Goal: Task Accomplishment & Management: Manage account settings

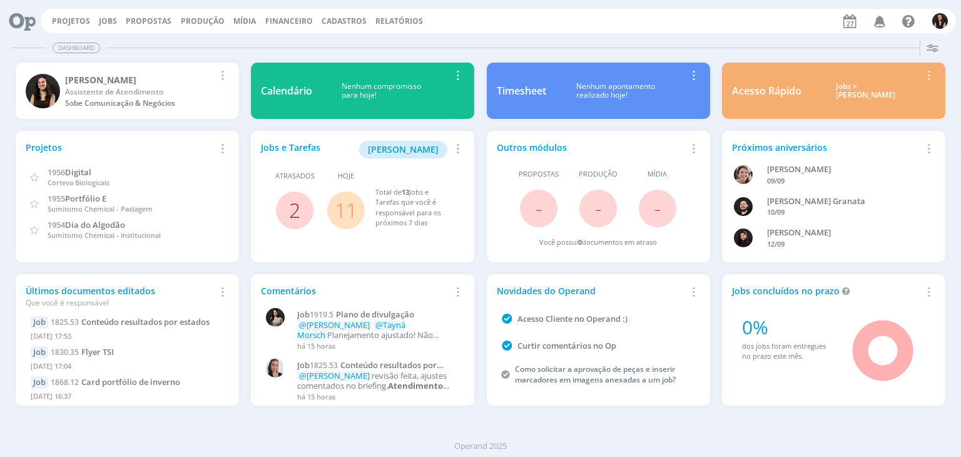
click at [293, 205] on link "2" at bounding box center [294, 209] width 11 height 27
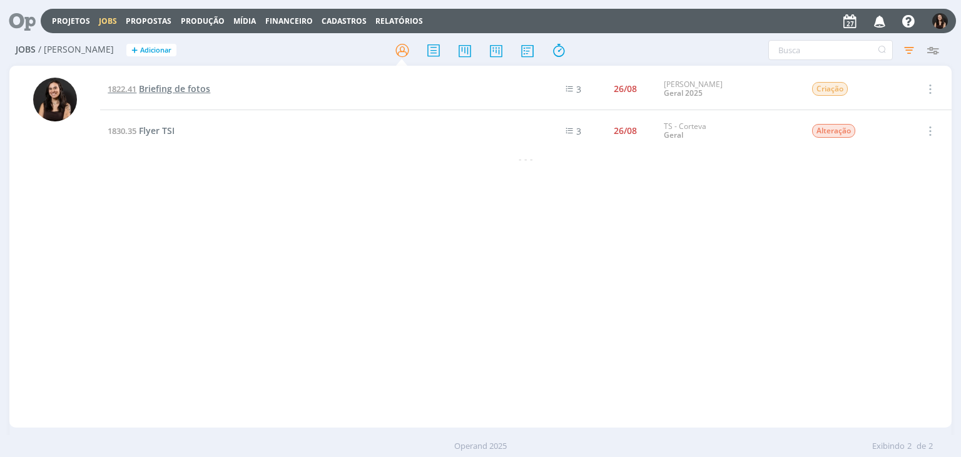
click at [169, 88] on span "Briefing de fotos" at bounding box center [174, 89] width 71 height 12
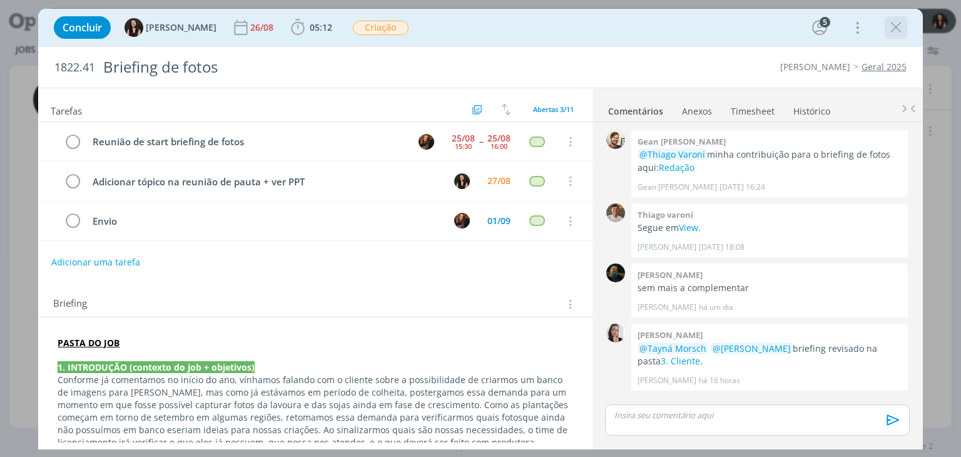
click at [903, 24] on icon "dialog" at bounding box center [895, 27] width 19 height 19
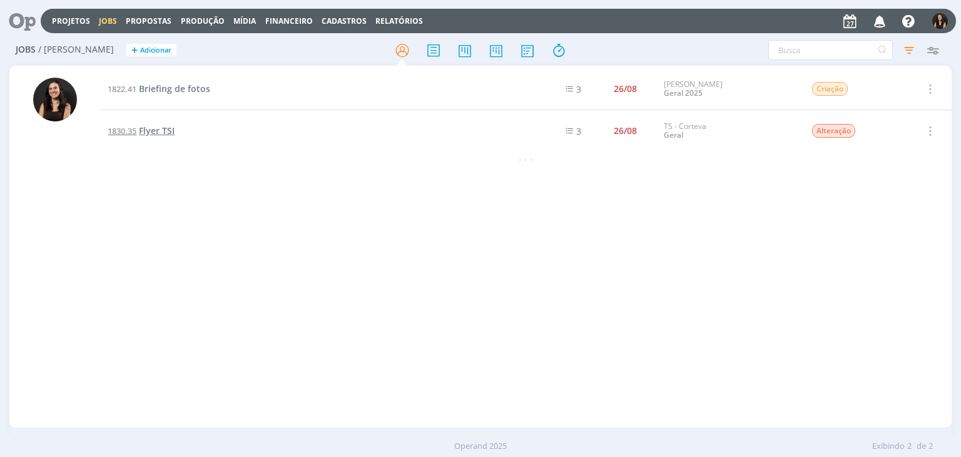
click at [150, 125] on span "Flyer TSI" at bounding box center [157, 130] width 36 height 12
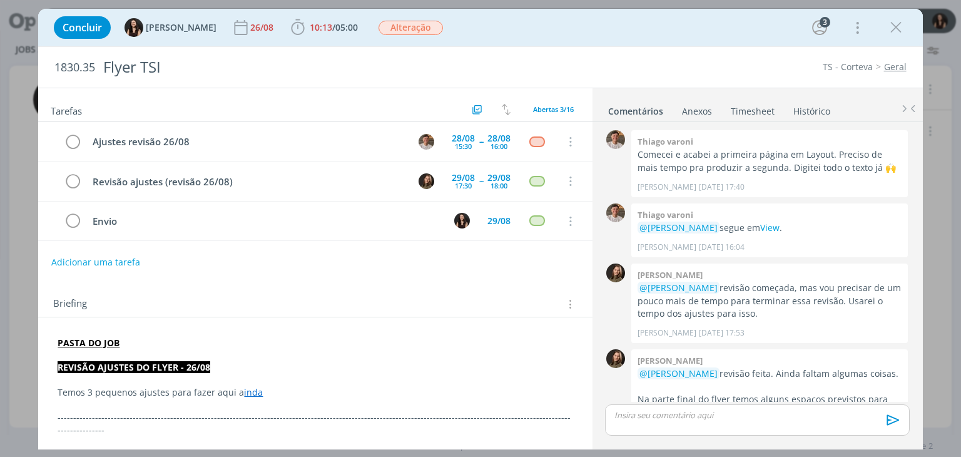
scroll to position [388, 0]
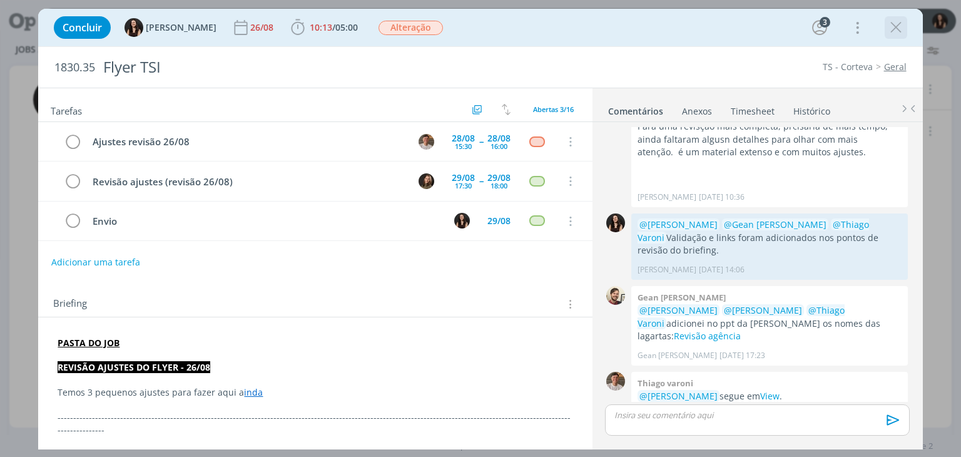
click at [898, 27] on icon "dialog" at bounding box center [895, 27] width 19 height 19
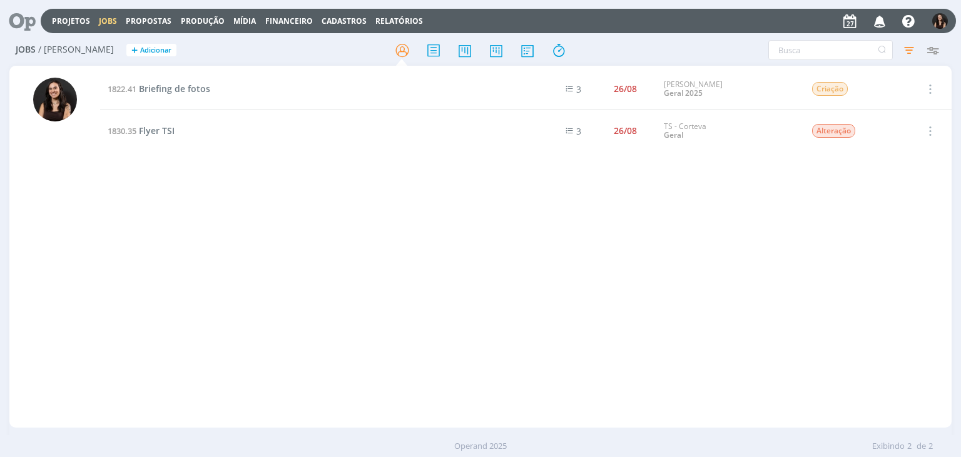
click at [19, 18] on icon at bounding box center [18, 21] width 26 height 24
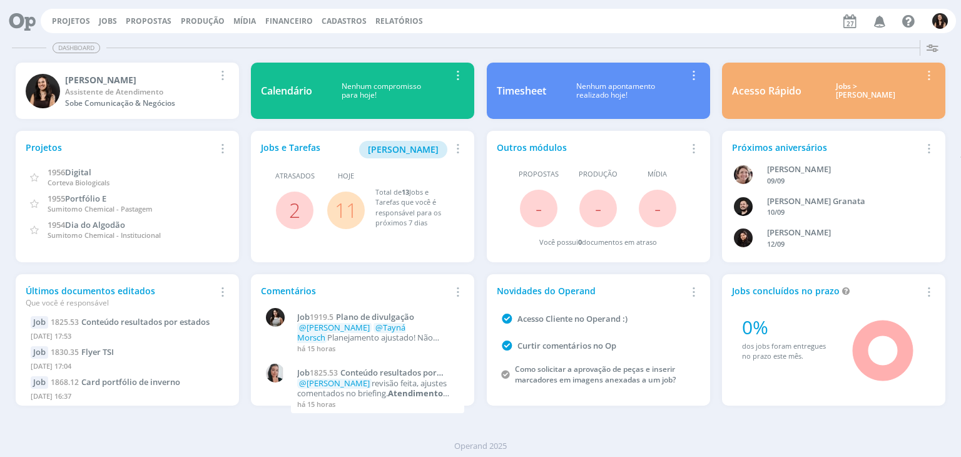
click at [355, 212] on link "11" at bounding box center [346, 209] width 23 height 27
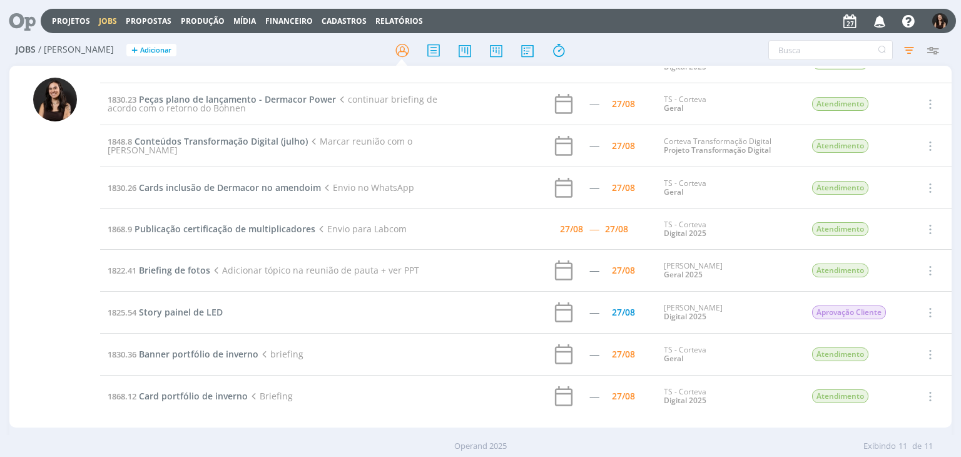
scroll to position [113, 0]
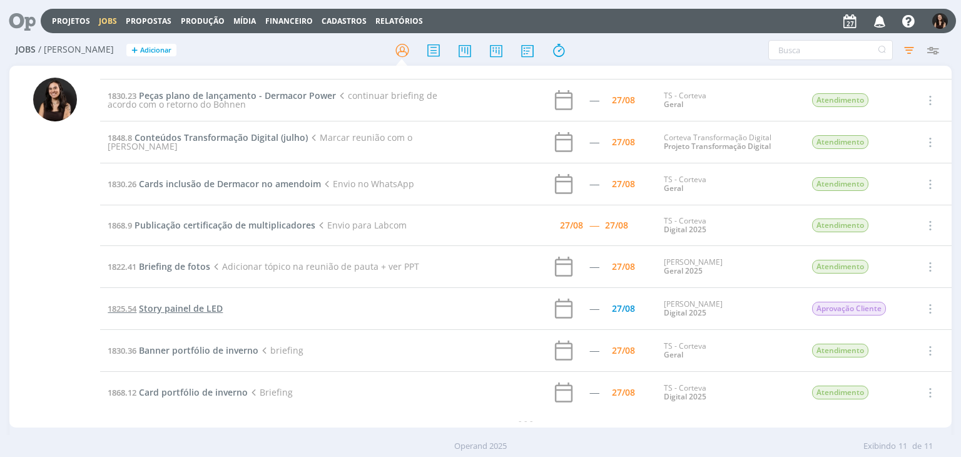
click at [180, 305] on span "Story painel de LED" at bounding box center [181, 308] width 84 height 12
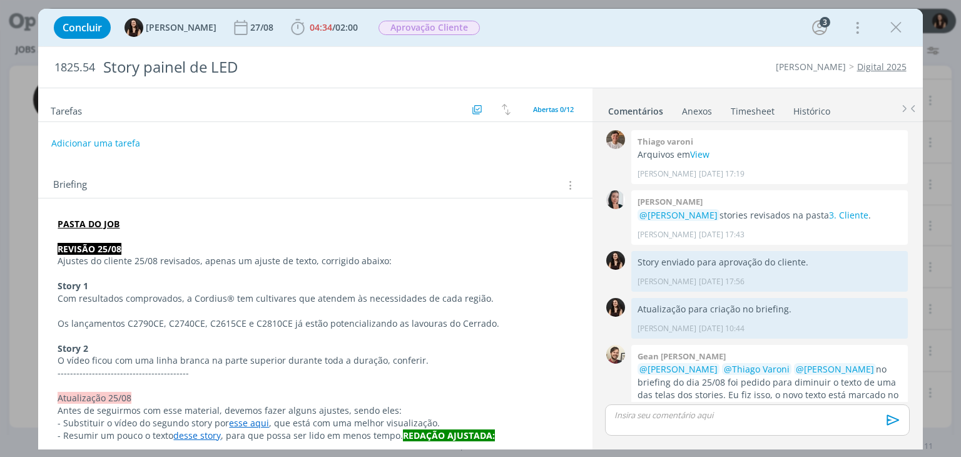
scroll to position [351, 0]
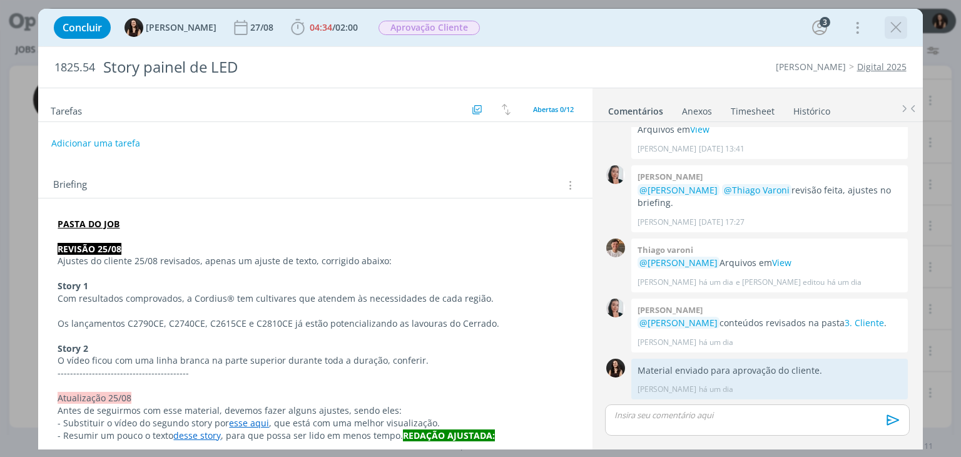
click at [884, 35] on div "dialog" at bounding box center [895, 27] width 23 height 23
click at [898, 31] on icon "dialog" at bounding box center [895, 27] width 19 height 19
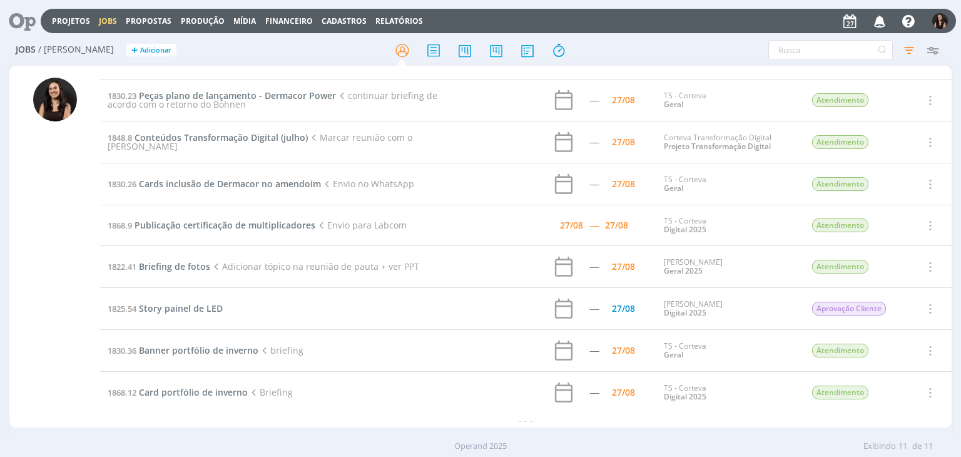
click at [898, 31] on div "Projetos Jobs Propostas Produção Mídia Financeiro Cadastros Relatórios Notifica…" at bounding box center [480, 228] width 961 height 457
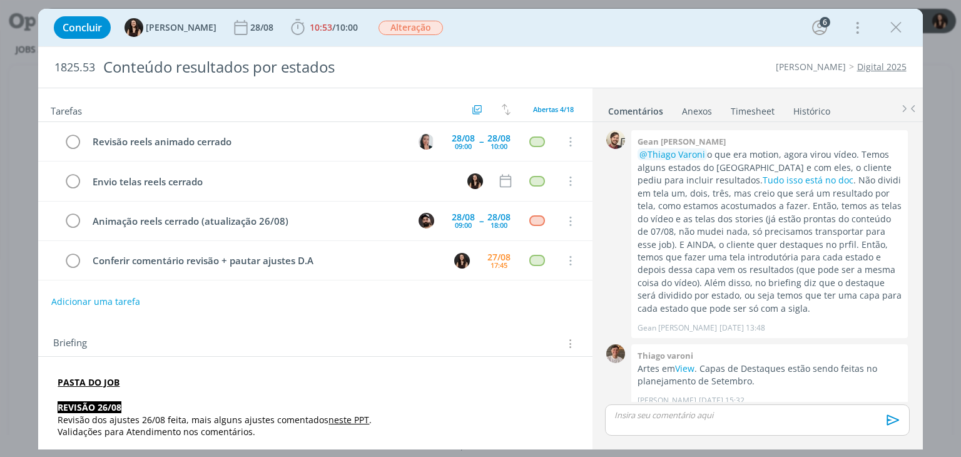
scroll to position [615, 0]
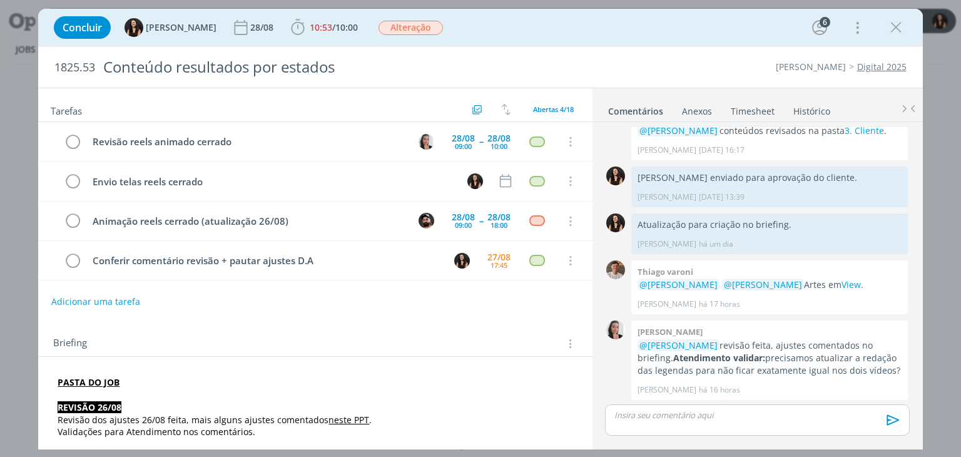
click at [533, 316] on div "Tarefas Usar Job de template Criar template a partir deste job Visualizar Templ…" at bounding box center [315, 265] width 554 height 354
click at [291, 18] on span "10:53 / 10:00" at bounding box center [324, 27] width 72 height 19
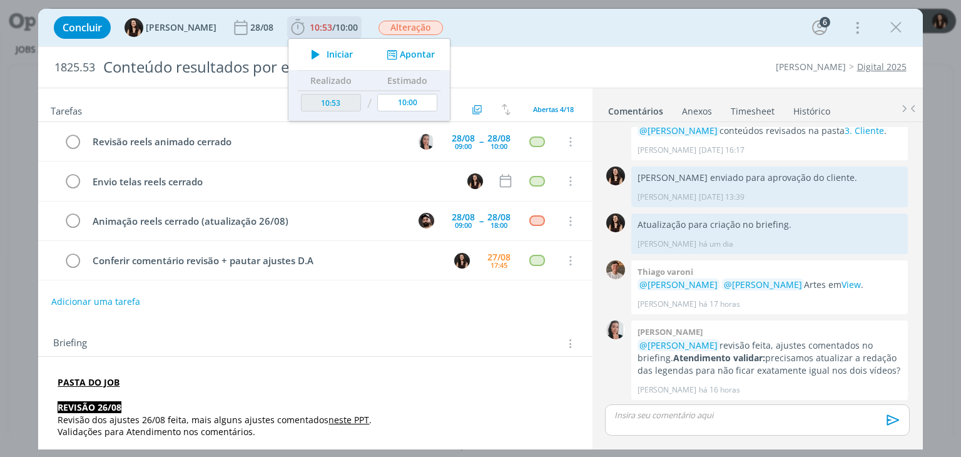
click at [327, 53] on span "Iniciar" at bounding box center [340, 54] width 26 height 9
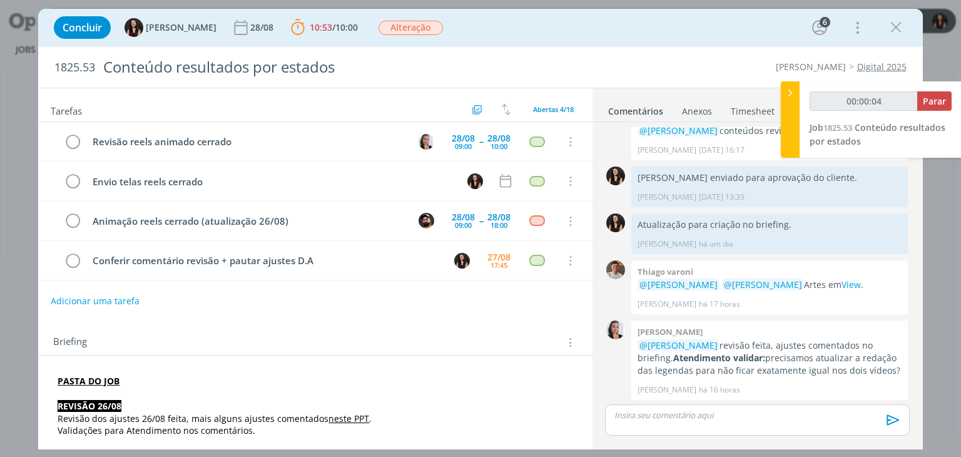
click at [91, 295] on button "Adicionar uma tarefa" at bounding box center [95, 300] width 89 height 21
type input "00:00:06"
type input "Ajus"
type input "00:00:07"
type input "Ajustes"
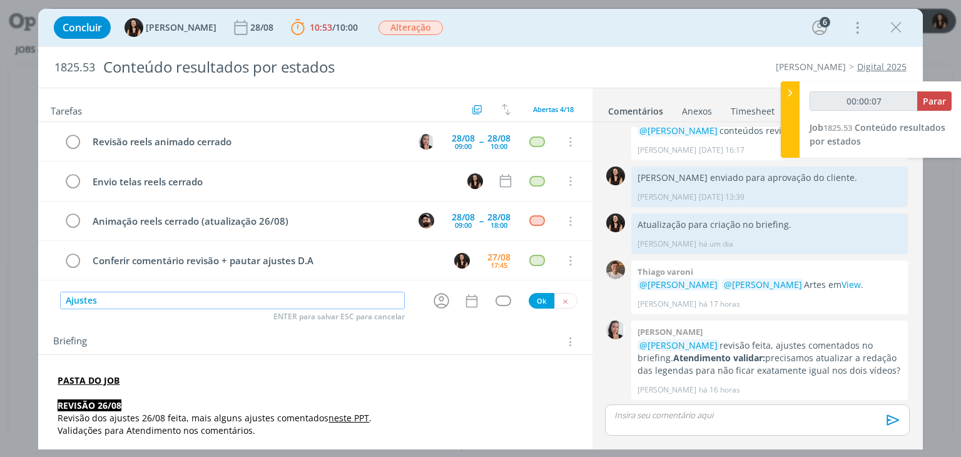
type input "00:00:08"
type input "Ajustes re"
type input "00:00:09"
type input "Ajustes revisão"
type input "00:00:10"
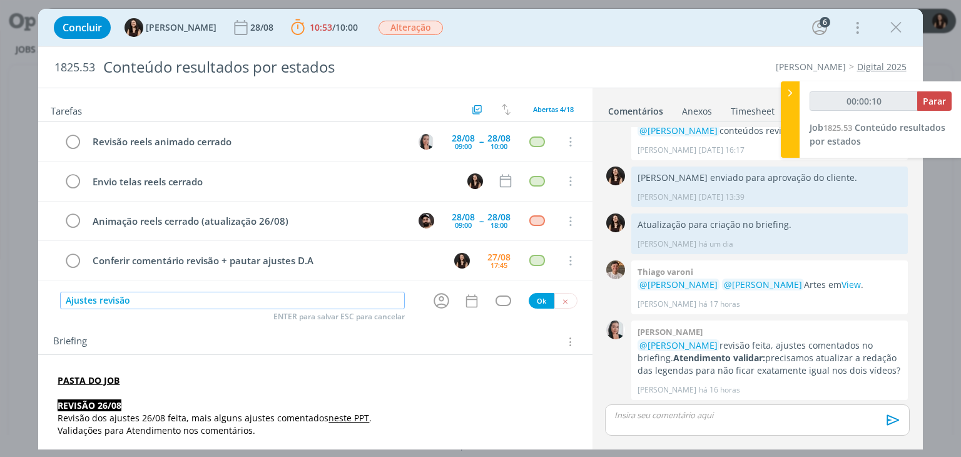
type input "Ajustes revisão"
type input "00:00:11"
type input "Ajustes revisão 2"
type input "00:00:12"
type input "Ajustes revisão 26/08"
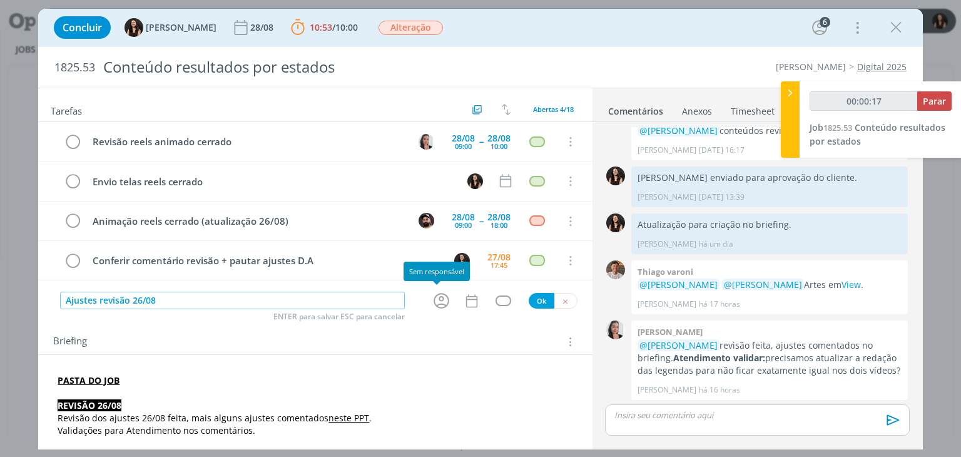
type input "00:00:18"
click at [436, 298] on icon "dialog" at bounding box center [441, 301] width 16 height 16
type input "Ajustes revisão 26/08"
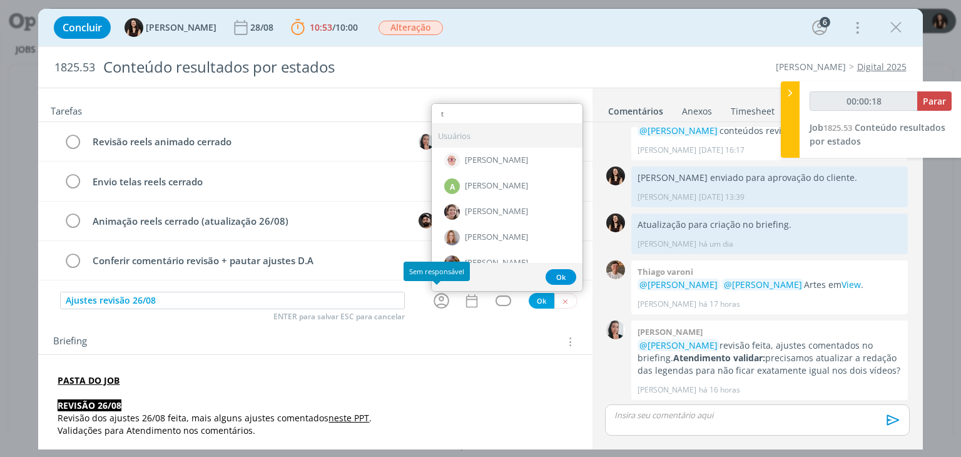
type input "th"
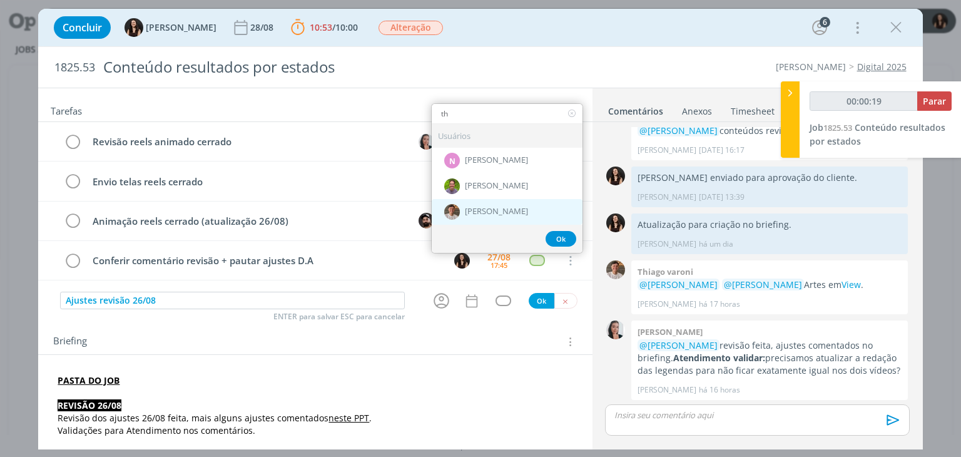
type input "00:00:20"
type input "th"
click at [505, 213] on div "[PERSON_NAME]" at bounding box center [507, 212] width 151 height 26
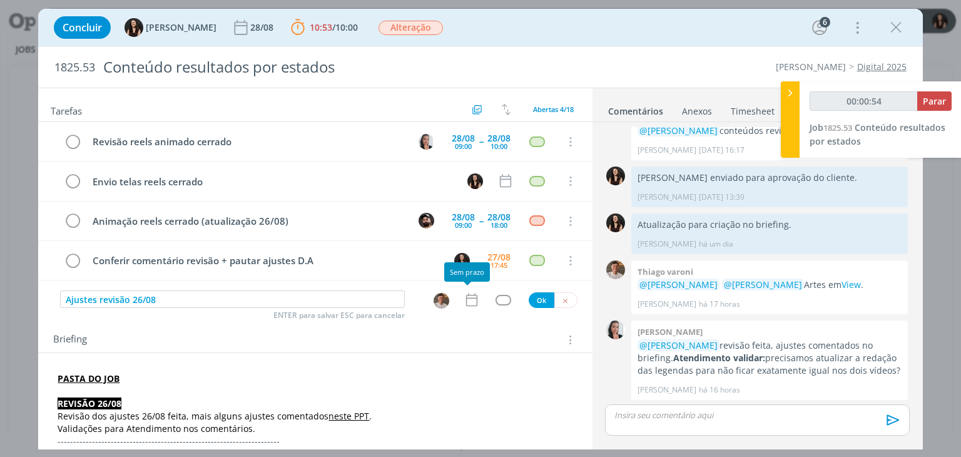
click at [465, 300] on icon "dialog" at bounding box center [471, 299] width 16 height 16
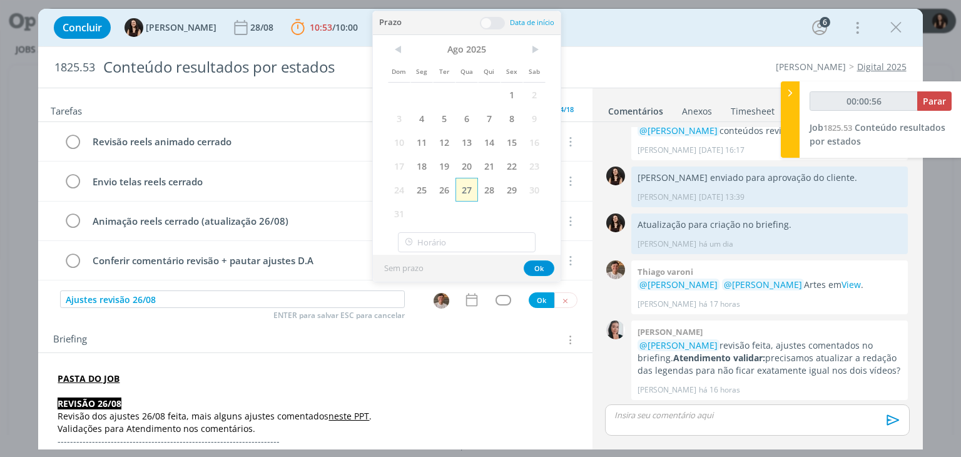
click at [472, 190] on span "27" at bounding box center [466, 190] width 23 height 24
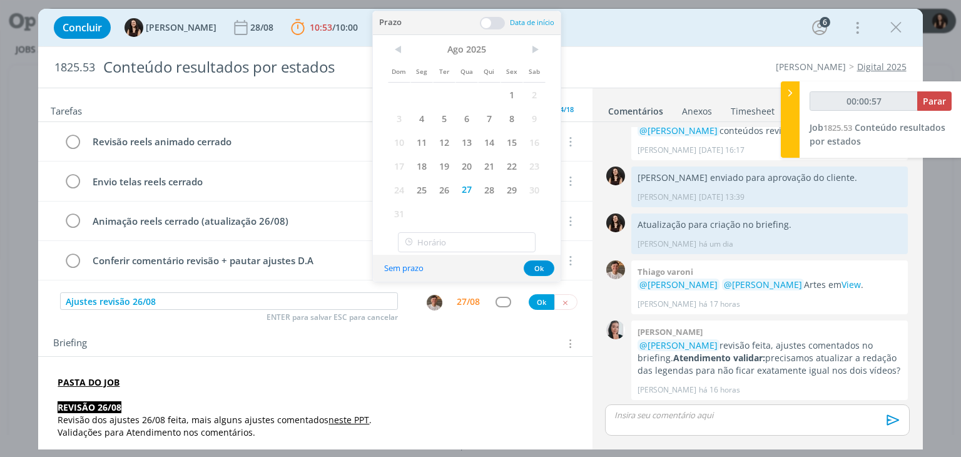
click at [489, 29] on div "Prazo Data de início" at bounding box center [467, 23] width 188 height 24
click at [489, 23] on span at bounding box center [492, 23] width 25 height 13
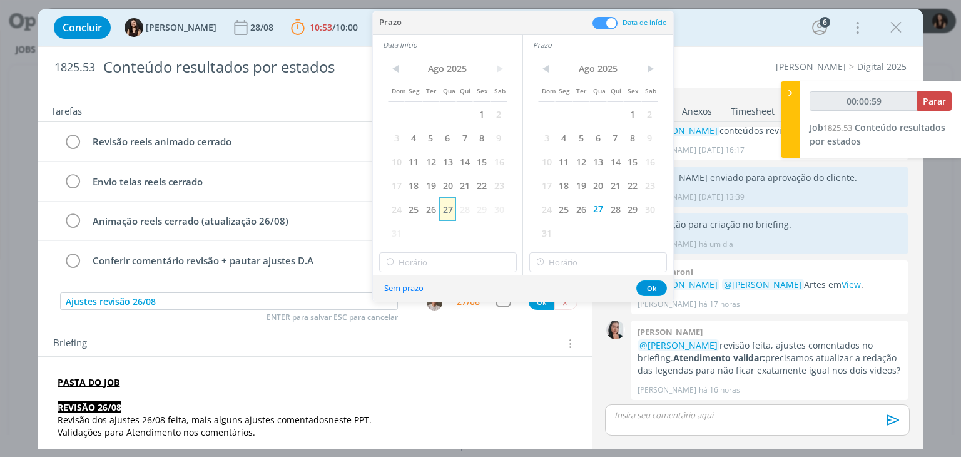
click at [445, 210] on span "27" at bounding box center [447, 209] width 17 height 24
type input "00:01:00"
type input "11:00"
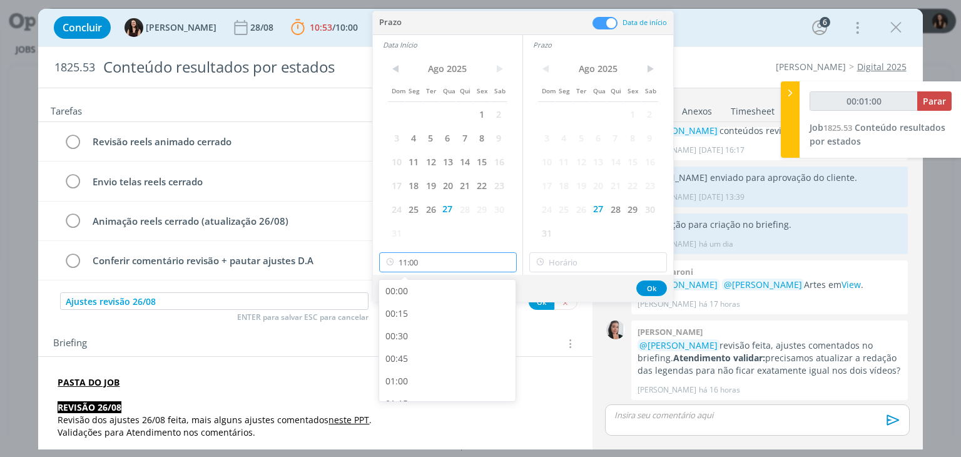
click at [435, 264] on input "11:00" at bounding box center [448, 262] width 138 height 20
type input "00:01:05"
click at [413, 377] on div "16:45" at bounding box center [449, 381] width 140 height 23
type input "16:45"
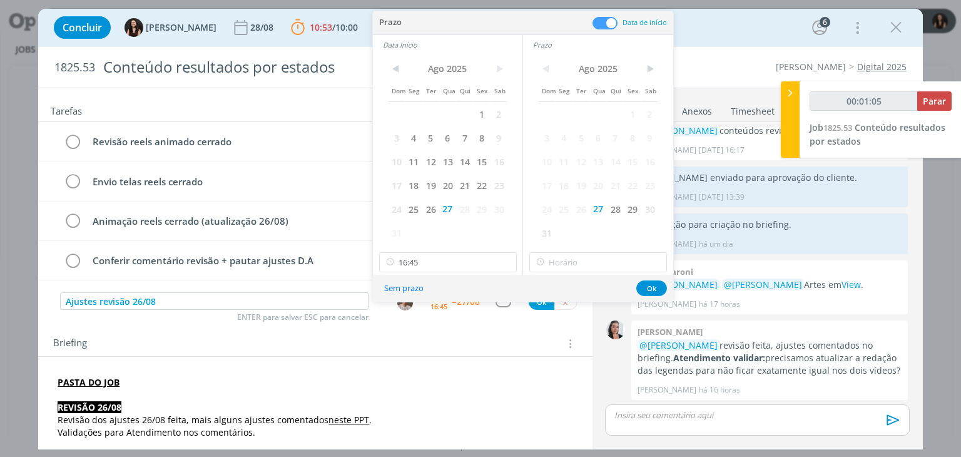
type input "00:01:06"
type input "16:45"
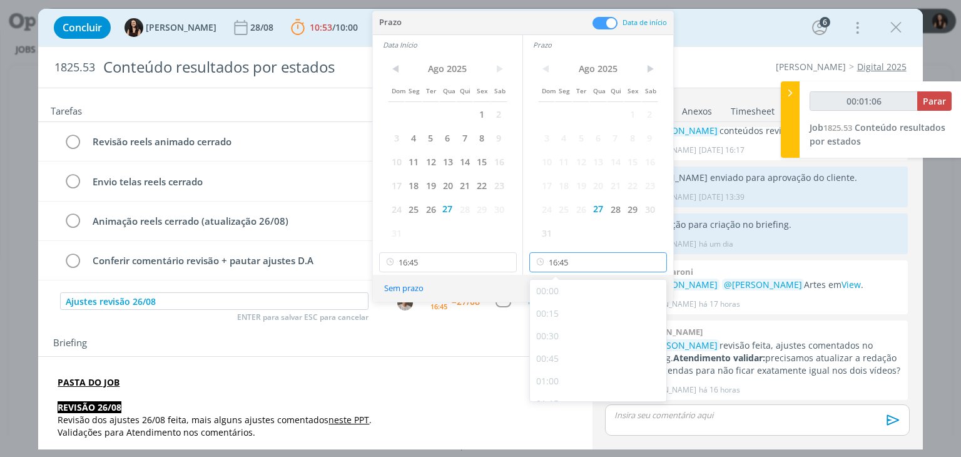
scroll to position [1414, 0]
click at [584, 253] on input "16:45" at bounding box center [598, 262] width 138 height 20
type input "00:01:09"
click at [567, 373] on div "17:30" at bounding box center [600, 378] width 140 height 23
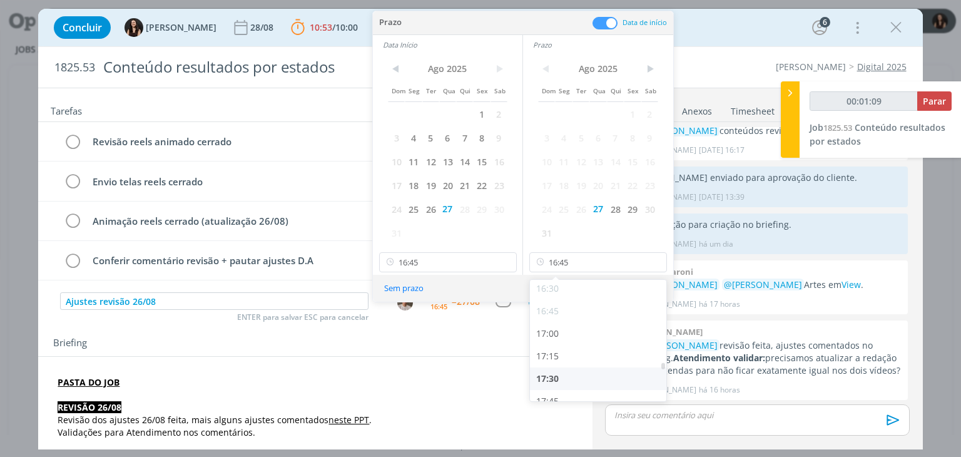
type input "17:30"
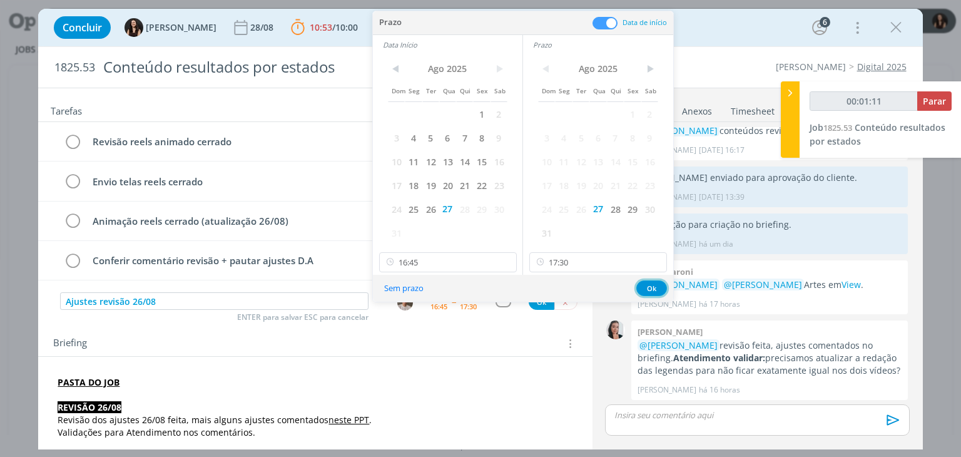
click at [641, 281] on button "Ok" at bounding box center [651, 288] width 31 height 16
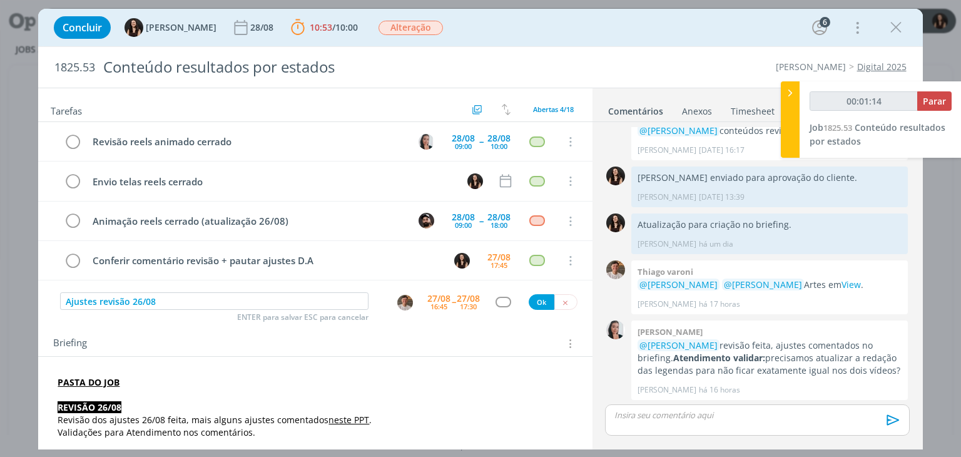
click at [352, 421] on link "neste PPT" at bounding box center [348, 419] width 41 height 12
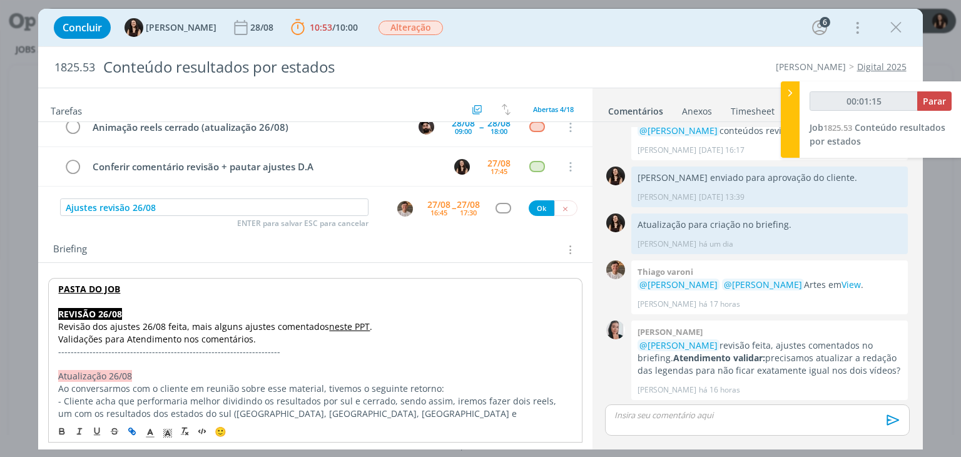
scroll to position [93, 0]
click at [350, 327] on link "neste PPT" at bounding box center [349, 328] width 41 height 12
click at [340, 324] on link "neste PPT" at bounding box center [349, 328] width 41 height 12
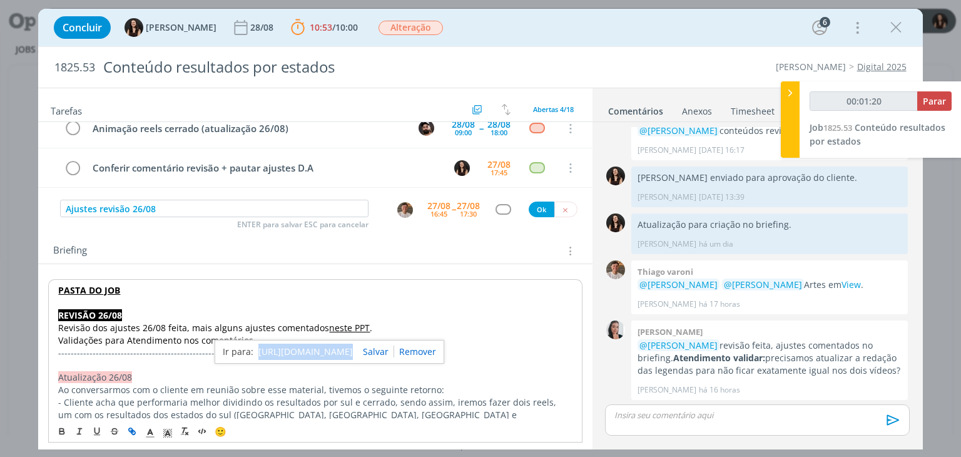
drag, startPoint x: 330, startPoint y: 338, endPoint x: 330, endPoint y: 345, distance: 6.9
click at [330, 345] on div "https://sobeae.sharepoint.com/:p:/s/SOBEAE/ETRyFtyTB2tNhaj2sAW7c_EBKSHKFgM6XEOM…" at bounding box center [330, 352] width 230 height 24
click at [330, 345] on link "https://sobeae.sharepoint.com/:p:/s/SOBEAE/ETRyFtyTB2tNhaj2sAW7c_EBKSHKFgM6XEOM…" at bounding box center [305, 351] width 94 height 16
click at [503, 208] on div "dialog" at bounding box center [503, 209] width 16 height 11
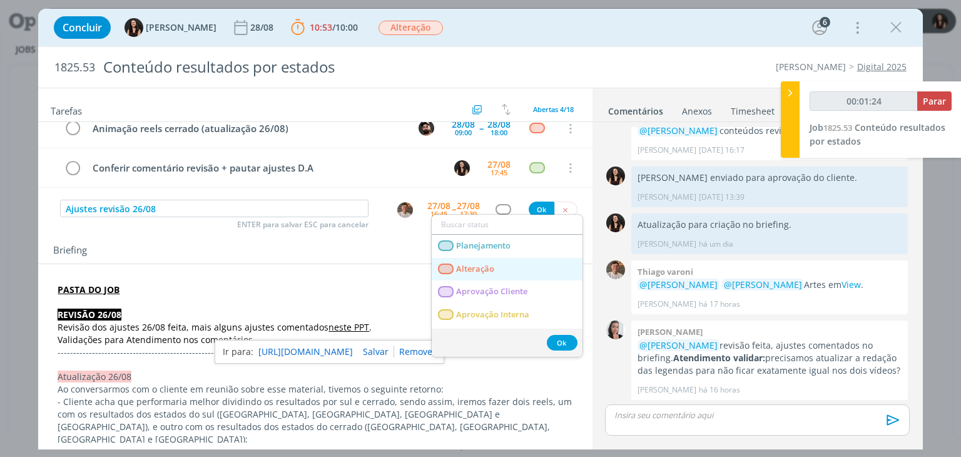
click at [480, 267] on span "Alteração" at bounding box center [476, 269] width 38 height 10
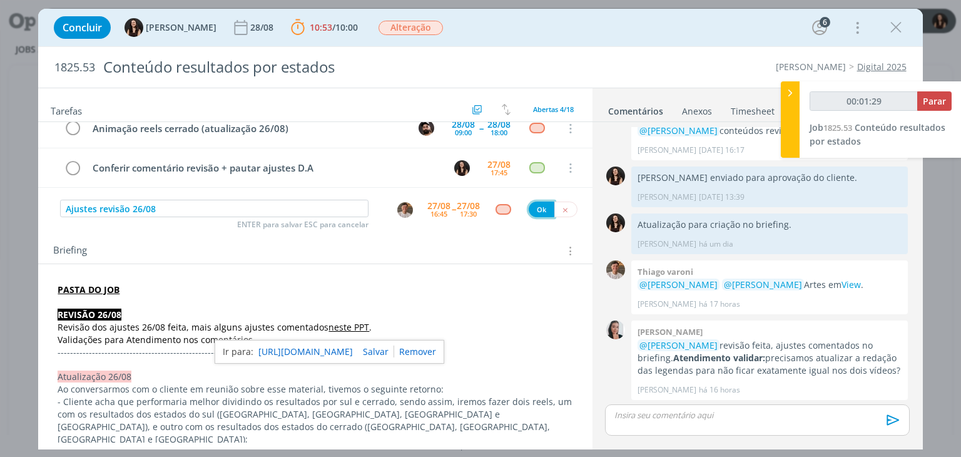
type input "00:01:30"
click at [539, 203] on button "Ok" at bounding box center [542, 209] width 26 height 16
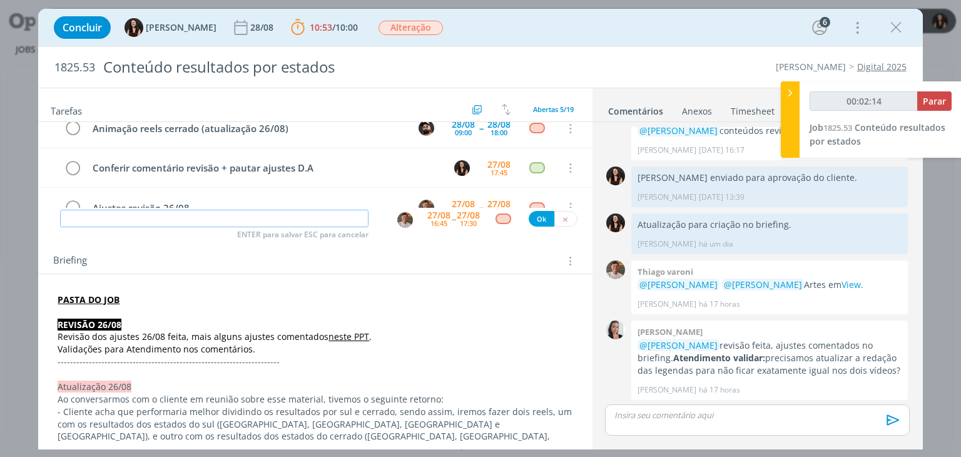
scroll to position [109, 0]
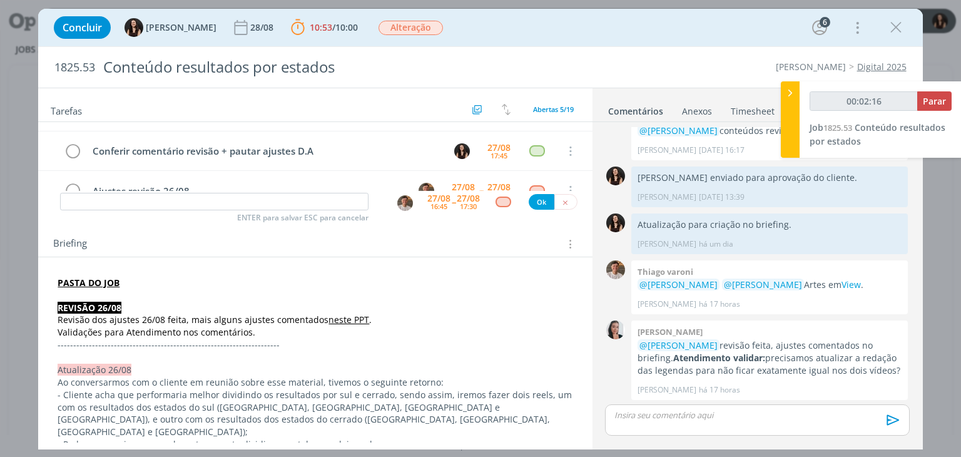
click at [341, 320] on link "neste PPT" at bounding box center [348, 319] width 41 height 12
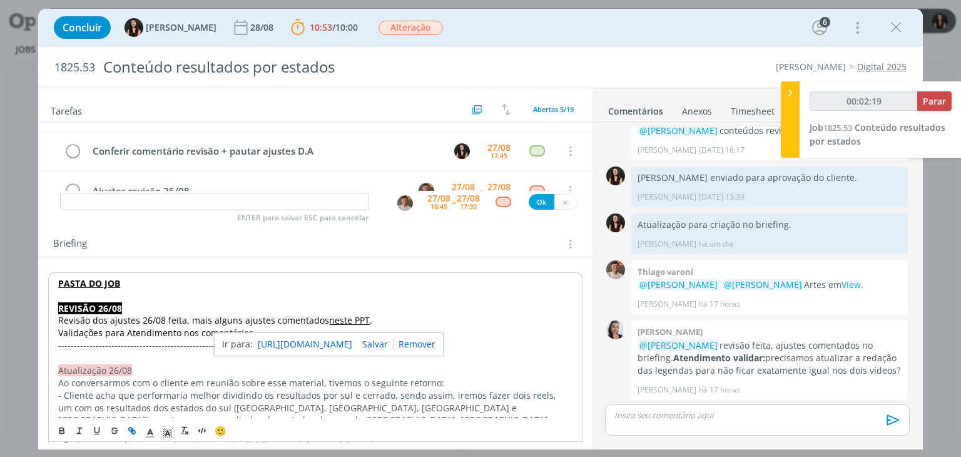
click at [527, 343] on p "-----------------------------------------------------------------------" at bounding box center [315, 345] width 514 height 13
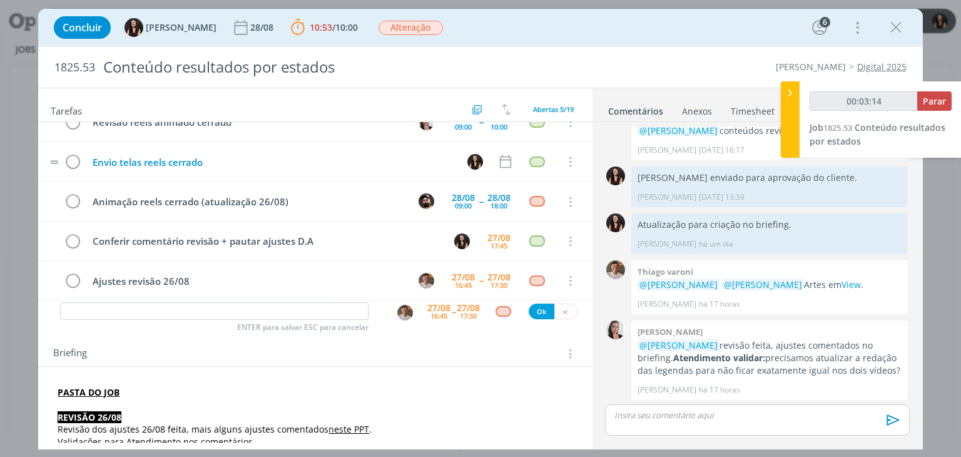
scroll to position [0, 0]
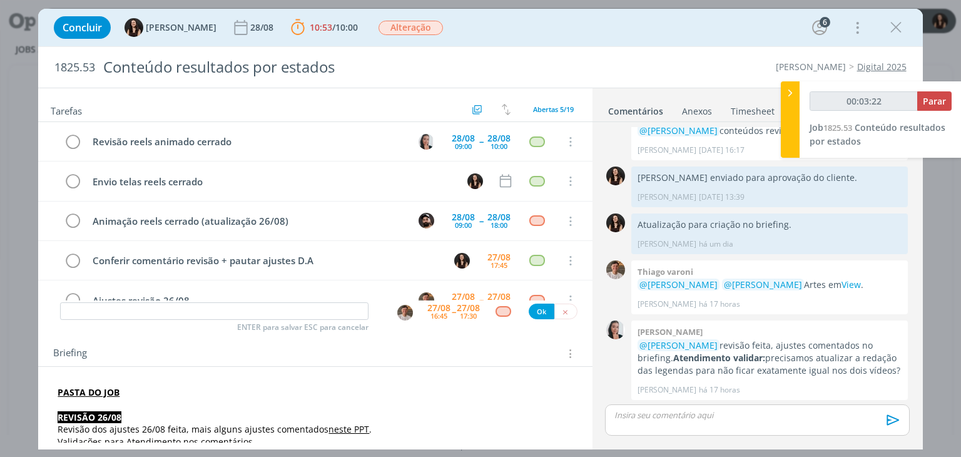
click at [698, 423] on div "dialog" at bounding box center [757, 419] width 304 height 31
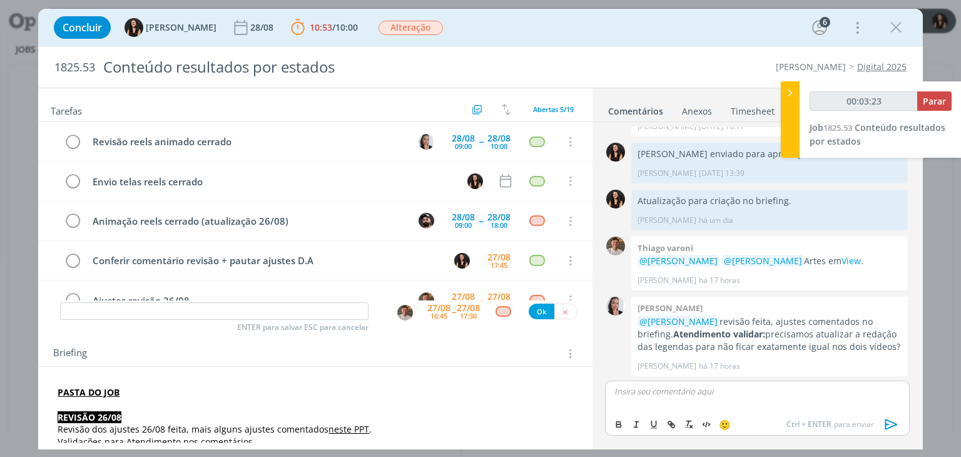
type input "00:03:24"
click at [669, 404] on span "[PERSON_NAME]" at bounding box center [683, 409] width 78 height 14
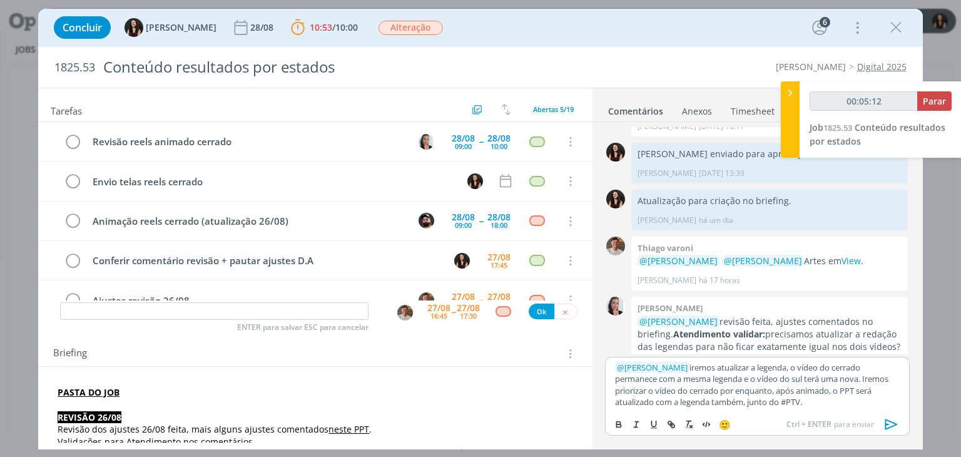
scroll to position [663, 0]
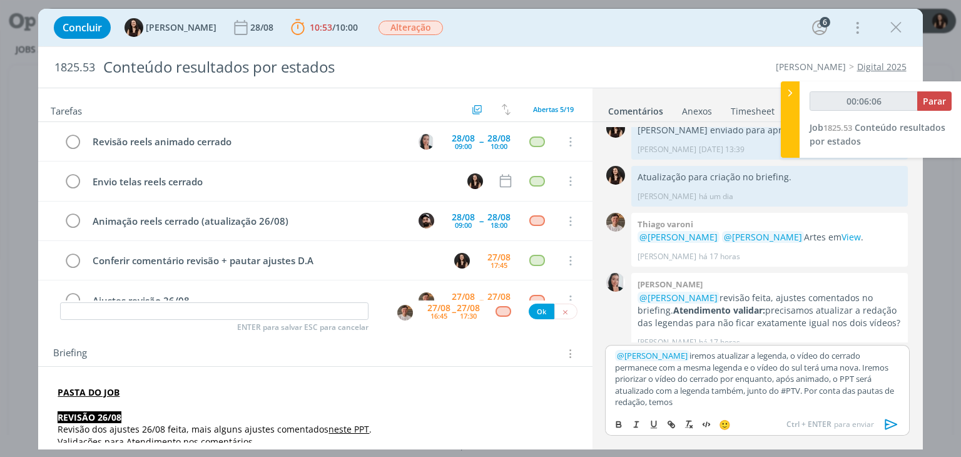
drag, startPoint x: 803, startPoint y: 400, endPoint x: 789, endPoint y: 394, distance: 15.4
click at [789, 394] on p "﻿ @ Caroline Pieczarka ﻿ iremos atualizar a legenda, o vídeo do cerrado permane…" at bounding box center [757, 379] width 284 height 58
click at [786, 387] on p "﻿ @ Caroline Pieczarka ﻿ iremos atualizar a legenda, o vídeo do cerrado permane…" at bounding box center [757, 385] width 284 height 46
click at [881, 401] on p "﻿ @ Caroline Pieczarka ﻿ iremos atualizar a legenda, o vídeo do cerrado permane…" at bounding box center [757, 385] width 284 height 46
drag, startPoint x: 881, startPoint y: 401, endPoint x: 876, endPoint y: 389, distance: 12.9
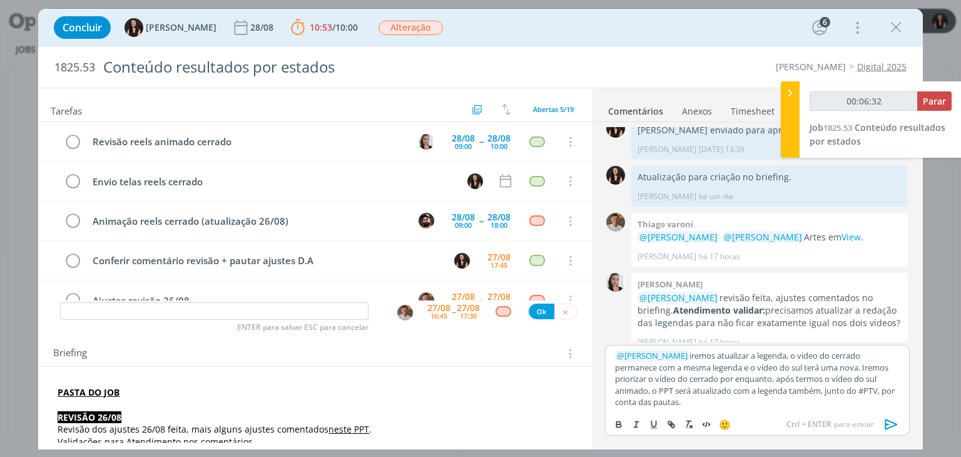
click at [876, 389] on p "﻿ @ Caroline Pieczarka ﻿ iremos atualizar a legenda, o vídeo do cerrado permane…" at bounding box center [757, 379] width 284 height 58
click at [891, 423] on icon "dialog" at bounding box center [891, 424] width 19 height 19
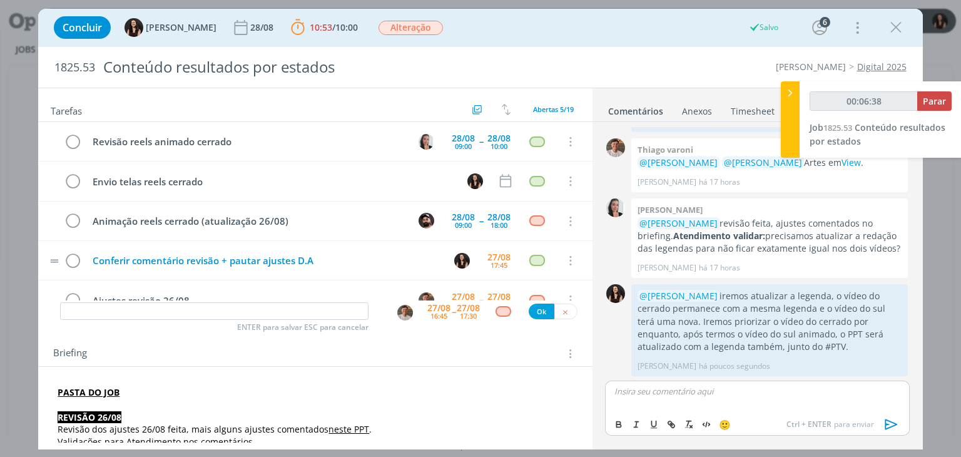
scroll to position [27, 0]
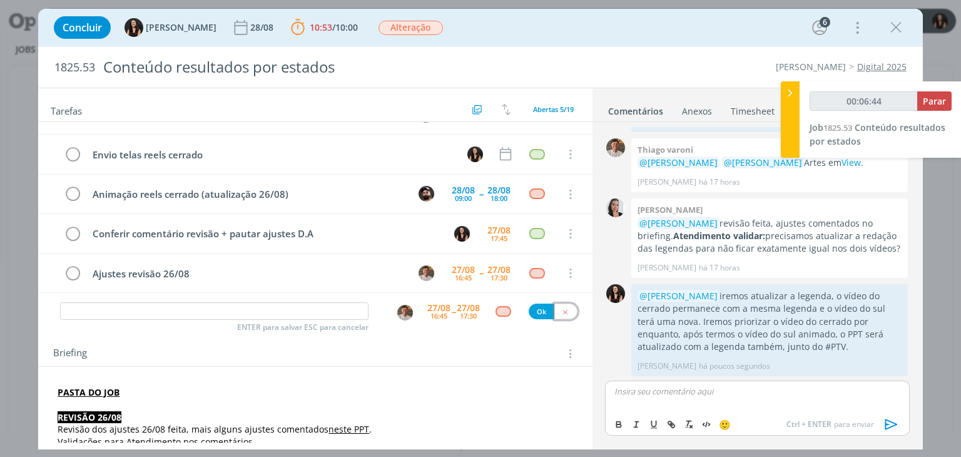
click at [562, 310] on icon "dialog" at bounding box center [565, 312] width 8 height 8
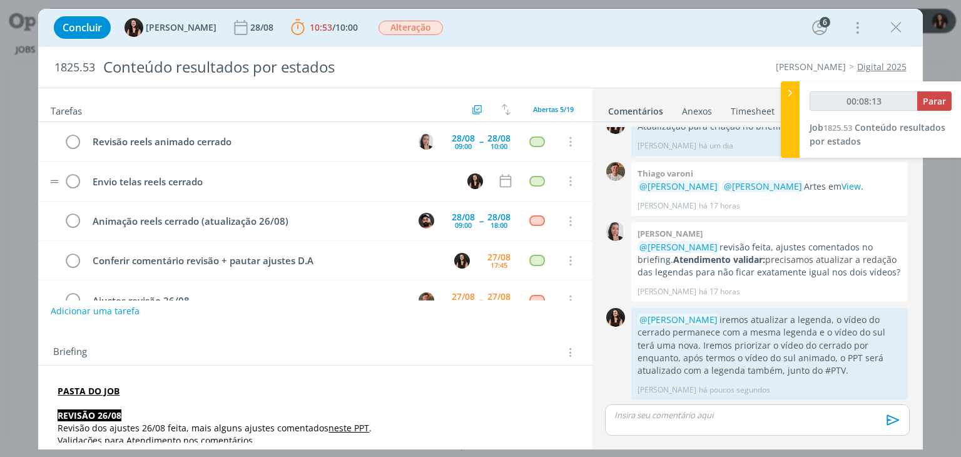
scroll to position [0, 0]
click at [123, 311] on button "Adicionar uma tarefa" at bounding box center [95, 310] width 89 height 21
type input "00:08:42"
type input "Rev"
type input "00:08:43"
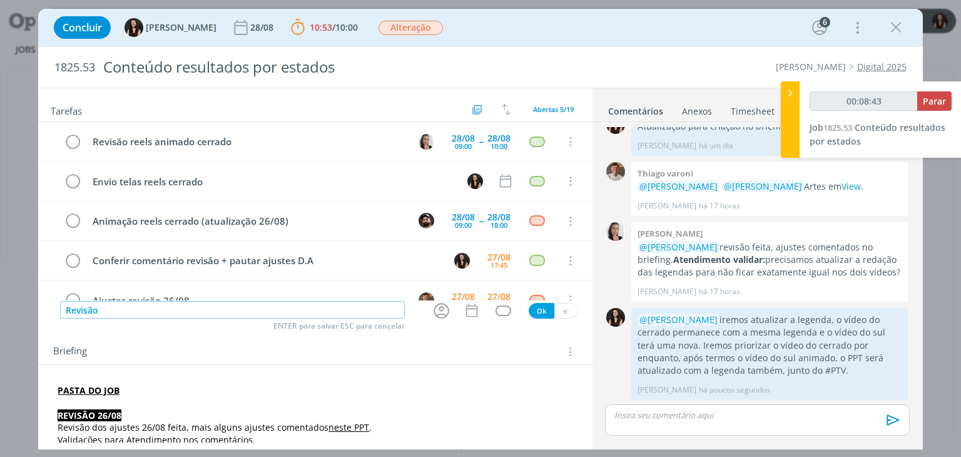
type input "Revisão"
type input "00:08:44"
type input "Revisão ajustes"
type input "00:08:45"
type input "Revisão ajustes (re"
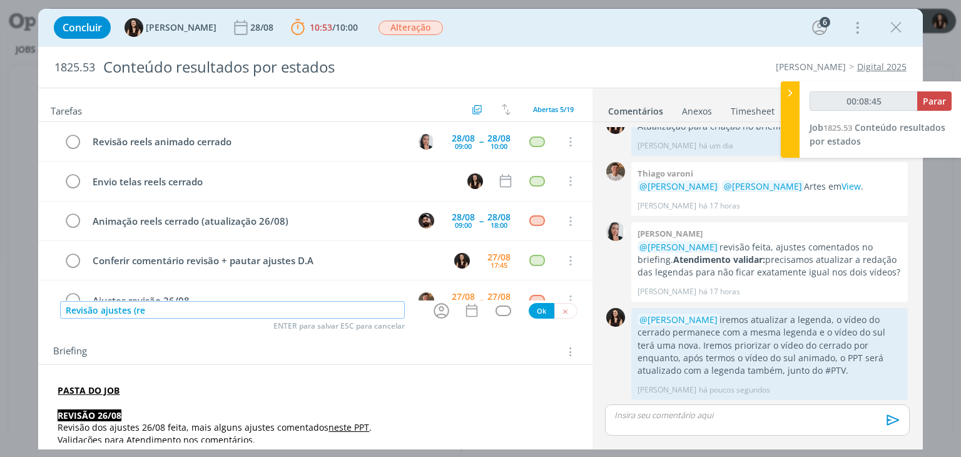
type input "00:08:46"
type input "Revisão ajustes (revisã"
type input "00:08:47"
type input "Revisão ajustes (revisão 2"
type input "00:08:48"
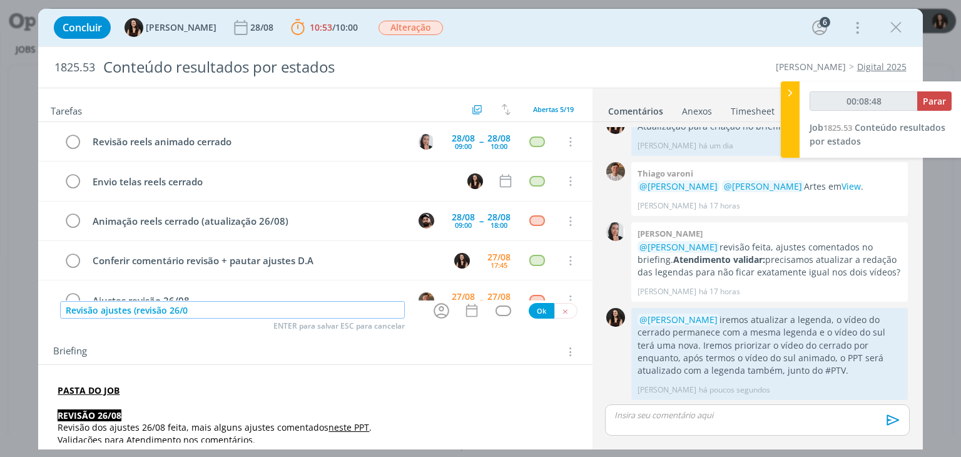
type input "Revisão ajustes (revisão 26/08"
type input "00:08:49"
type input "Revisão ajustes (revisão 26/08)"
type input "00:08:51"
click at [436, 313] on icon "dialog" at bounding box center [441, 310] width 19 height 19
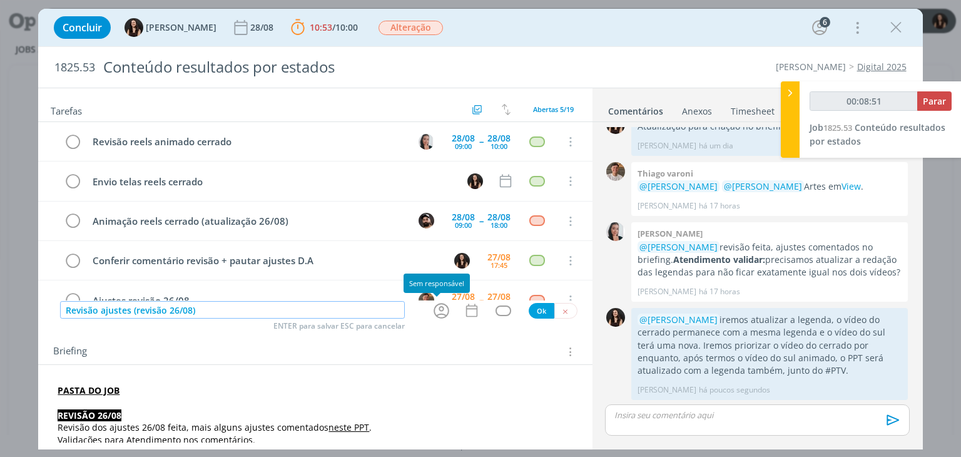
type input "Revisão ajustes (revisão 26/08)"
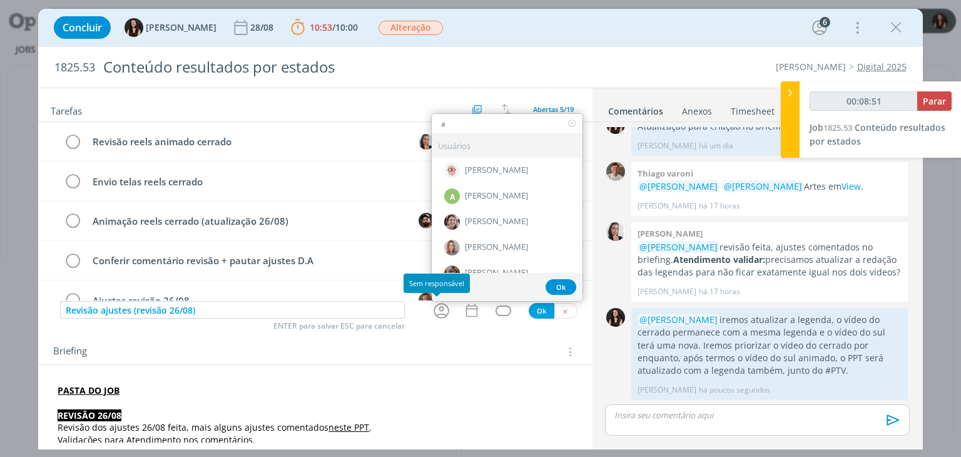
type input "ar"
type input "00:08:52"
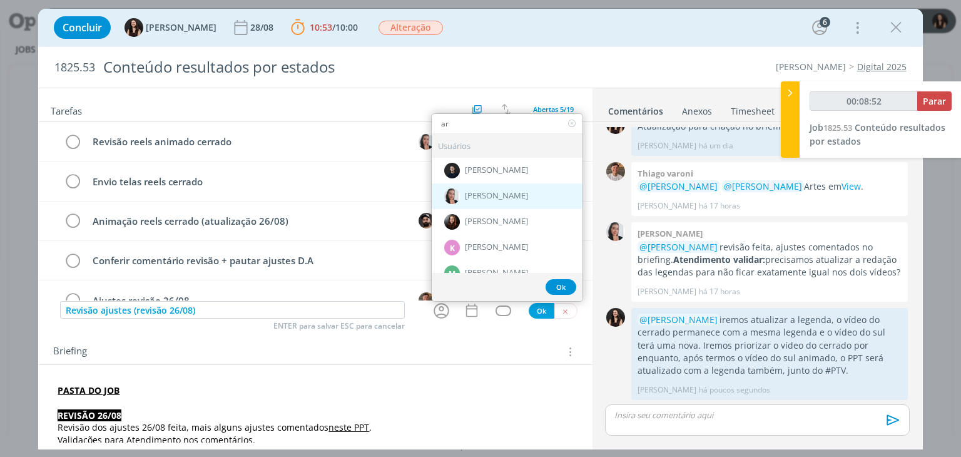
type input "ar"
click at [492, 196] on span "[PERSON_NAME]" at bounding box center [496, 196] width 63 height 10
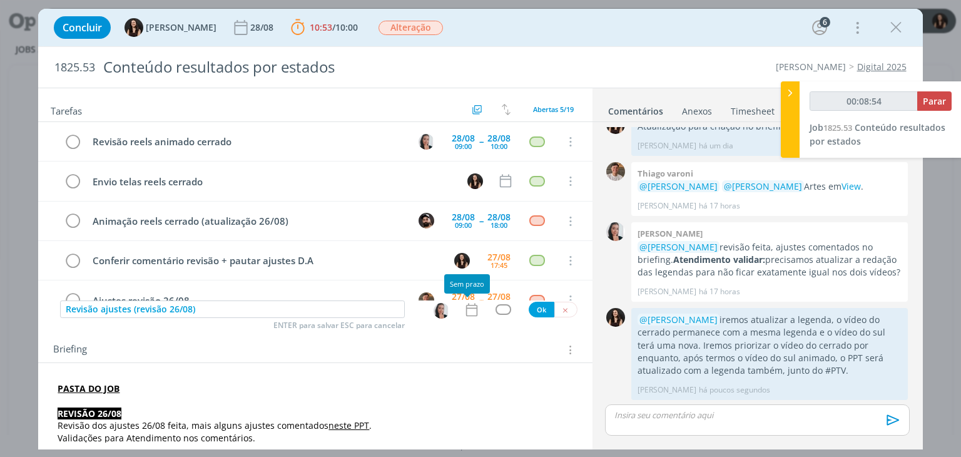
click at [465, 309] on icon "dialog" at bounding box center [471, 309] width 16 height 16
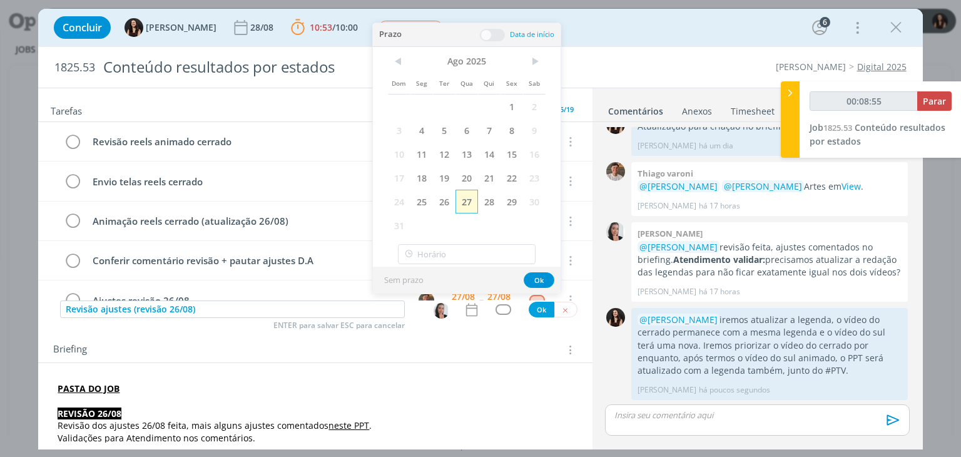
click at [469, 199] on span "27" at bounding box center [466, 202] width 23 height 24
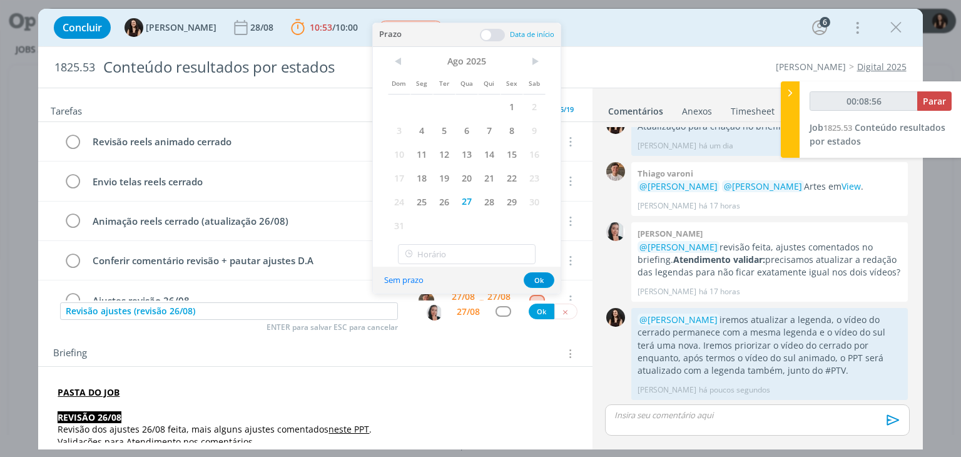
click at [493, 31] on span at bounding box center [492, 35] width 25 height 13
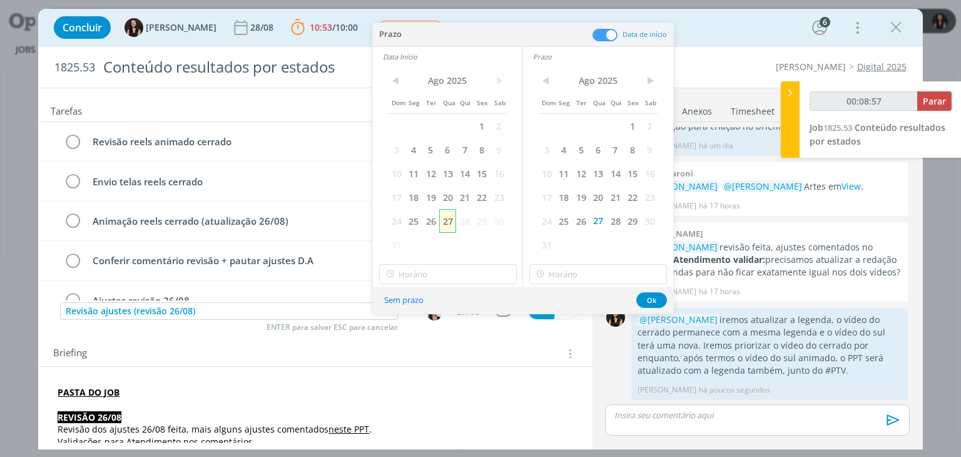
click at [450, 215] on span "27" at bounding box center [447, 221] width 17 height 24
click at [647, 296] on button "Ok" at bounding box center [651, 300] width 31 height 16
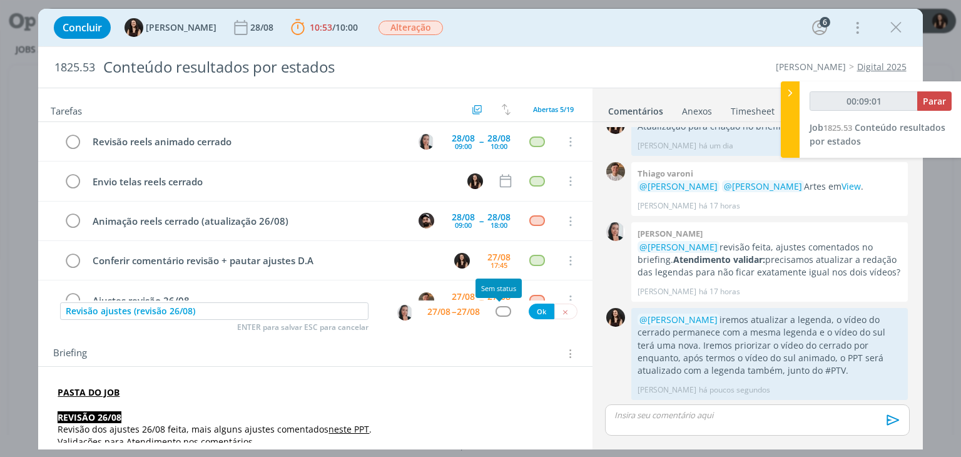
click at [500, 308] on div "dialog" at bounding box center [503, 311] width 16 height 11
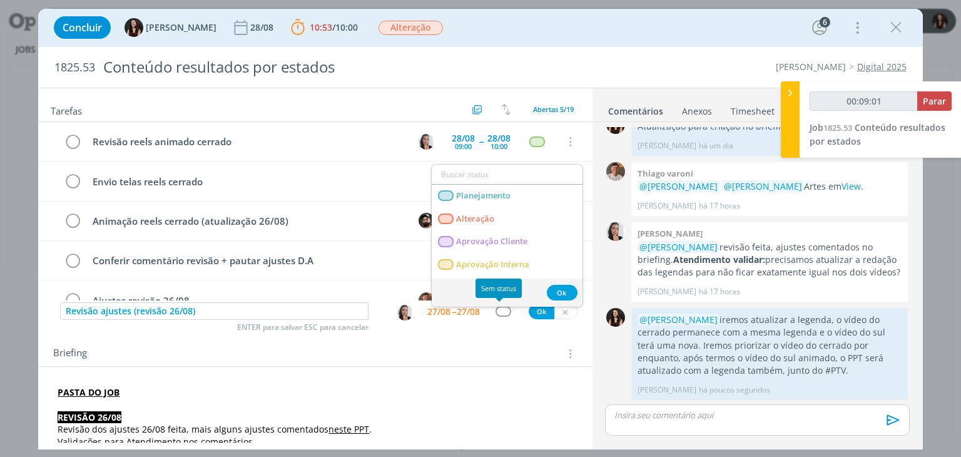
type input "00:09:02"
type input "rev"
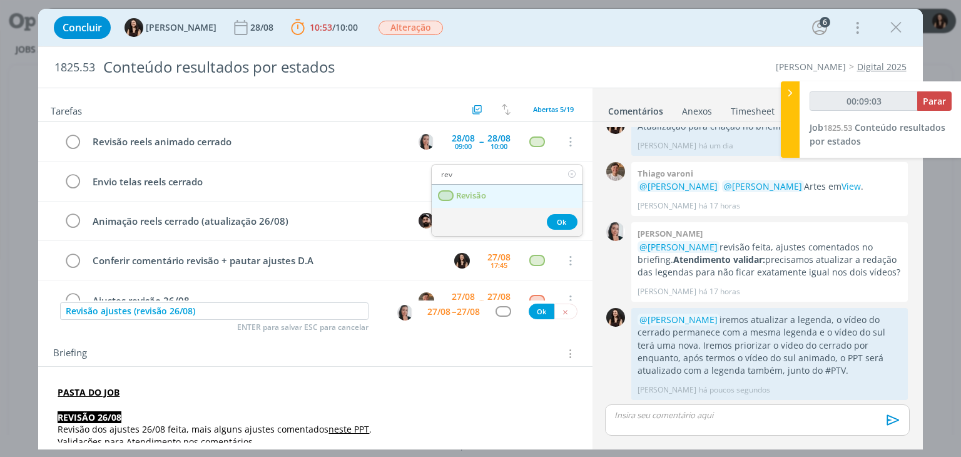
type input "00:09:04"
type input "rev"
click at [523, 198] on link "Revisão" at bounding box center [507, 196] width 151 height 23
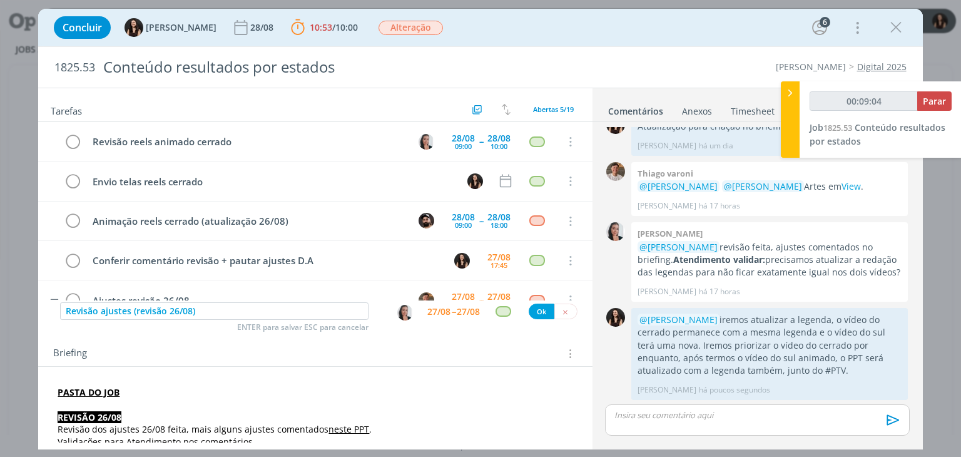
type input "00:09:05"
click at [535, 311] on button "Ok" at bounding box center [542, 311] width 26 height 16
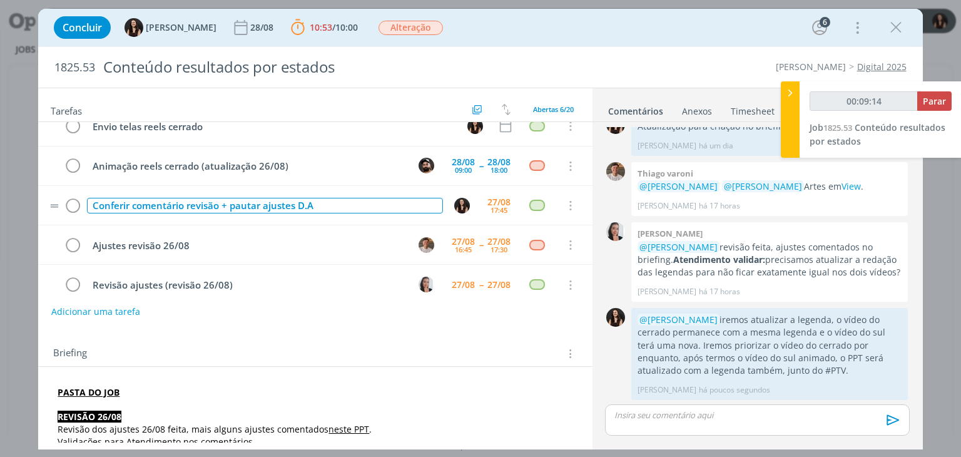
click at [327, 201] on div "Conferir comentário revisão + pautar ajustes D.A" at bounding box center [264, 206] width 355 height 16
type input "00:09:15"
click at [335, 200] on div "Conferir comentário revisão + pautar ajustes D.A" at bounding box center [264, 206] width 355 height 16
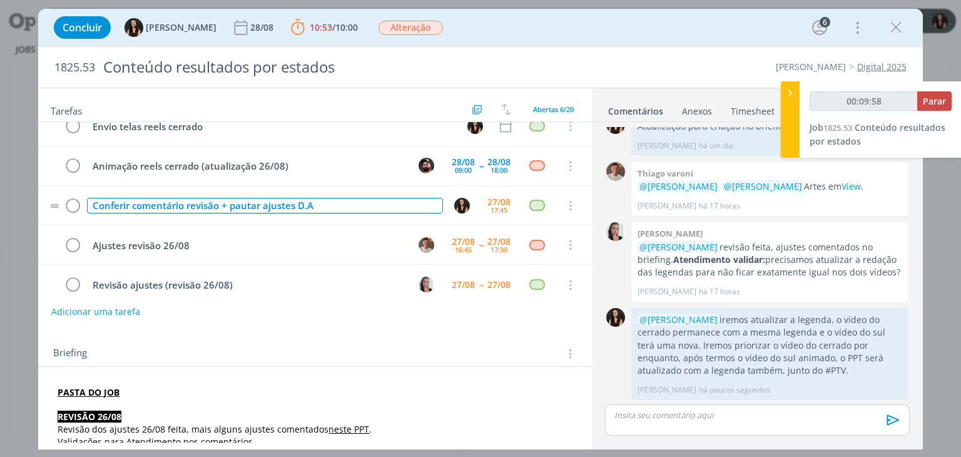
click at [335, 200] on div "Conferir comentário revisão + pautar ajustes D.A" at bounding box center [264, 206] width 355 height 16
type input "00:10:10"
click at [454, 203] on img "dialog" at bounding box center [462, 206] width 16 height 16
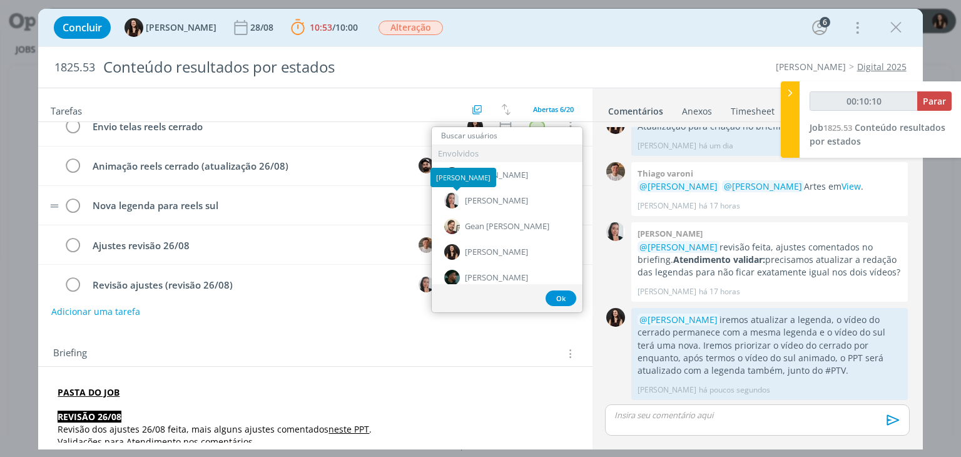
type input "e"
type input "00:10:11"
type input "00:10:12"
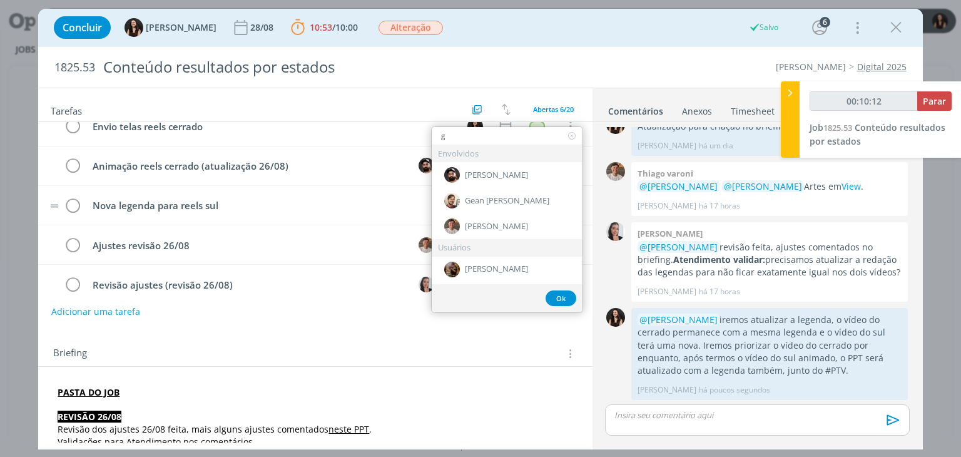
type input "ge"
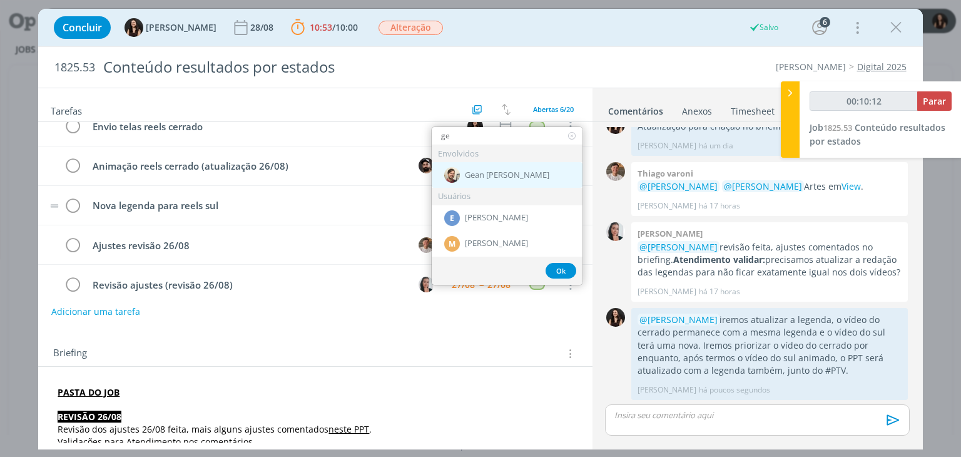
type input "00:10:13"
type input "ge"
click at [480, 178] on span "Gean [PERSON_NAME]" at bounding box center [507, 175] width 84 height 10
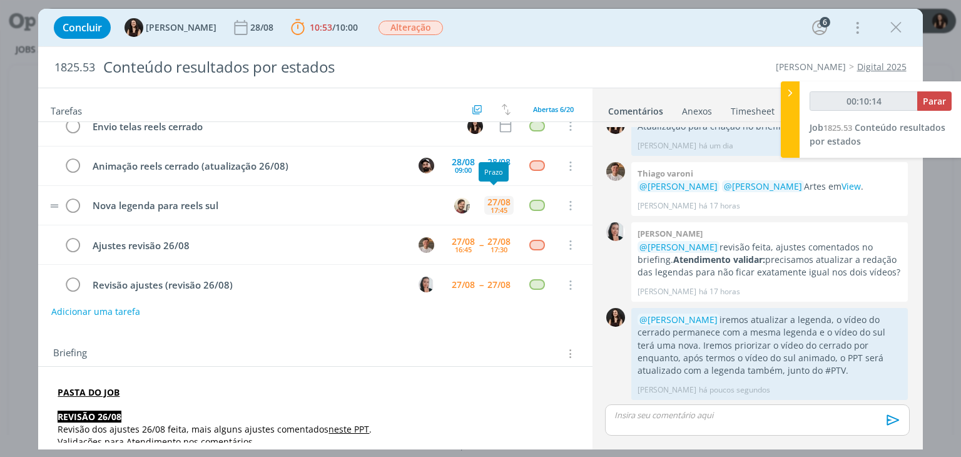
click at [496, 206] on div "17:45" at bounding box center [498, 209] width 17 height 7
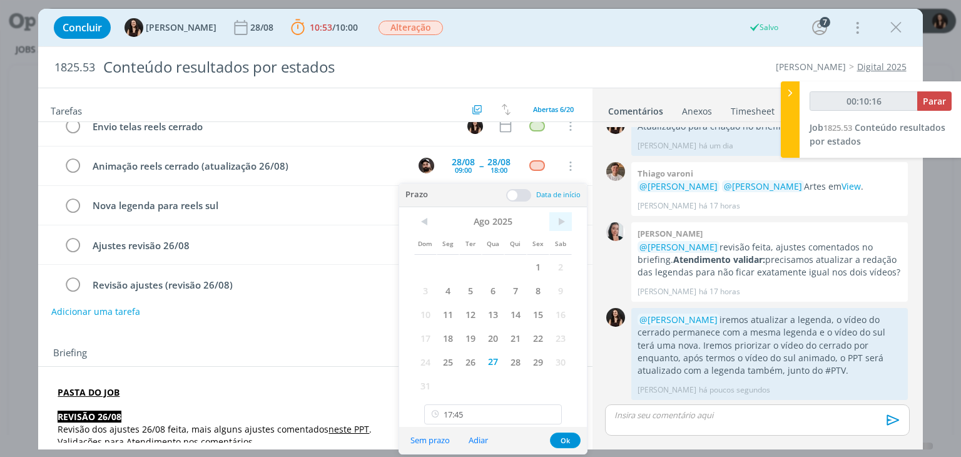
click at [558, 223] on span ">" at bounding box center [560, 221] width 23 height 19
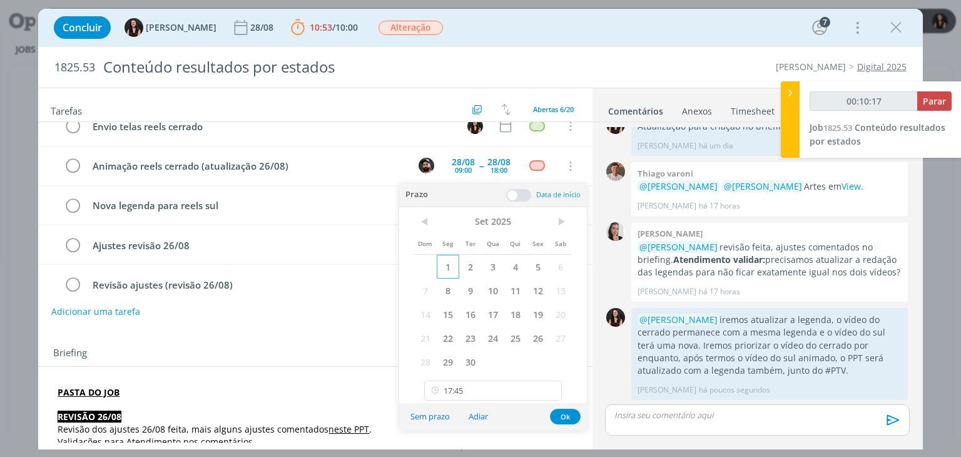
click at [442, 268] on span "1" at bounding box center [448, 267] width 23 height 24
click at [527, 192] on span at bounding box center [518, 195] width 25 height 13
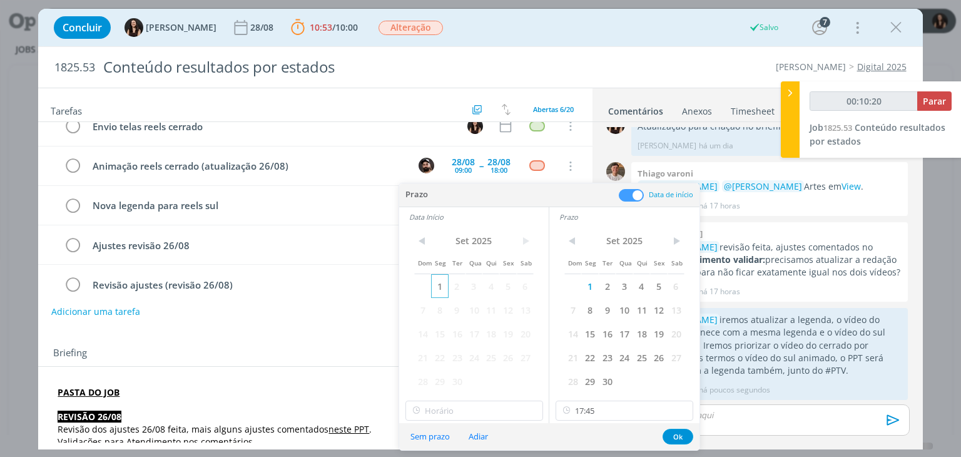
click at [442, 281] on span "1" at bounding box center [439, 286] width 17 height 24
type input "00:10:21"
type input "11:00"
click at [456, 413] on input "11:00" at bounding box center [474, 410] width 138 height 20
type input "00:10:25"
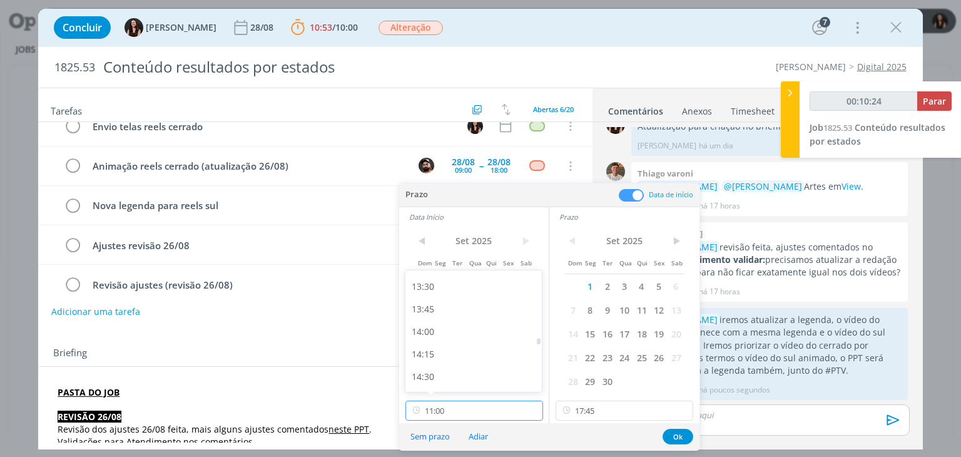
scroll to position [1210, 0]
click at [475, 331] on div "14:00" at bounding box center [475, 332] width 140 height 23
type input "14:00"
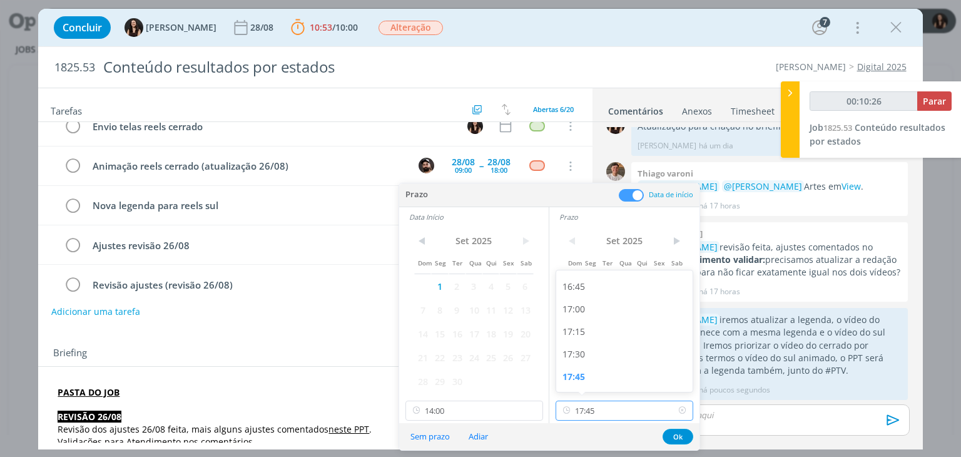
click at [604, 400] on input "17:45" at bounding box center [624, 410] width 138 height 20
type input "00:10:30"
click at [620, 319] on div "14:30" at bounding box center [626, 329] width 140 height 23
type input "14:30"
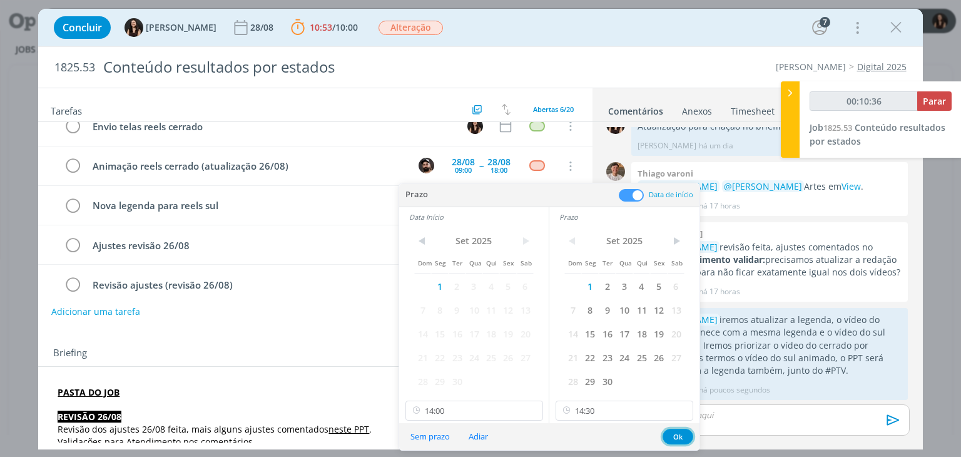
click at [671, 436] on button "Ok" at bounding box center [677, 436] width 31 height 16
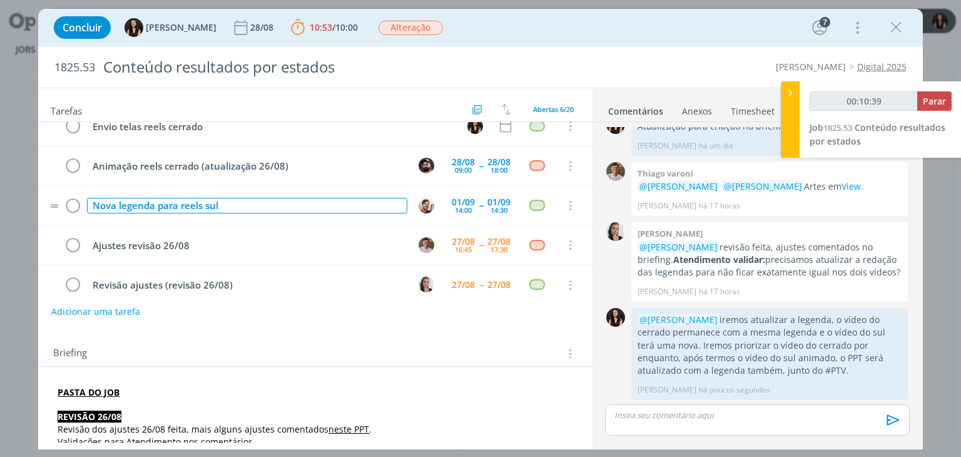
click at [368, 203] on div "Nova legenda para reels sul" at bounding box center [247, 206] width 320 height 16
click at [529, 203] on div "dialog" at bounding box center [537, 205] width 16 height 11
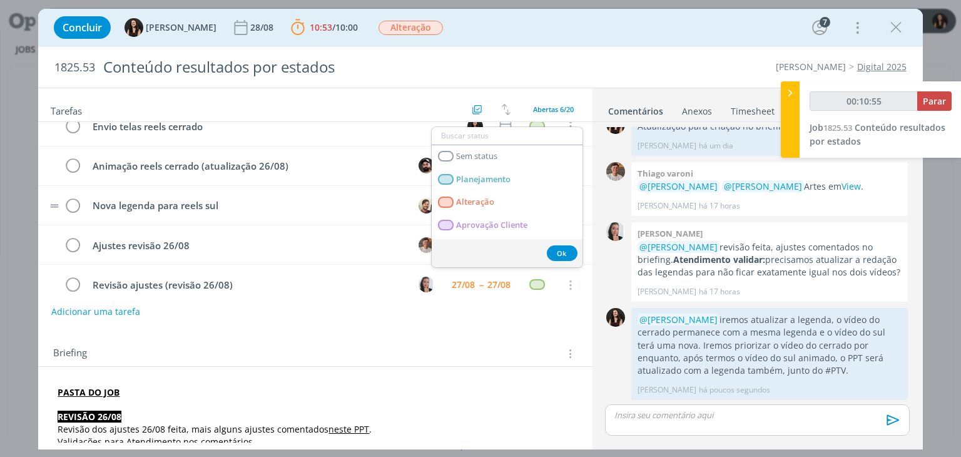
type input "00:10:56"
type input "red"
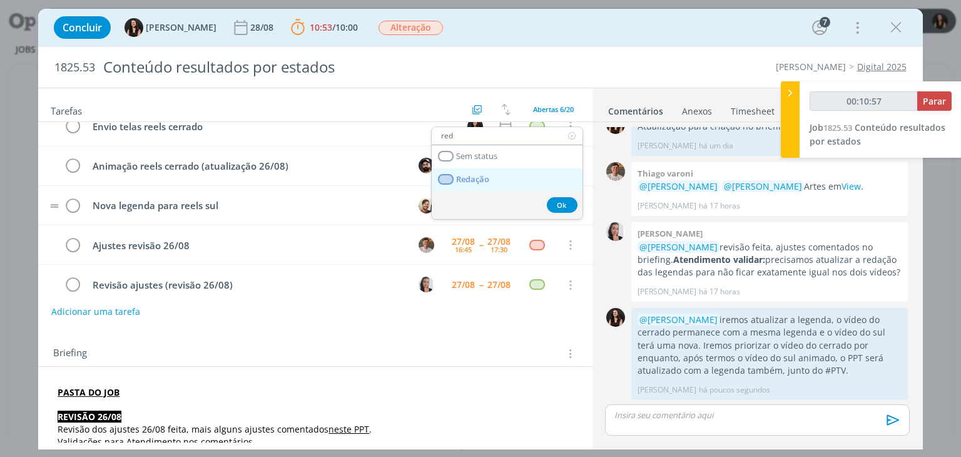
type input "00:10:58"
type input "red"
click at [513, 181] on link "Redação" at bounding box center [507, 179] width 151 height 23
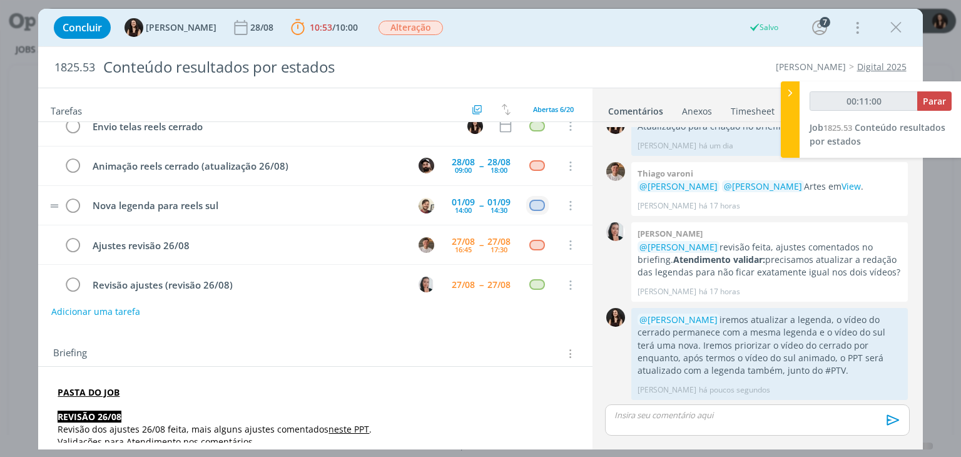
click at [218, 362] on div "Briefing Briefings Predefinidos Versões do Briefing Ver Briefing do Projeto" at bounding box center [315, 350] width 554 height 34
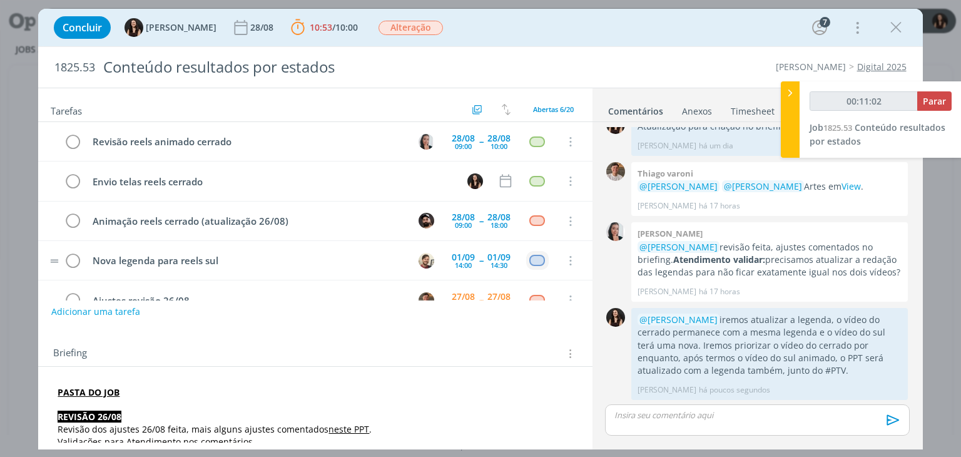
scroll to position [1, 0]
click at [564, 181] on icon "dialog" at bounding box center [570, 180] width 14 height 11
click at [555, 199] on link "Cancelar" at bounding box center [529, 201] width 99 height 20
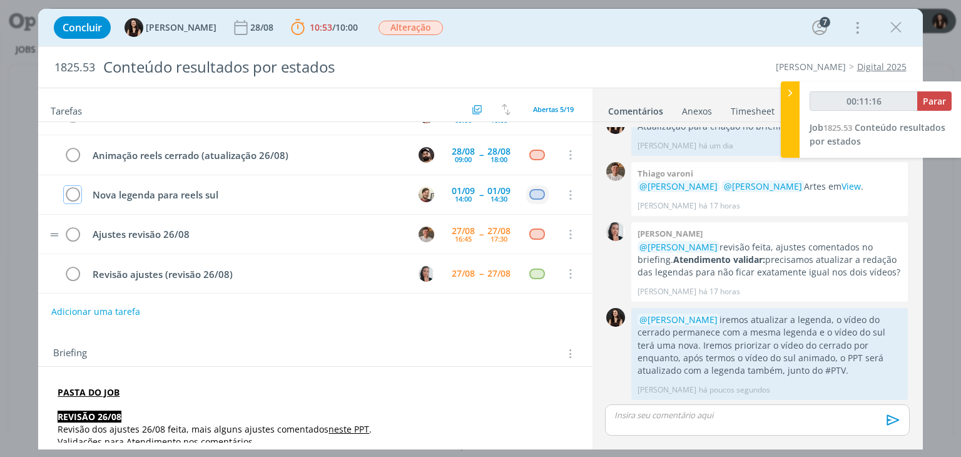
scroll to position [0, 0]
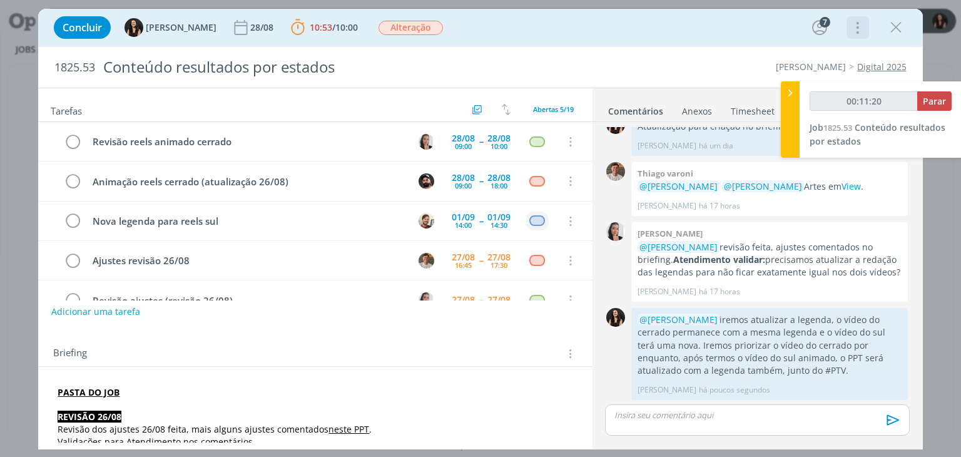
click at [863, 33] on icon "dialog" at bounding box center [857, 28] width 18 height 20
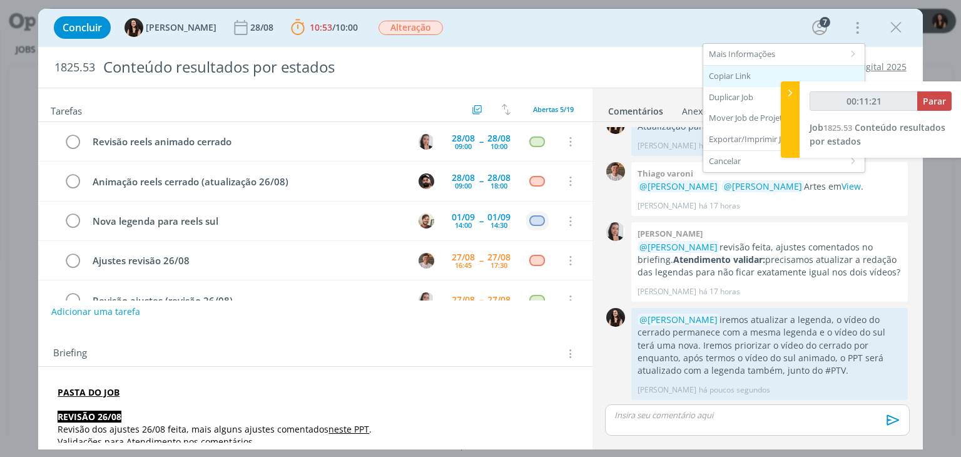
click at [767, 74] on div "Copiar Link" at bounding box center [783, 76] width 161 height 21
type input "00:13:57"
click at [946, 99] on button "Parar" at bounding box center [934, 100] width 34 height 19
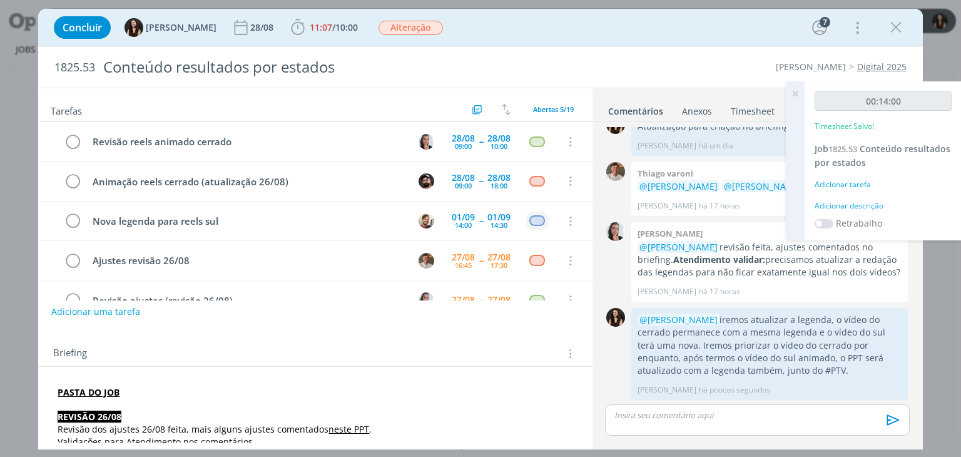
click at [856, 208] on div "Adicionar descrição" at bounding box center [882, 205] width 137 height 11
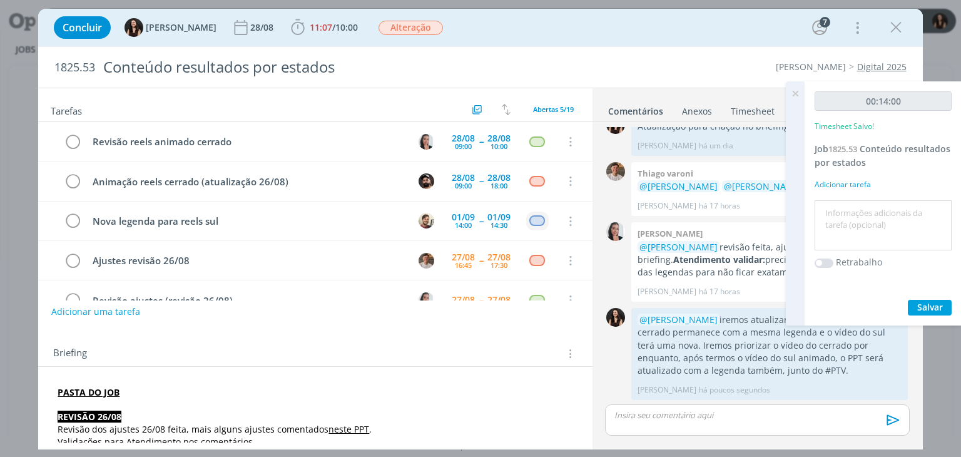
click at [856, 208] on textarea at bounding box center [883, 225] width 131 height 44
type textarea "Atualização pautas"
click at [923, 303] on span "Salvar" at bounding box center [930, 307] width 26 height 12
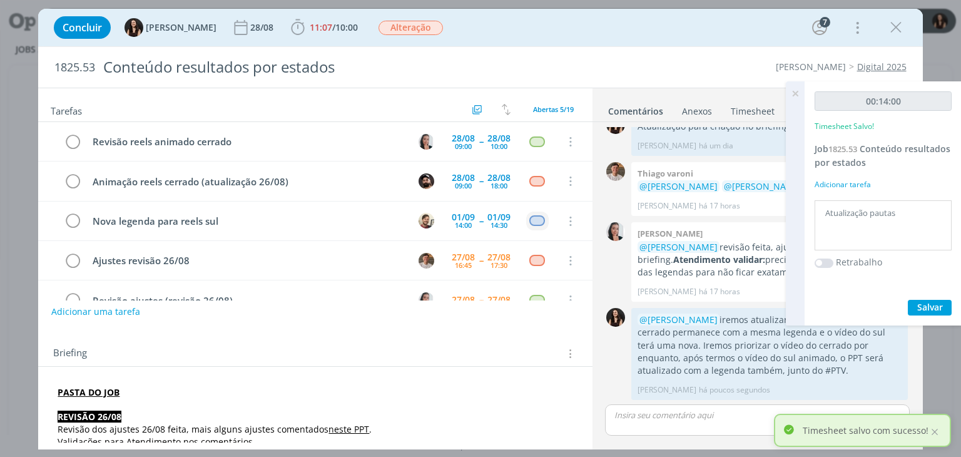
click at [791, 95] on icon at bounding box center [795, 93] width 23 height 24
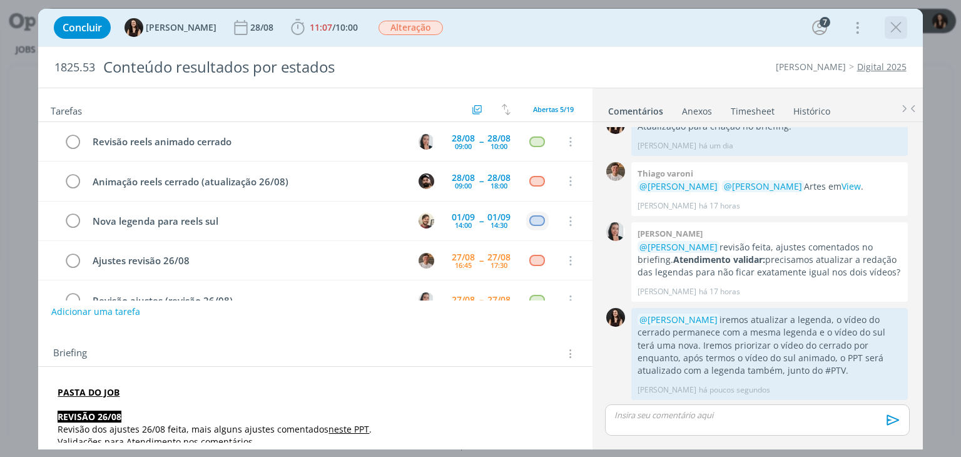
click at [895, 28] on icon "dialog" at bounding box center [895, 27] width 19 height 19
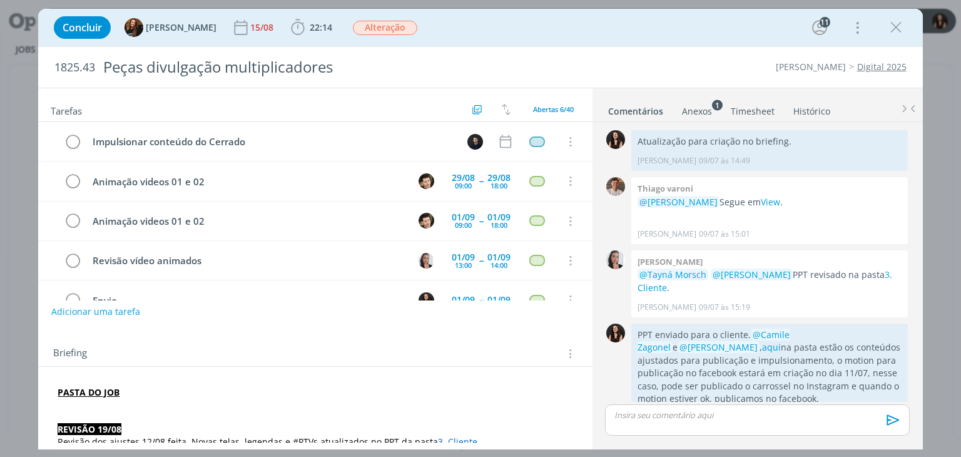
scroll to position [1335, 0]
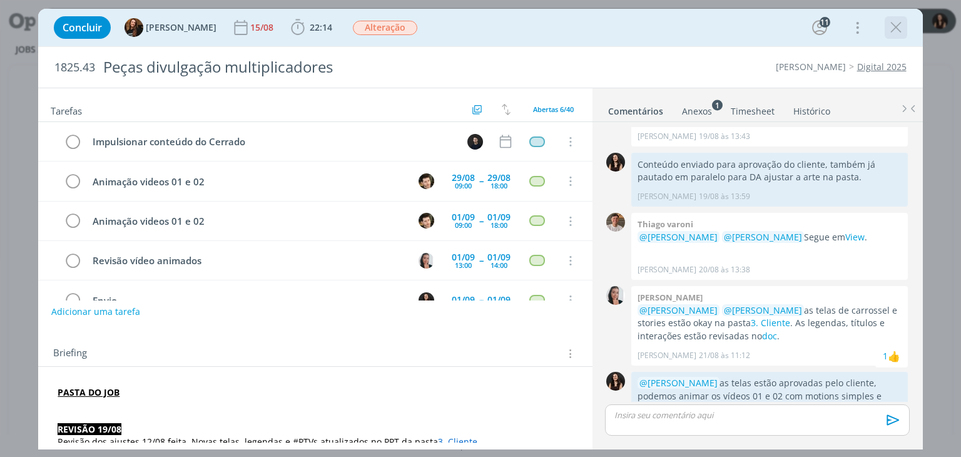
click at [893, 31] on icon "dialog" at bounding box center [895, 27] width 19 height 19
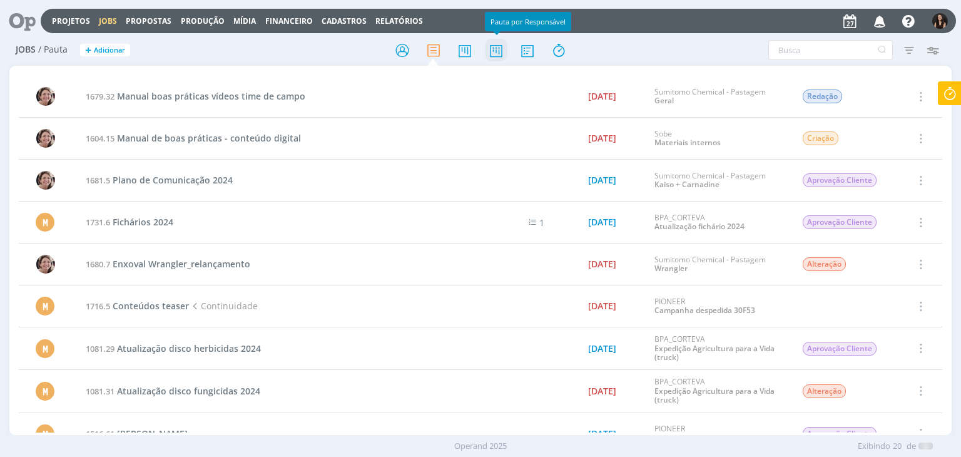
click at [490, 49] on icon at bounding box center [496, 50] width 23 height 24
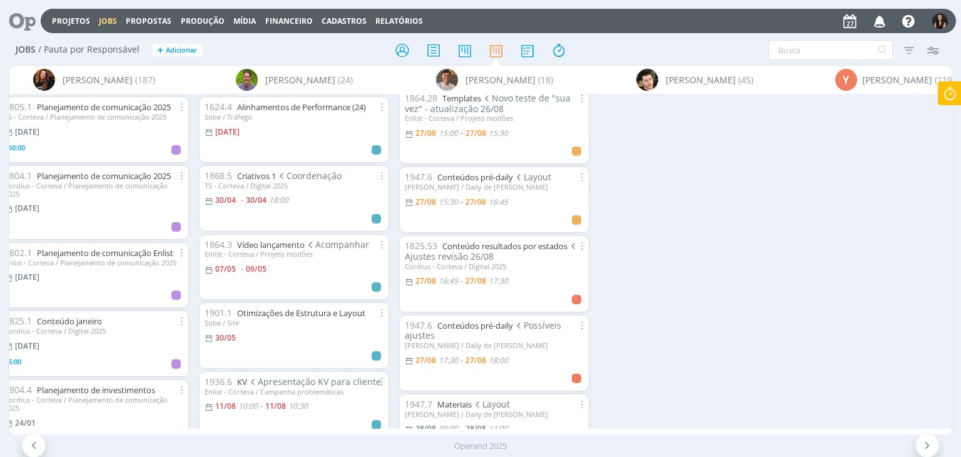
scroll to position [0, 5097]
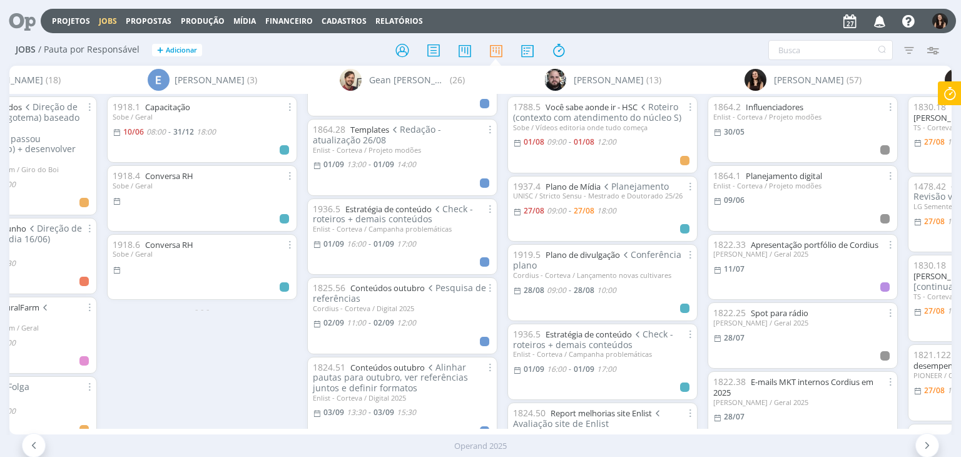
scroll to position [1043, 0]
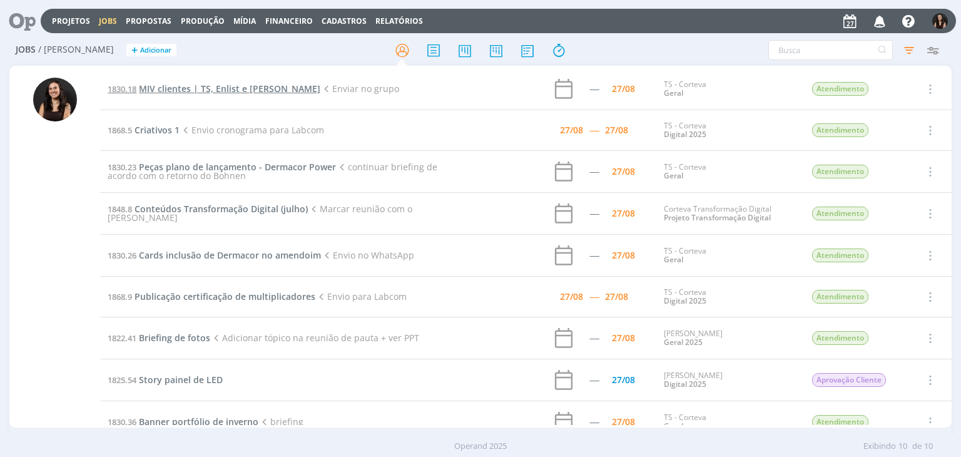
drag, startPoint x: 0, startPoint y: 0, endPoint x: 170, endPoint y: 86, distance: 190.5
click at [170, 86] on span "MIV clientes | TS, Enlist e [PERSON_NAME]" at bounding box center [229, 89] width 181 height 12
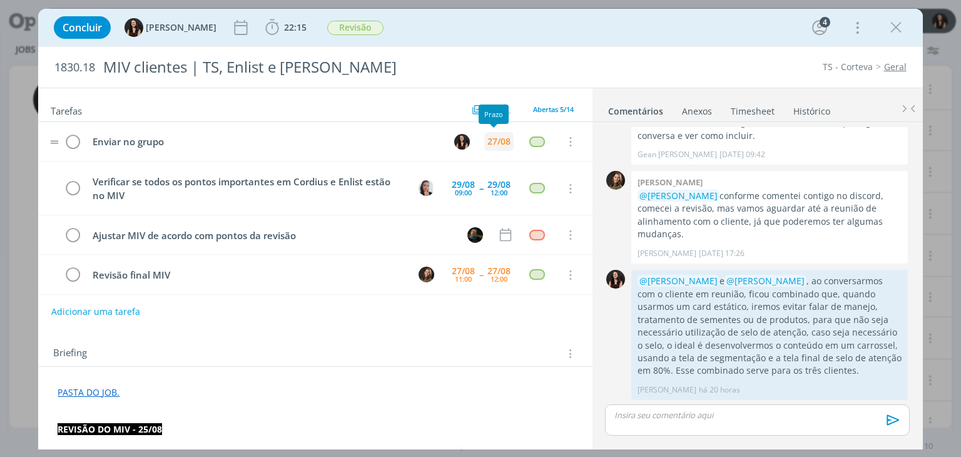
click at [487, 137] on div "27/08" at bounding box center [498, 141] width 23 height 9
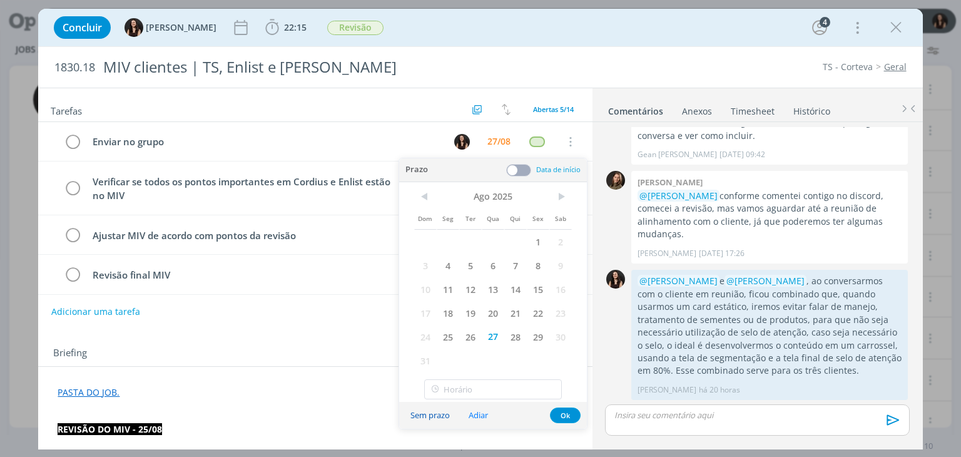
click at [418, 410] on button "Sem prazo" at bounding box center [430, 415] width 56 height 17
click at [556, 412] on button "Ok" at bounding box center [565, 415] width 31 height 16
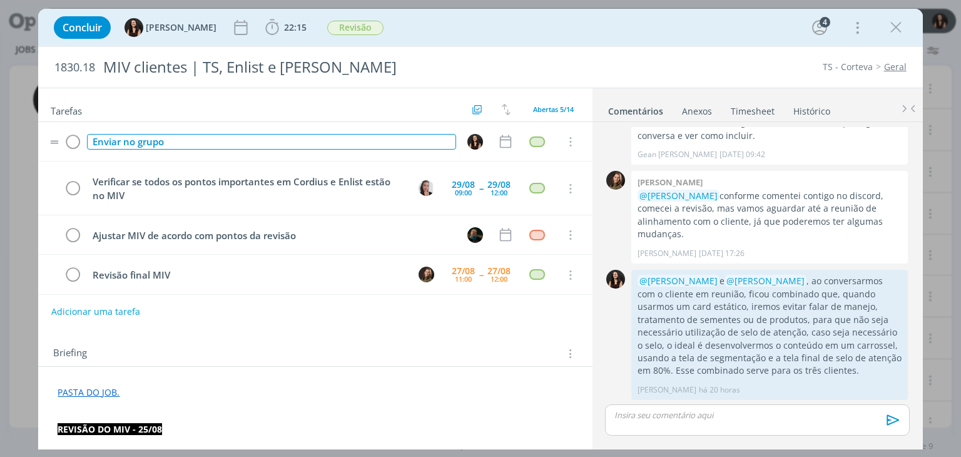
click at [364, 141] on div "Enviar no grupo" at bounding box center [271, 142] width 368 height 16
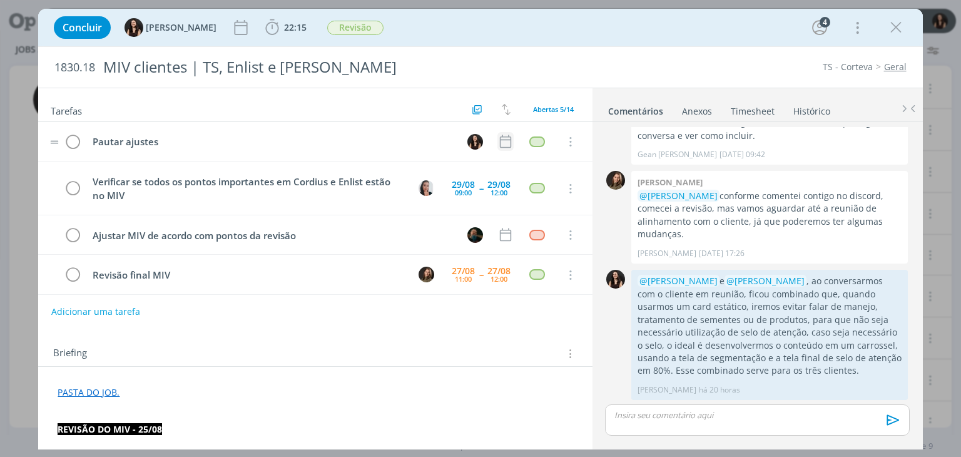
click at [498, 144] on icon "dialog" at bounding box center [505, 141] width 16 height 16
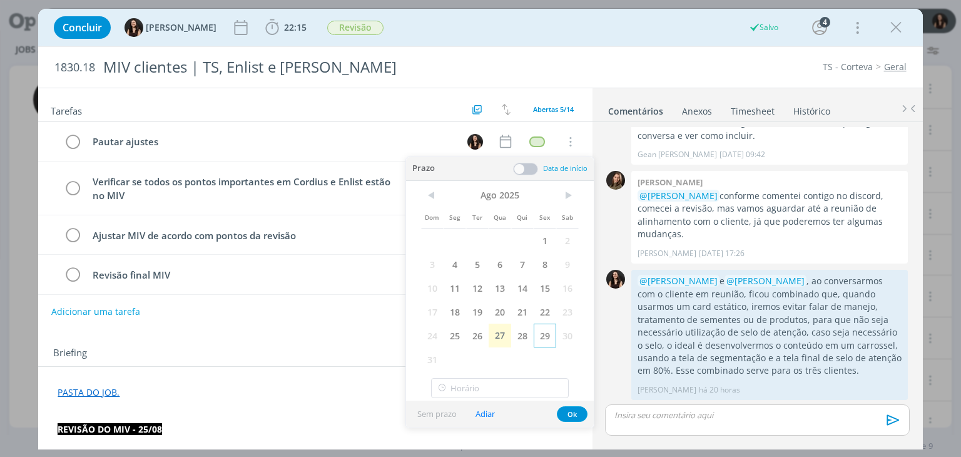
click at [546, 337] on span "29" at bounding box center [545, 335] width 23 height 24
click at [570, 414] on button "Ok" at bounding box center [572, 414] width 31 height 16
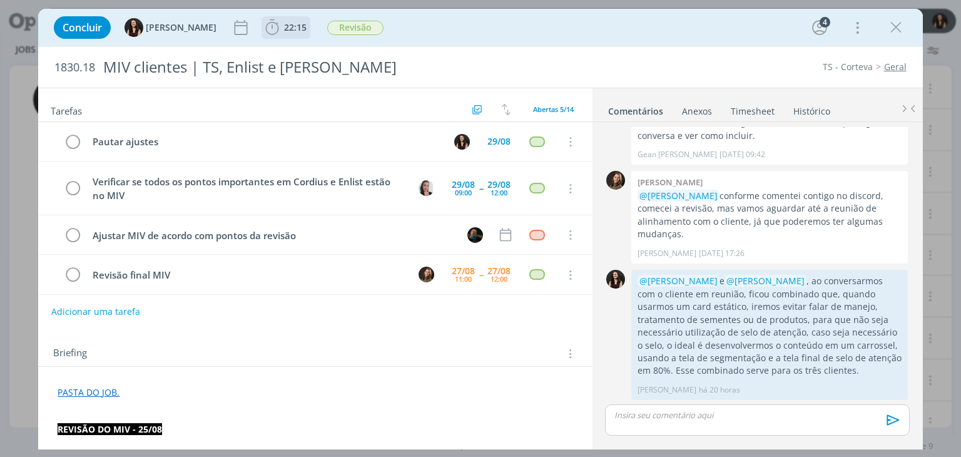
click at [266, 26] on icon "dialog" at bounding box center [272, 27] width 13 height 16
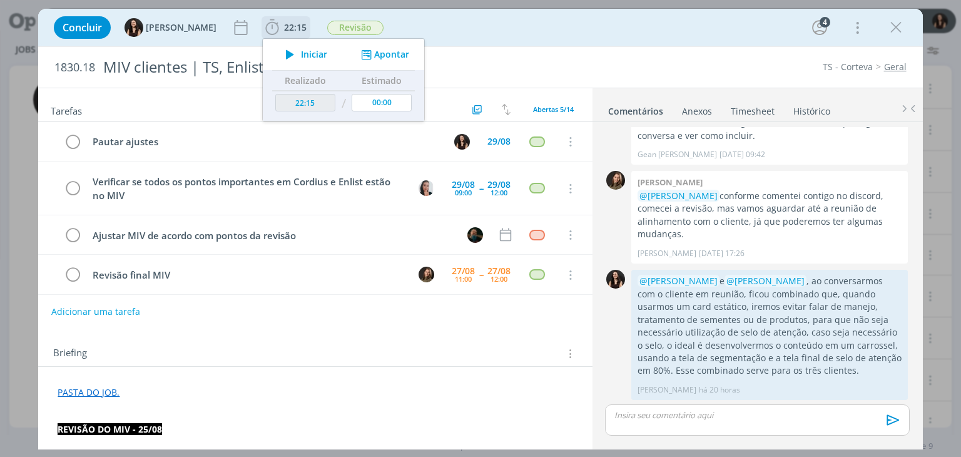
click at [370, 54] on button "Apontar" at bounding box center [384, 54] width 52 height 13
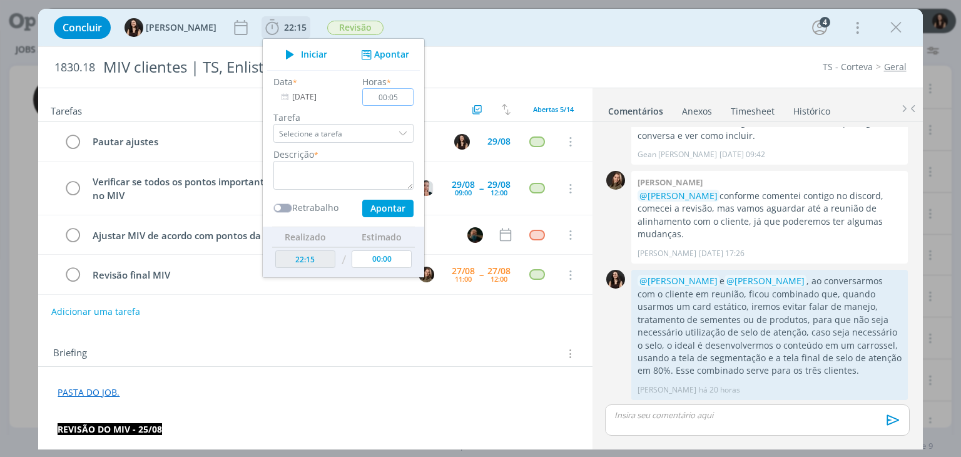
type input "00:05"
click at [357, 176] on textarea "dialog" at bounding box center [343, 175] width 140 height 29
type textarea "Conferência pautas"
click at [368, 208] on button "Apontar" at bounding box center [387, 209] width 51 height 18
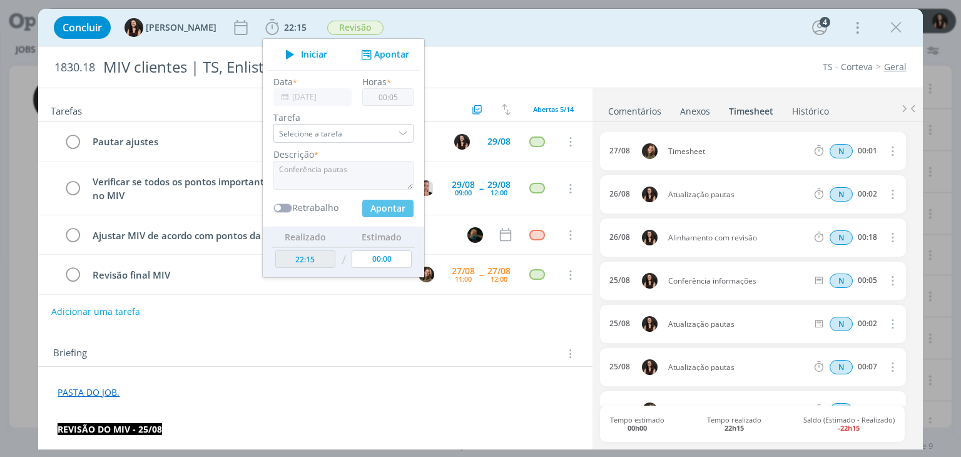
type input "22:20"
type input "00:00"
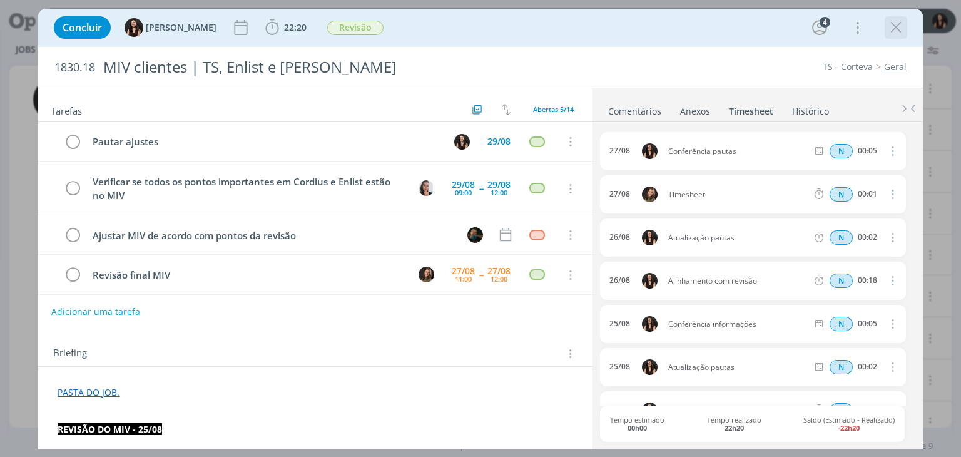
click at [898, 26] on icon "dialog" at bounding box center [895, 27] width 19 height 19
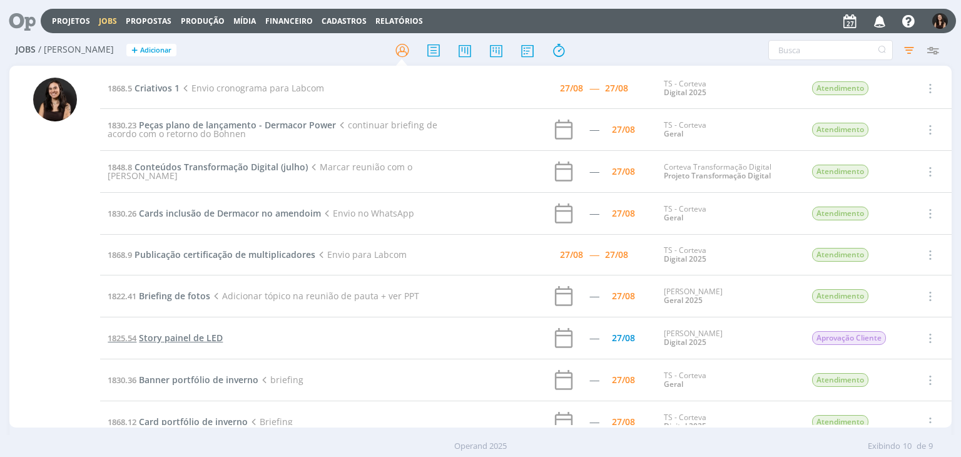
click at [185, 337] on span "Story painel de LED" at bounding box center [181, 338] width 84 height 12
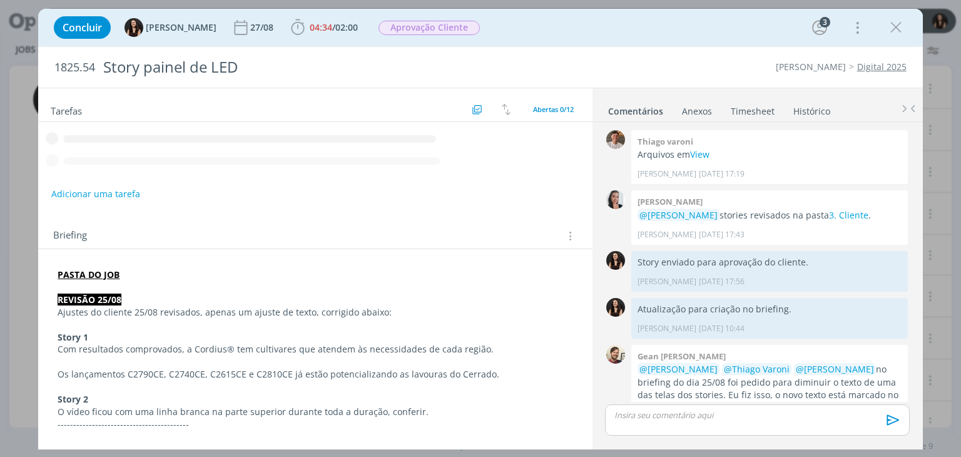
scroll to position [351, 0]
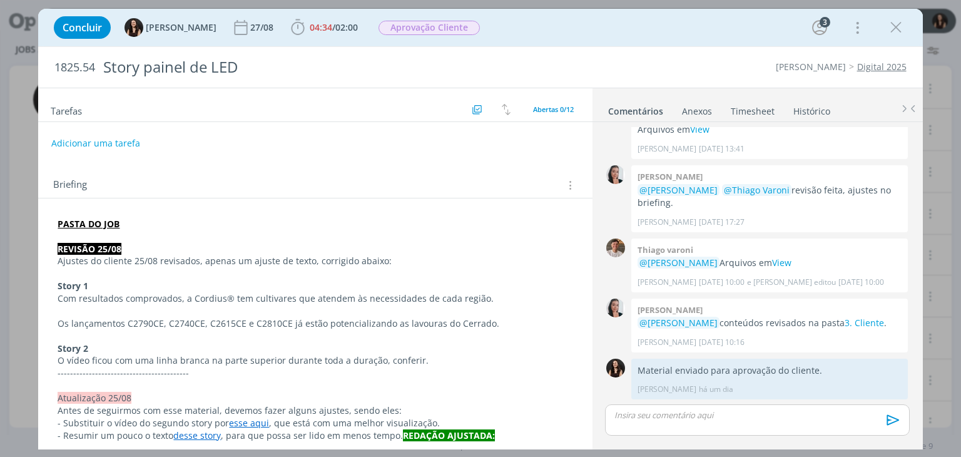
click at [489, 174] on div "Briefing Briefings Predefinidos Versões do Briefing Ver Briefing do Projeto" at bounding box center [315, 182] width 554 height 34
click at [330, 18] on span "04:34 / 02:00" at bounding box center [324, 27] width 72 height 19
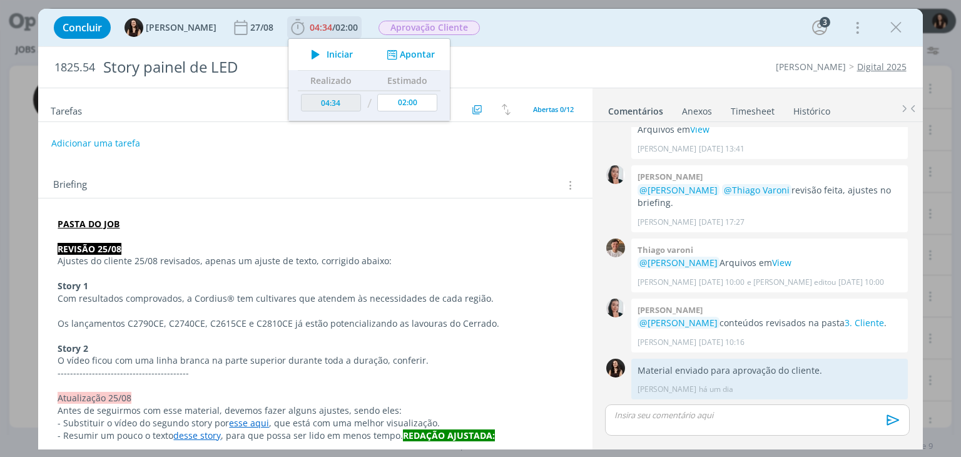
click at [327, 54] on span "Iniciar" at bounding box center [340, 54] width 26 height 9
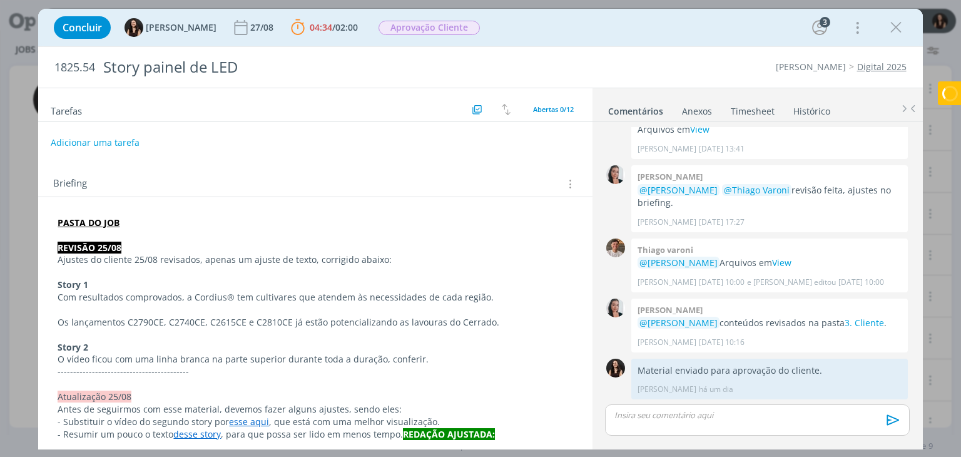
scroll to position [350, 0]
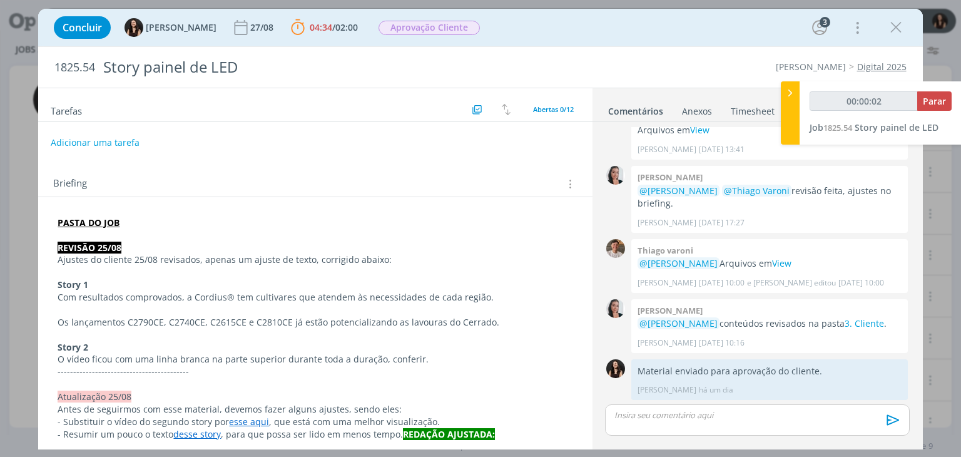
click at [121, 141] on button "Adicionar uma tarefa" at bounding box center [95, 142] width 89 height 21
type input "00:00:03"
type input "Aju"
type input "00:00:04"
type input "Ajuste a"
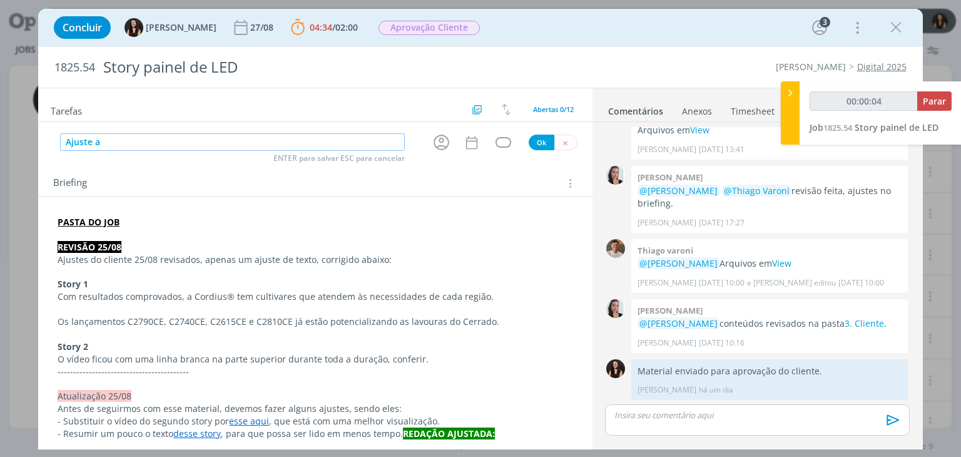
type input "00:00:05"
type input "Ajuste atualiza"
type input "00:00:06"
type input "Ajuste atualização"
type input "00:00:07"
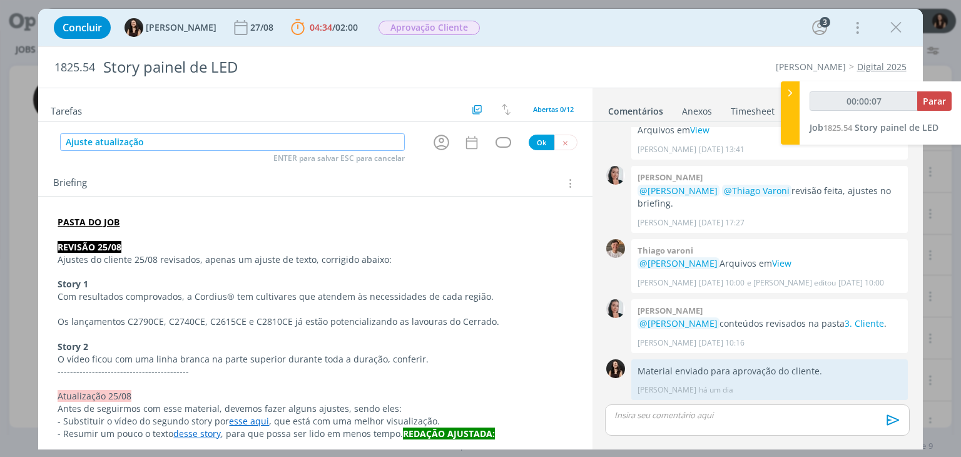
type input "Ajuste atualização 2"
type input "00:00:08"
type input "Ajuste atualização 27/0"
type input "00:00:09"
type input "Ajuste atualização 27/08"
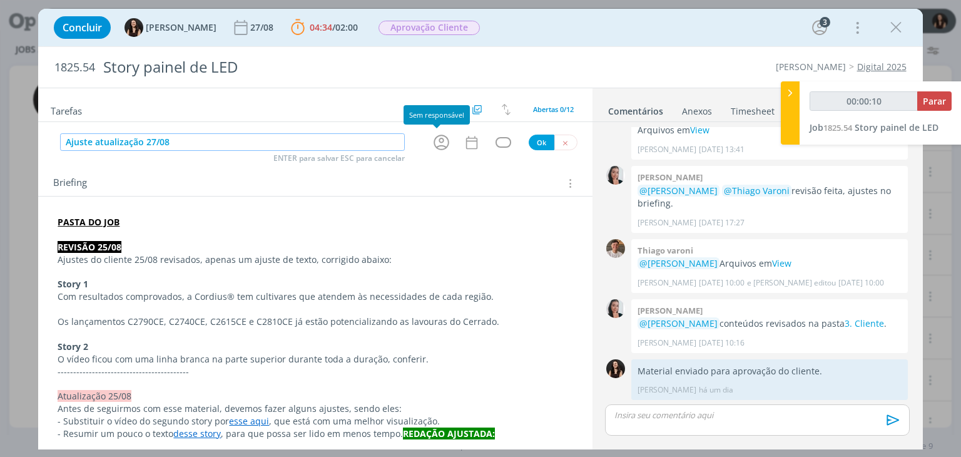
type input "00:00:11"
click at [432, 143] on icon "dialog" at bounding box center [441, 142] width 19 height 19
type input "Ajuste atualização 27/08"
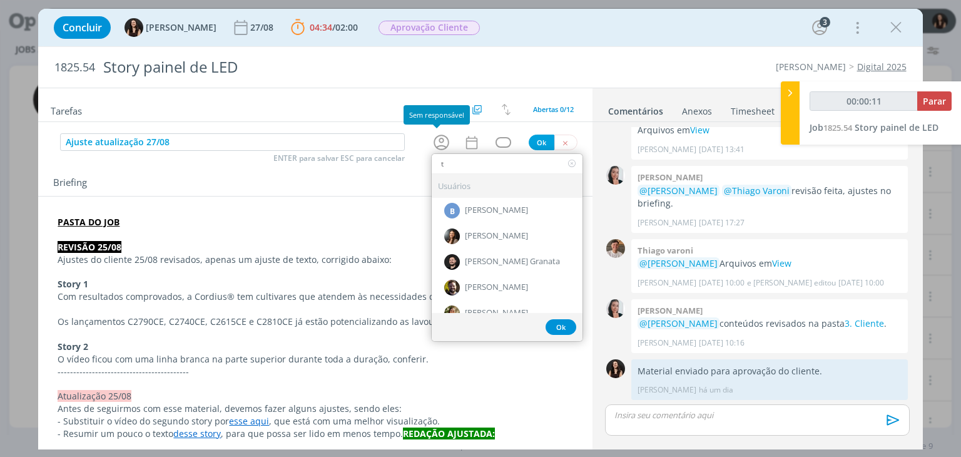
type input "th"
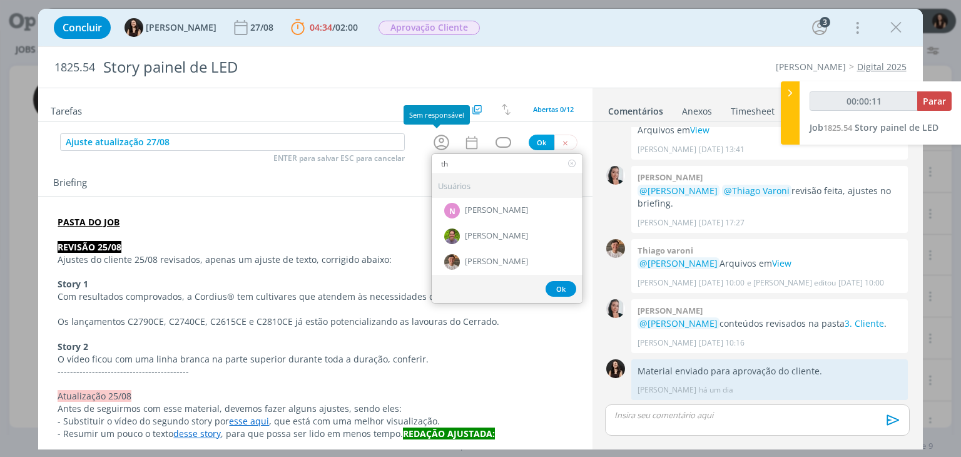
type input "00:00:12"
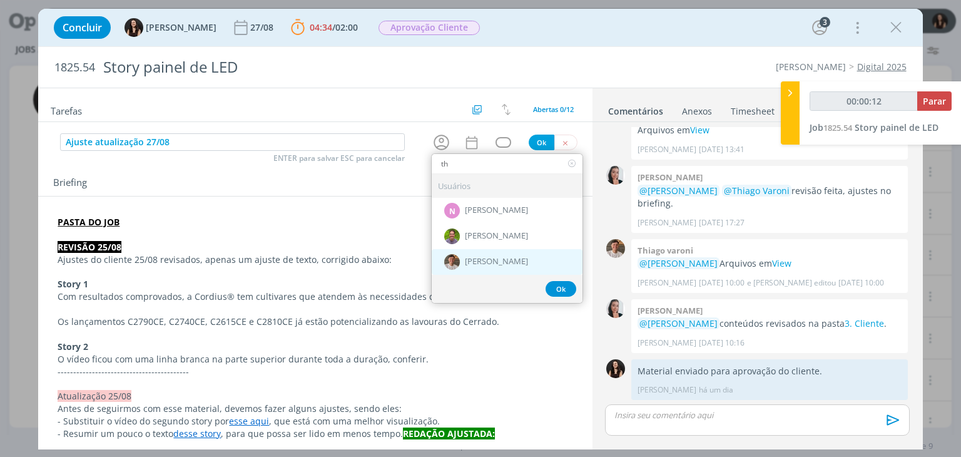
type input "th"
click at [487, 257] on span "[PERSON_NAME]" at bounding box center [496, 262] width 63 height 10
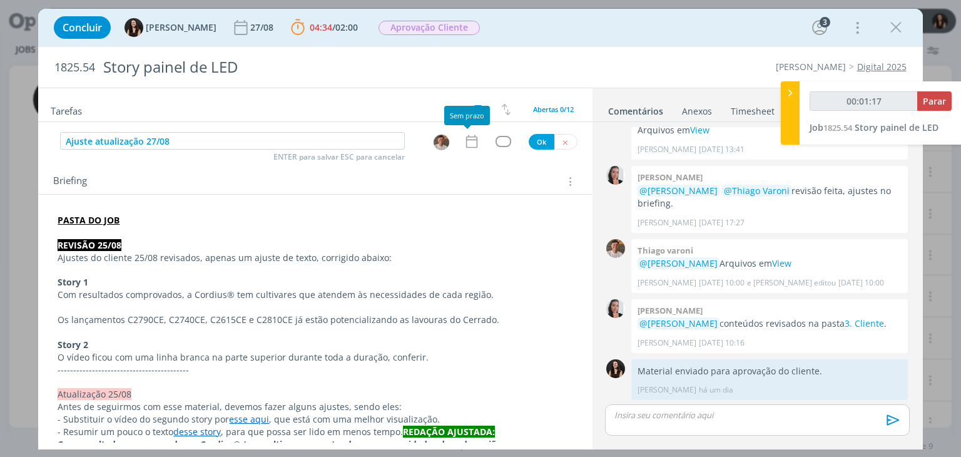
click at [465, 141] on icon "dialog" at bounding box center [471, 141] width 16 height 16
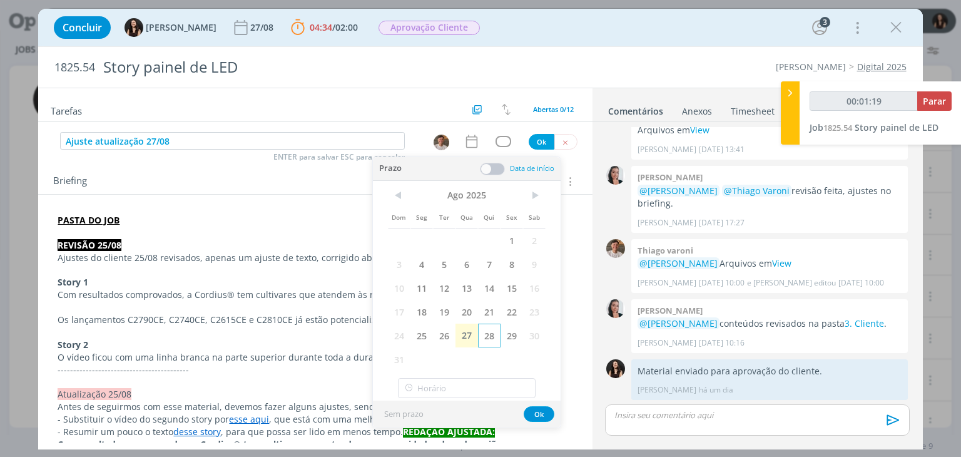
click at [492, 336] on span "28" at bounding box center [489, 335] width 23 height 24
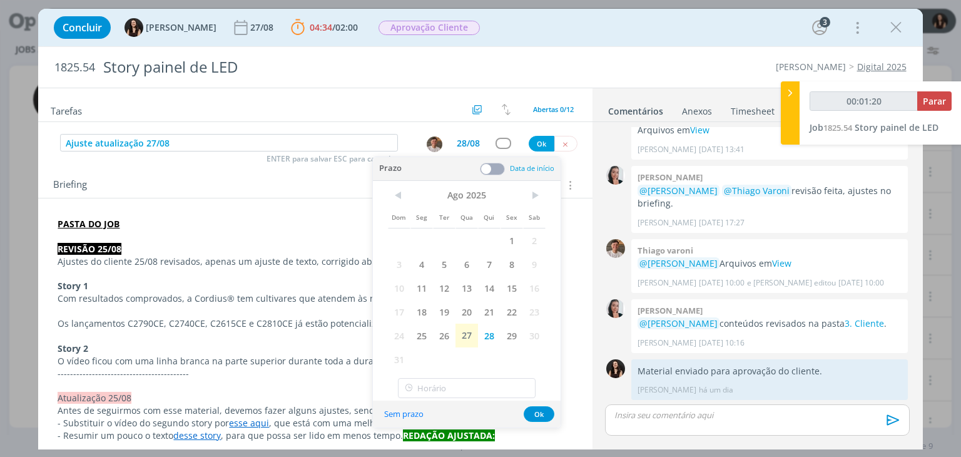
click at [493, 170] on span at bounding box center [492, 169] width 25 height 13
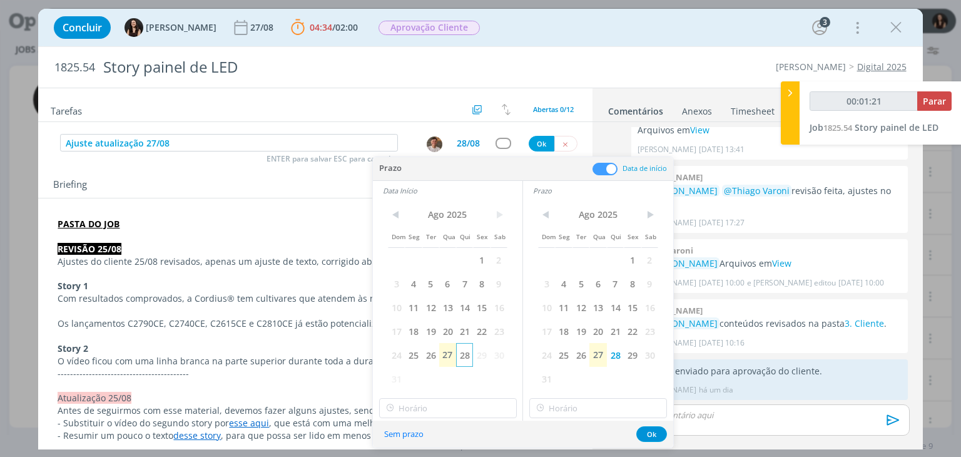
click at [467, 349] on span "28" at bounding box center [464, 355] width 17 height 24
type input "00:01:22"
type input "11:00"
click at [440, 411] on input "11:00" at bounding box center [448, 408] width 138 height 20
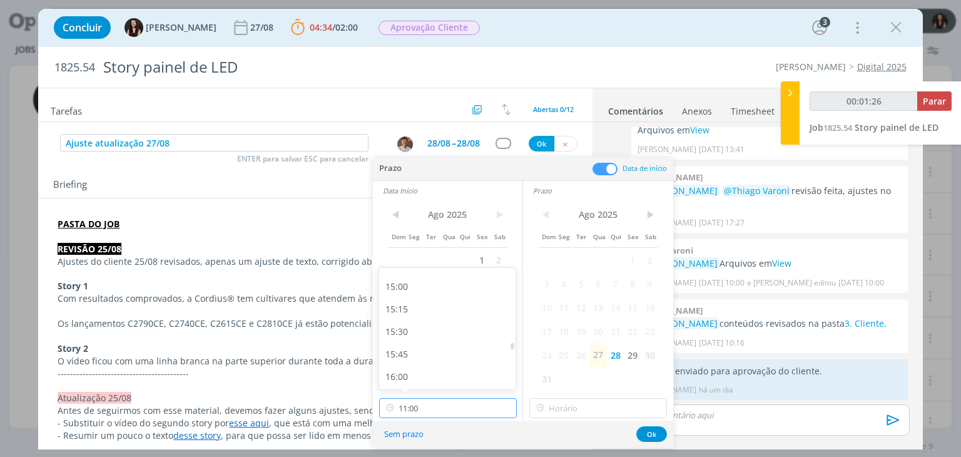
scroll to position [1345, 0]
type input "00:01:27"
click at [464, 373] on div "16:00" at bounding box center [449, 375] width 140 height 23
type input "16:00"
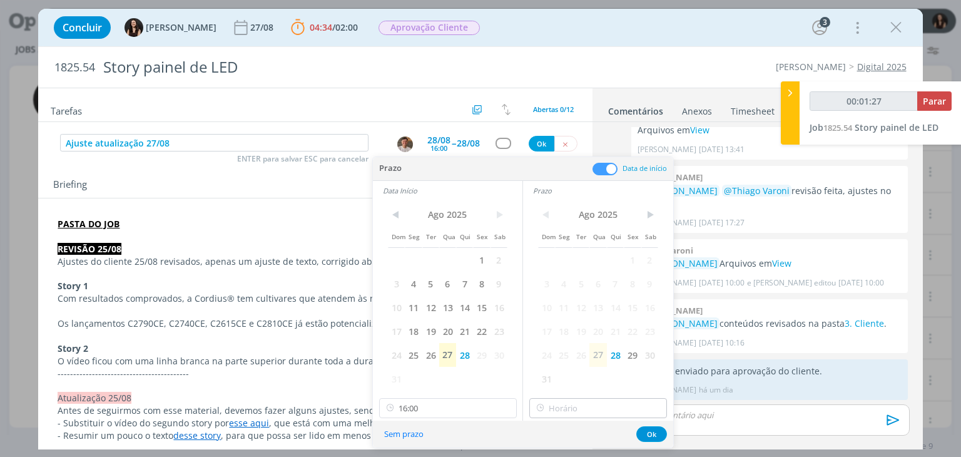
type input "00:01:28"
type input "16:00"
click at [577, 410] on input "16:00" at bounding box center [598, 408] width 138 height 20
type input "00:01:30"
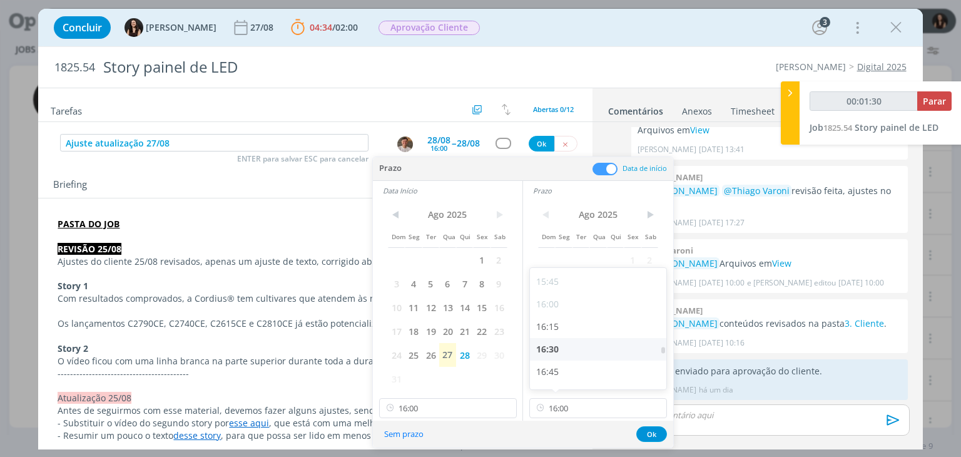
click at [588, 346] on div "16:30" at bounding box center [600, 349] width 140 height 23
type input "16:30"
click at [643, 429] on button "Ok" at bounding box center [651, 434] width 31 height 16
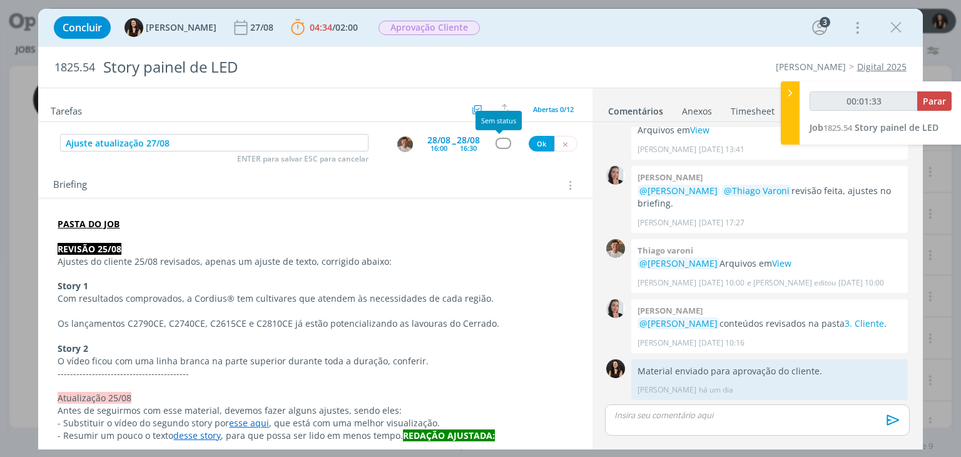
click at [498, 139] on div "dialog" at bounding box center [503, 143] width 16 height 11
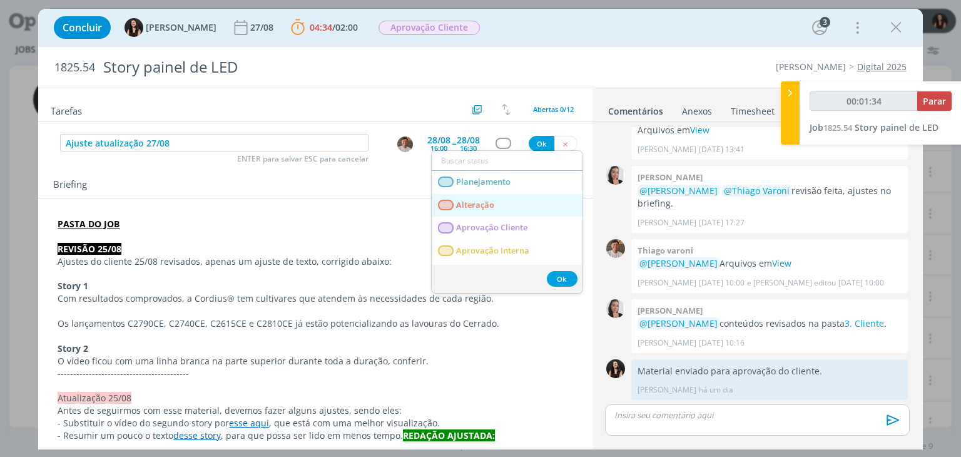
click at [488, 209] on link "Alteração" at bounding box center [507, 205] width 151 height 23
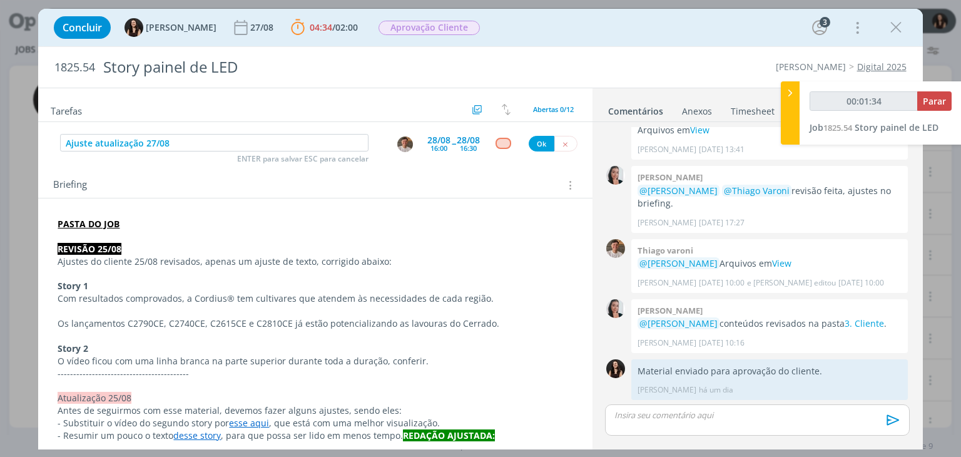
type input "00:01:35"
click at [535, 141] on button "Ok" at bounding box center [542, 144] width 26 height 16
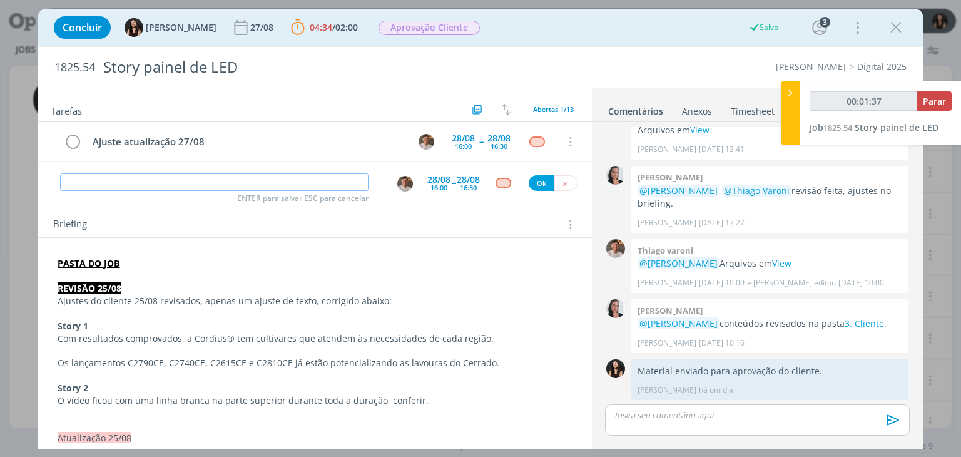
type input "00:01:38"
type input "Revi"
type input "00:01:39"
type input "Revisã"
type input "00:01:40"
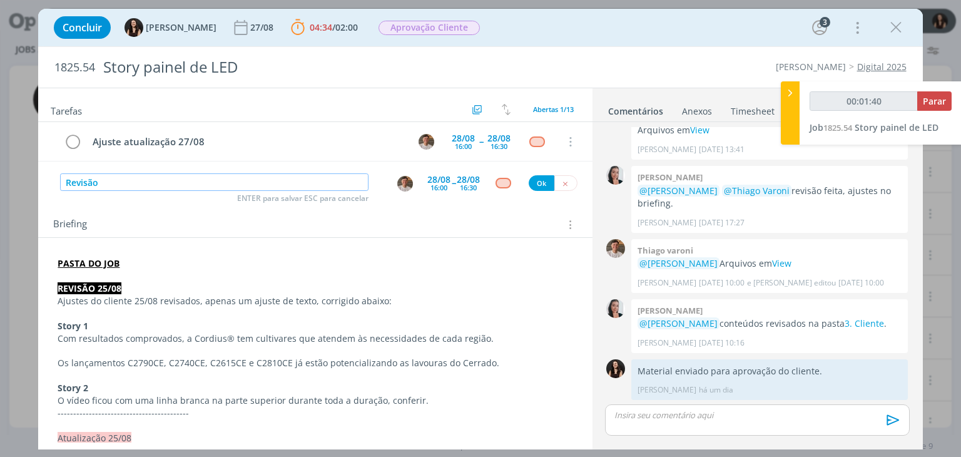
type input "Revisão"
type input "00:01:41"
type input "Revisão stor"
type input "00:01:42"
type input "Revisão story aj"
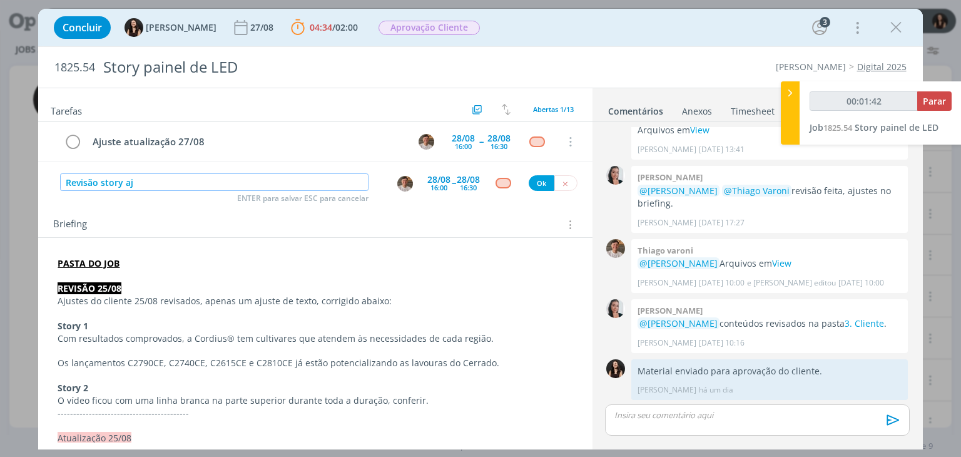
type input "00:01:43"
type input "Revisão story ajusta"
type input "00:01:44"
type input "Revisão story ajustado"
type input "00:01:46"
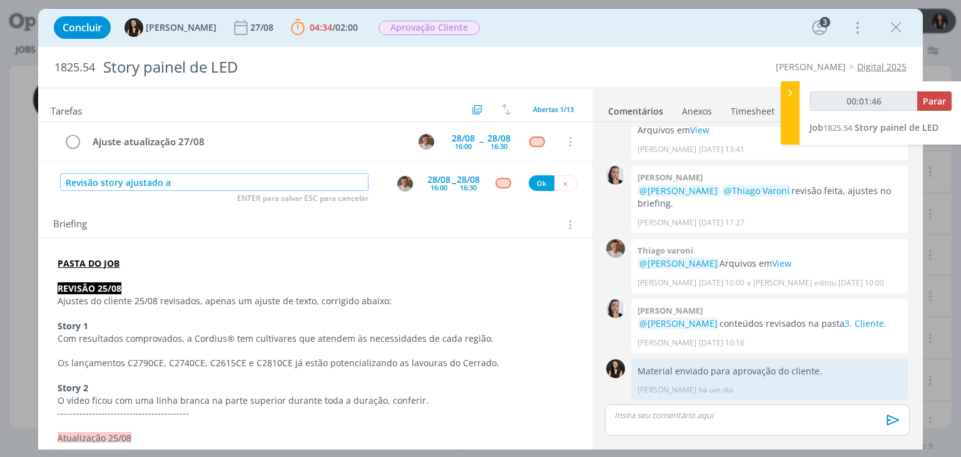
type input "Revisão story ajustado"
type input "00:01:47"
type input "Revisão story ajustado ("
type input "00:01:48"
type input "Revisão story ajustado (atu"
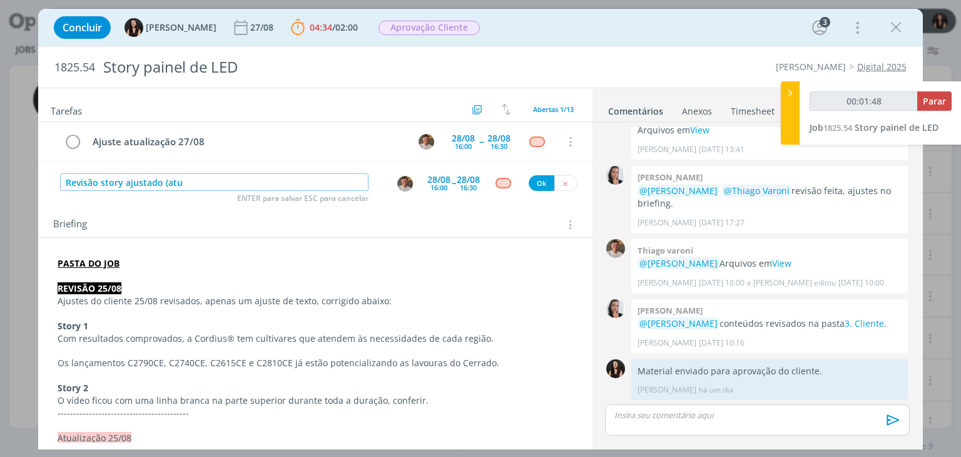
type input "00:01:49"
type input "Revisão story ajustado (atuali"
type input "00:01:50"
type input "Revisão story ajustado (atualiza"
type input "00:01:51"
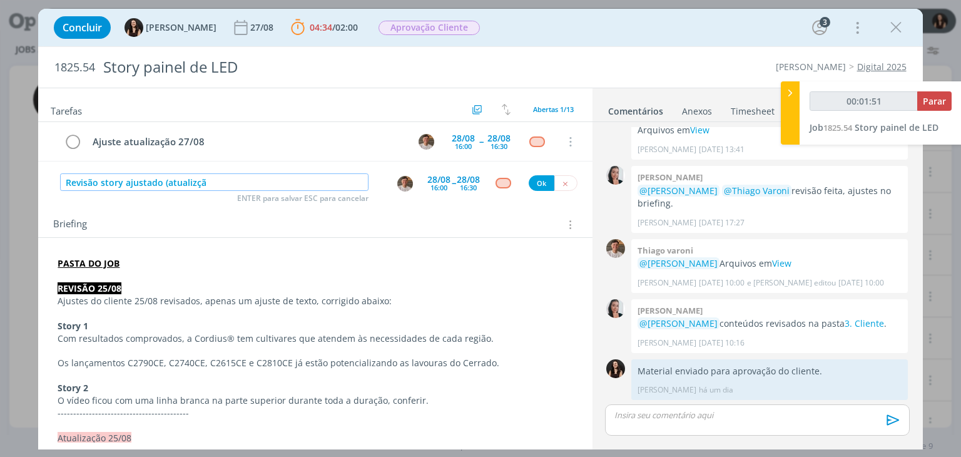
type input "Revisão story ajustado (atualizção"
type input "00:01:52"
type input "Revisão story ajustado (atualizção 2"
type input "00:01:53"
type input "Revisão story ajustado (atualizção 27/08"
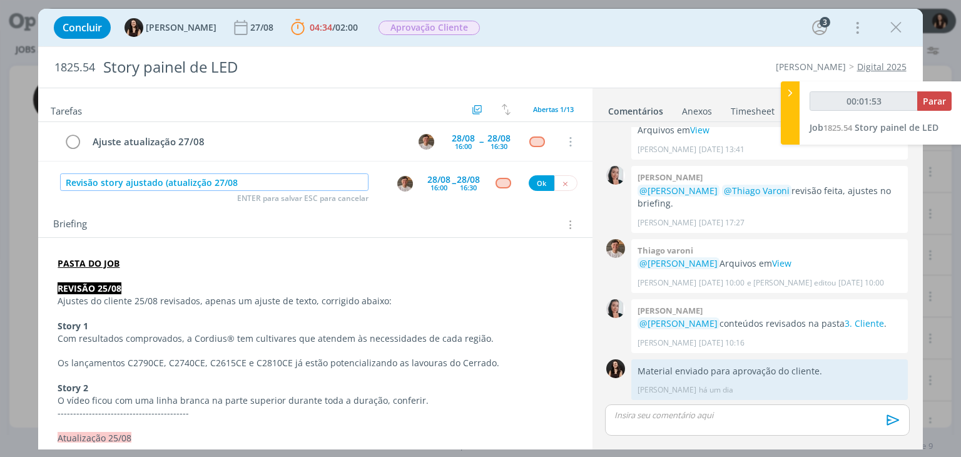
type input "00:01:54"
type input "Revisão story ajustado (atualizção 27/08)"
type input "00:01:56"
click at [195, 181] on input "Revisão story ajustado (atualizção 27/08)" at bounding box center [214, 182] width 308 height 18
type input "Revisão story ajustado (atualização 27/08)"
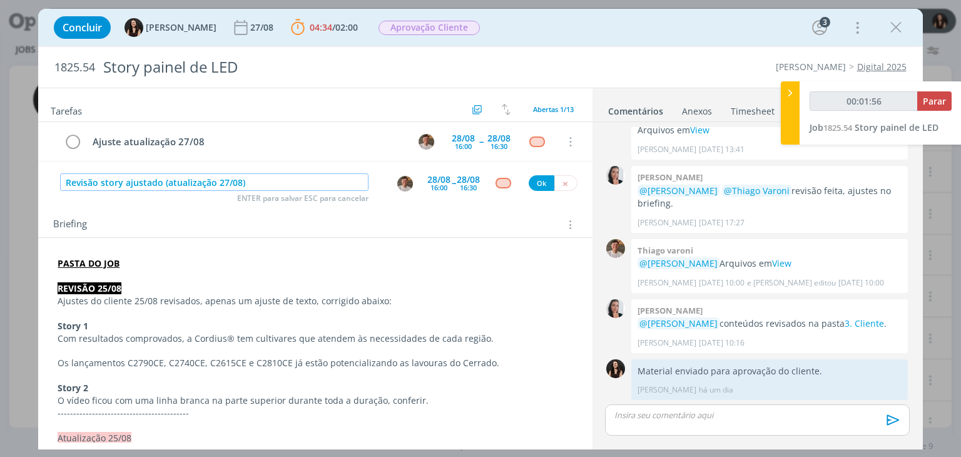
type input "00:01:57"
type input "Revisão story ajustado (atualização 27/08)"
type input "00:02:39"
click at [400, 183] on img "dialog" at bounding box center [405, 184] width 16 height 16
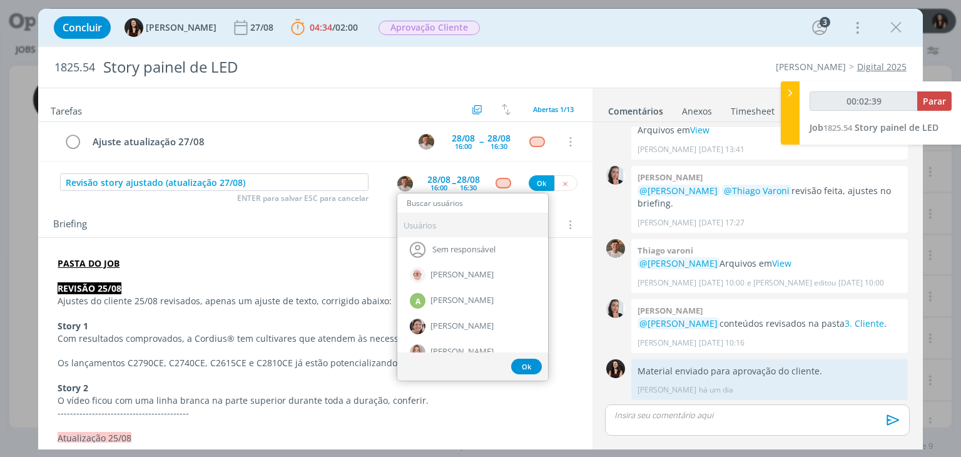
type input "c"
type input "00:02:40"
type input "ca"
type input "00:02:41"
type input "car"
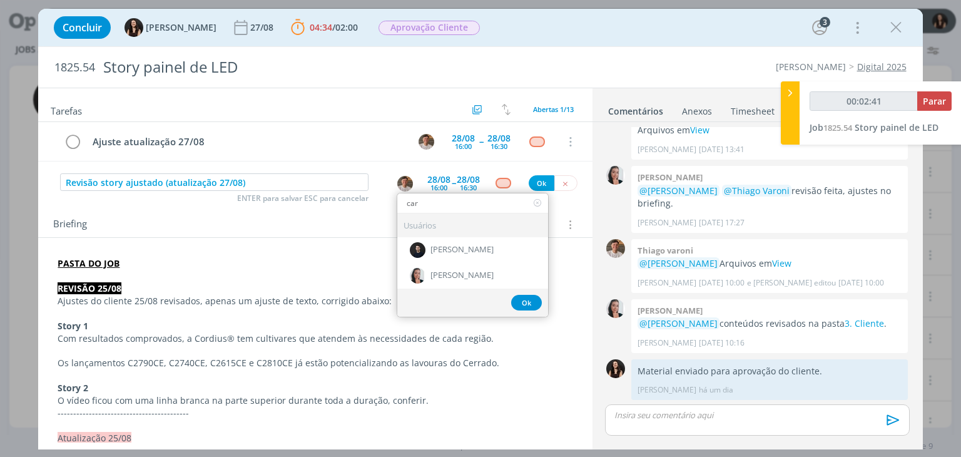
type input "00:02:42"
type input "car"
click at [503, 266] on div "[PERSON_NAME]" at bounding box center [472, 276] width 151 height 26
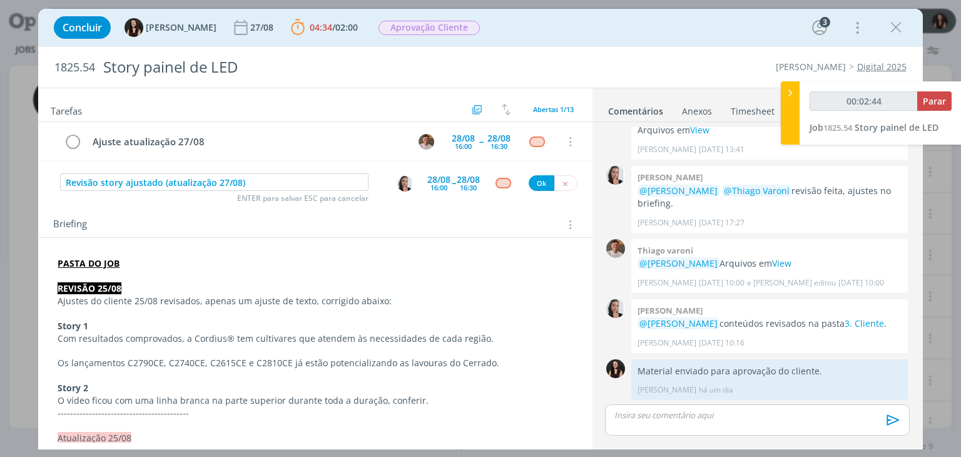
click at [436, 175] on div "28/08" at bounding box center [438, 179] width 23 height 9
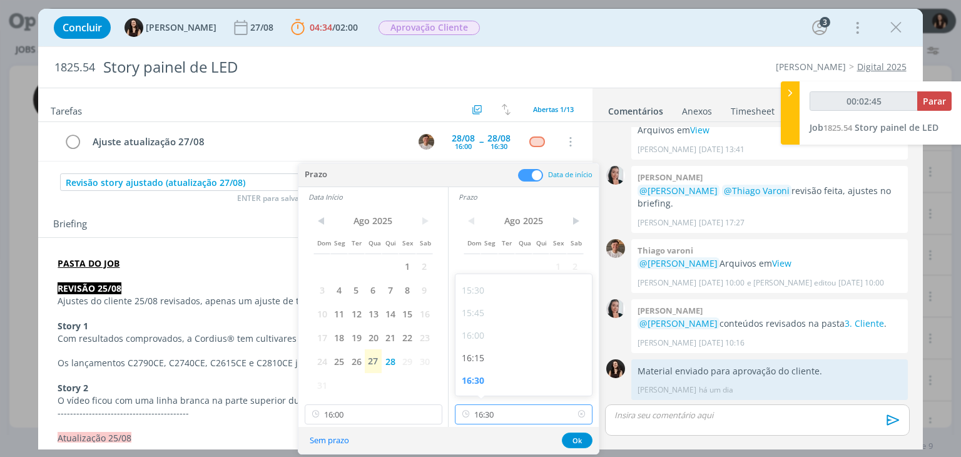
click at [495, 410] on input "16:30" at bounding box center [524, 414] width 138 height 20
type input "00:02:49"
click at [530, 363] on div "17:45" at bounding box center [525, 373] width 140 height 23
type input "17:45"
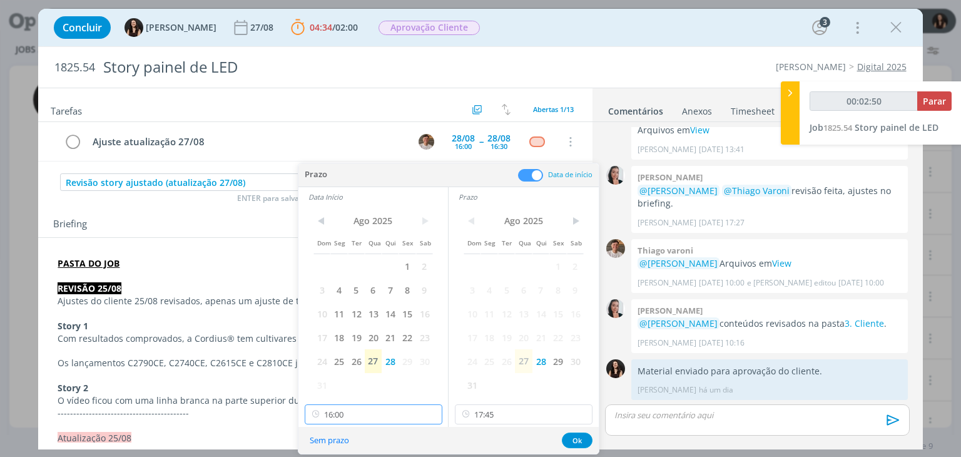
click at [397, 406] on div "< Ago 2025 > Dom Seg Ter Qua Qui Sex Sab 1 2 3 4 5 6 7 8 9 10 11 12 13 14 15 16…" at bounding box center [372, 316] width 149 height 220
click at [397, 406] on input "16:00" at bounding box center [374, 414] width 138 height 20
type input "00:02:52"
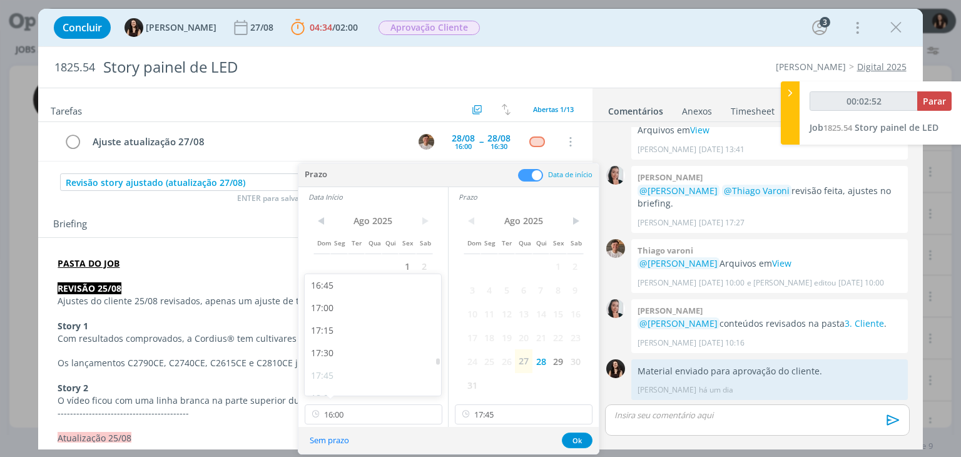
click at [390, 358] on div "17:30" at bounding box center [375, 353] width 140 height 23
type input "17:30"
click at [570, 444] on button "Ok" at bounding box center [577, 440] width 31 height 16
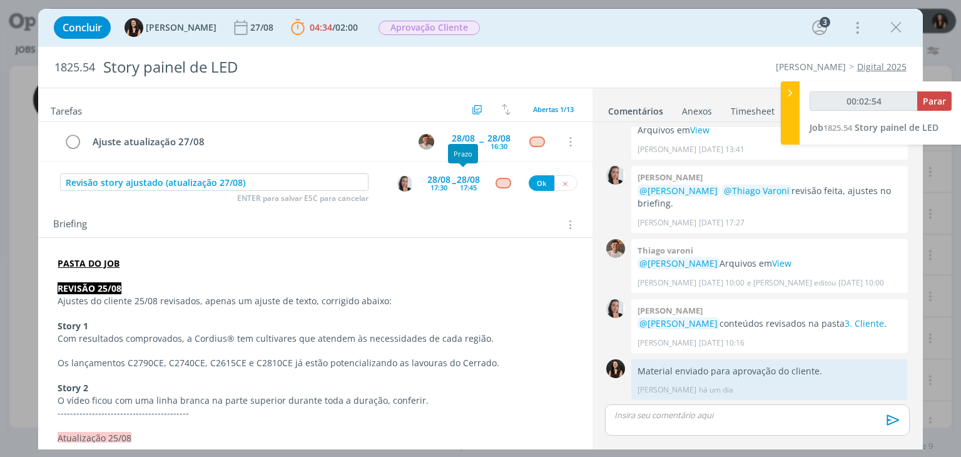
type input "00:02:55"
click at [497, 181] on div "dialog" at bounding box center [503, 183] width 16 height 11
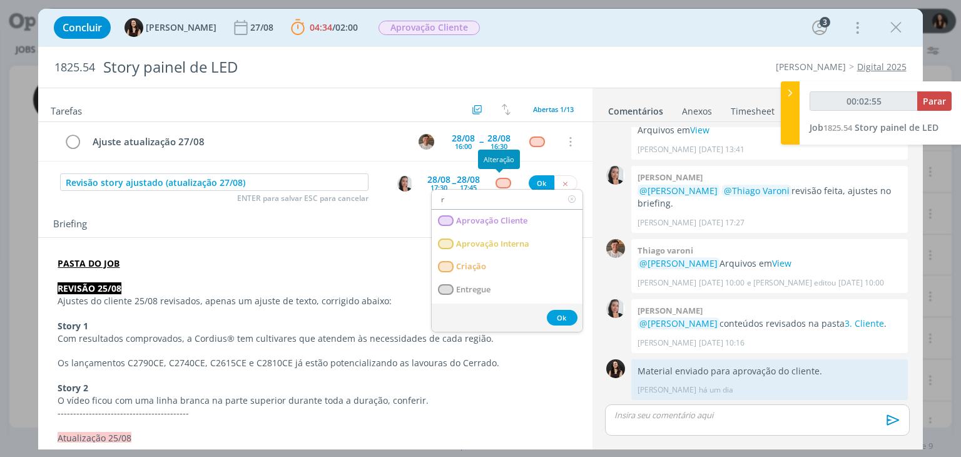
type input "re"
type input "00:02:56"
type input "rev"
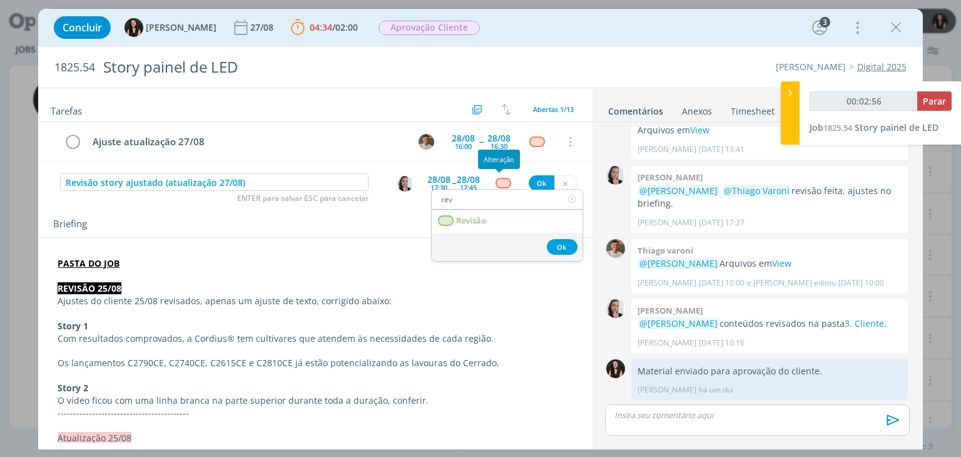
type input "00:02:57"
type input "rev"
click at [503, 214] on link "Revisão" at bounding box center [507, 221] width 151 height 23
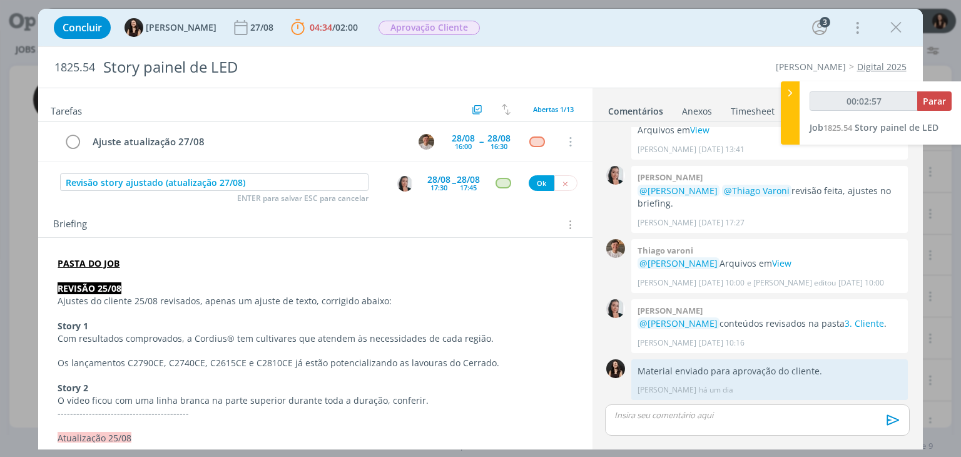
type input "00:02:58"
click at [533, 185] on button "Ok" at bounding box center [542, 183] width 26 height 16
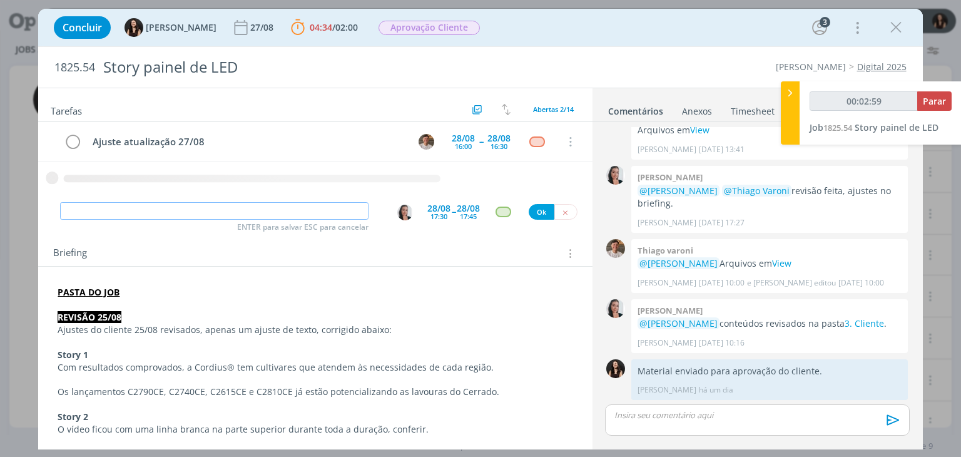
type input "00:03:00"
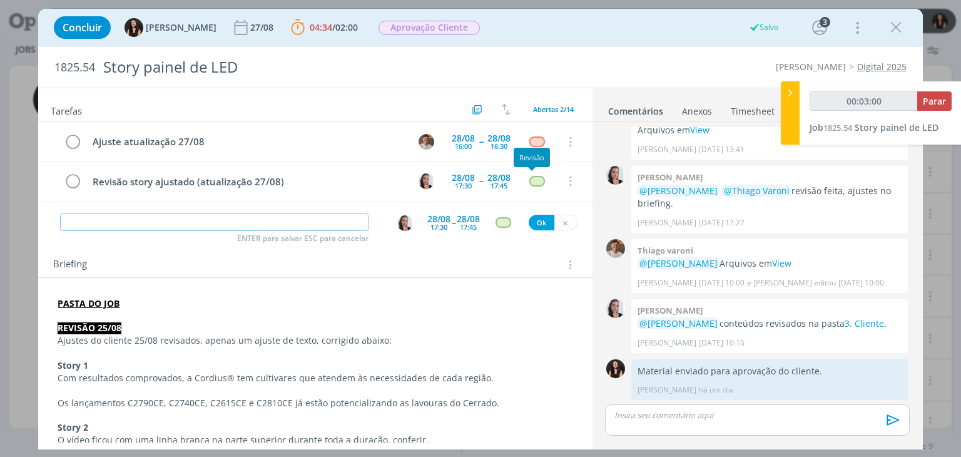
type input "E"
type input "00:03:01"
type input "Envi"
type input "00:03:02"
type input "Envio"
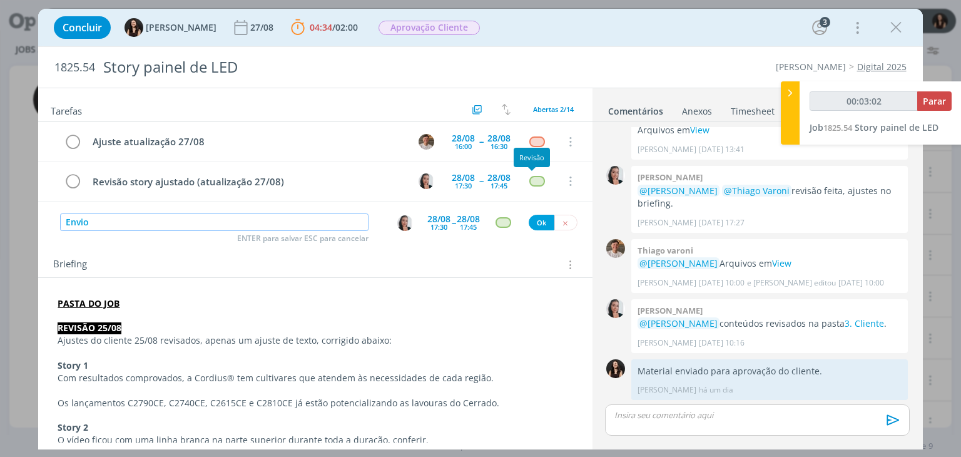
type input "00:03:03"
click at [403, 225] on img "dialog" at bounding box center [405, 223] width 16 height 16
type input "Envio"
type input "00:03:04"
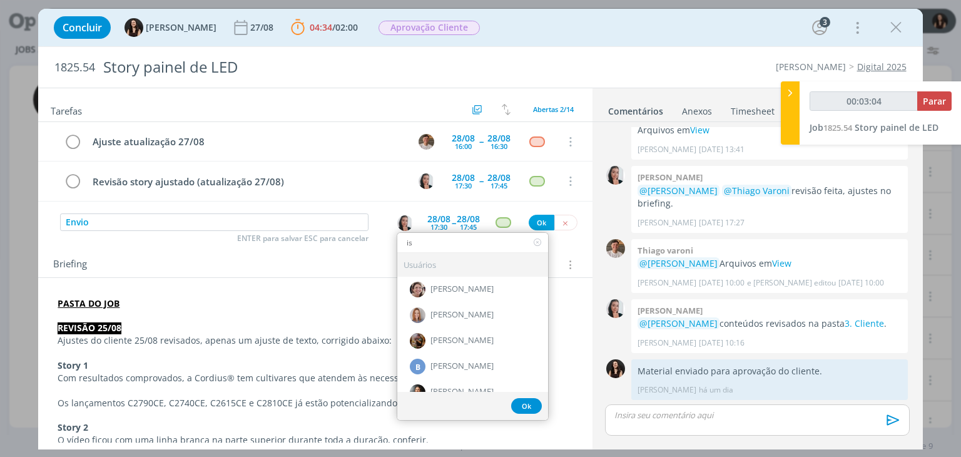
type input "isa"
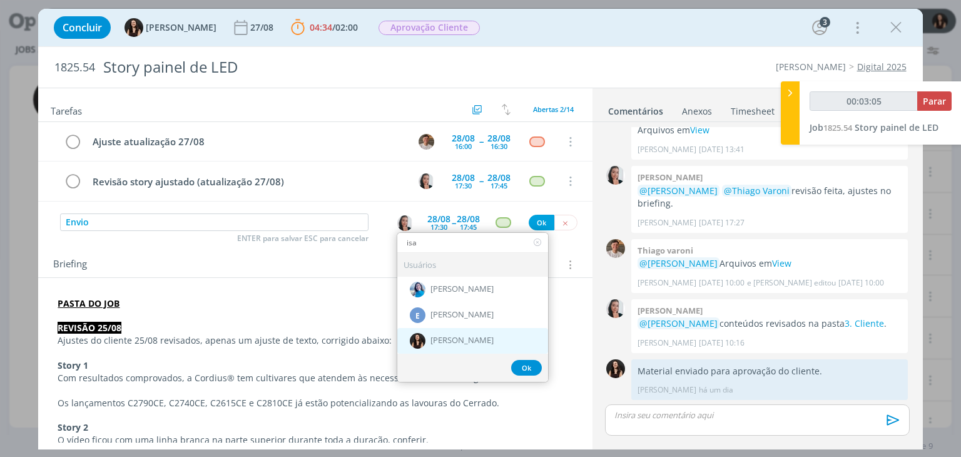
type input "00:03:06"
type input "isa"
click at [440, 328] on div "[PERSON_NAME]" at bounding box center [472, 341] width 151 height 26
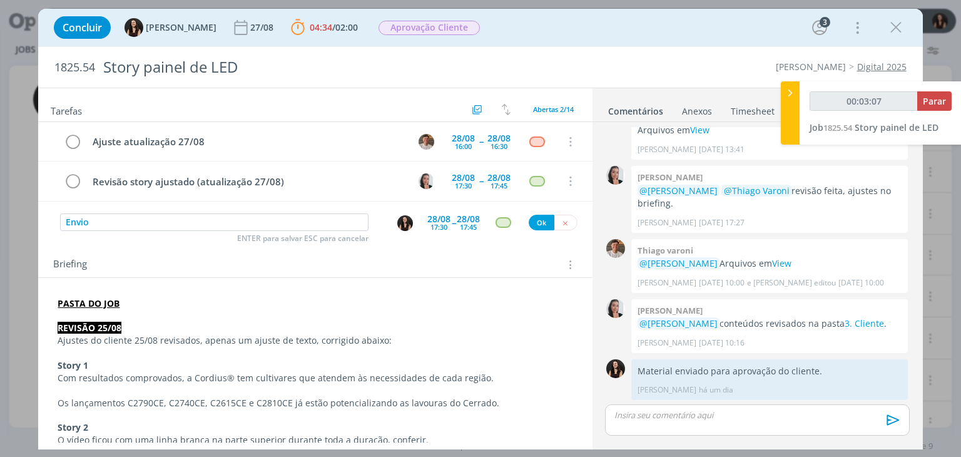
click at [443, 220] on div "28/08" at bounding box center [438, 219] width 23 height 9
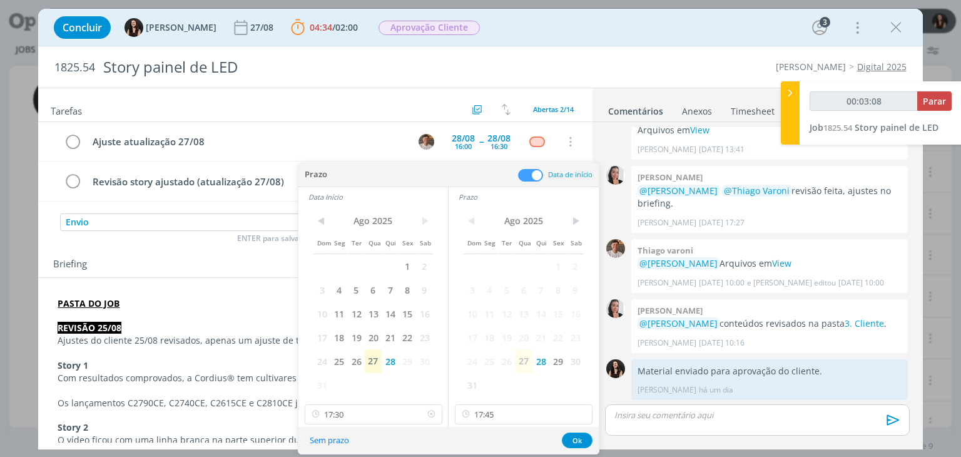
type input "00:03:09"
click at [428, 415] on icon at bounding box center [431, 414] width 16 height 20
type input "00:03:10"
click at [581, 410] on icon at bounding box center [582, 414] width 16 height 20
click at [574, 436] on button "Ok" at bounding box center [577, 440] width 31 height 16
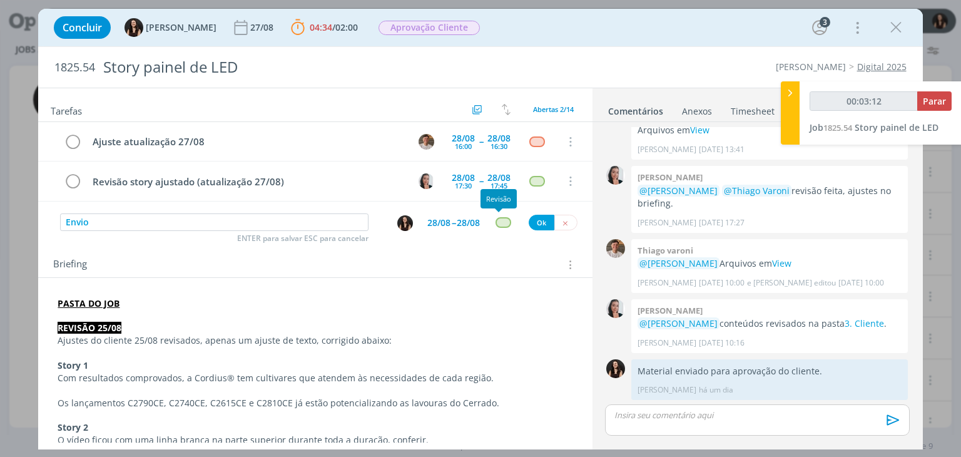
type input "00:03:13"
click at [497, 225] on div "dialog" at bounding box center [503, 222] width 16 height 11
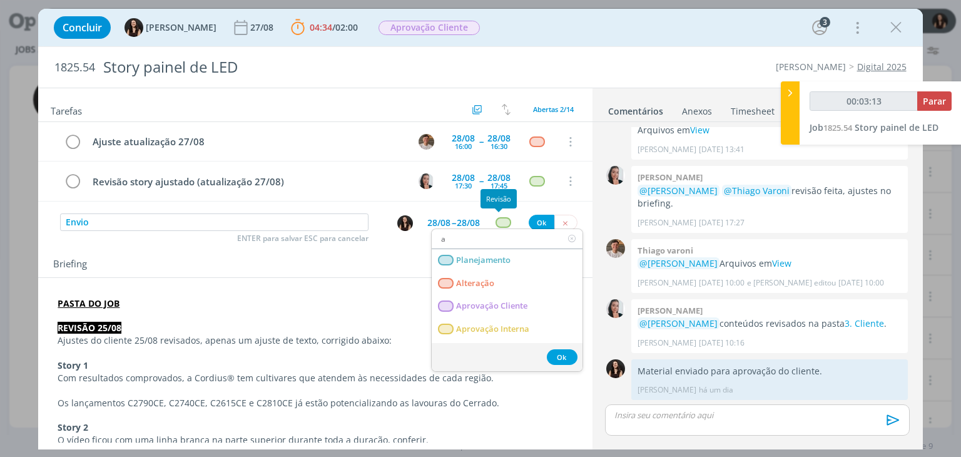
type input "at"
type input "00:03:14"
type input "ate"
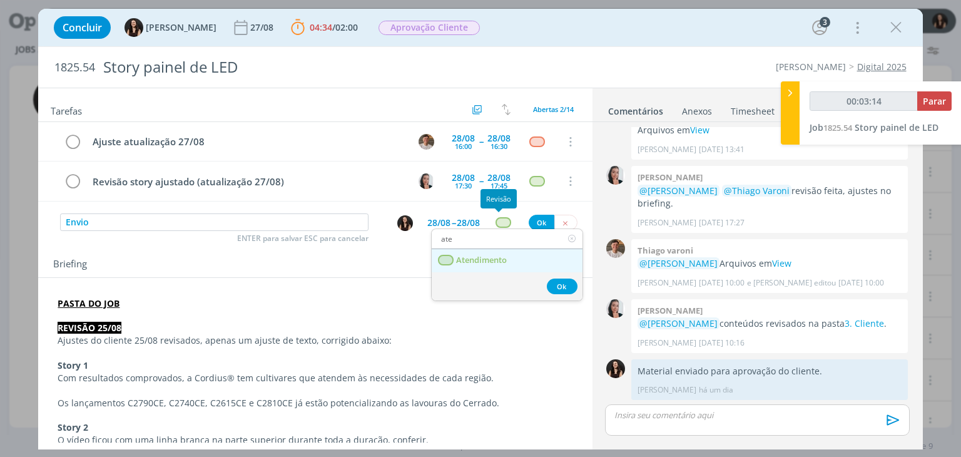
type input "00:03:15"
type input "ate"
click at [515, 252] on link "Atendimento" at bounding box center [507, 260] width 151 height 23
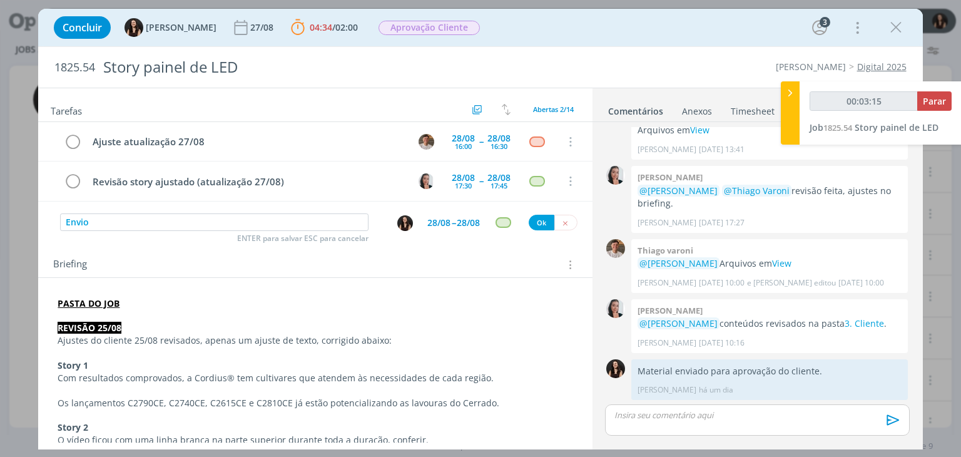
type input "00:03:16"
click at [538, 224] on button "Ok" at bounding box center [542, 223] width 26 height 16
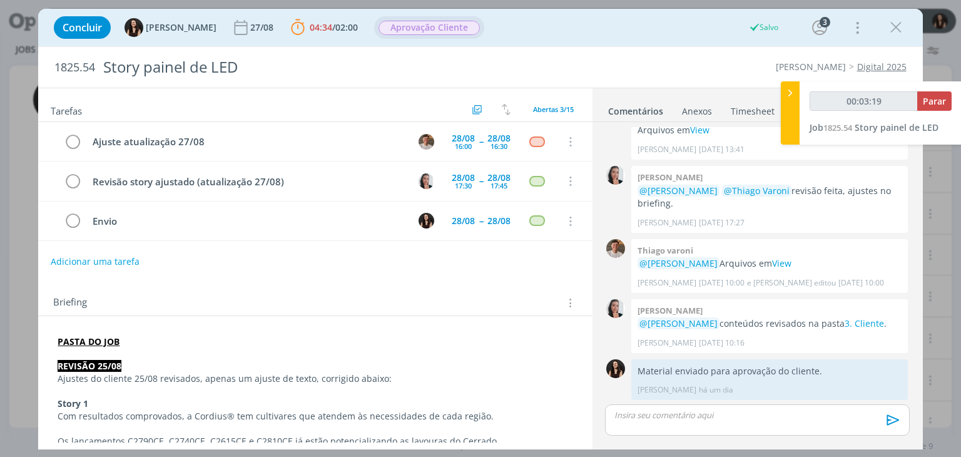
click at [400, 34] on div "Aprovação Cliente" at bounding box center [428, 28] width 101 height 14
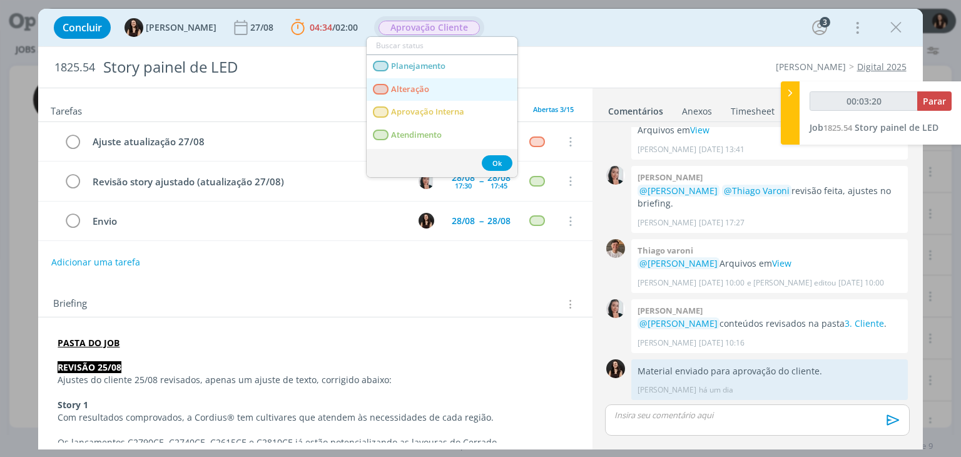
click at [418, 82] on link "Alteração" at bounding box center [442, 89] width 151 height 23
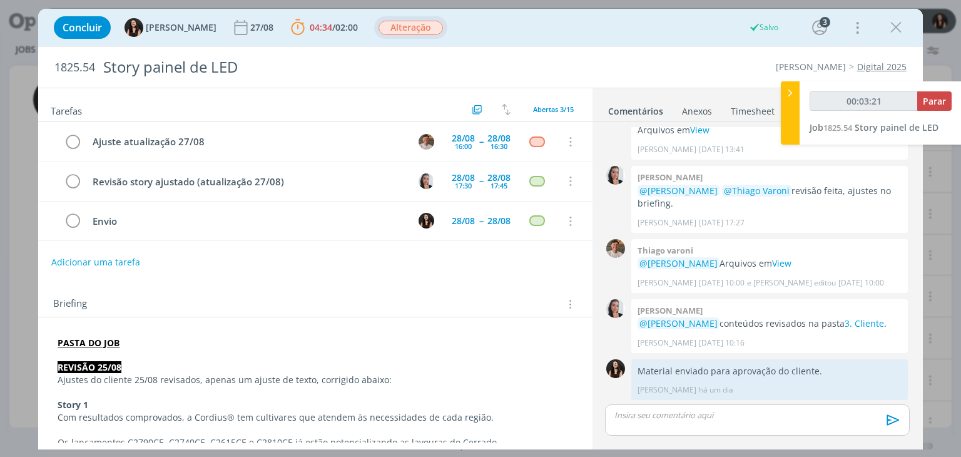
click at [118, 350] on p "dialog" at bounding box center [315, 355] width 515 height 13
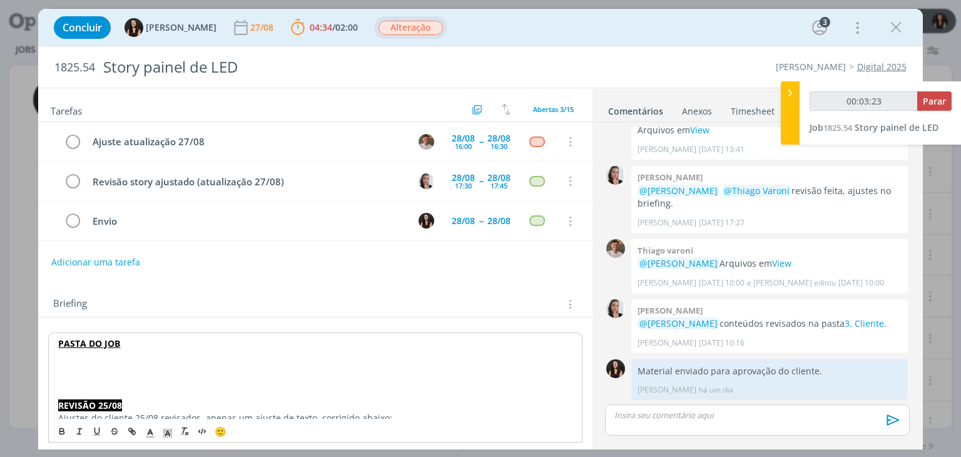
type input "00:03:24"
drag, startPoint x: 136, startPoint y: 362, endPoint x: 58, endPoint y: 363, distance: 78.8
click at [58, 363] on p "Atualização 27/08" at bounding box center [315, 368] width 514 height 13
click at [170, 432] on icon "dialog" at bounding box center [167, 432] width 11 height 11
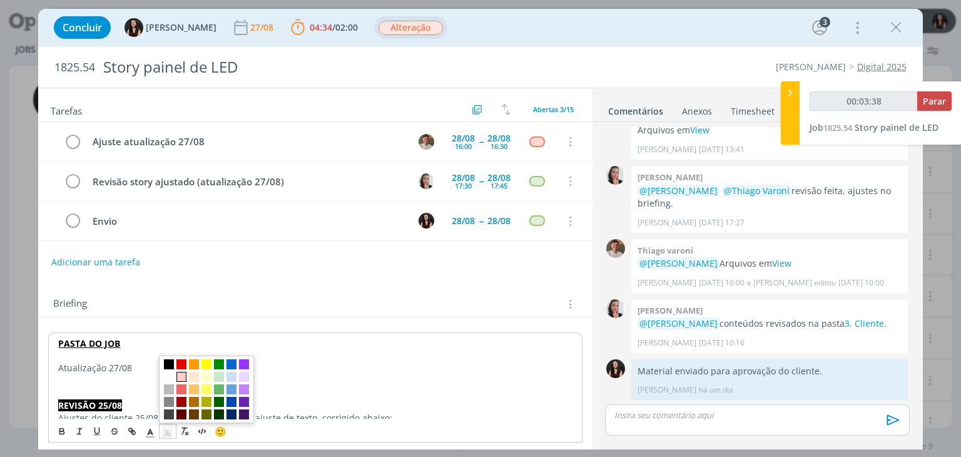
click at [180, 379] on span "dialog" at bounding box center [181, 377] width 10 height 10
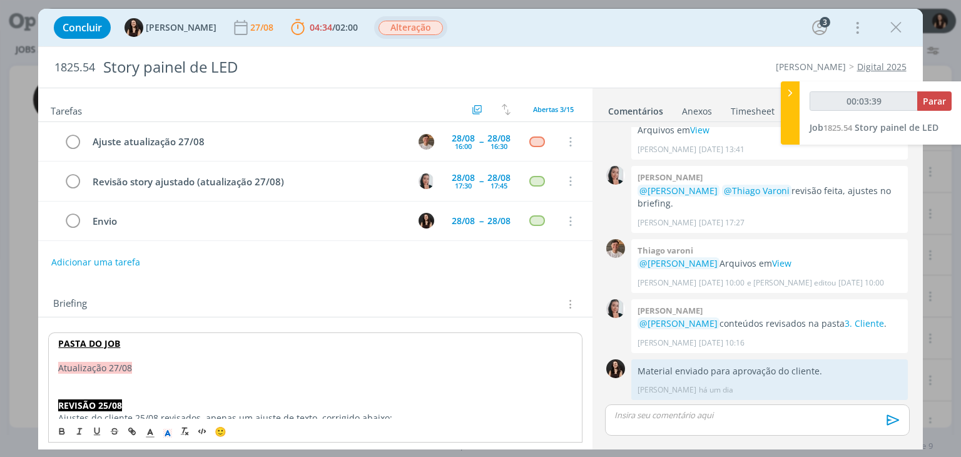
click at [121, 380] on p "dialog" at bounding box center [315, 380] width 514 height 13
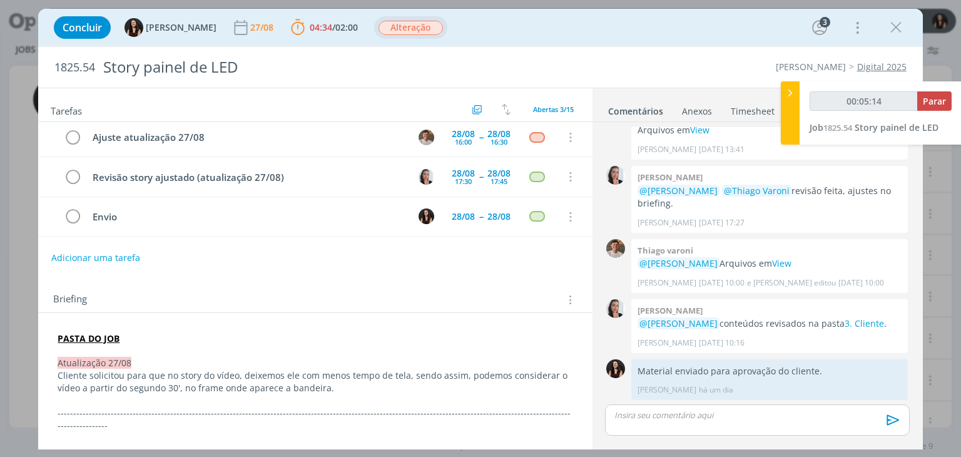
scroll to position [0, 0]
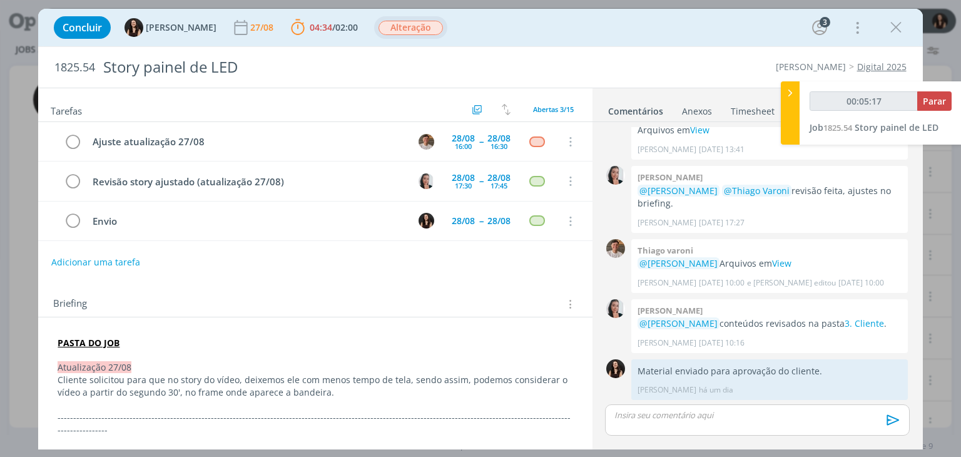
type input "00:05:18"
click at [701, 418] on p "dialog" at bounding box center [757, 414] width 284 height 11
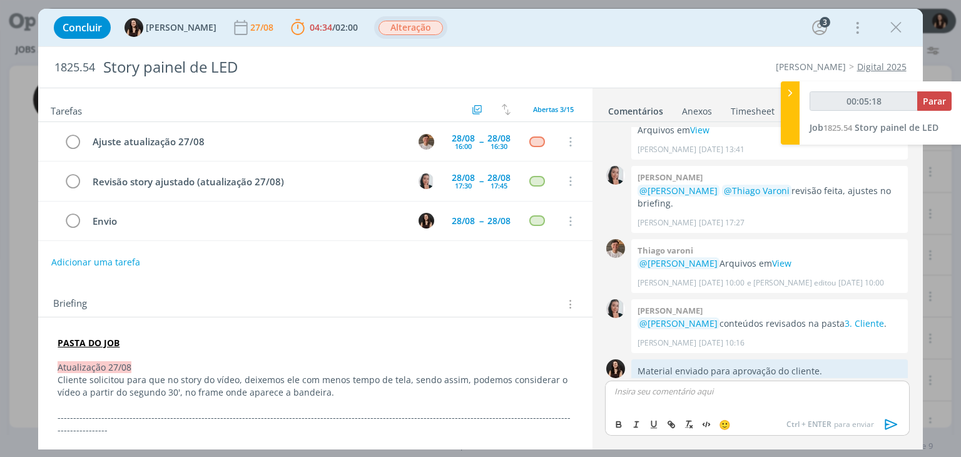
scroll to position [375, 0]
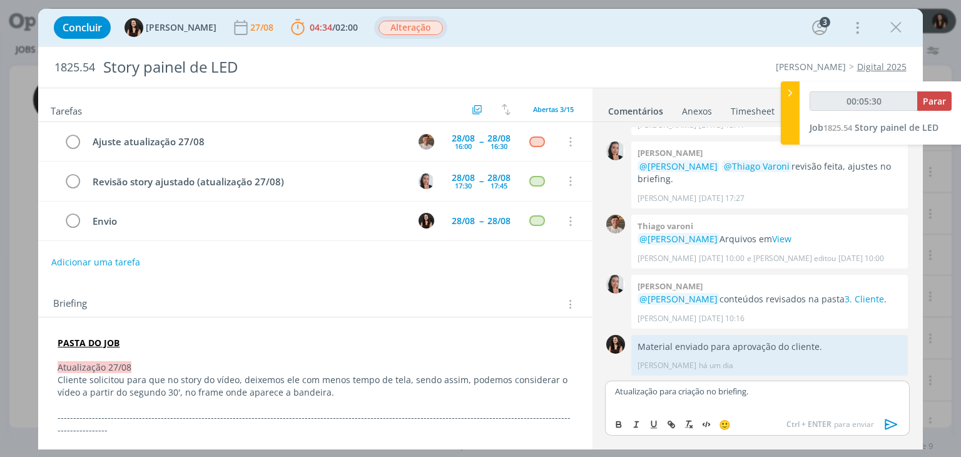
click at [893, 425] on icon "dialog" at bounding box center [890, 424] width 13 height 11
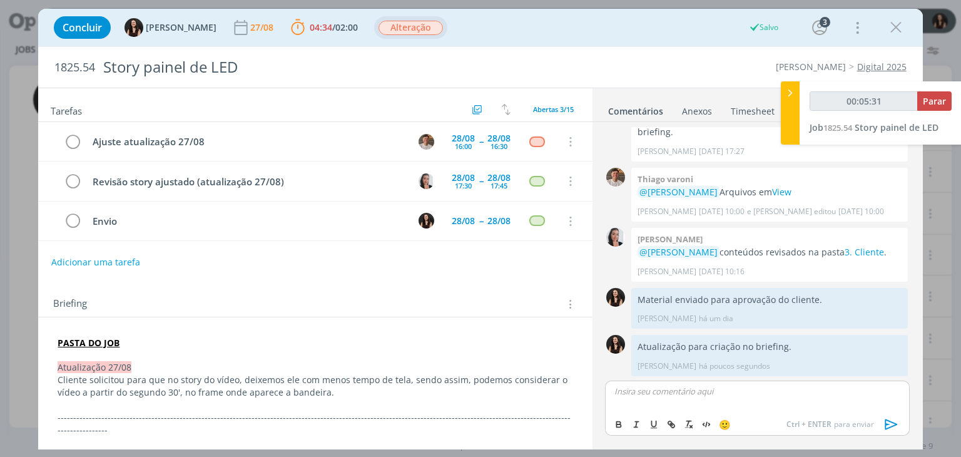
type input "00:05:32"
click at [938, 103] on span "Parar" at bounding box center [934, 101] width 23 height 12
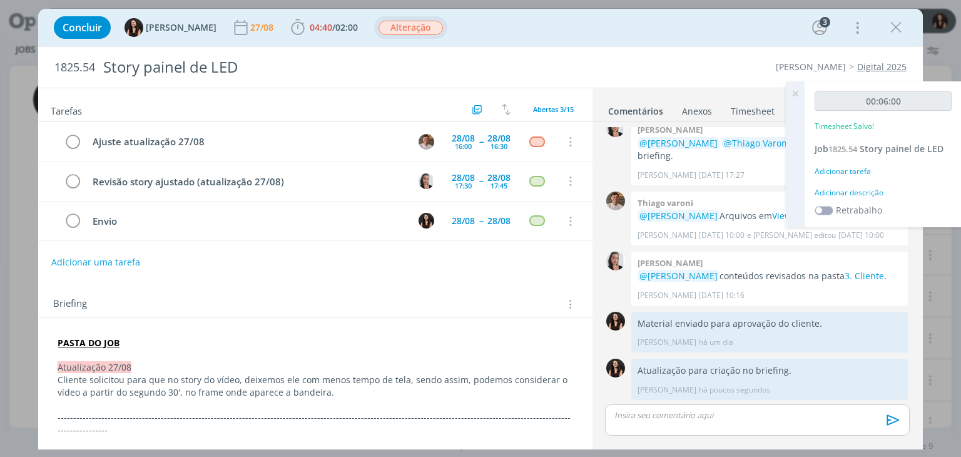
click at [849, 187] on div "Adicionar descrição" at bounding box center [882, 192] width 137 height 11
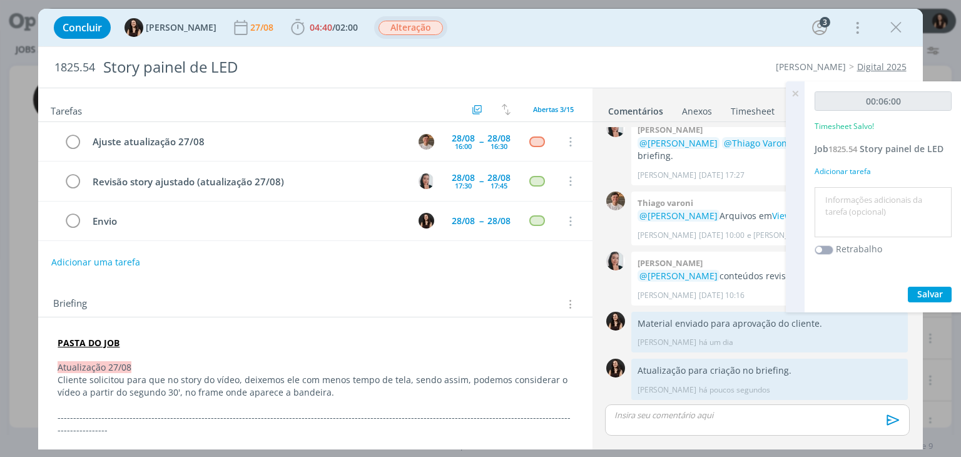
click at [849, 187] on div at bounding box center [882, 212] width 137 height 51
click at [876, 203] on textarea at bounding box center [883, 212] width 131 height 44
type textarea "Atualização pauta e briefing"
click at [930, 293] on span "Salvar" at bounding box center [930, 294] width 26 height 12
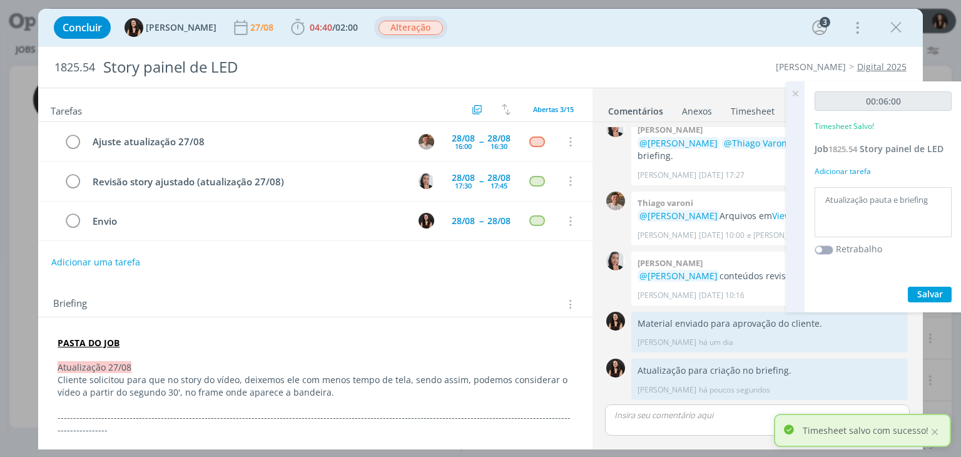
click at [796, 96] on icon at bounding box center [795, 93] width 23 height 24
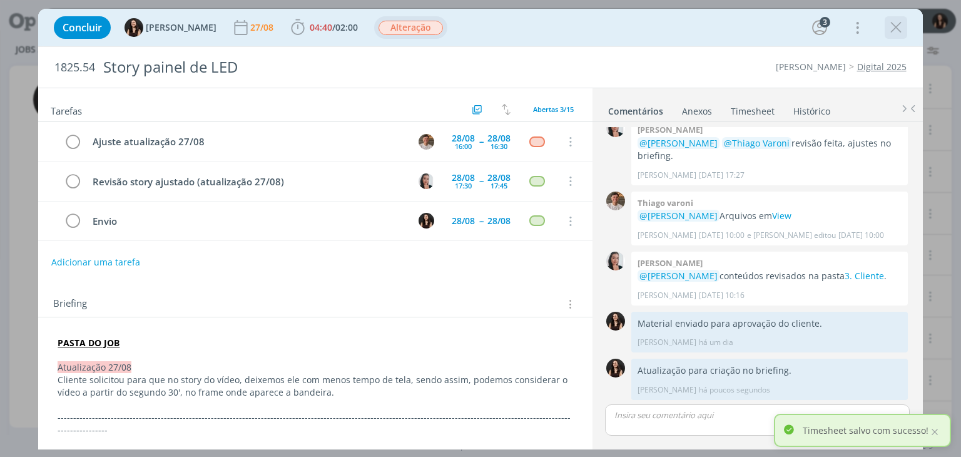
click at [893, 24] on icon "dialog" at bounding box center [895, 27] width 19 height 19
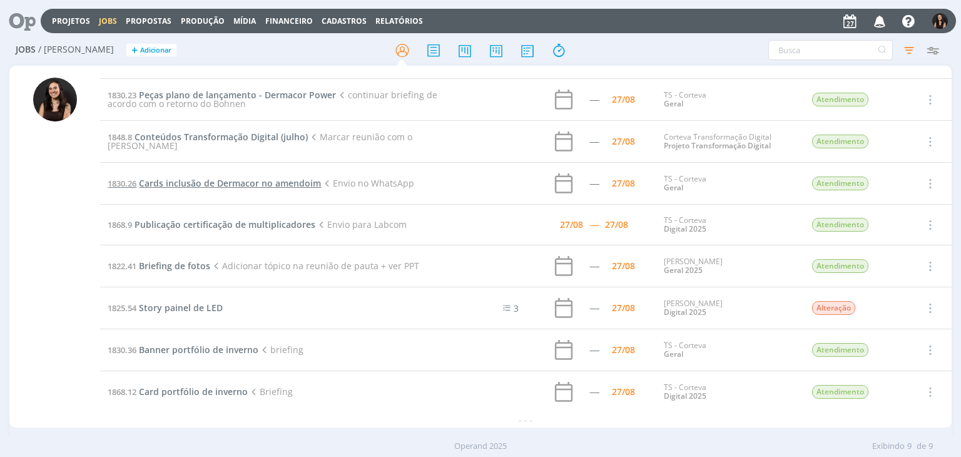
scroll to position [30, 0]
click at [63, 25] on link "Projetos" at bounding box center [71, 21] width 38 height 11
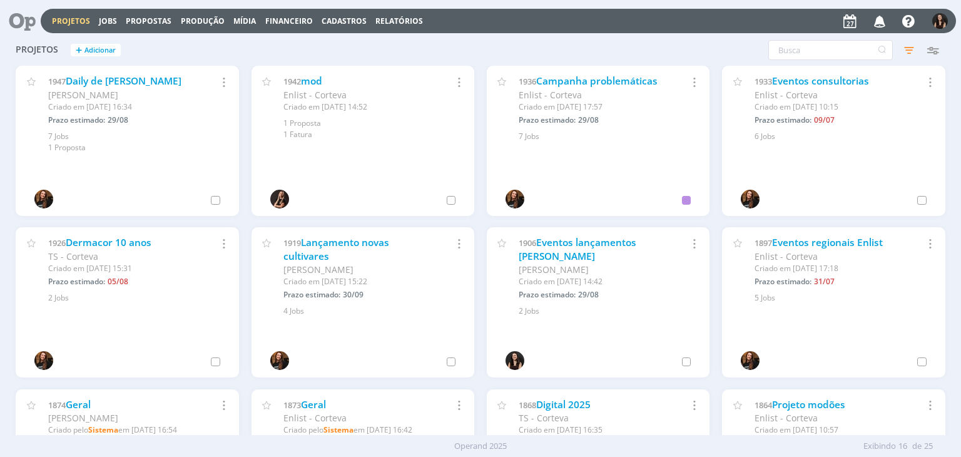
click at [350, 336] on div "1919 Lançamento novas cultivares Cordius - Corteva Criado em 30/05 às 15:22 Pra…" at bounding box center [362, 302] width 223 height 150
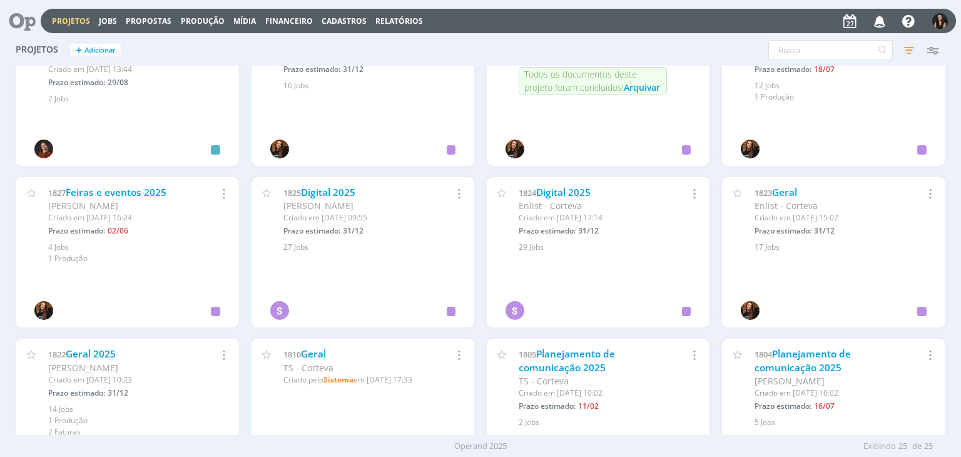
scroll to position [534, 0]
click at [338, 195] on link "Digital 2025" at bounding box center [328, 192] width 54 height 13
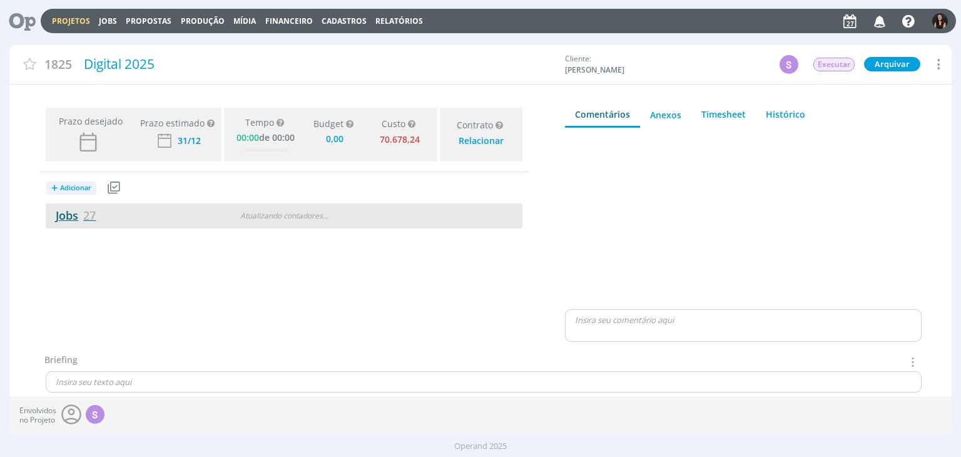
type input "0,00"
click at [73, 211] on link "Jobs 27" at bounding box center [71, 215] width 50 height 15
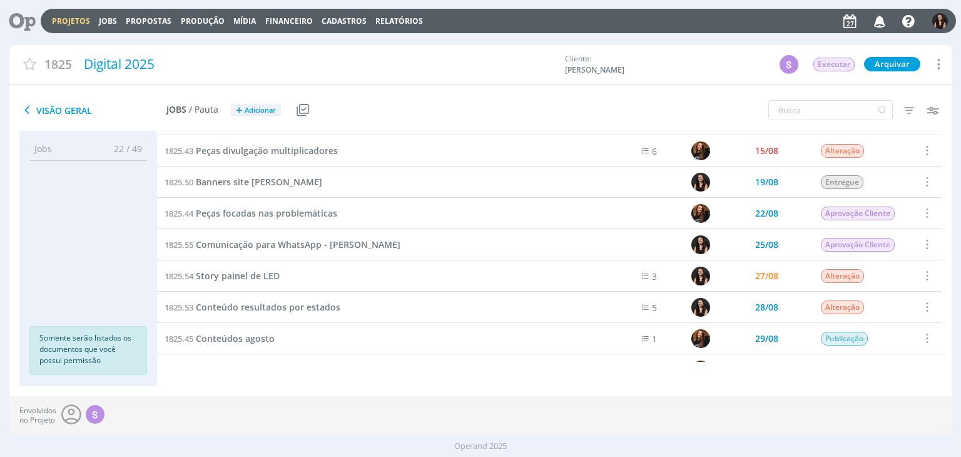
scroll to position [336, 0]
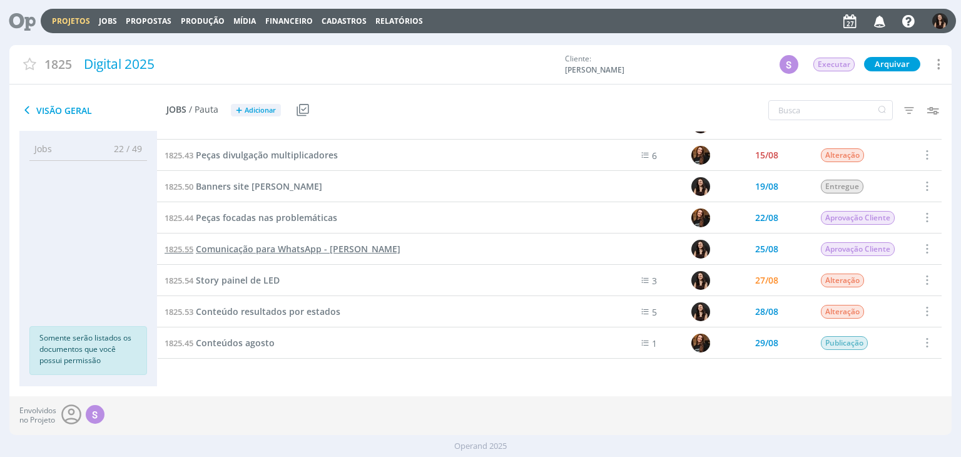
click at [308, 251] on span "Comunicação para WhatsApp - [PERSON_NAME]" at bounding box center [298, 249] width 205 height 12
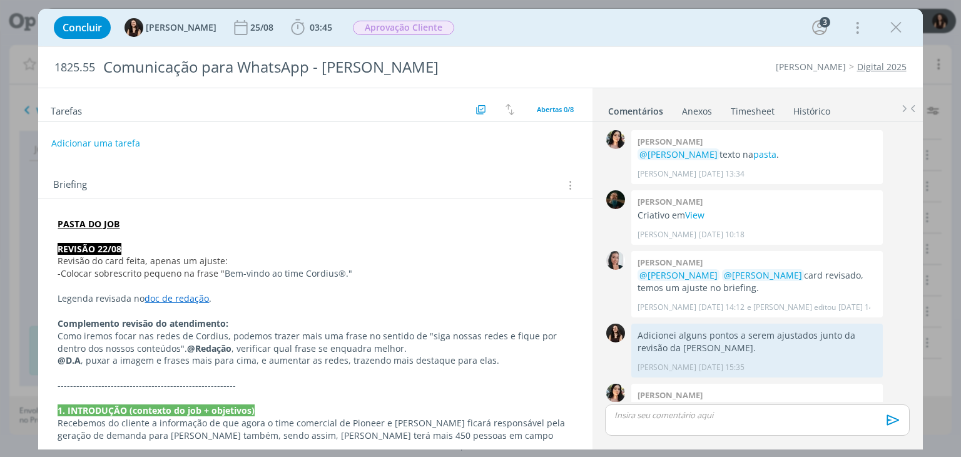
scroll to position [218, 0]
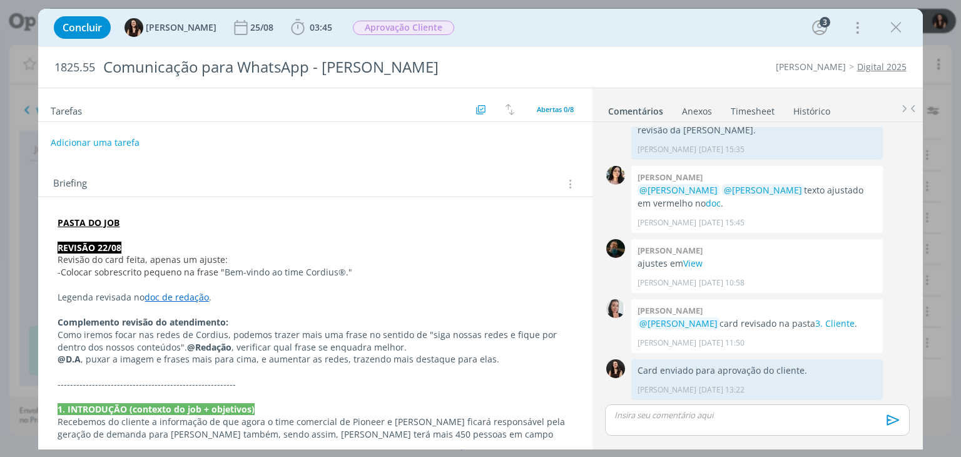
click at [98, 141] on button "Adicionar uma tarefa" at bounding box center [95, 142] width 89 height 21
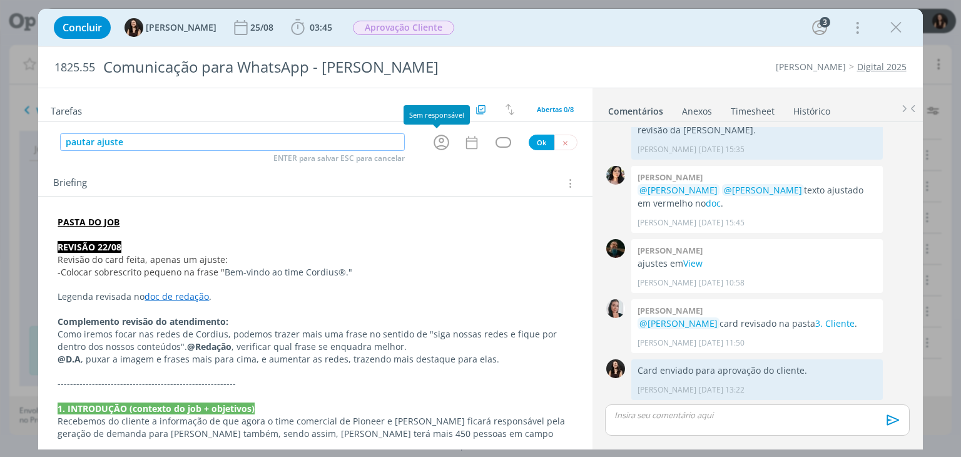
click at [432, 149] on icon "dialog" at bounding box center [441, 142] width 19 height 19
type input "pautar ajuste"
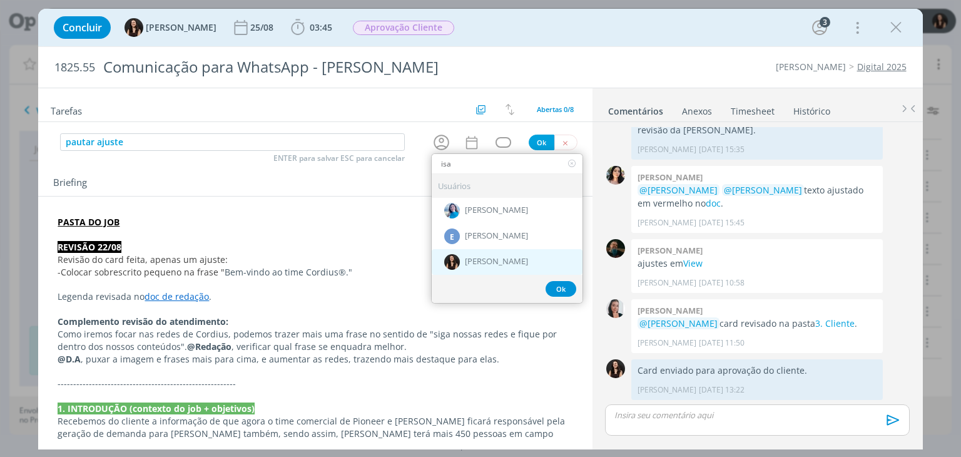
type input "isa"
click at [456, 270] on div "[PERSON_NAME]" at bounding box center [507, 262] width 151 height 26
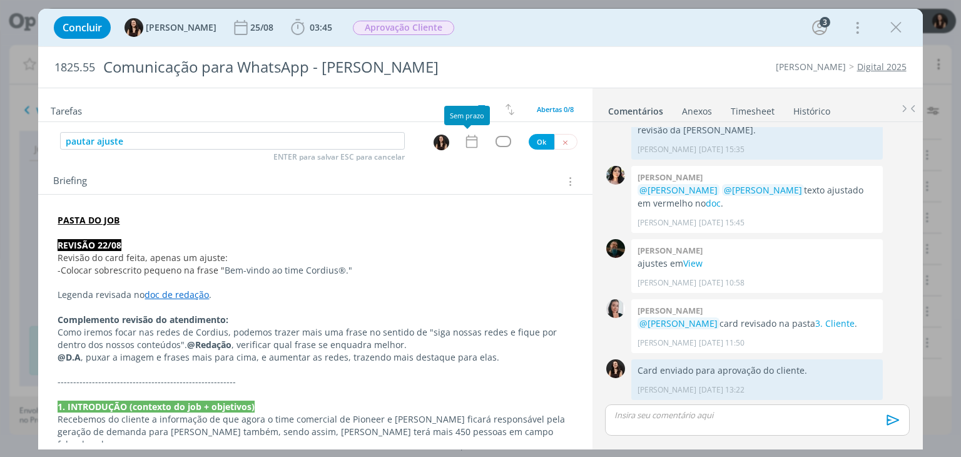
click at [472, 142] on icon "dialog" at bounding box center [471, 141] width 16 height 16
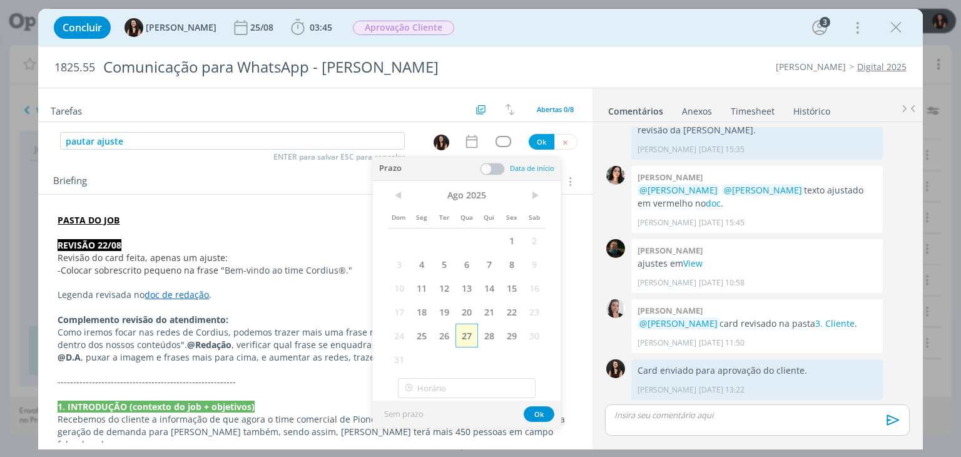
click at [468, 326] on span "27" at bounding box center [466, 335] width 23 height 24
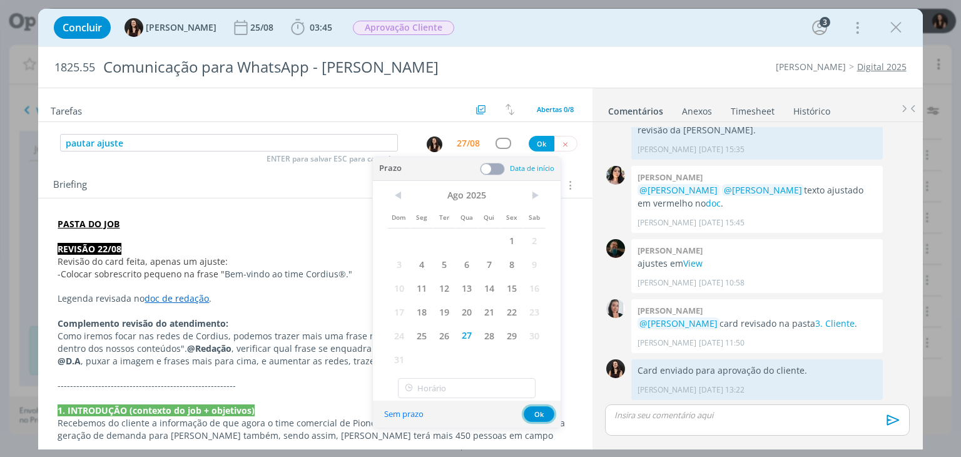
click at [534, 415] on button "Ok" at bounding box center [539, 414] width 31 height 16
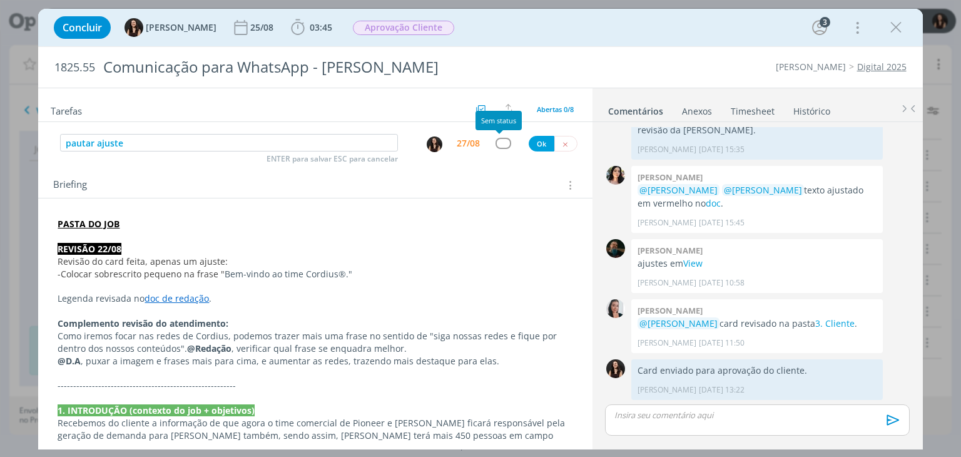
click at [498, 140] on div "dialog" at bounding box center [503, 143] width 16 height 11
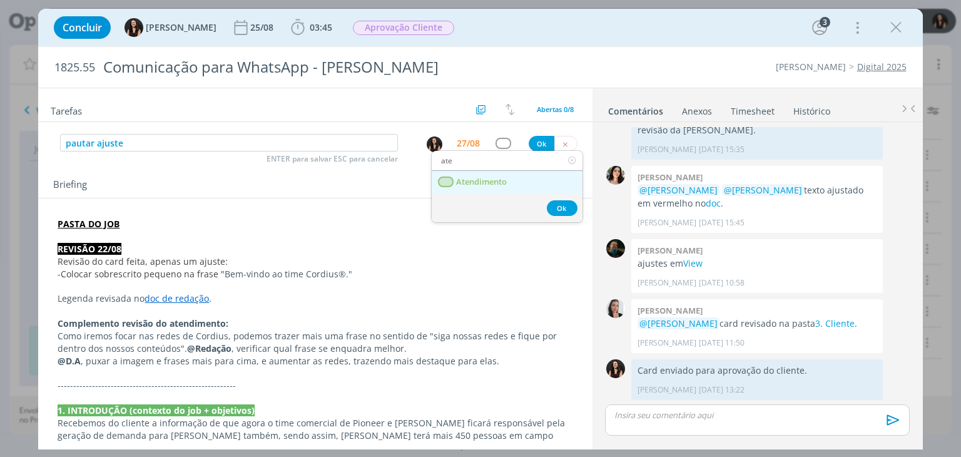
type input "ate"
click at [490, 178] on span "Atendimento" at bounding box center [482, 182] width 51 height 10
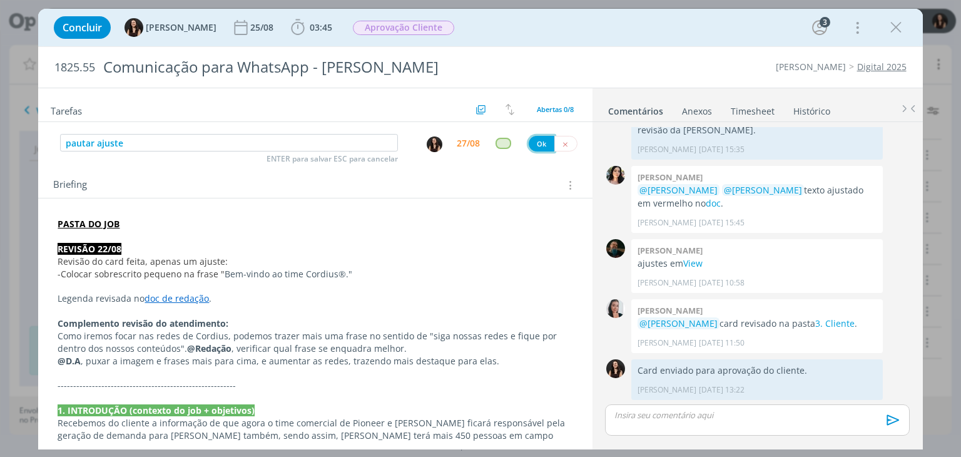
click at [541, 141] on button "Ok" at bounding box center [542, 144] width 26 height 16
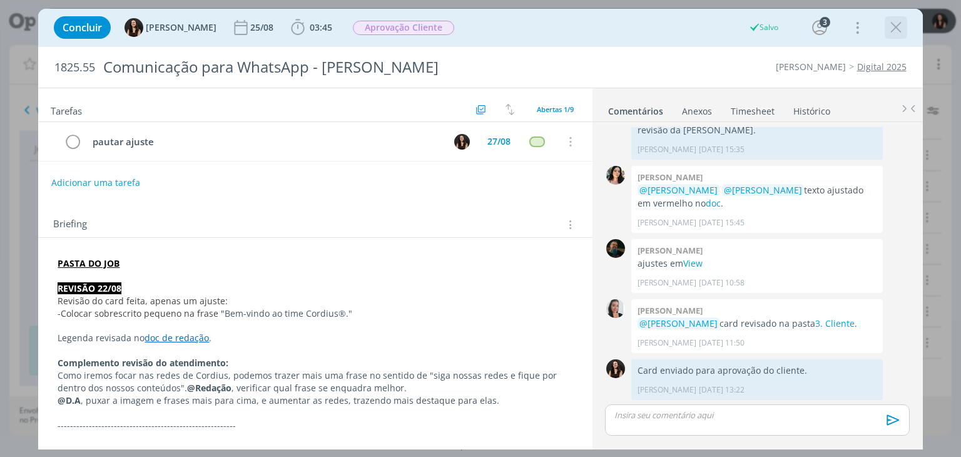
click at [893, 32] on icon "dialog" at bounding box center [895, 27] width 19 height 19
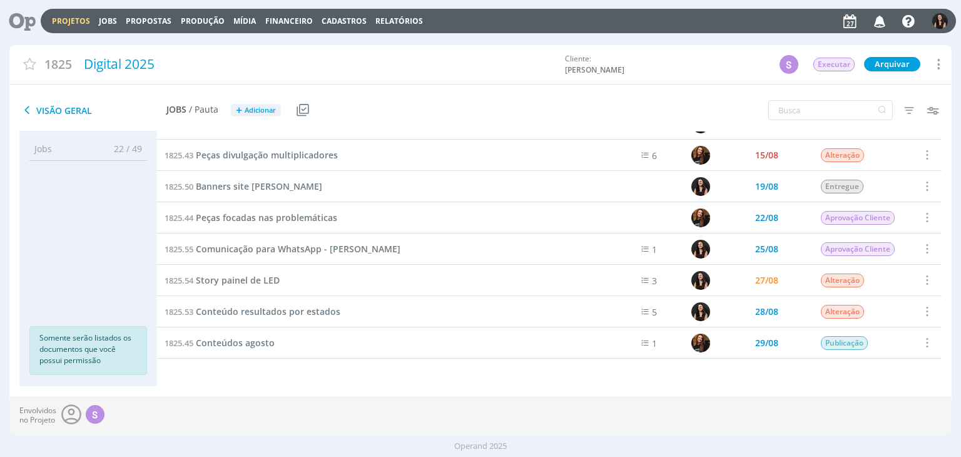
scroll to position [306, 0]
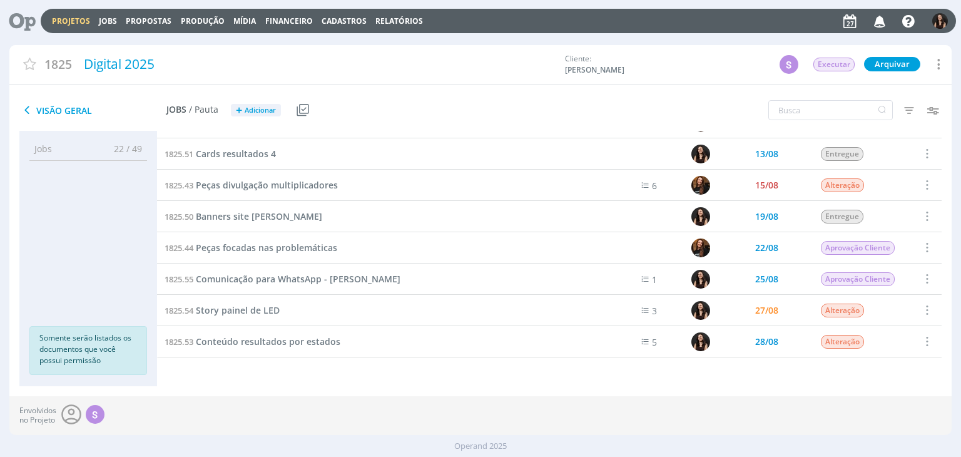
click at [73, 21] on link "Projetos" at bounding box center [71, 21] width 38 height 11
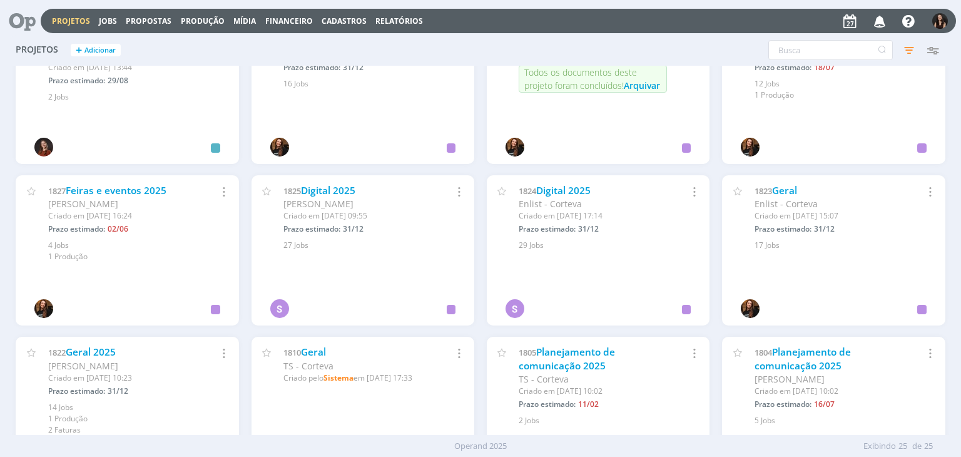
scroll to position [539, 0]
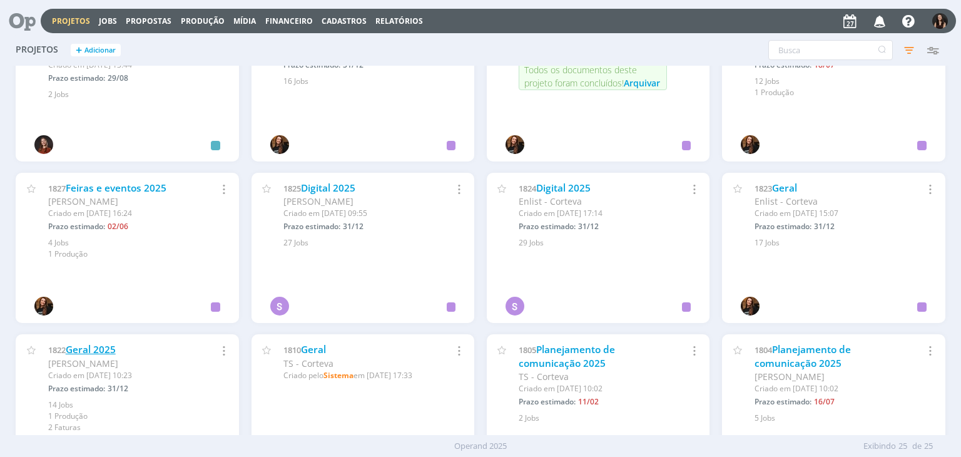
click at [88, 348] on link "Geral 2025" at bounding box center [91, 349] width 50 height 13
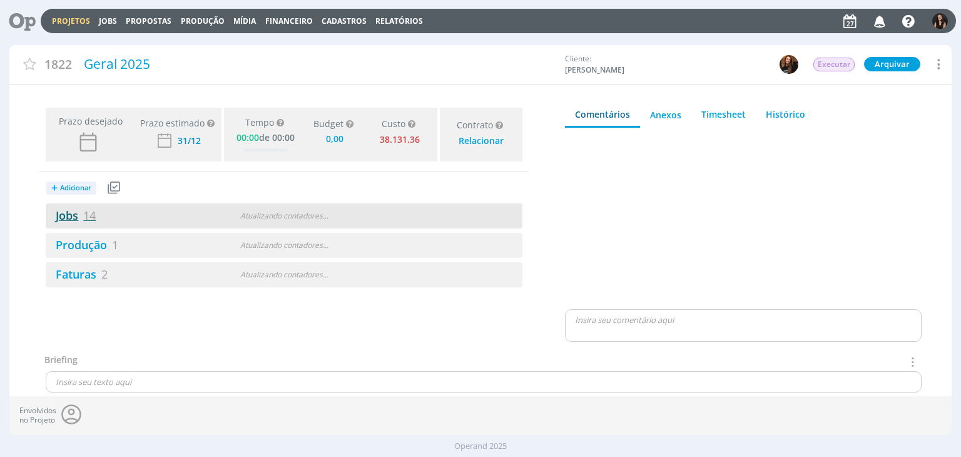
type input "0,00"
click at [76, 221] on link "Jobs 14" at bounding box center [71, 215] width 50 height 15
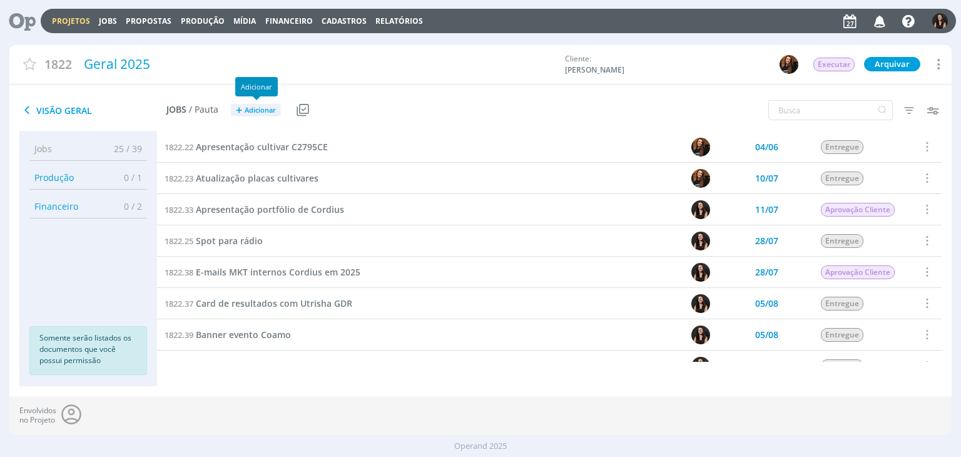
click at [255, 106] on span "Adicionar" at bounding box center [260, 110] width 31 height 8
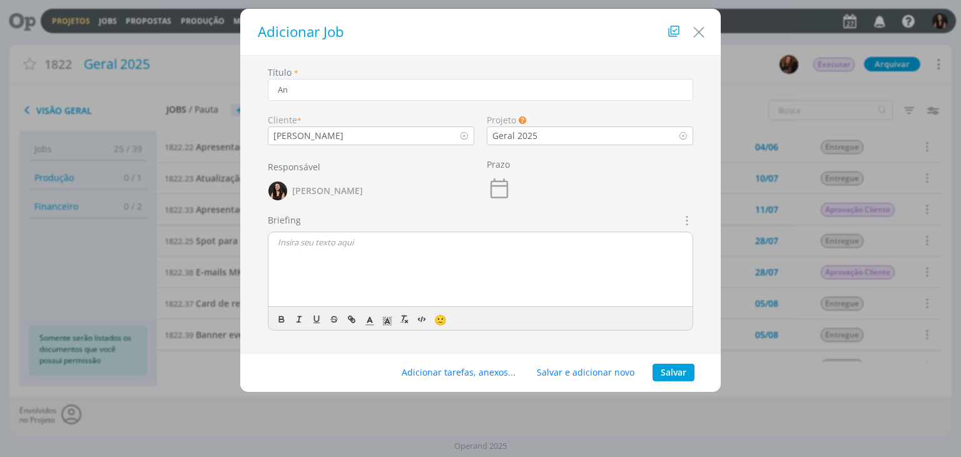
type input "A"
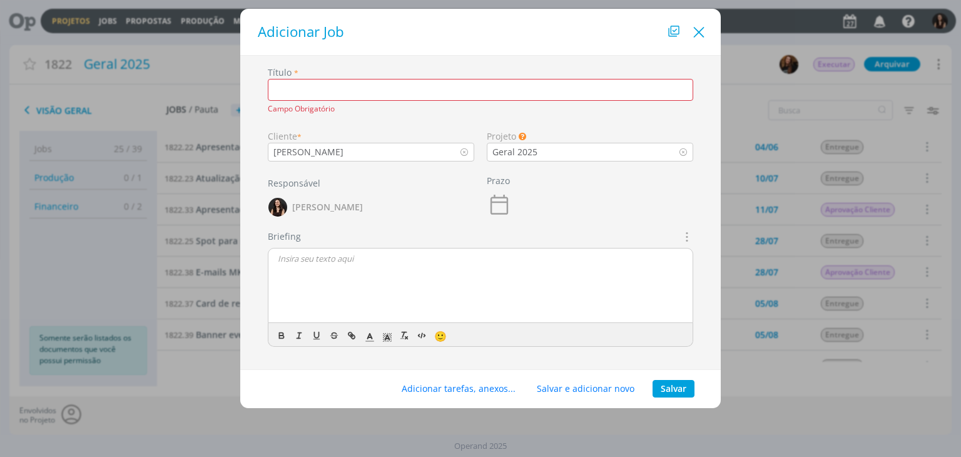
click at [701, 34] on icon "Close" at bounding box center [698, 32] width 19 height 19
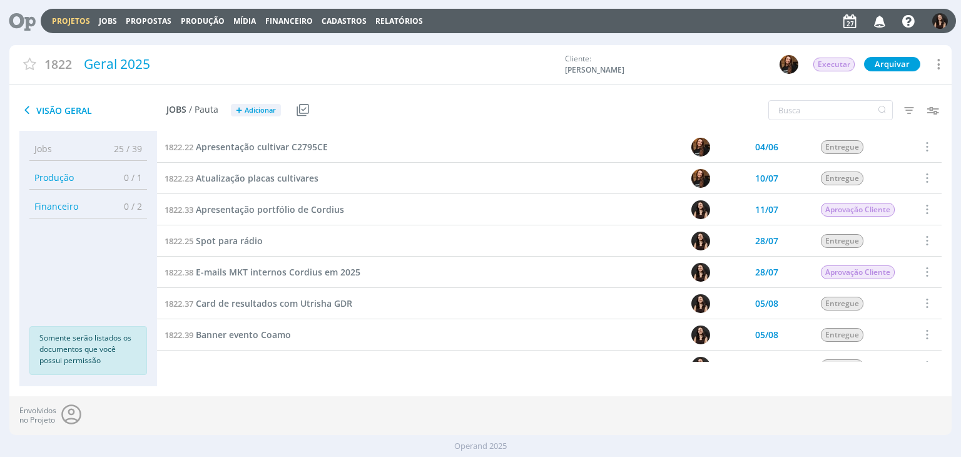
click at [65, 23] on link "Projetos" at bounding box center [71, 21] width 38 height 11
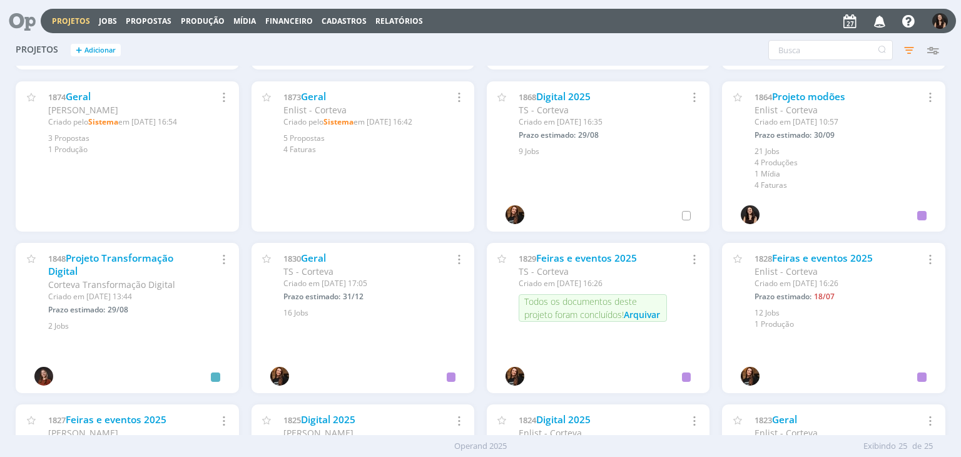
scroll to position [308, 0]
click at [311, 257] on link "Geral" at bounding box center [313, 257] width 25 height 13
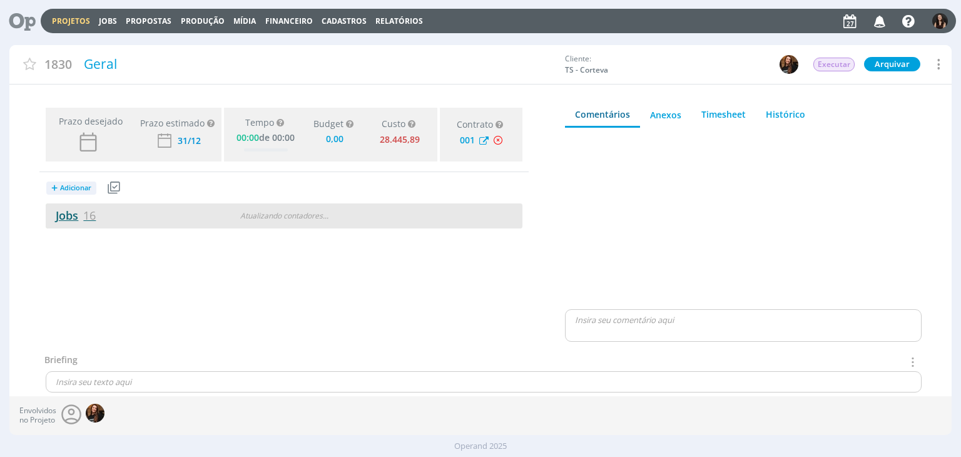
type input "0,00"
click at [74, 214] on link "Jobs 16" at bounding box center [71, 215] width 50 height 15
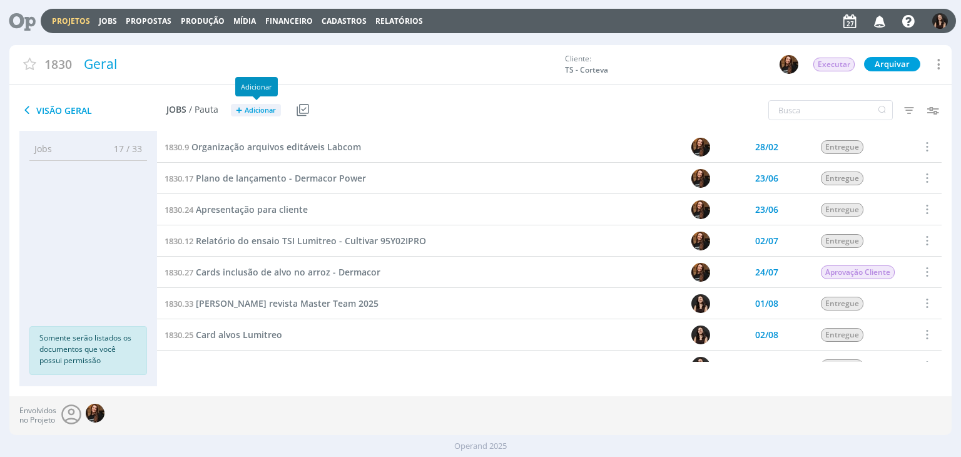
click at [263, 106] on span "Adicionar" at bounding box center [260, 110] width 31 height 8
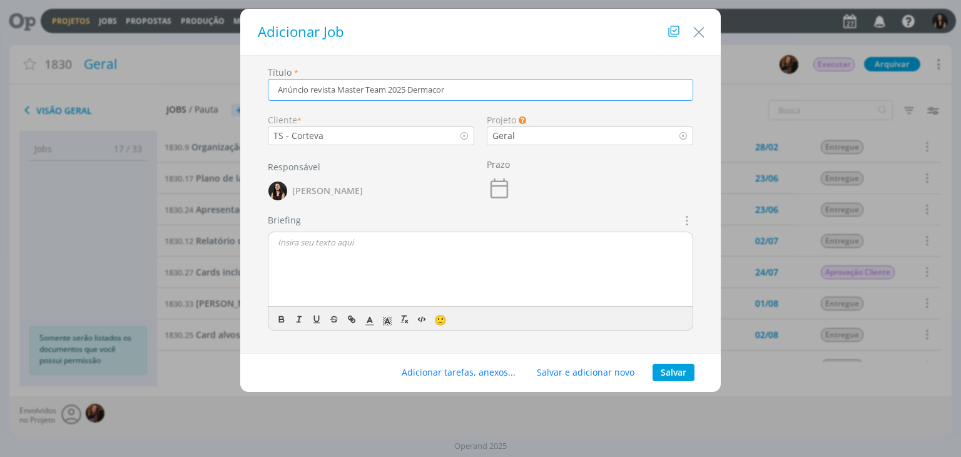
drag, startPoint x: 458, startPoint y: 81, endPoint x: 411, endPoint y: 87, distance: 47.9
click at [411, 87] on input "Anúncio revista Master Team 2025 Dermacor" at bounding box center [480, 90] width 425 height 22
click at [310, 93] on input "Anúncio revista Master Team 2025" at bounding box center [480, 90] width 425 height 22
paste input "Dermacor"
type input "[PERSON_NAME] revista Master Team 2025"
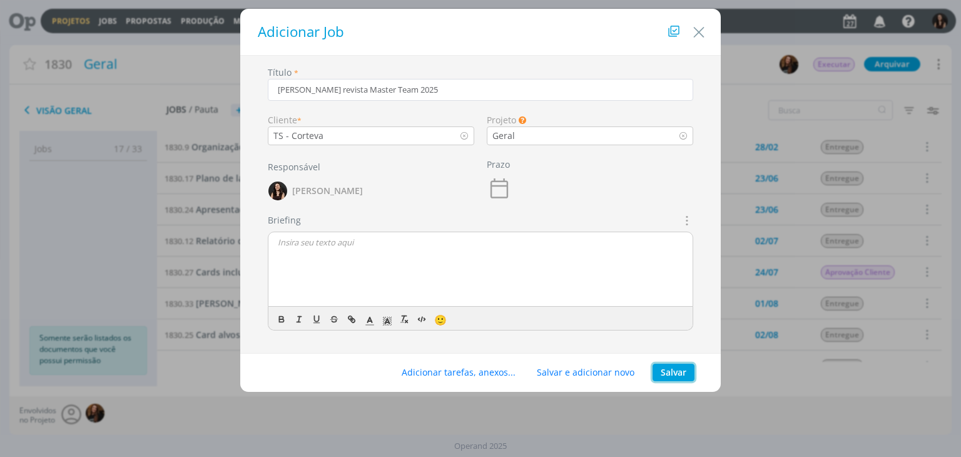
click at [669, 366] on button "Salvar" at bounding box center [673, 372] width 42 height 18
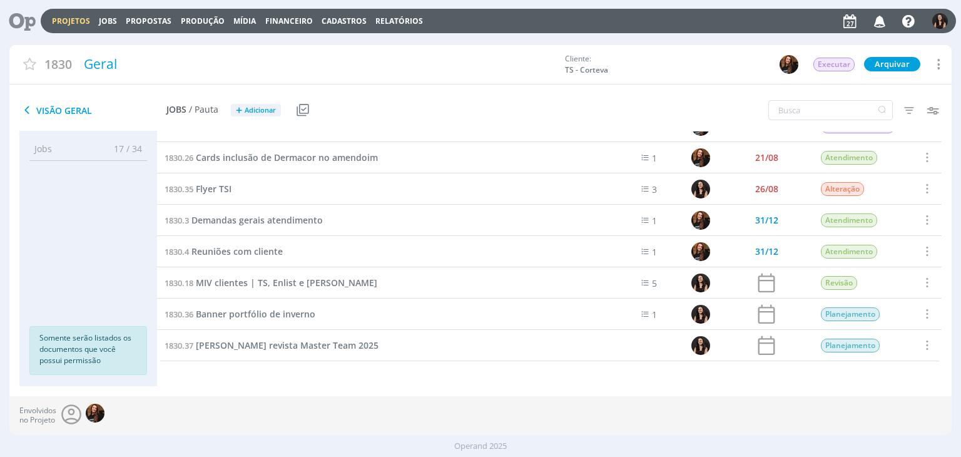
scroll to position [302, 0]
click at [343, 342] on span "[PERSON_NAME] revista Master Team 2025" at bounding box center [287, 345] width 183 height 12
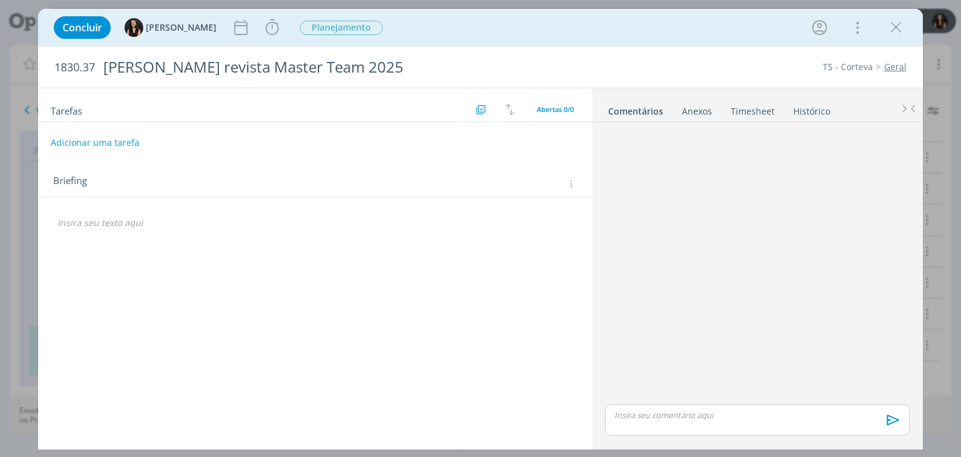
click at [111, 146] on button "Adicionar uma tarefa" at bounding box center [95, 142] width 89 height 21
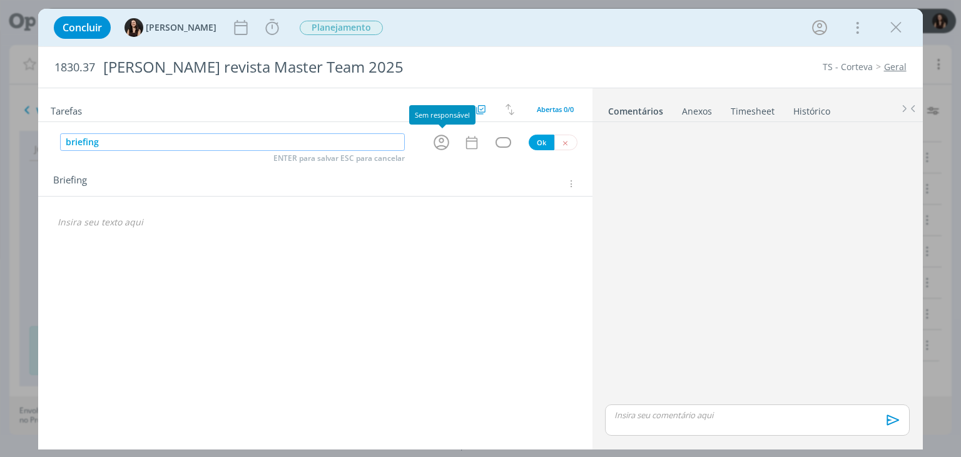
type input "briefing"
click at [437, 152] on div "Tarefas Usar Job de template Criar template a partir deste job Visualizar Templ…" at bounding box center [315, 265] width 554 height 354
click at [440, 144] on icon "dialog" at bounding box center [441, 142] width 19 height 19
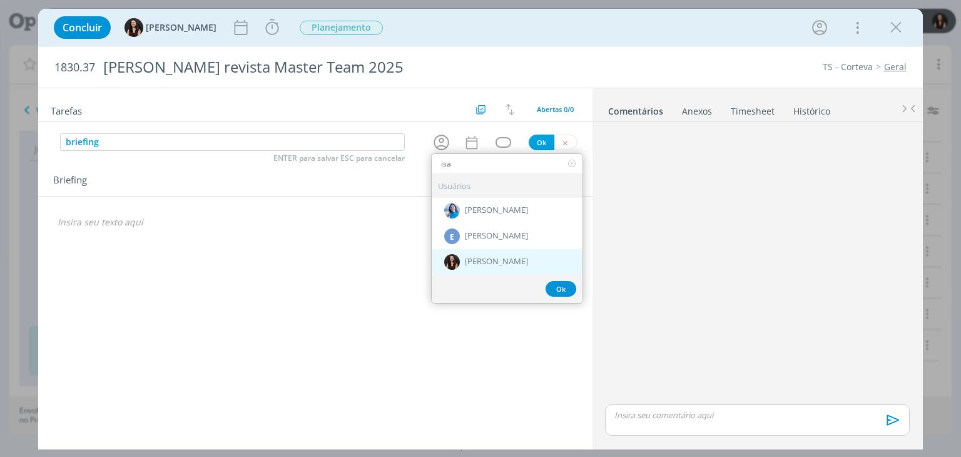
type input "isa"
click at [470, 257] on span "[PERSON_NAME]" at bounding box center [496, 262] width 63 height 10
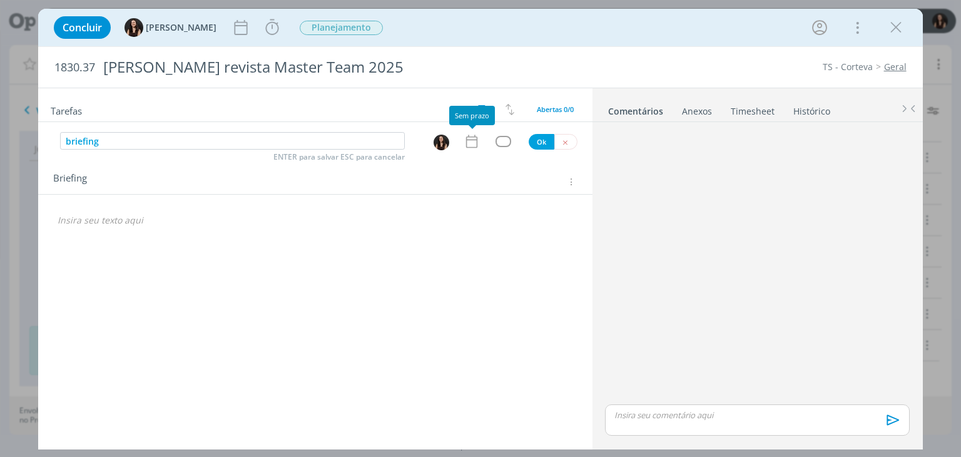
click at [469, 140] on icon "dialog" at bounding box center [471, 141] width 16 height 16
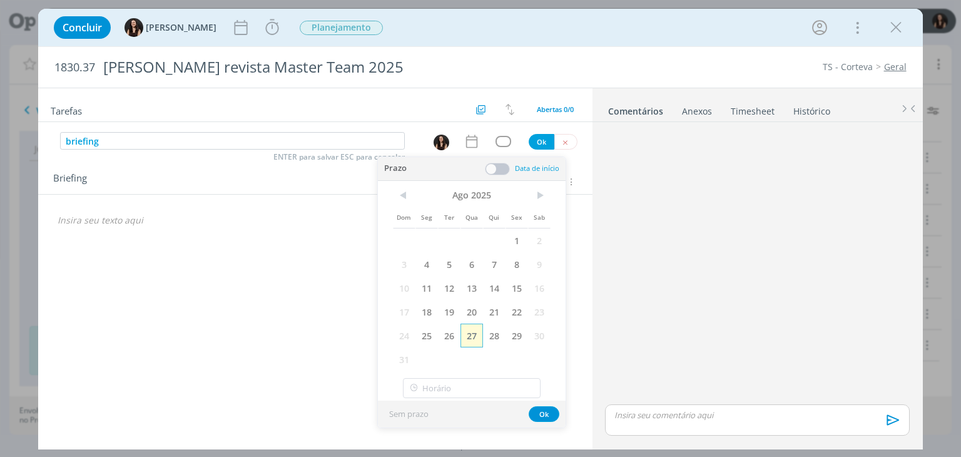
click at [465, 343] on span "27" at bounding box center [471, 335] width 23 height 24
click at [540, 412] on button "Ok" at bounding box center [544, 414] width 31 height 16
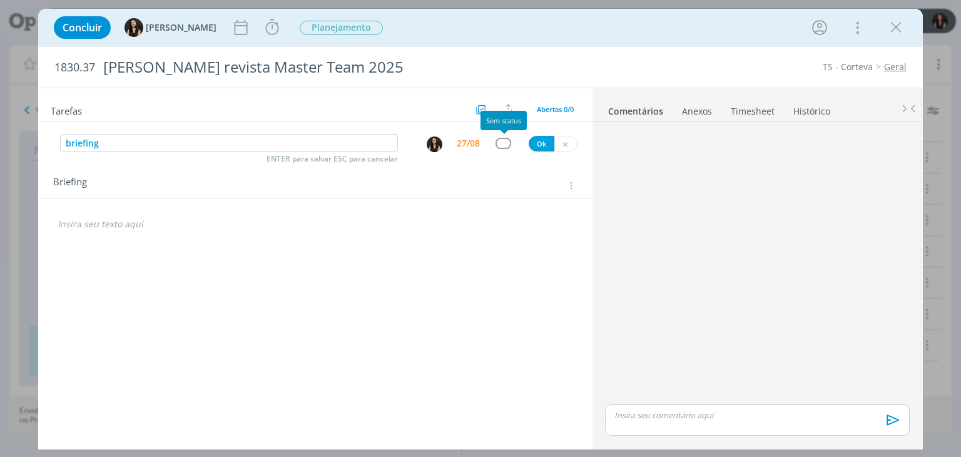
click at [500, 143] on div "dialog" at bounding box center [503, 143] width 16 height 11
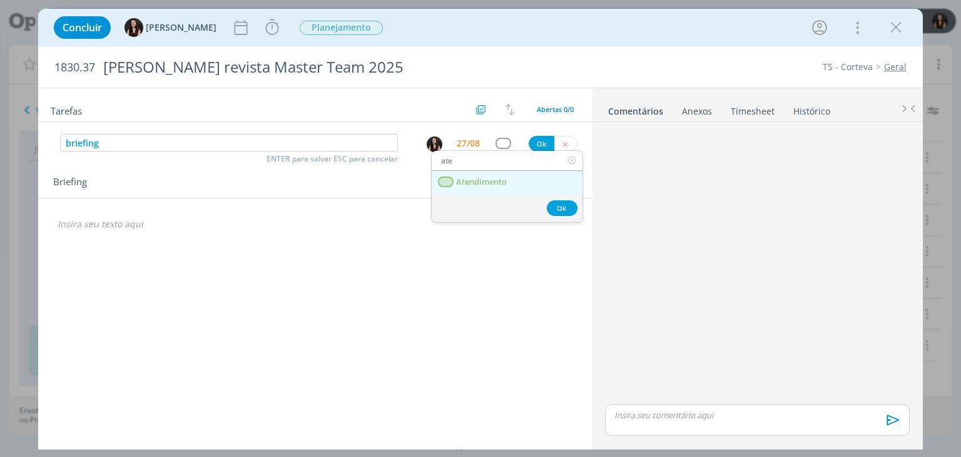
type input "ate"
click at [494, 178] on span "Atendimento" at bounding box center [482, 182] width 51 height 10
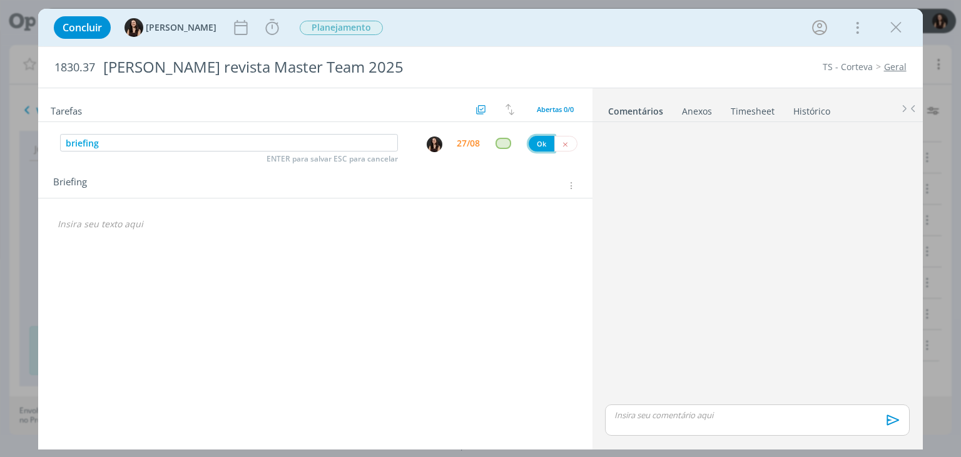
click at [546, 140] on button "Ok" at bounding box center [542, 144] width 26 height 16
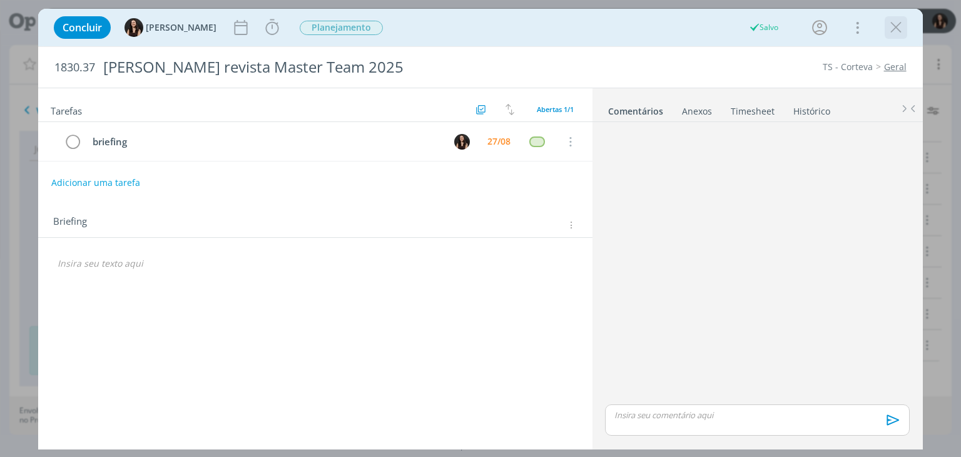
click at [903, 31] on icon "dialog" at bounding box center [895, 27] width 19 height 19
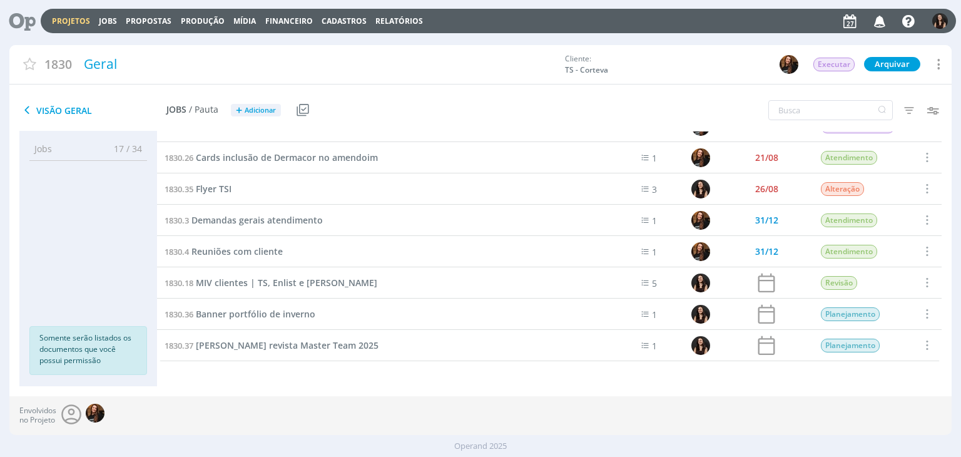
click at [24, 24] on icon at bounding box center [18, 21] width 26 height 24
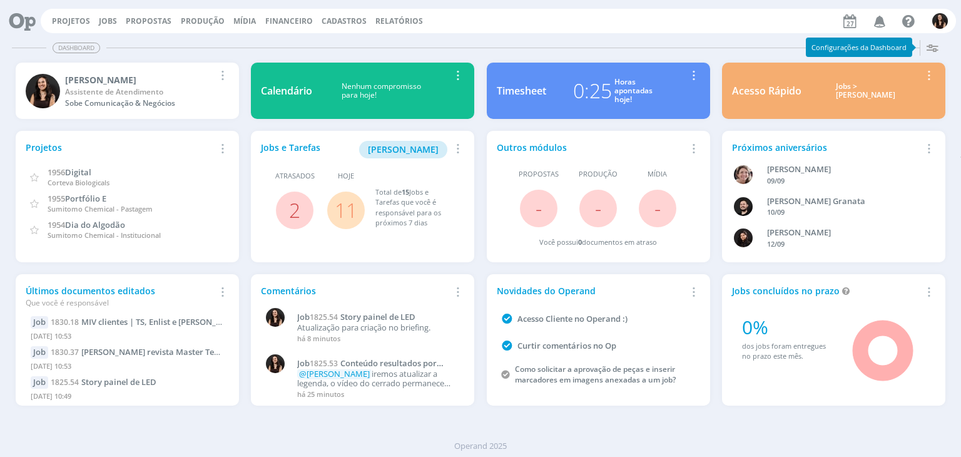
click at [342, 208] on link "11" at bounding box center [346, 209] width 23 height 27
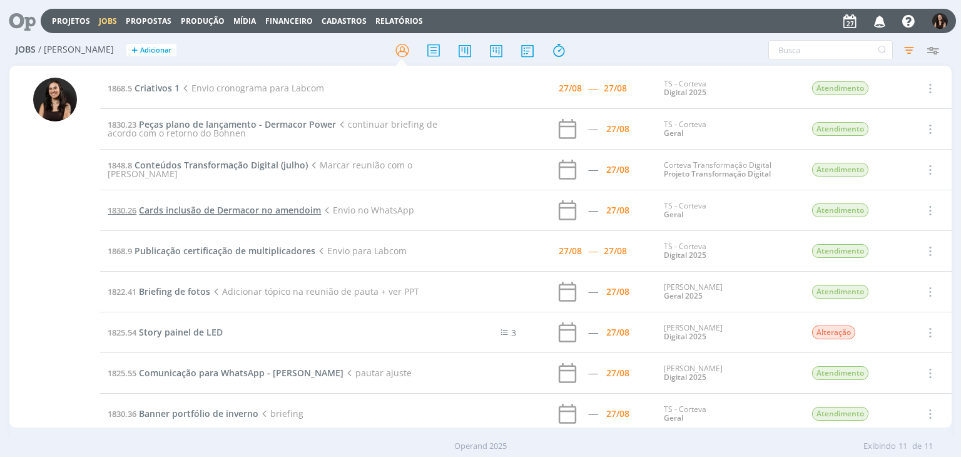
click at [254, 204] on span "Cards inclusão de Dermacor no amendoim" at bounding box center [230, 210] width 182 height 12
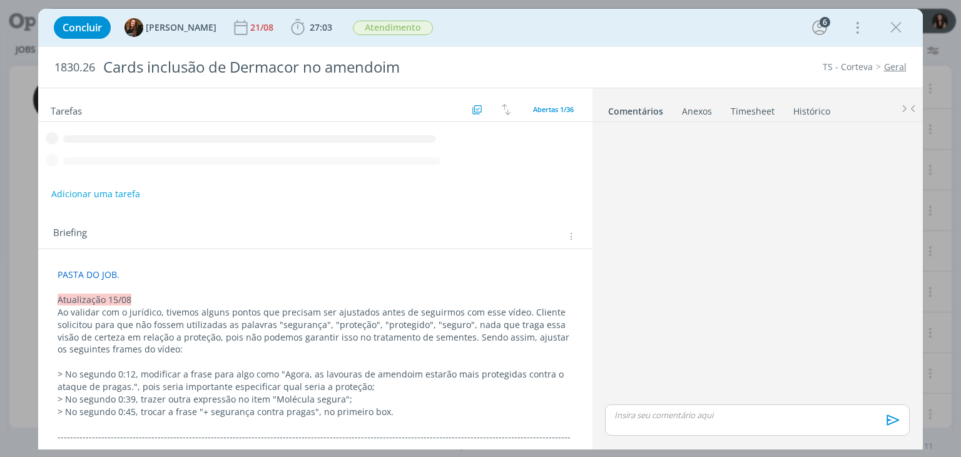
click at [315, 29] on span "27:03" at bounding box center [321, 27] width 23 height 12
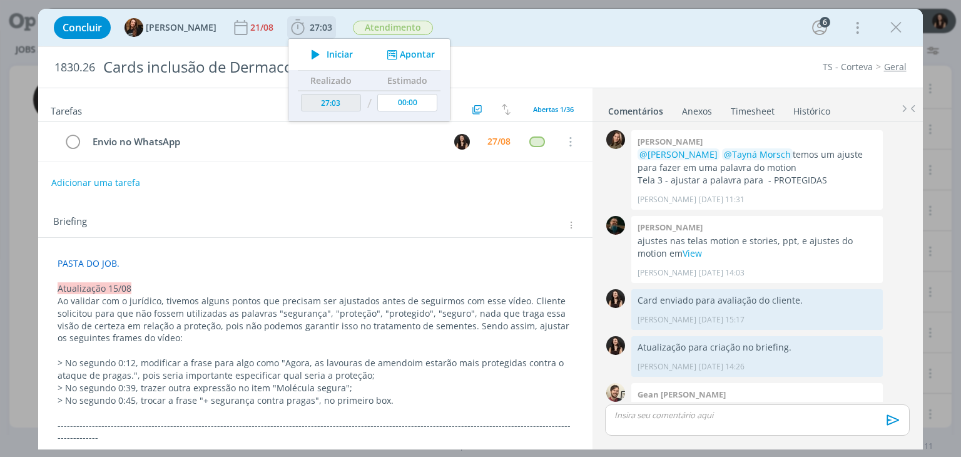
scroll to position [1181, 0]
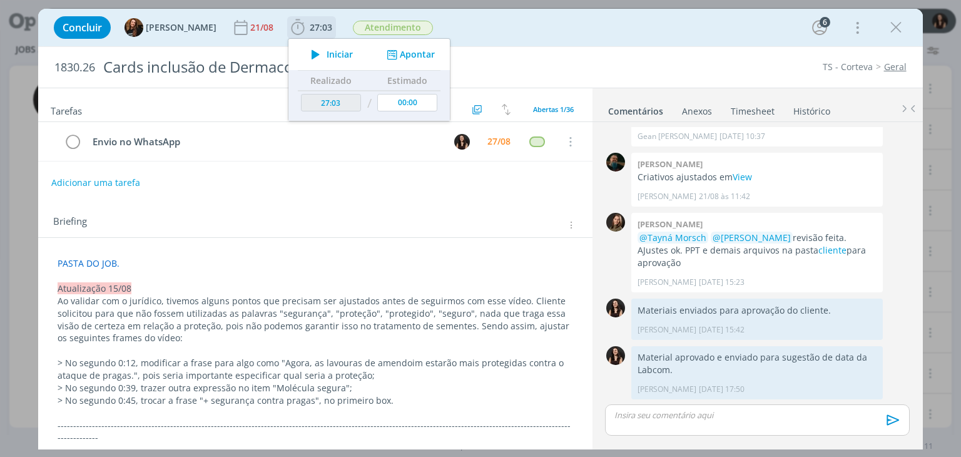
click at [327, 58] on span "Iniciar" at bounding box center [340, 54] width 26 height 9
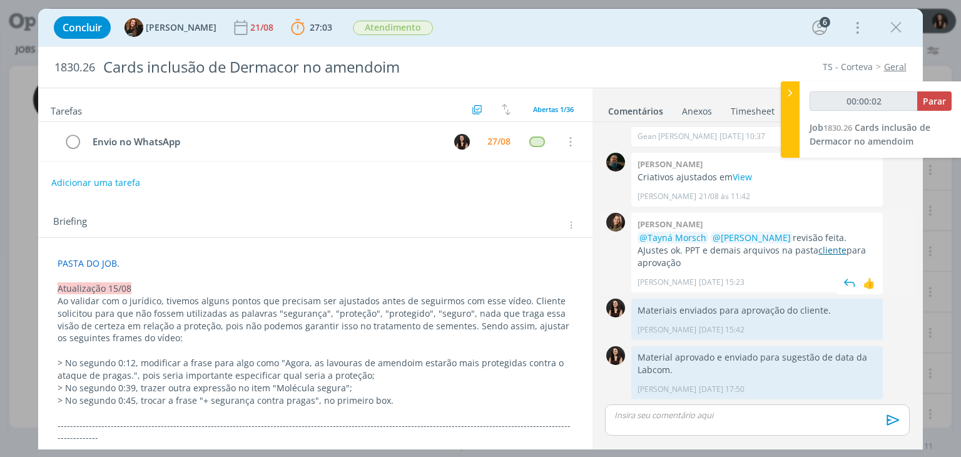
click at [818, 253] on link "cliente" at bounding box center [832, 250] width 28 height 12
click at [931, 96] on span "Parar" at bounding box center [934, 101] width 23 height 12
type input "00:07:00"
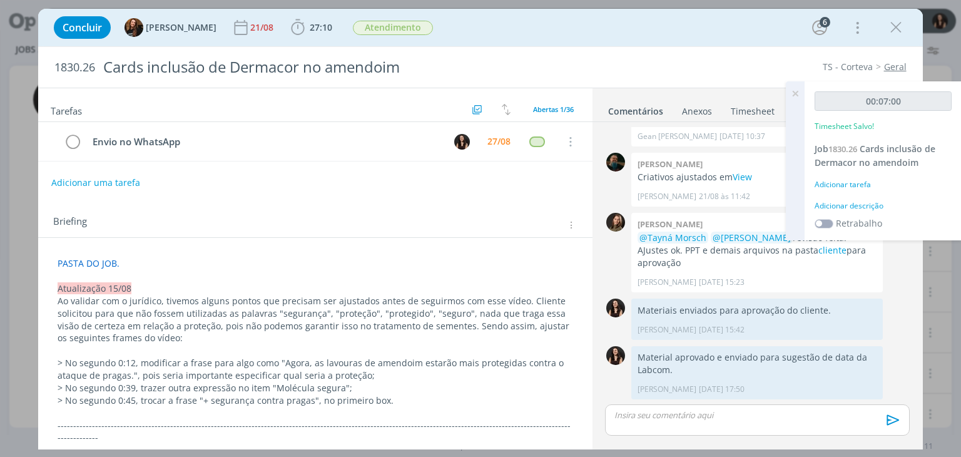
click at [858, 203] on div "Adicionar descrição" at bounding box center [882, 205] width 137 height 11
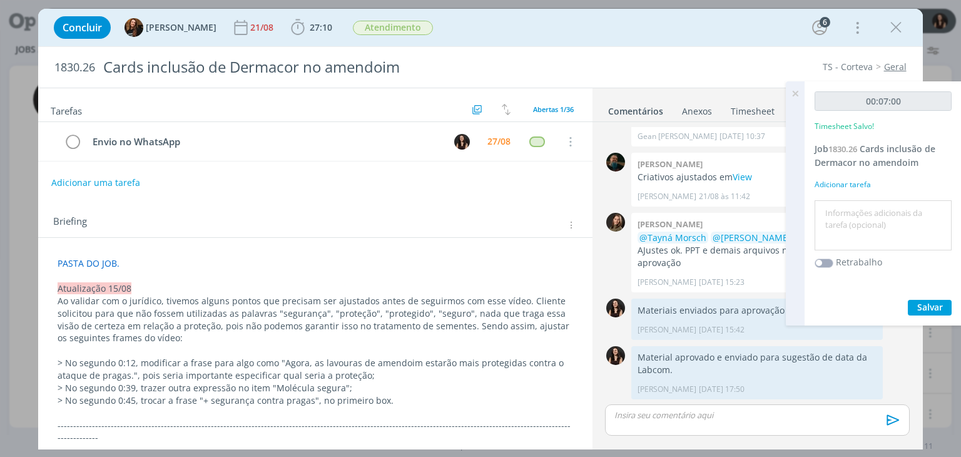
click at [858, 203] on textarea at bounding box center [883, 225] width 131 height 44
type textarea "Envio para cliente no WhatsApp"
click at [933, 303] on span "Salvar" at bounding box center [930, 307] width 26 height 12
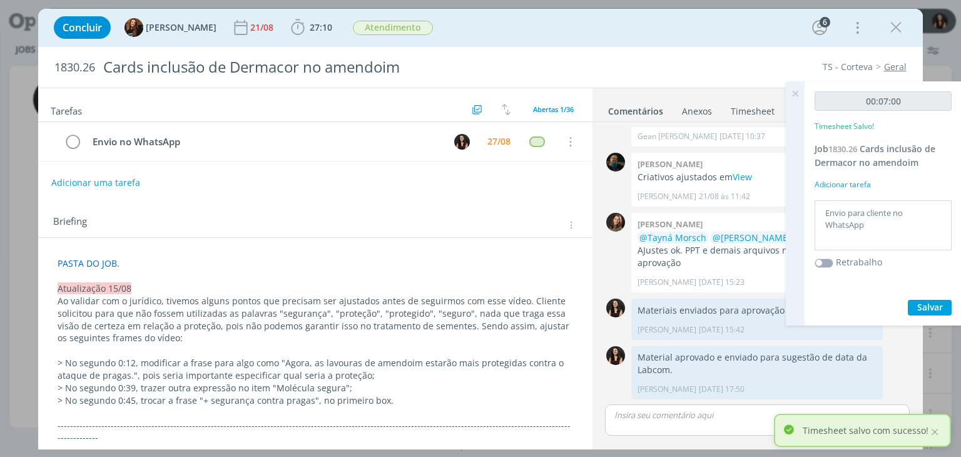
click at [792, 97] on icon at bounding box center [795, 93] width 23 height 24
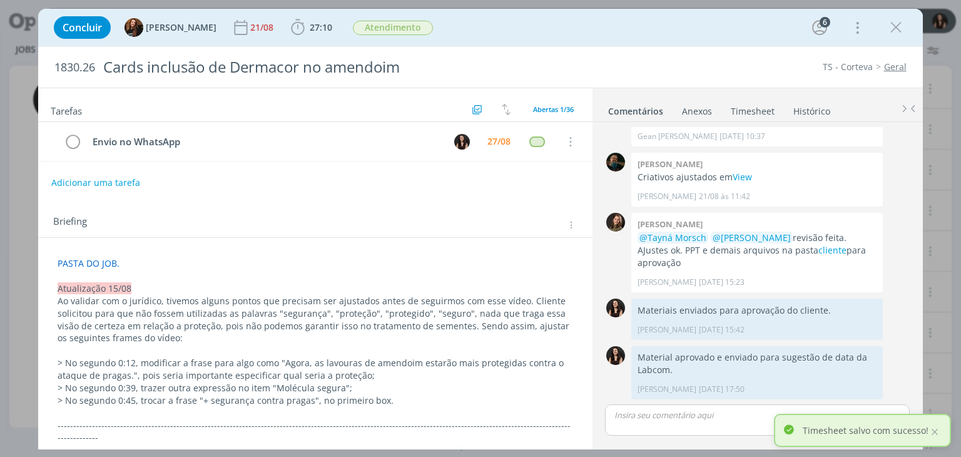
click at [685, 428] on div "dialog" at bounding box center [757, 419] width 304 height 31
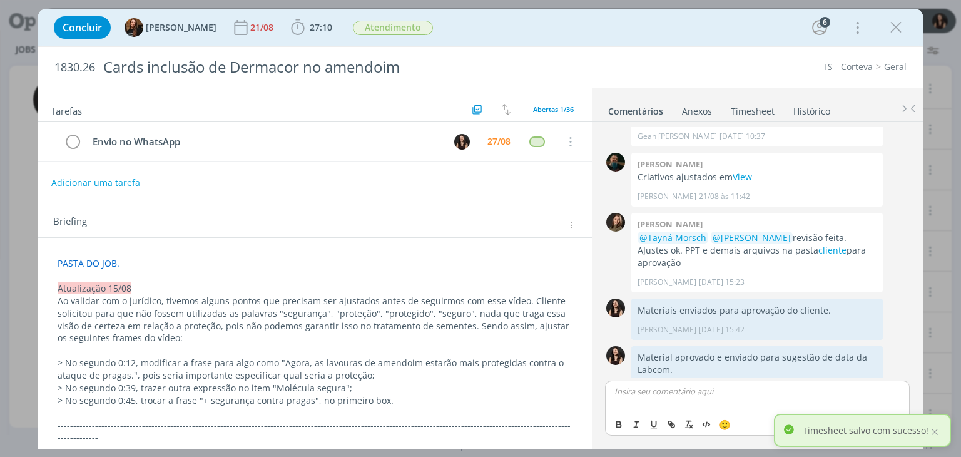
scroll to position [1204, 0]
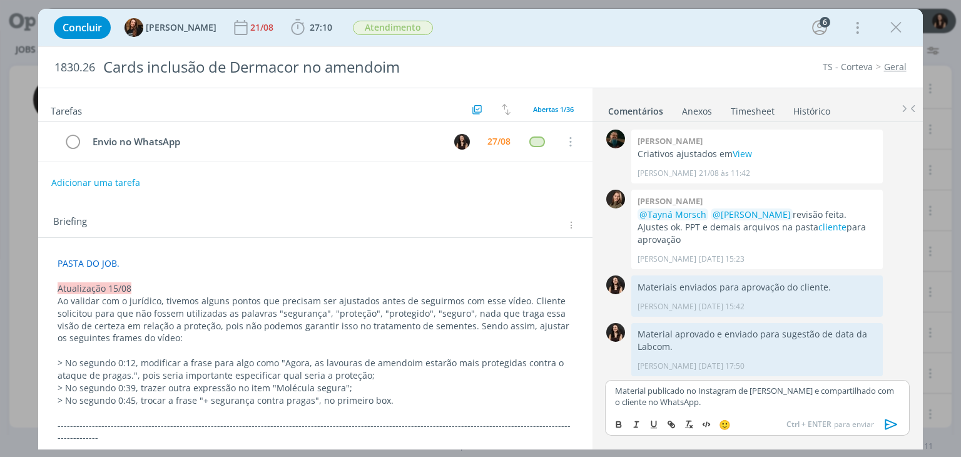
click at [884, 421] on icon "dialog" at bounding box center [891, 424] width 19 height 19
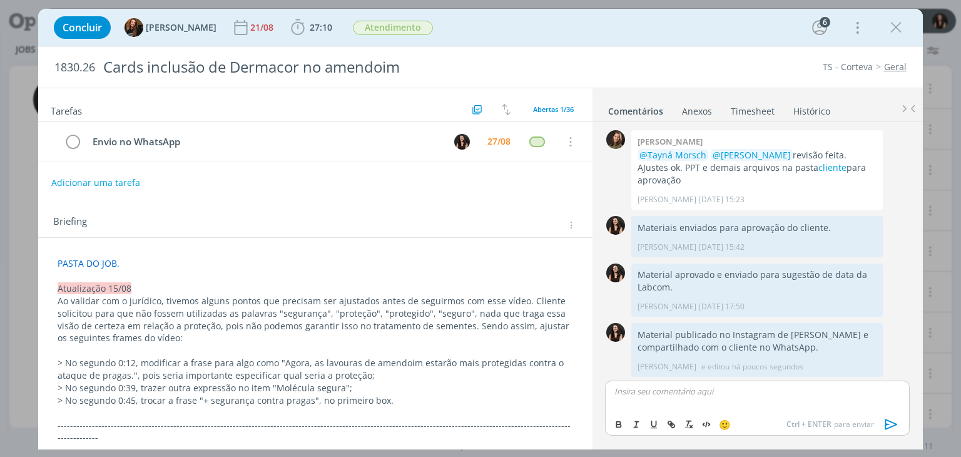
scroll to position [1263, 0]
click at [69, 140] on icon "dialog" at bounding box center [73, 142] width 18 height 19
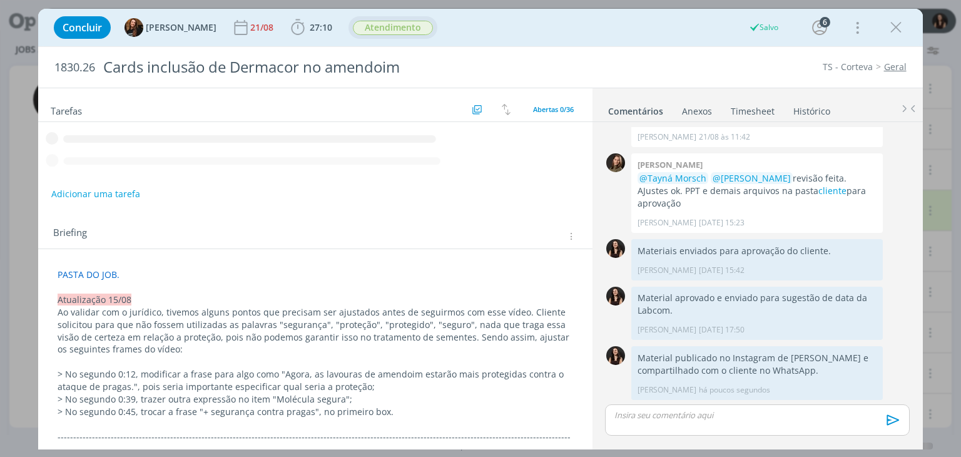
click at [398, 30] on span "Atendimento" at bounding box center [393, 28] width 80 height 14
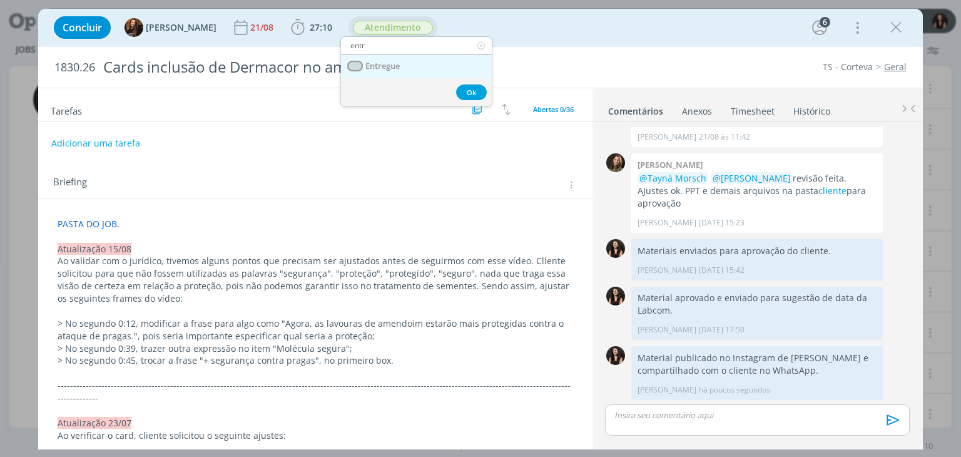
type input "entr"
click at [412, 66] on link "Entregue" at bounding box center [416, 66] width 151 height 23
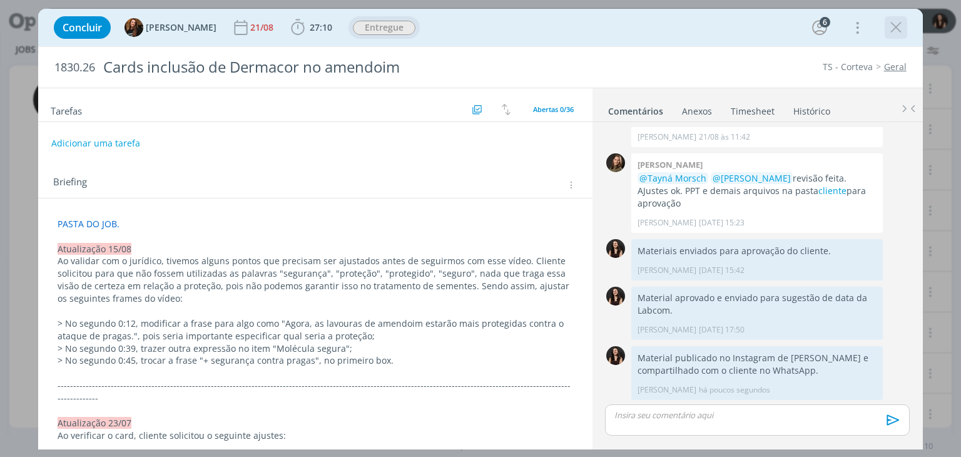
click at [891, 30] on icon "dialog" at bounding box center [895, 27] width 19 height 19
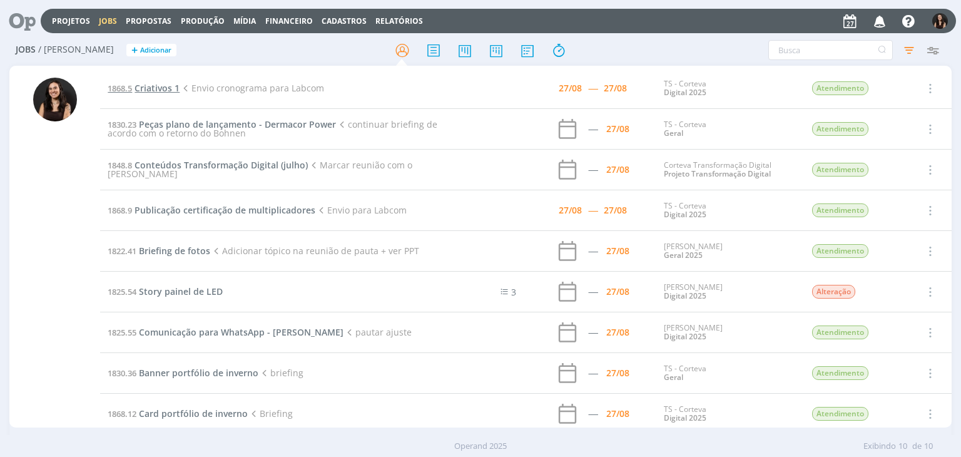
click at [151, 85] on span "Criativos 1" at bounding box center [156, 88] width 45 height 12
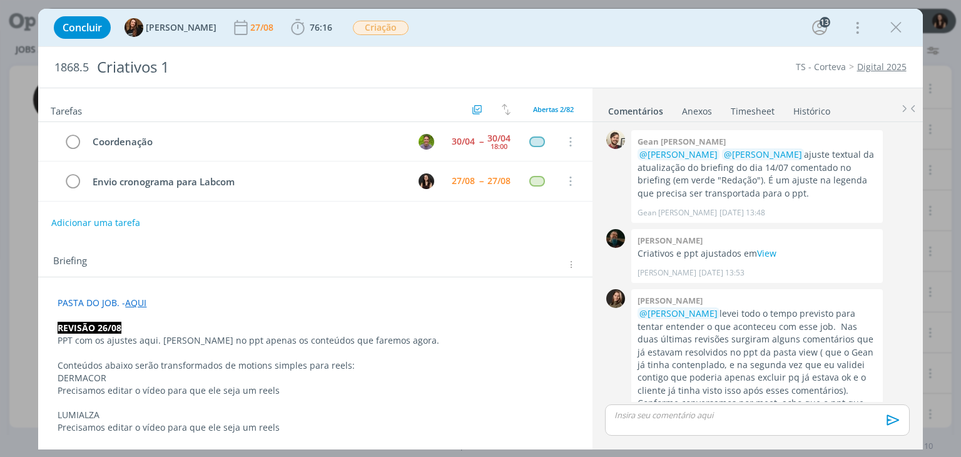
scroll to position [1864, 0]
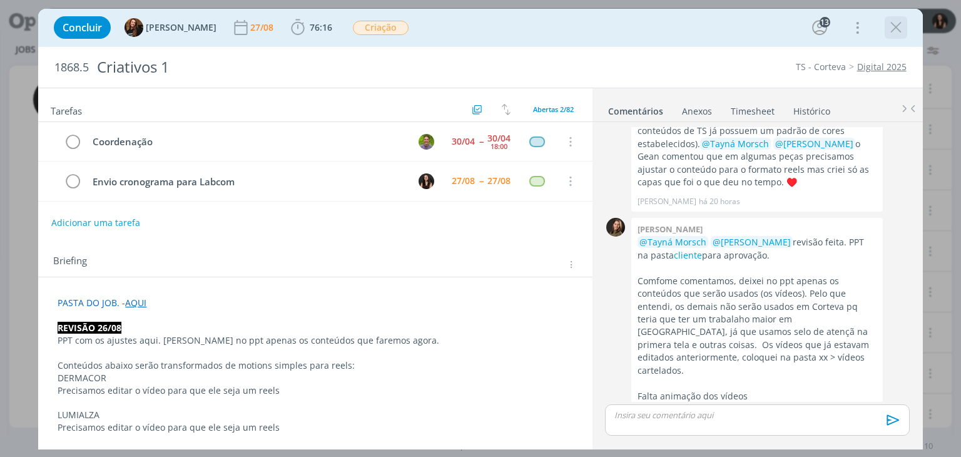
click at [896, 23] on icon "dialog" at bounding box center [895, 27] width 19 height 19
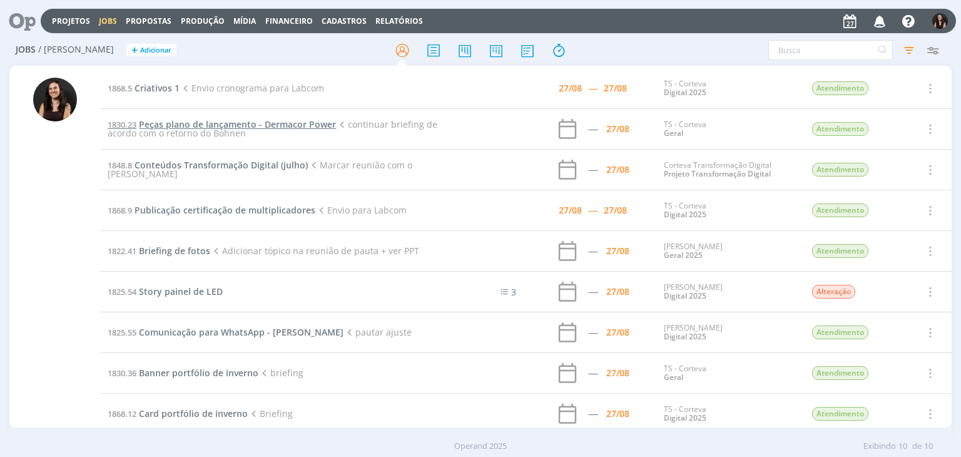
click at [176, 123] on span "Peças plano de lançamento - Dermacor Power" at bounding box center [237, 124] width 197 height 12
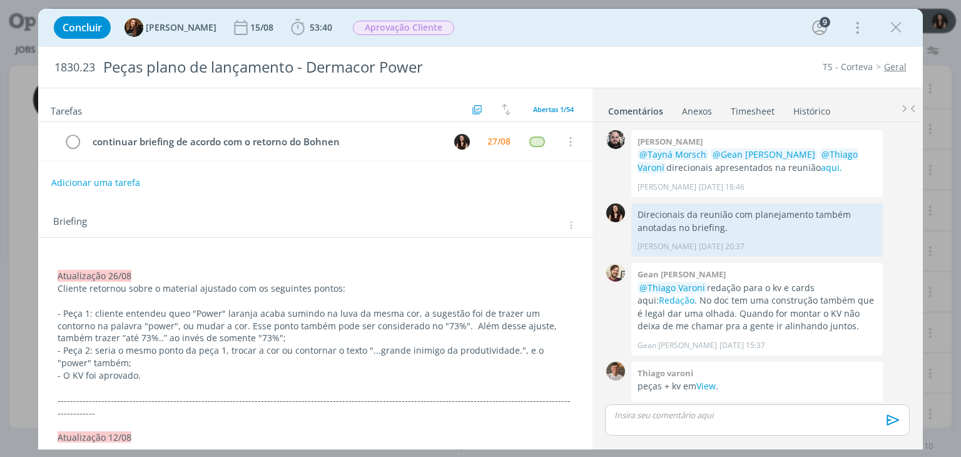
scroll to position [1193, 0]
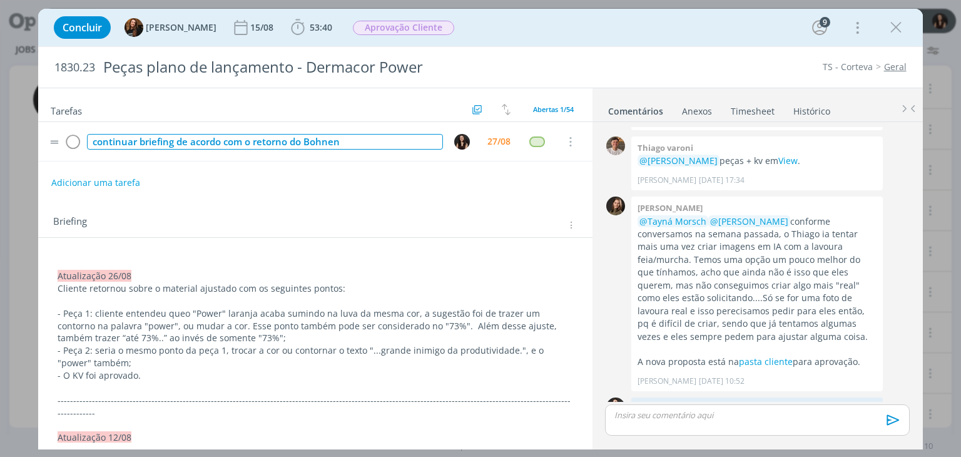
click at [380, 143] on div "continuar briefing de acordo com o retorno do Bohnen" at bounding box center [264, 142] width 355 height 16
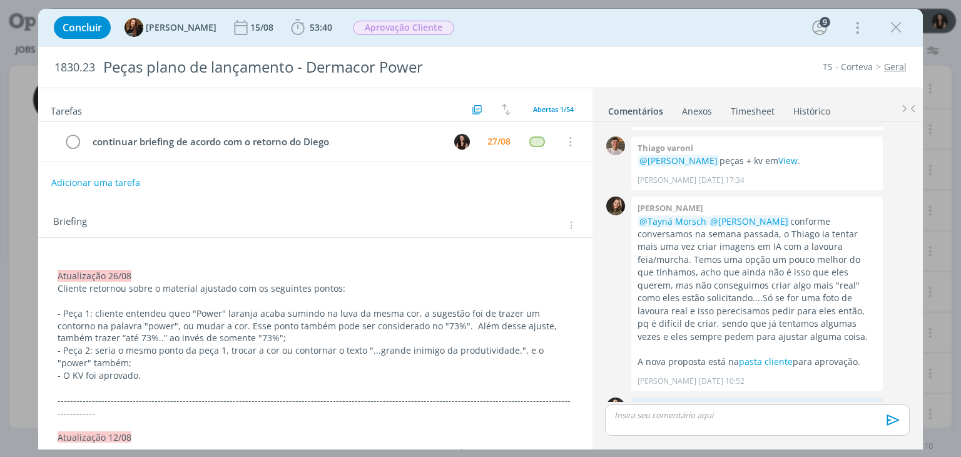
click at [898, 22] on icon "dialog" at bounding box center [895, 27] width 19 height 19
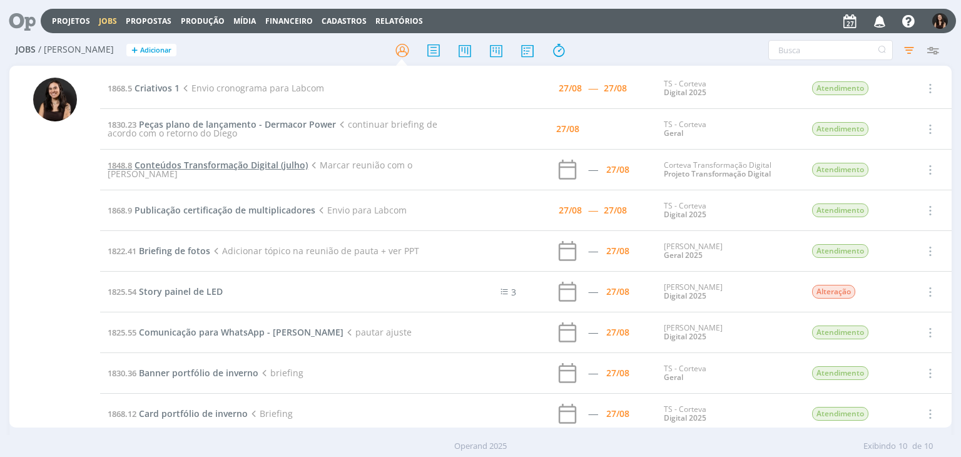
click at [240, 171] on span "Conteúdos Transformação Digital (julho)" at bounding box center [220, 165] width 173 height 12
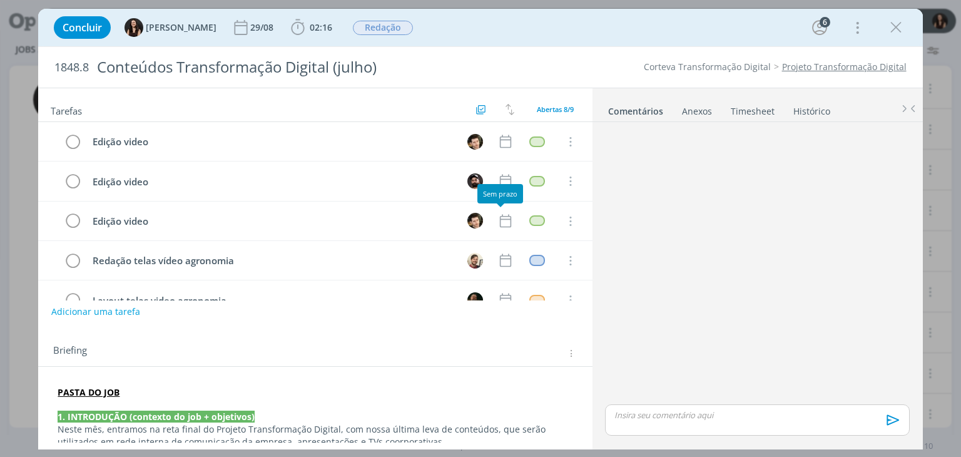
scroll to position [144, 0]
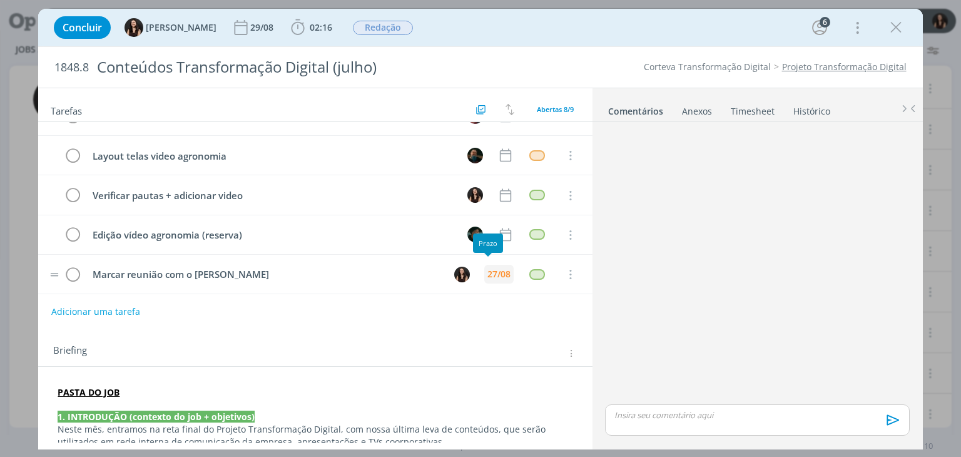
click at [495, 273] on div "27/08" at bounding box center [498, 274] width 23 height 9
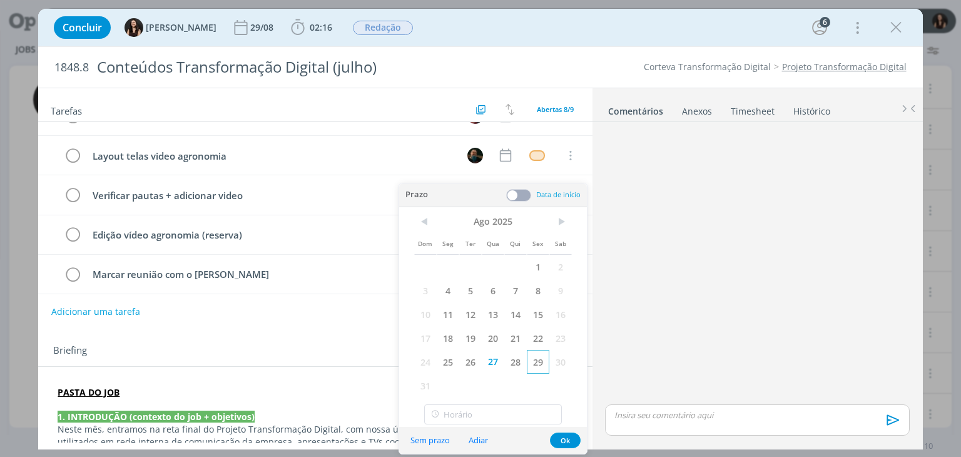
click at [548, 363] on span "29" at bounding box center [538, 362] width 23 height 24
click at [564, 434] on button "Ok" at bounding box center [565, 440] width 31 height 16
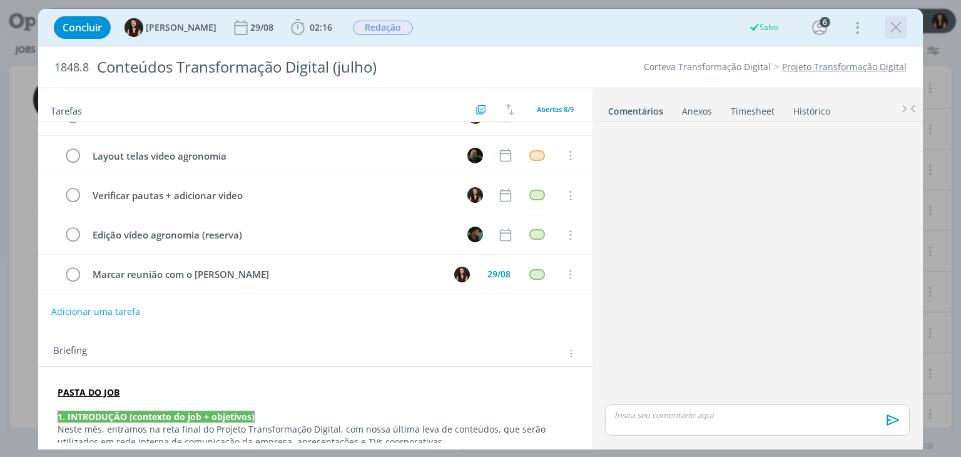
click at [889, 26] on icon "dialog" at bounding box center [895, 27] width 19 height 19
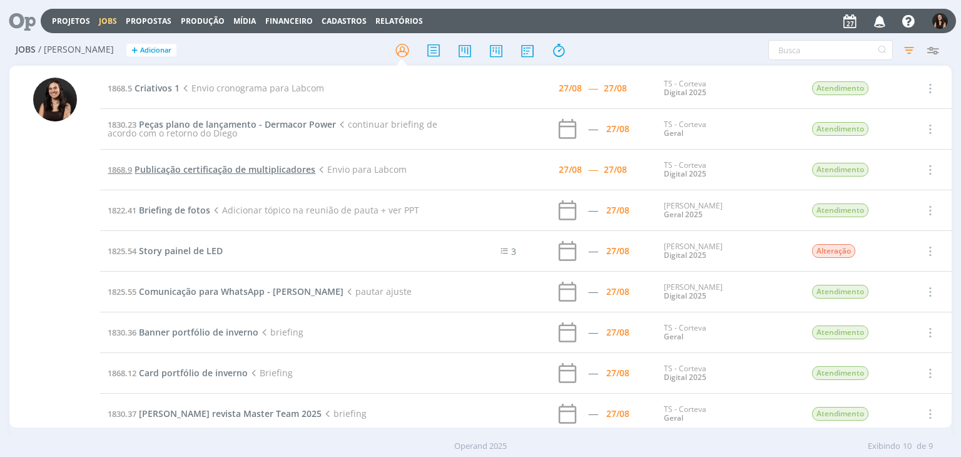
click at [223, 168] on span "Publicação certificação de multiplicadores" at bounding box center [224, 169] width 181 height 12
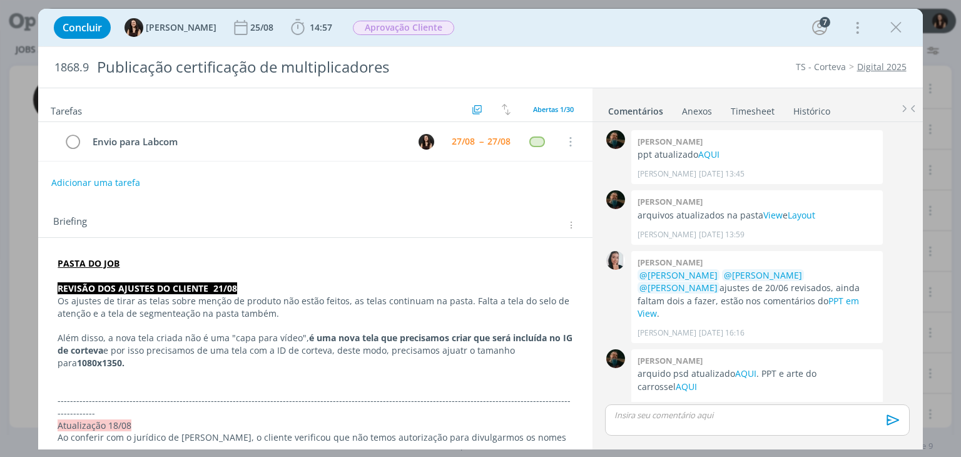
scroll to position [1272, 0]
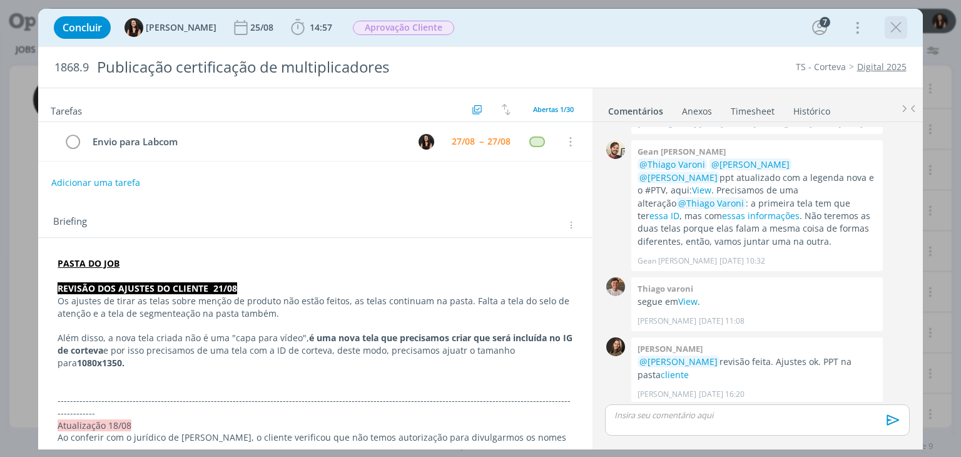
click at [883, 34] on div "Concluir Isabelle Silva 25/08 14:57 Iniciar Apontar Data * 27/08/2025 Horas * 0…" at bounding box center [480, 28] width 865 height 30
click at [895, 28] on icon "dialog" at bounding box center [895, 27] width 19 height 19
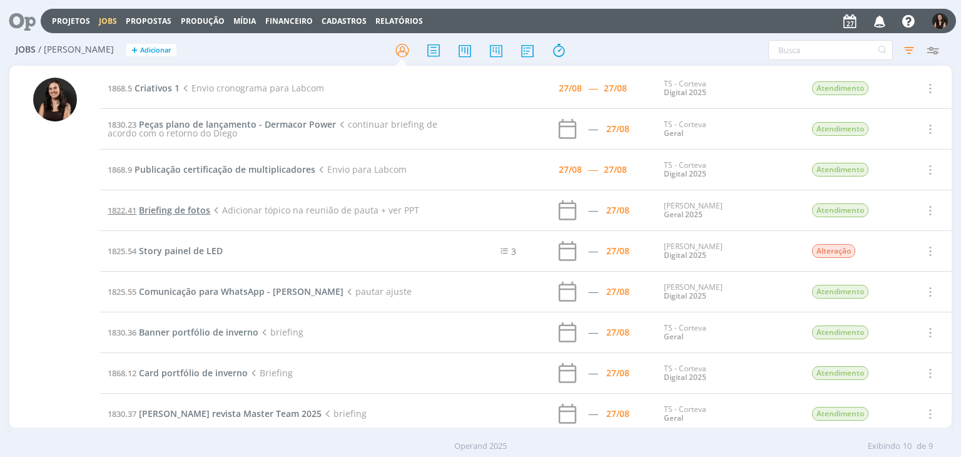
click at [186, 211] on span "Briefing de fotos" at bounding box center [174, 210] width 71 height 12
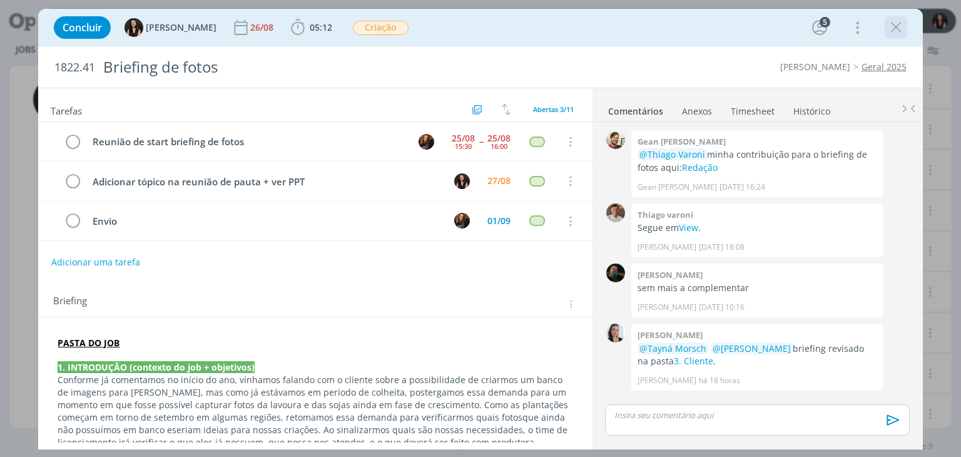
click at [901, 30] on icon "dialog" at bounding box center [895, 27] width 19 height 19
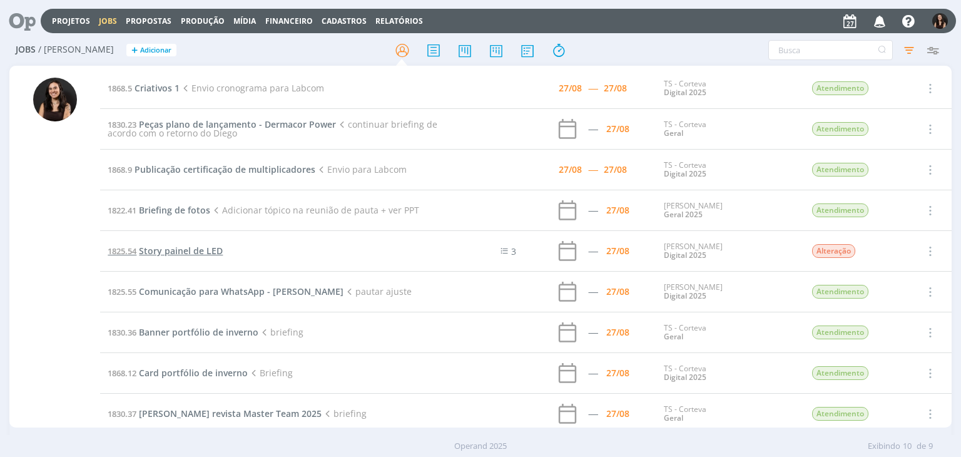
click at [172, 253] on span "Story painel de LED" at bounding box center [181, 251] width 84 height 12
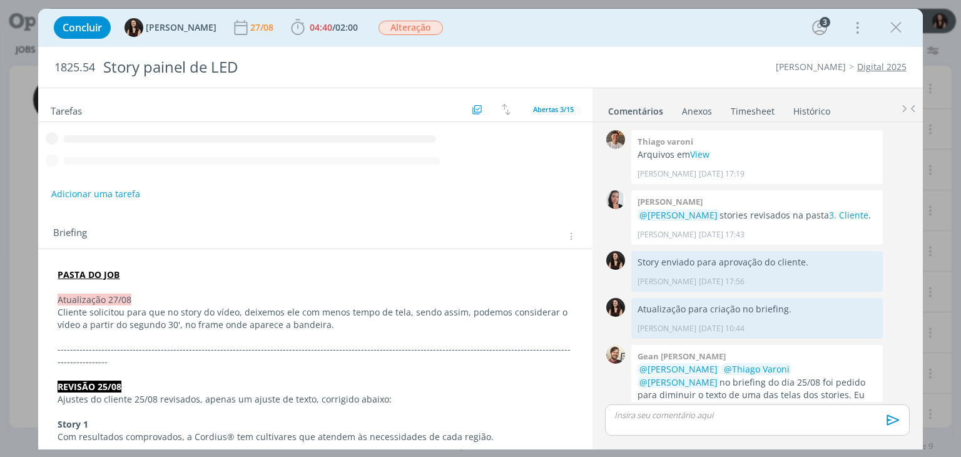
scroll to position [398, 0]
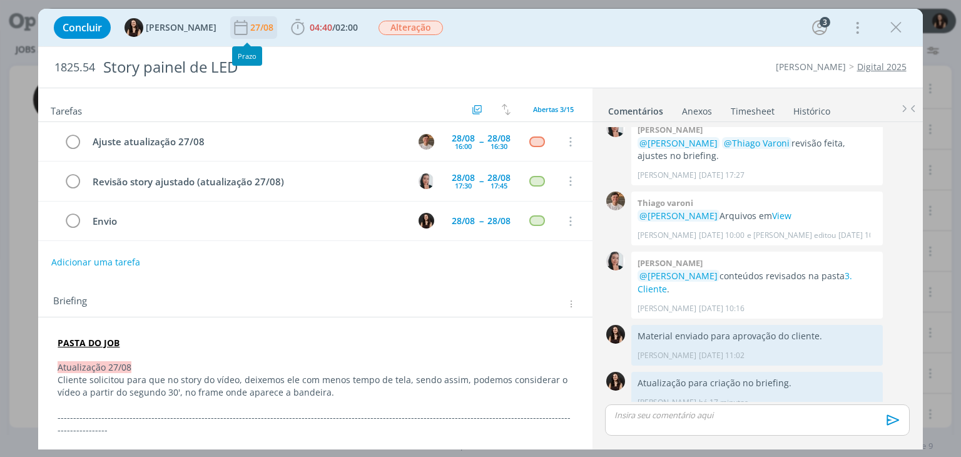
click at [250, 19] on div "27/08" at bounding box center [263, 27] width 26 height 23
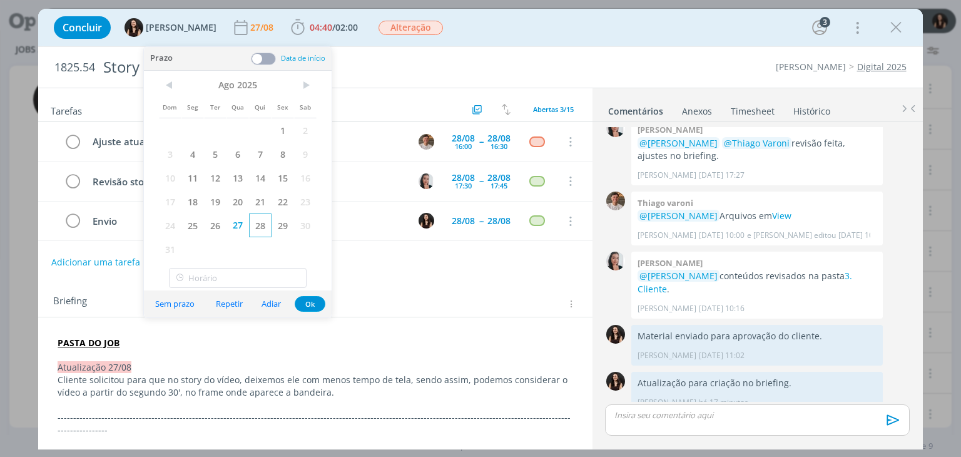
click at [265, 221] on span "28" at bounding box center [260, 225] width 23 height 24
click at [306, 296] on button "Ok" at bounding box center [310, 304] width 31 height 16
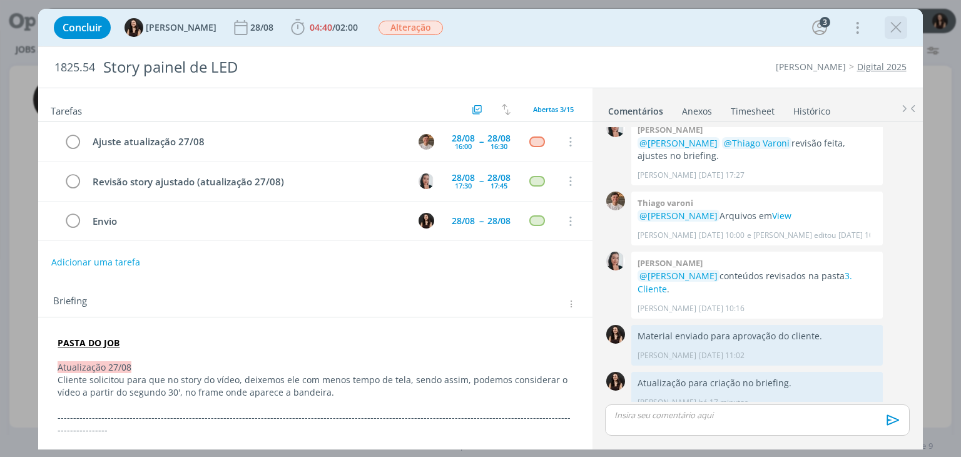
click at [896, 24] on icon "dialog" at bounding box center [895, 27] width 19 height 19
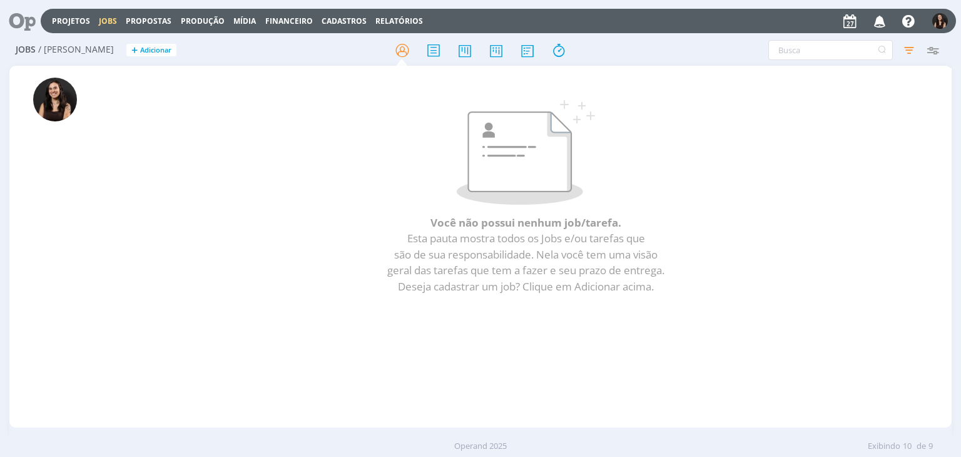
click at [29, 31] on icon at bounding box center [18, 21] width 26 height 24
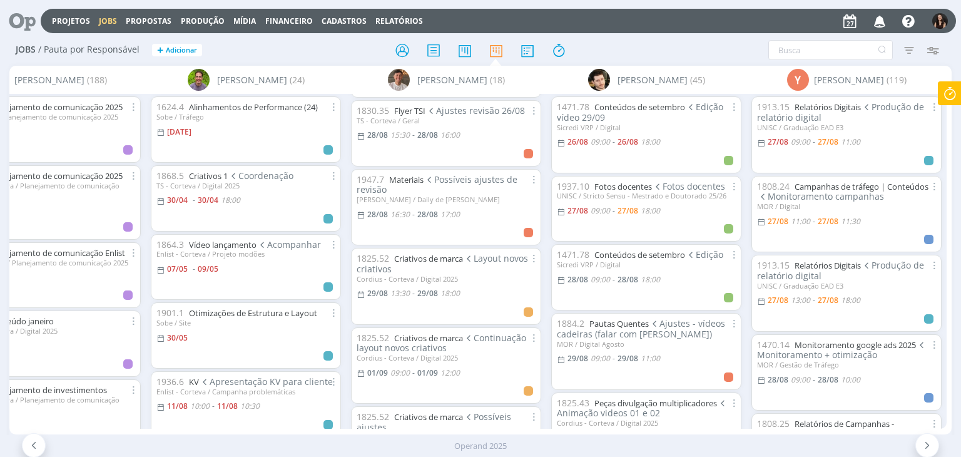
scroll to position [595, 0]
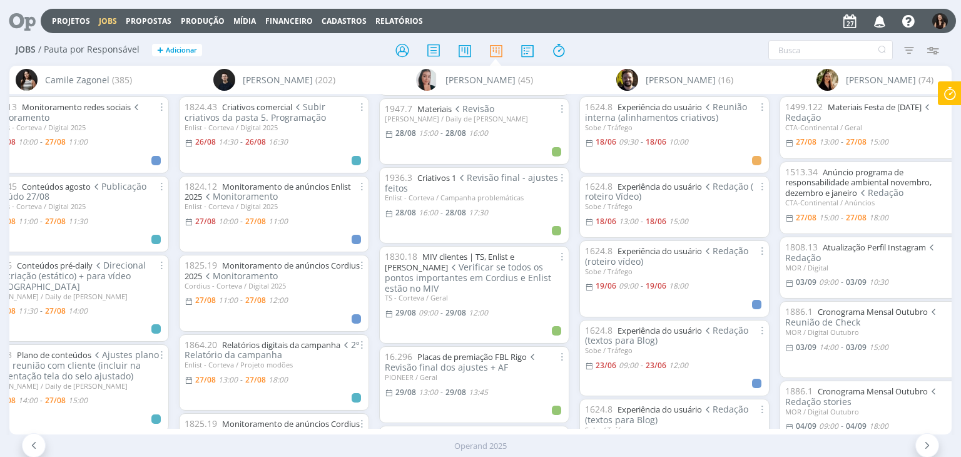
scroll to position [848, 0]
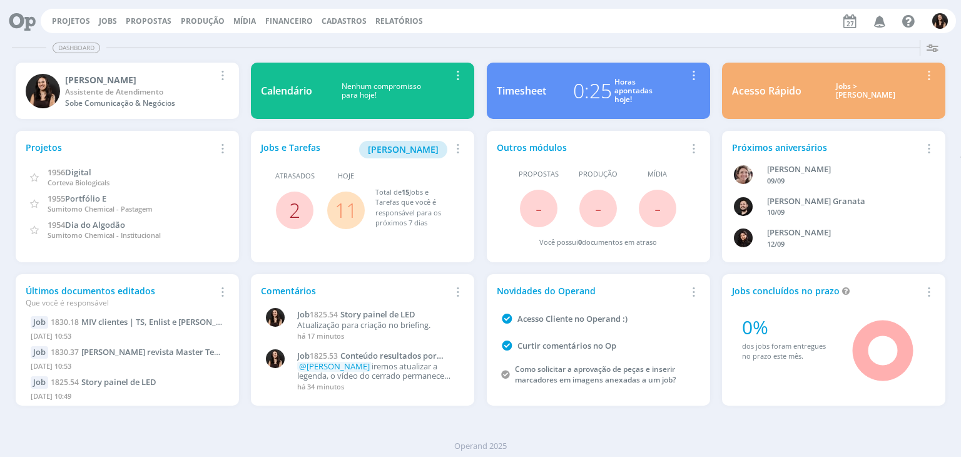
click at [290, 209] on link "2" at bounding box center [294, 209] width 11 height 27
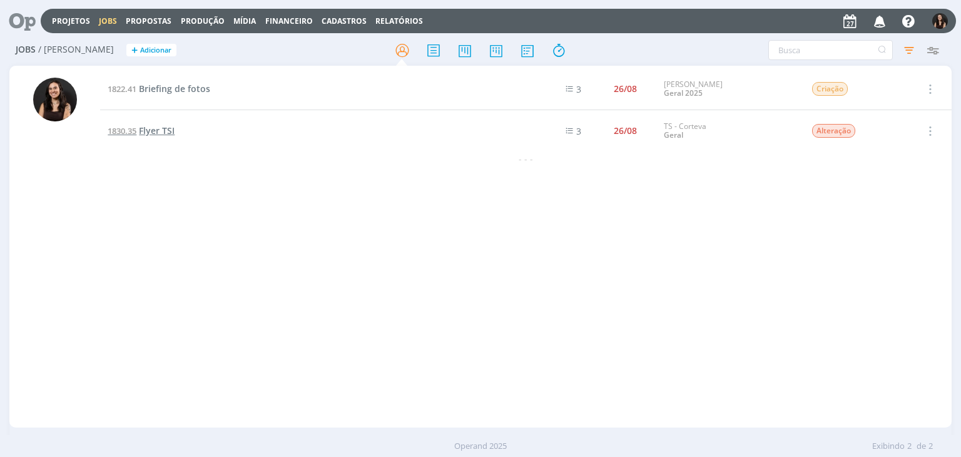
click at [155, 134] on span "Flyer TSI" at bounding box center [157, 130] width 36 height 12
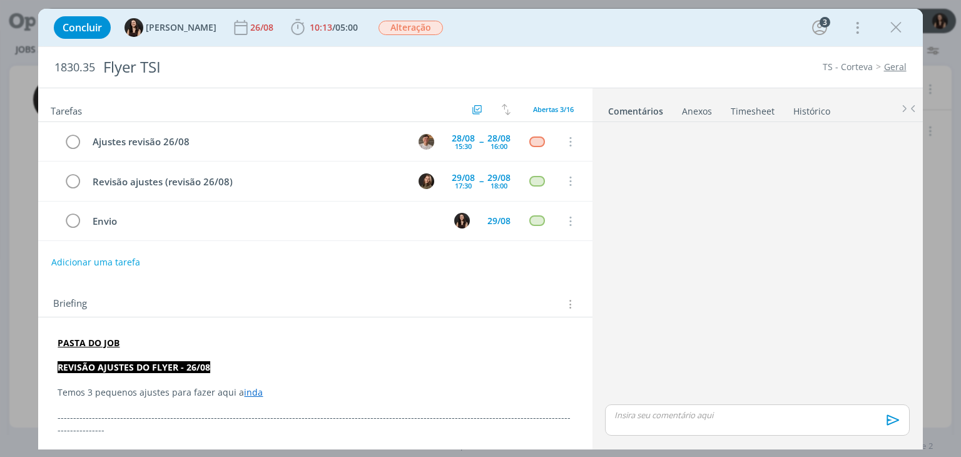
scroll to position [388, 0]
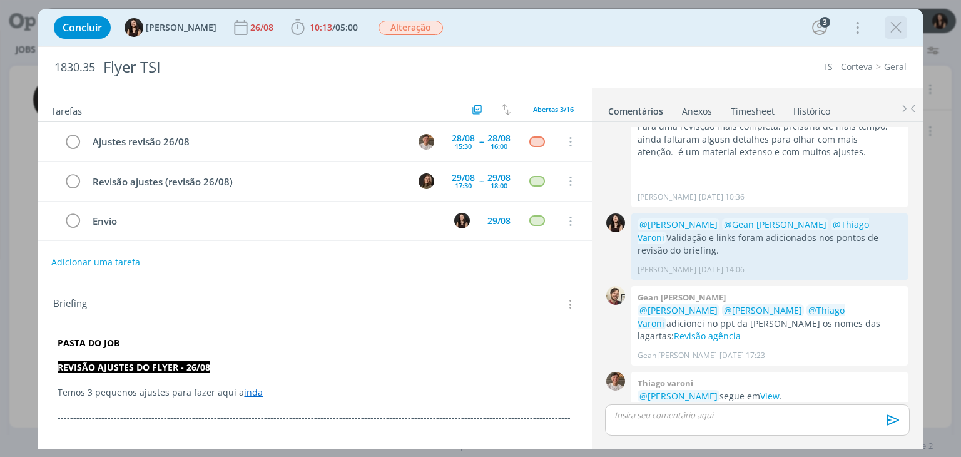
click at [898, 23] on icon "dialog" at bounding box center [895, 27] width 19 height 19
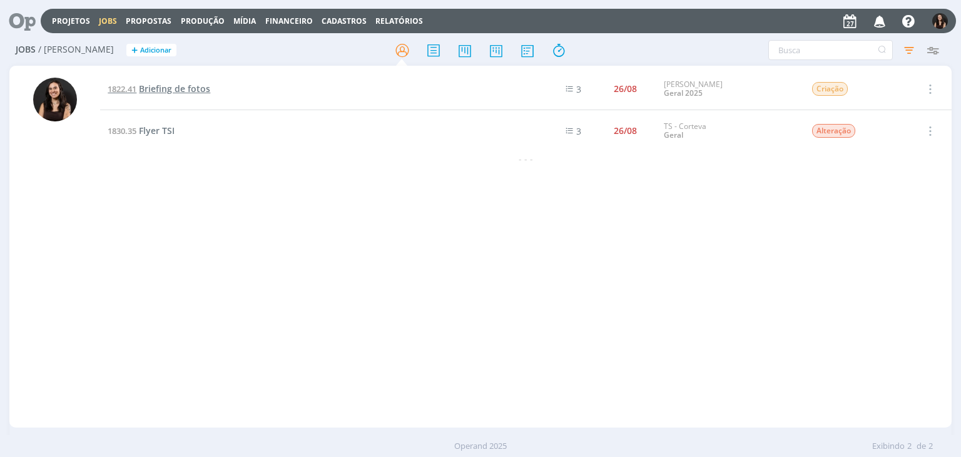
click at [168, 93] on span "Briefing de fotos" at bounding box center [174, 89] width 71 height 12
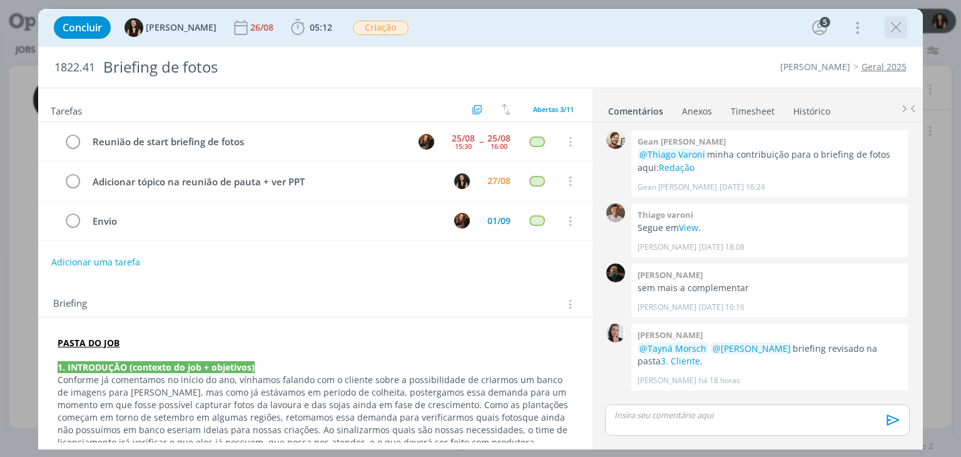
click at [891, 30] on icon "dialog" at bounding box center [895, 27] width 19 height 19
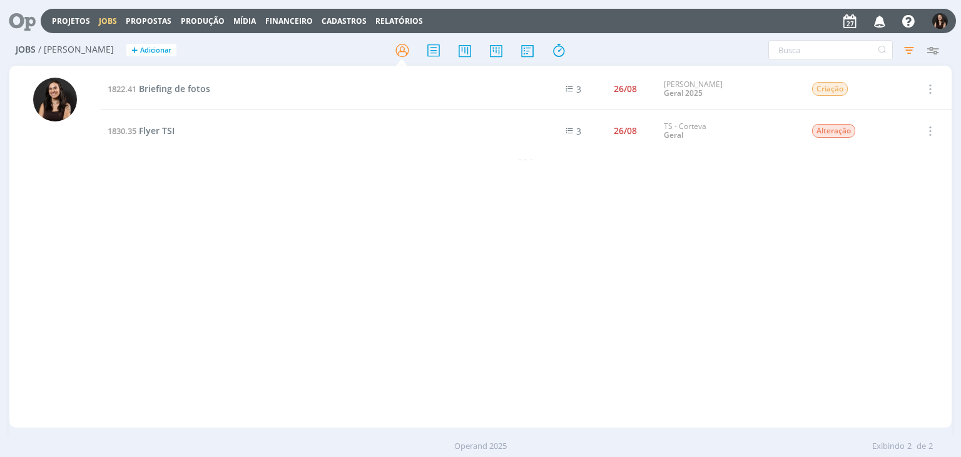
click at [26, 21] on icon at bounding box center [18, 21] width 26 height 24
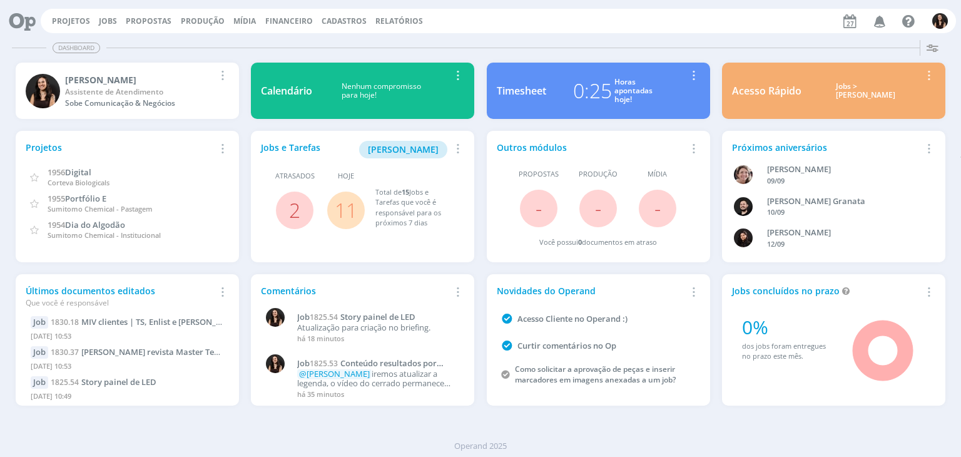
click at [347, 210] on link "11" at bounding box center [346, 209] width 23 height 27
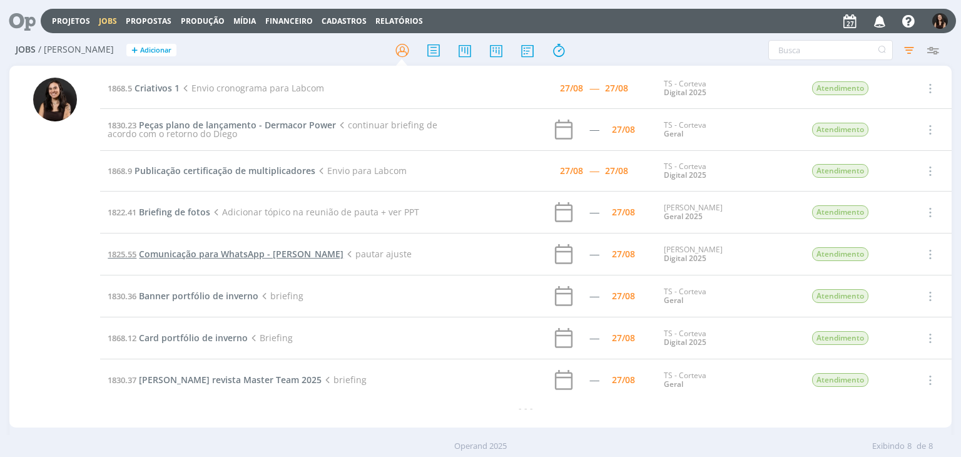
click at [254, 252] on span "Comunicação para WhatsApp - [PERSON_NAME]" at bounding box center [241, 254] width 205 height 12
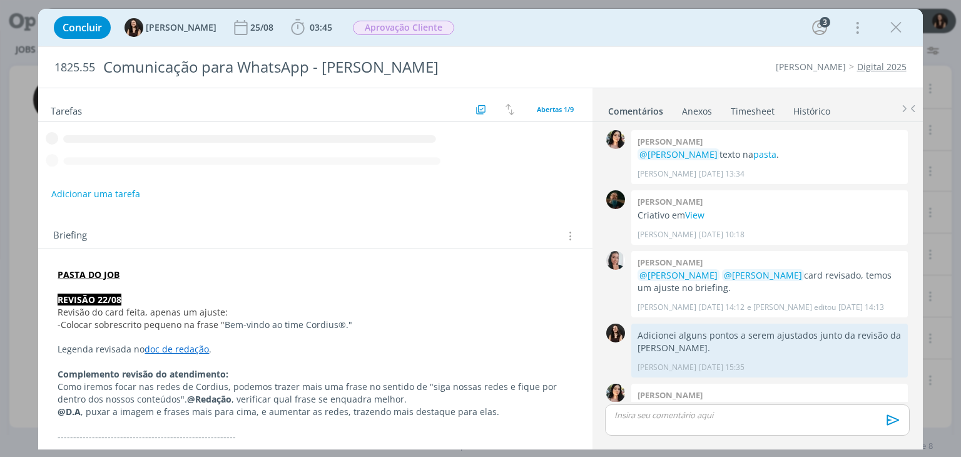
scroll to position [218, 0]
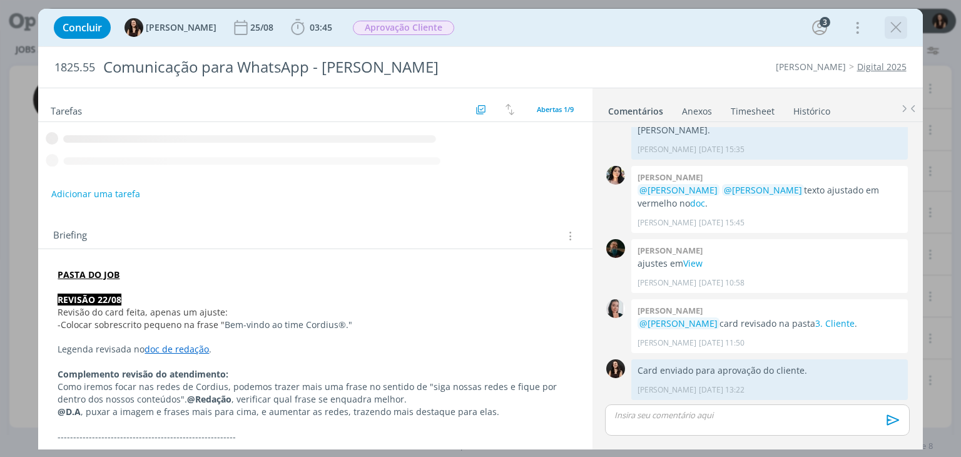
click at [893, 24] on icon "dialog" at bounding box center [895, 27] width 19 height 19
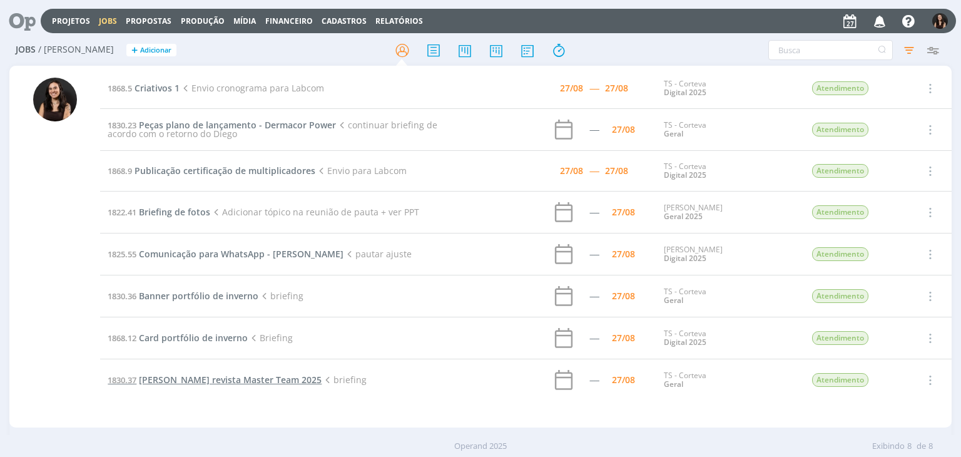
click at [297, 375] on span "Anúncio Dermacor revista Master Team 2025" at bounding box center [230, 379] width 183 height 12
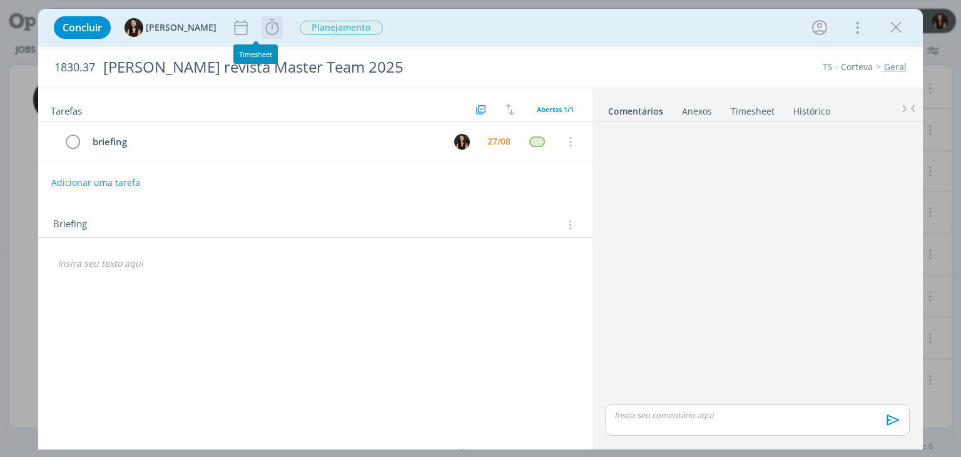
click at [263, 24] on icon "dialog" at bounding box center [272, 27] width 19 height 19
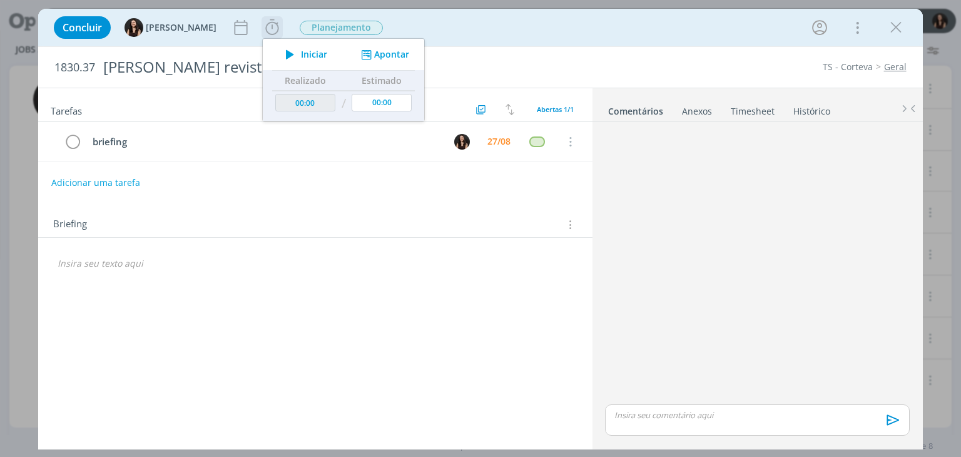
click at [301, 50] on span "Iniciar" at bounding box center [314, 54] width 26 height 9
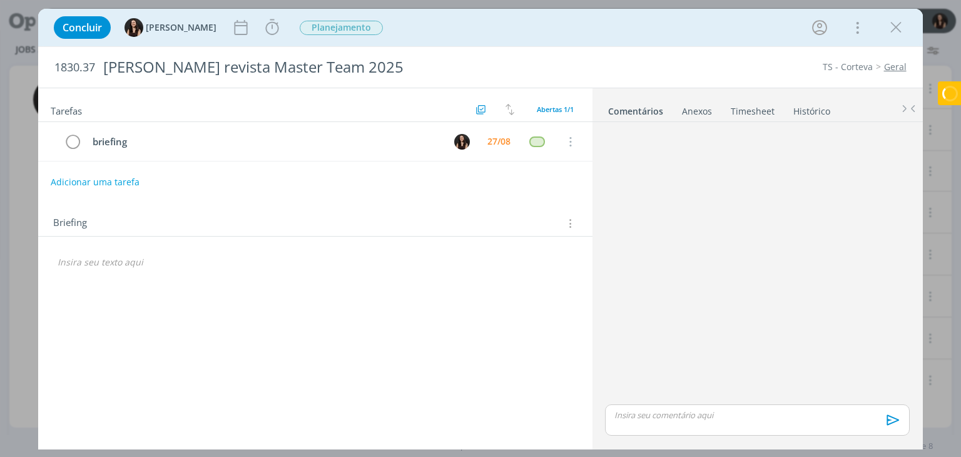
click at [84, 176] on button "Adicionar uma tarefa" at bounding box center [95, 181] width 89 height 21
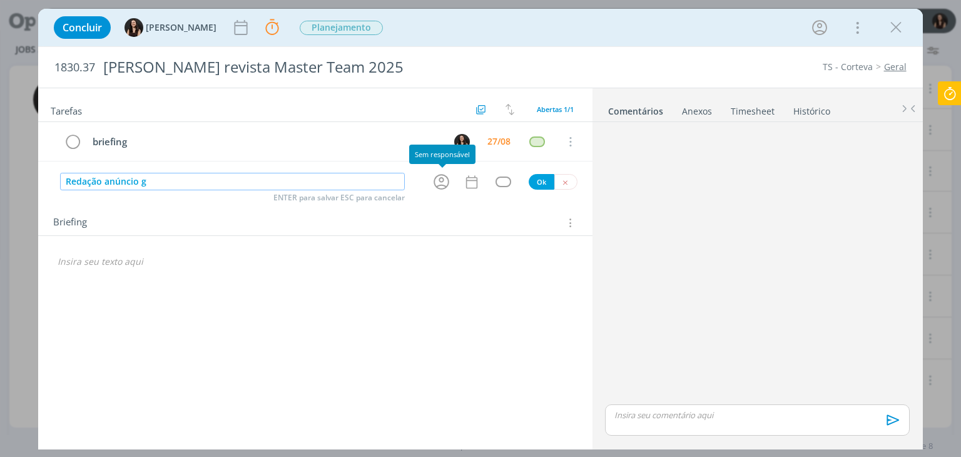
click at [440, 178] on icon "dialog" at bounding box center [441, 181] width 19 height 19
type input "Redação anúncio g"
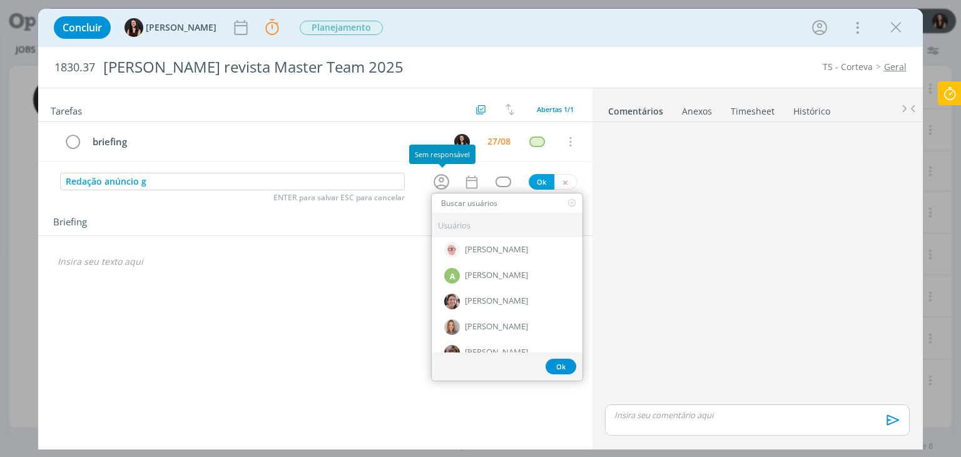
type input "e"
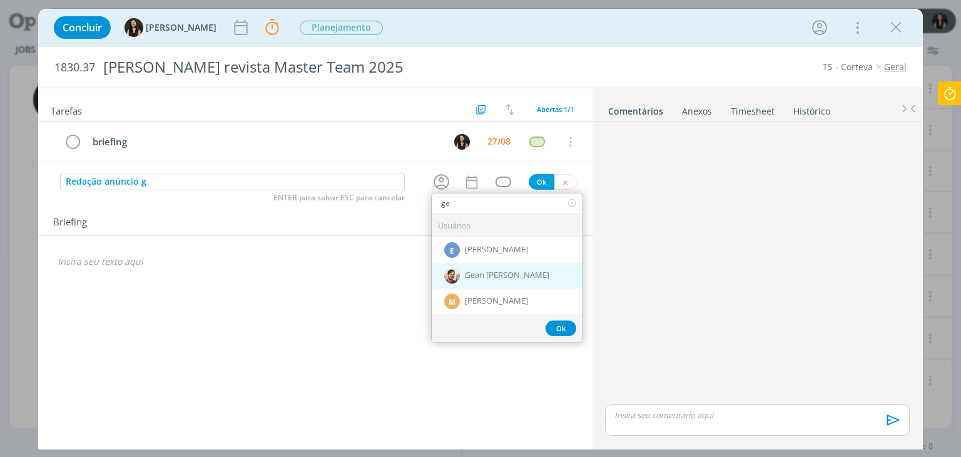
type input "ge"
click at [470, 276] on span "Gean [PERSON_NAME]" at bounding box center [507, 276] width 84 height 10
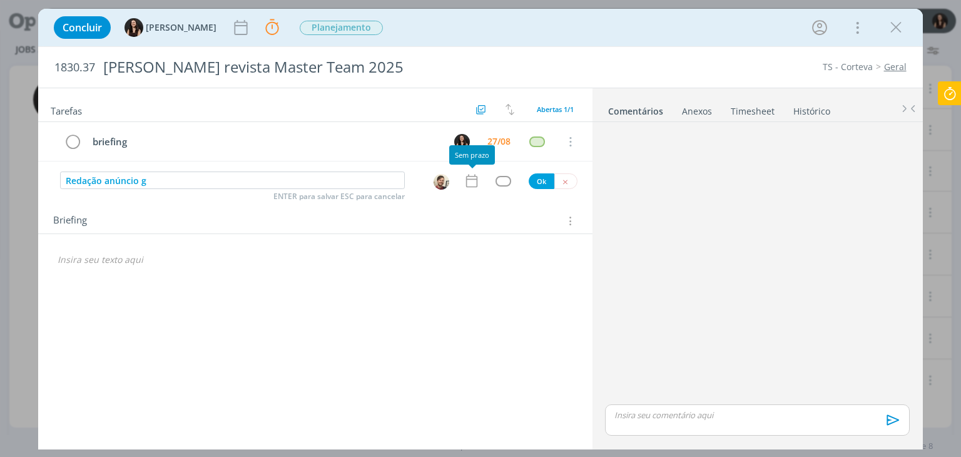
click at [472, 175] on icon "dialog" at bounding box center [470, 181] width 11 height 13
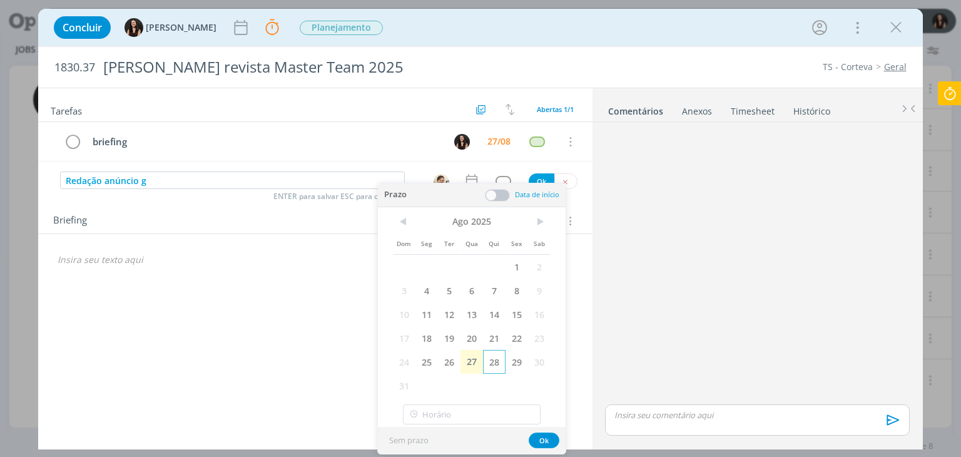
click at [494, 370] on span "28" at bounding box center [494, 362] width 23 height 24
click at [499, 198] on span at bounding box center [497, 195] width 25 height 13
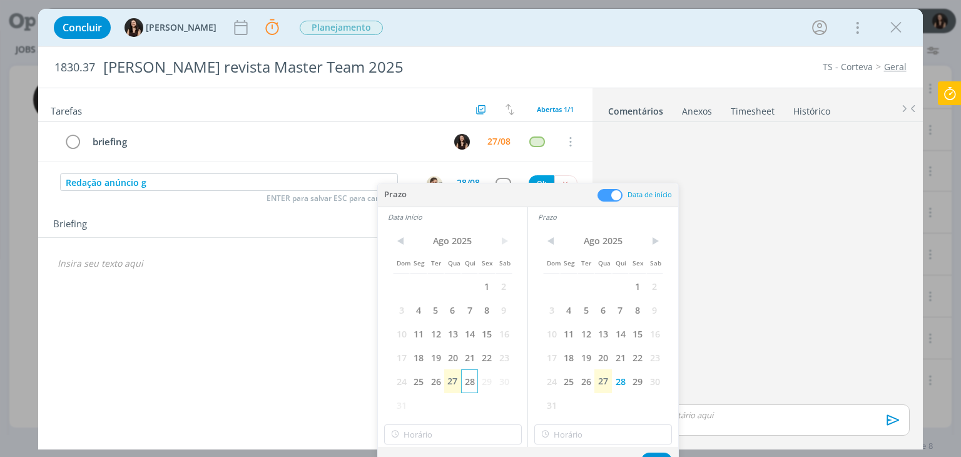
click at [472, 382] on span "28" at bounding box center [469, 381] width 17 height 24
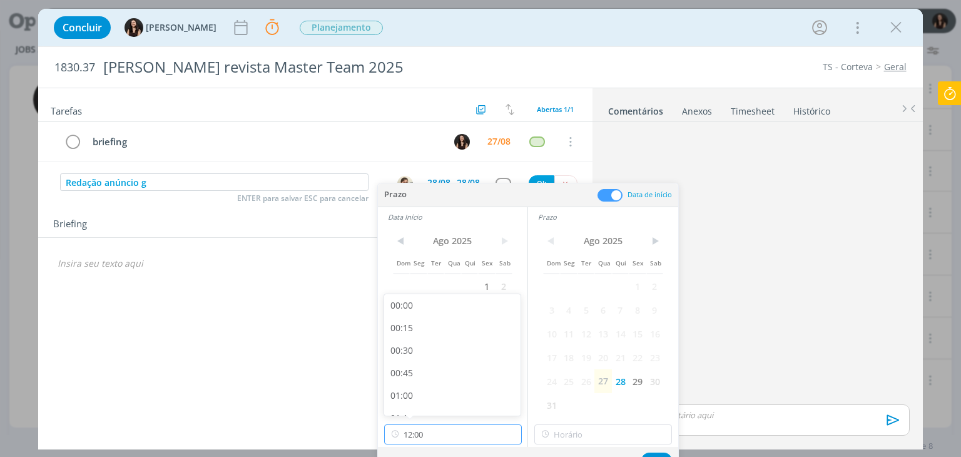
scroll to position [986, 0]
click at [440, 438] on input "12:00" at bounding box center [453, 434] width 138 height 20
click at [440, 325] on div "14:00" at bounding box center [454, 317] width 140 height 23
type input "14:00"
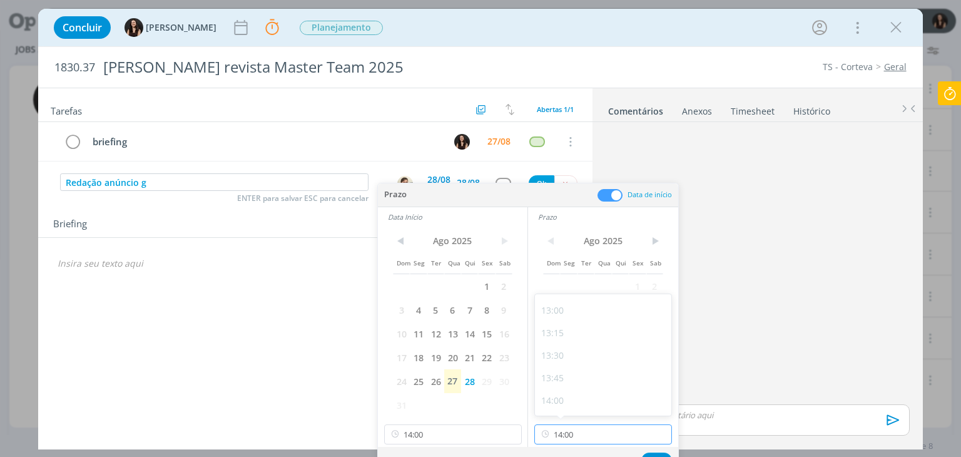
click at [567, 437] on input "14:00" at bounding box center [603, 434] width 138 height 20
click at [578, 388] on div "14:45" at bounding box center [605, 385] width 140 height 23
type input "14:45"
click at [658, 453] on button "Ok" at bounding box center [656, 460] width 31 height 16
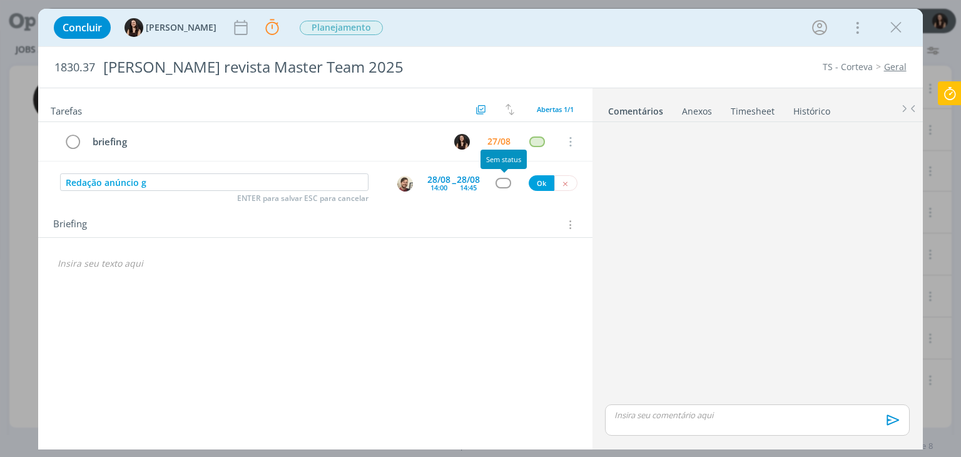
click at [504, 181] on div "dialog" at bounding box center [503, 183] width 16 height 11
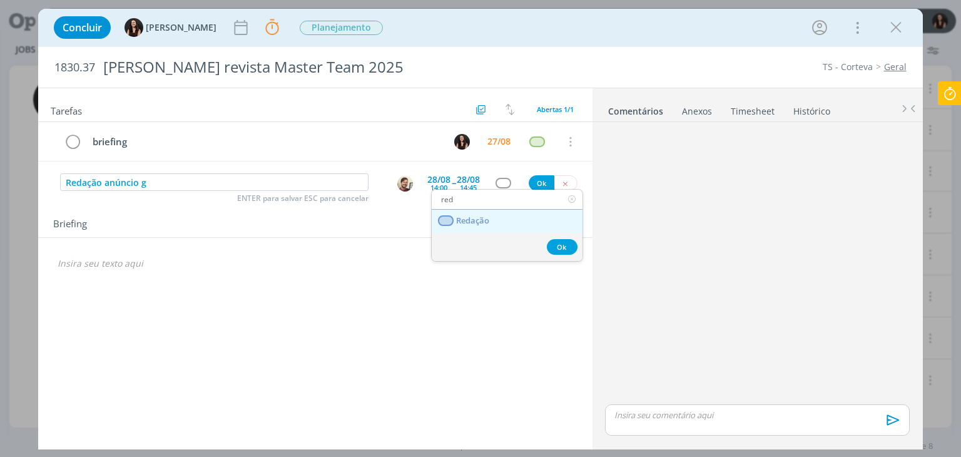
type input "red"
click at [499, 211] on link "Redação" at bounding box center [507, 221] width 151 height 23
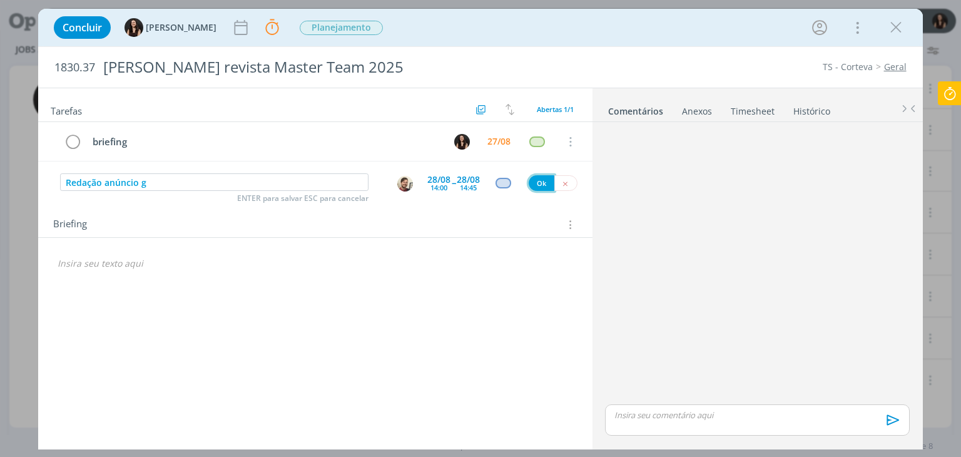
click at [537, 176] on button "Ok" at bounding box center [542, 183] width 26 height 16
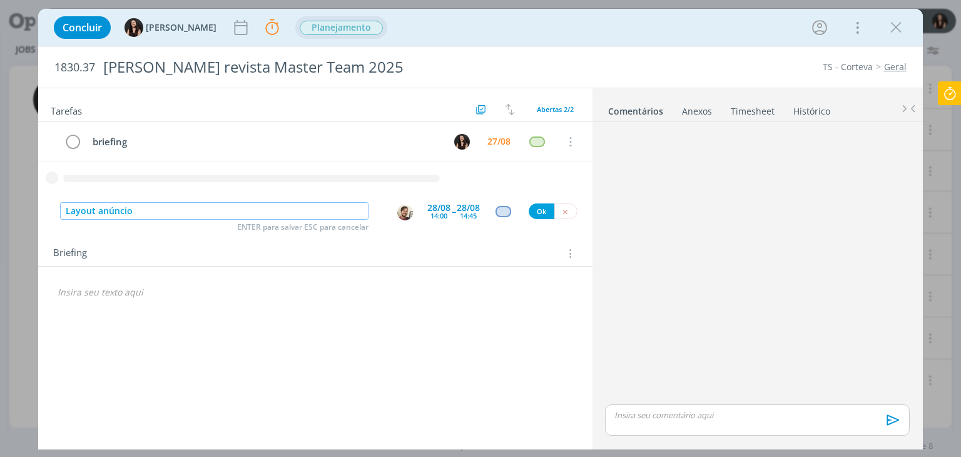
type input "Layout anúncio"
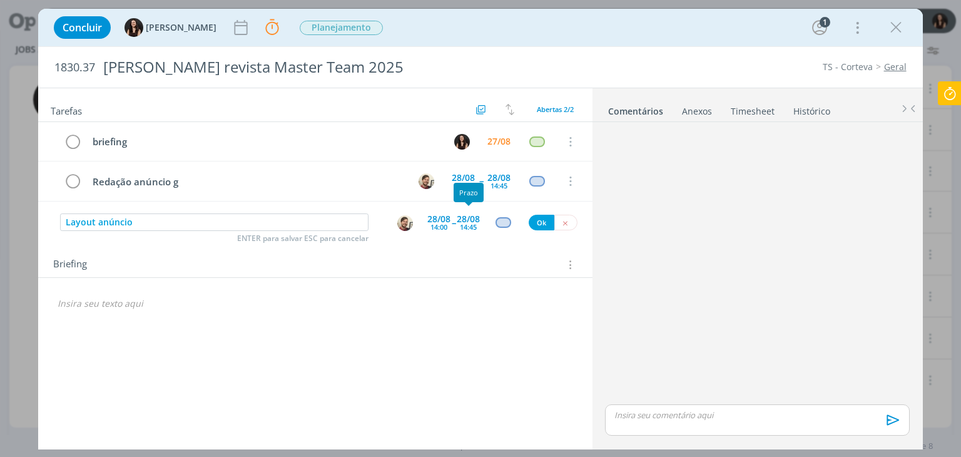
click at [465, 224] on div "14:45" at bounding box center [468, 226] width 17 height 7
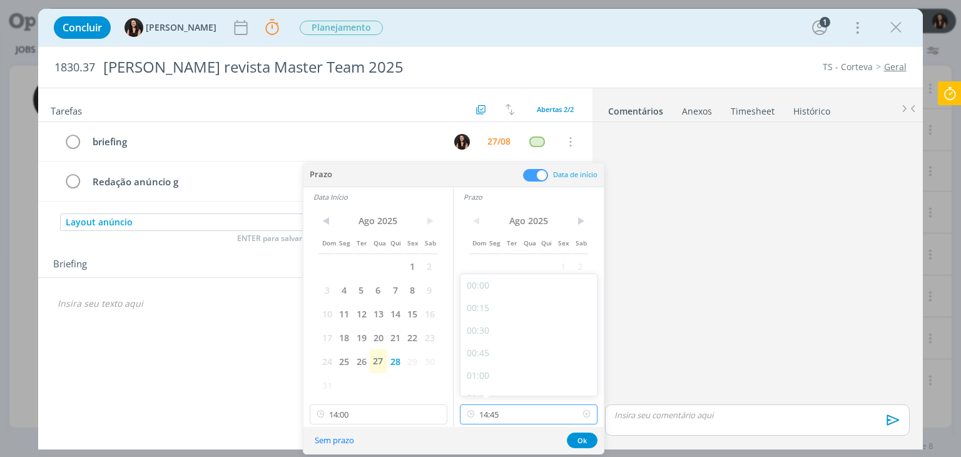
scroll to position [1233, 0]
click at [526, 408] on input "14:45" at bounding box center [529, 414] width 138 height 20
click at [512, 363] on div "16:00" at bounding box center [530, 368] width 140 height 23
type input "16:00"
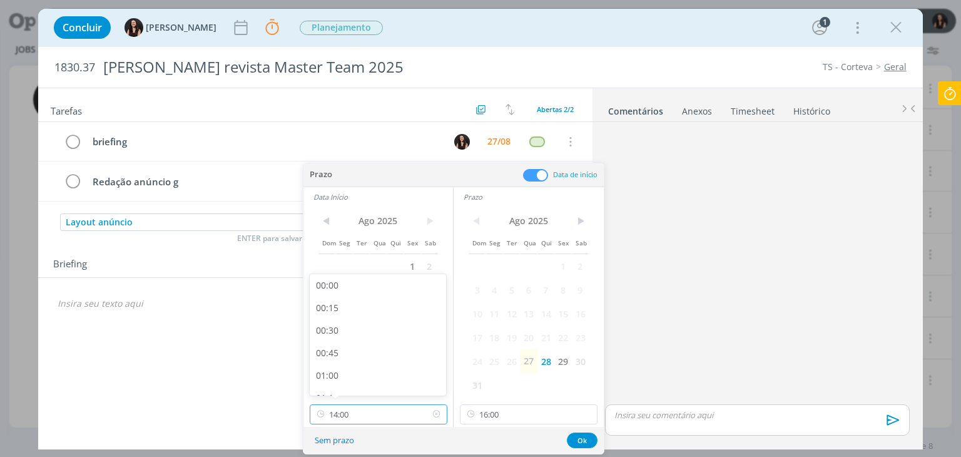
click at [413, 412] on input "14:00" at bounding box center [379, 414] width 138 height 20
click at [358, 331] on div "14:45" at bounding box center [380, 333] width 140 height 23
type input "14:45"
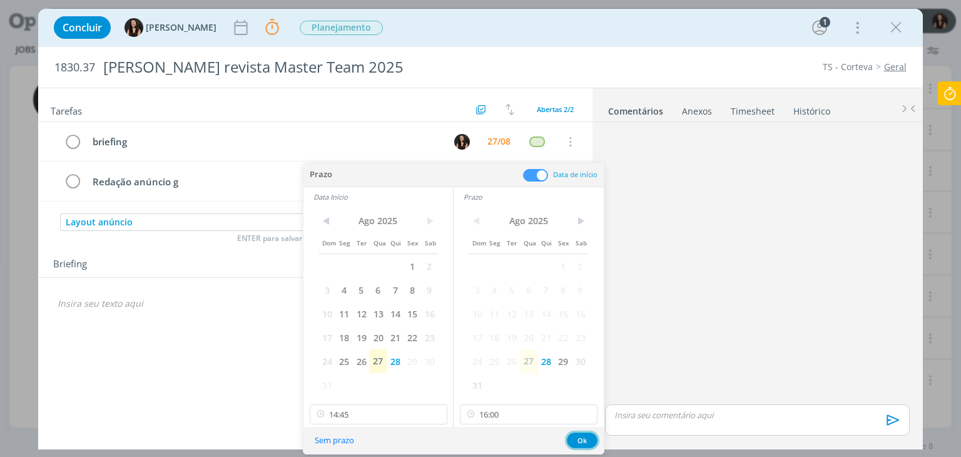
click at [589, 436] on button "Ok" at bounding box center [582, 440] width 31 height 16
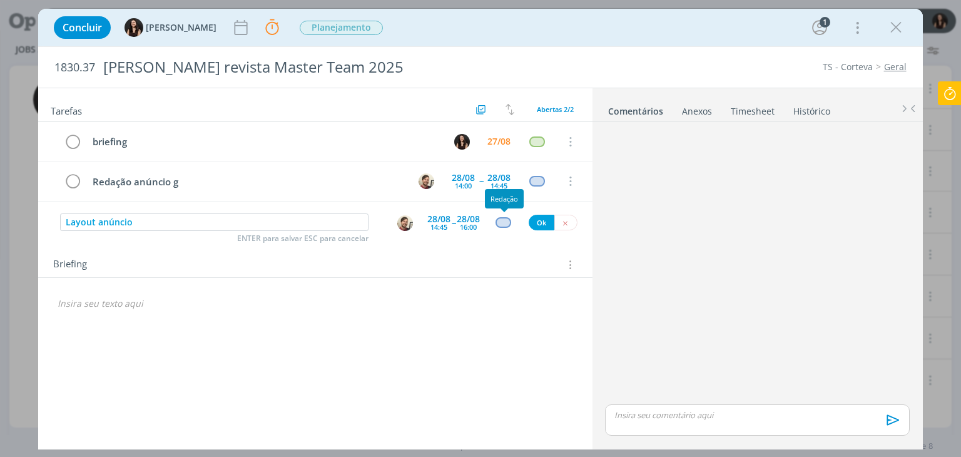
click at [500, 221] on div "dialog" at bounding box center [503, 222] width 16 height 11
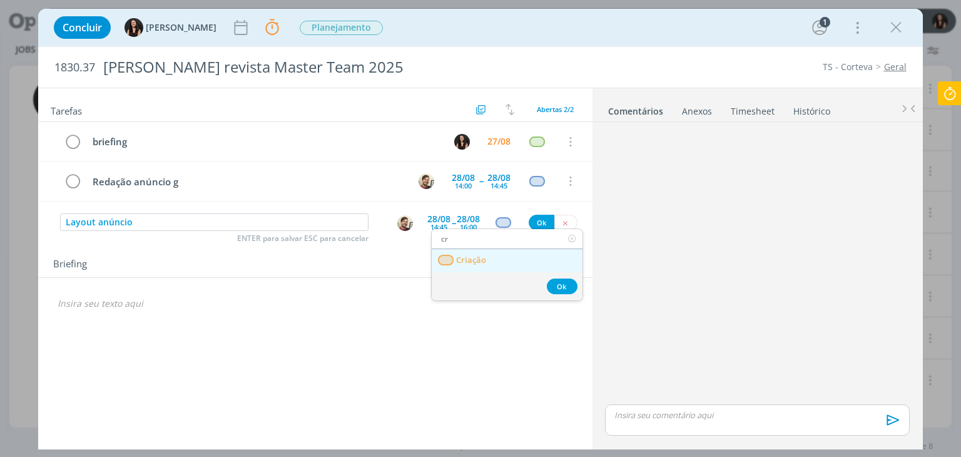
type input "cr"
click at [464, 258] on span "Criação" at bounding box center [472, 260] width 30 height 10
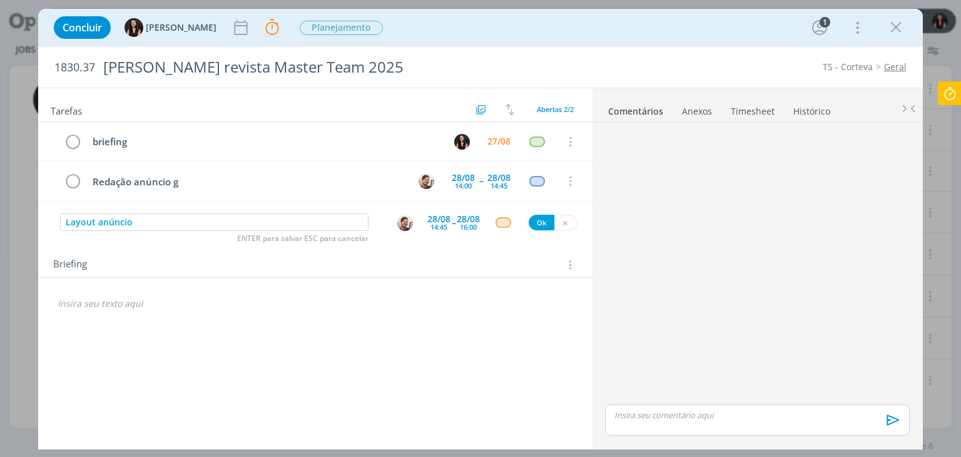
click at [405, 221] on img "dialog" at bounding box center [405, 223] width 16 height 16
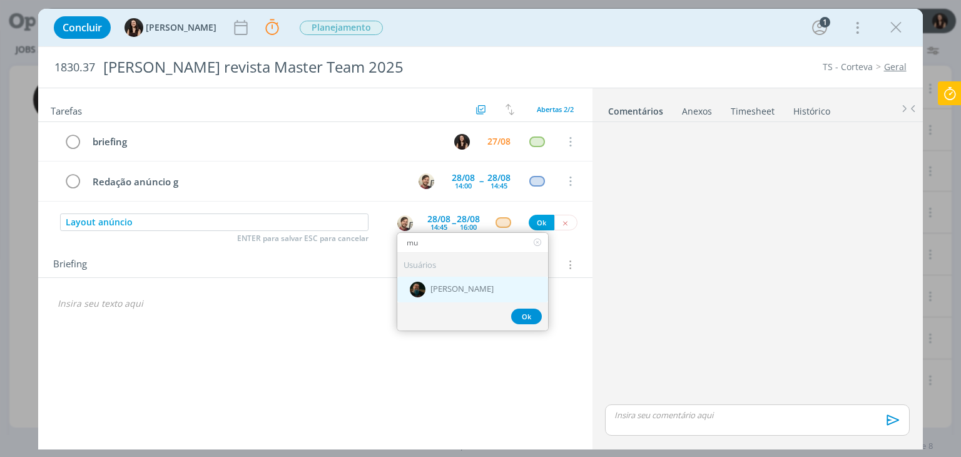
type input "mu"
click at [455, 296] on div "[PERSON_NAME]" at bounding box center [472, 289] width 151 height 26
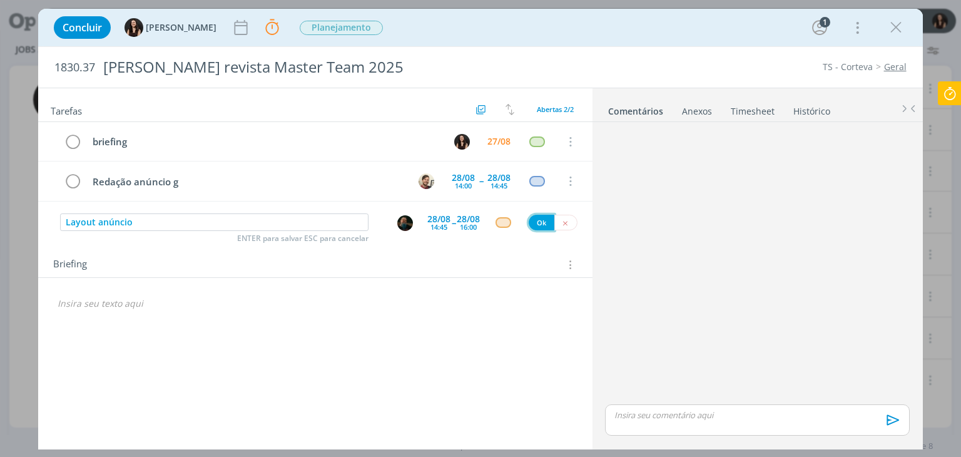
click at [539, 223] on button "Ok" at bounding box center [542, 223] width 26 height 16
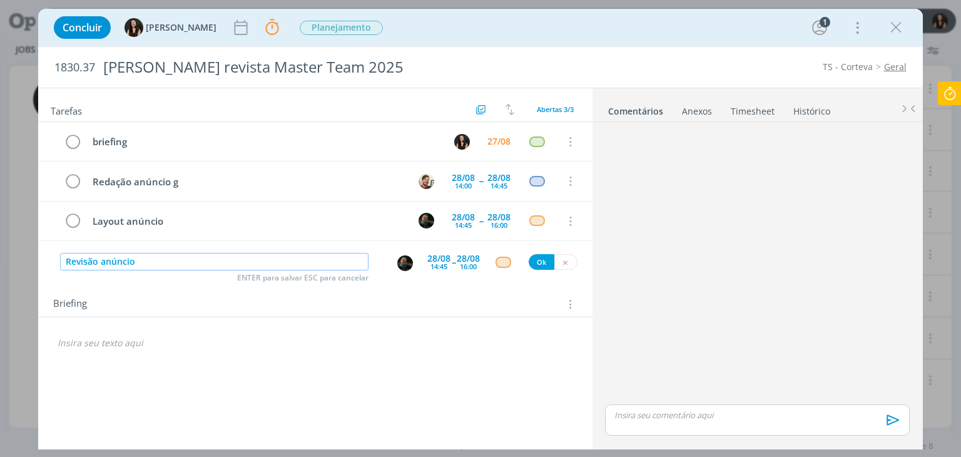
click at [403, 260] on img "dialog" at bounding box center [405, 263] width 16 height 16
type input "Revisão anúncio"
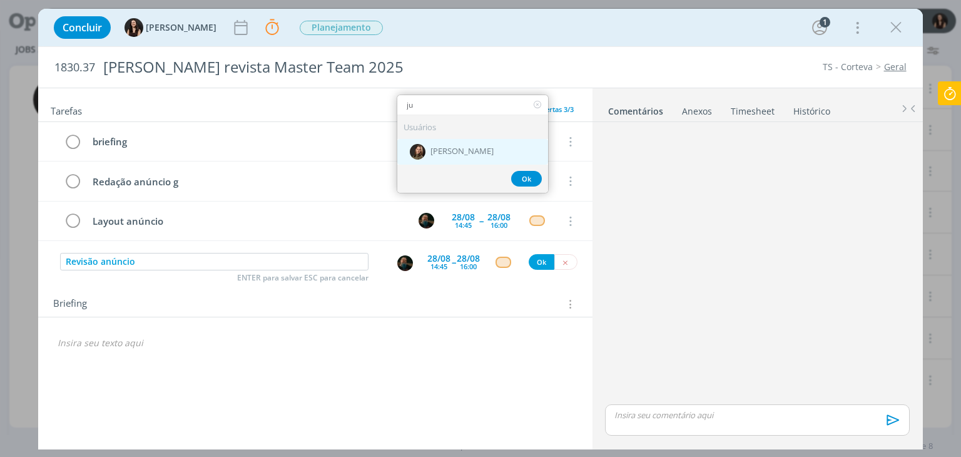
type input "ju"
click at [469, 141] on div "[PERSON_NAME]" at bounding box center [472, 151] width 151 height 26
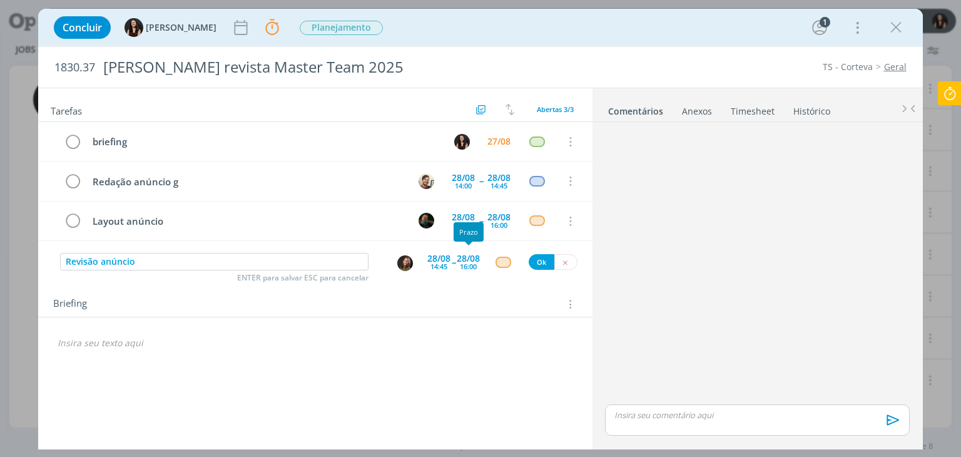
click at [460, 263] on div "16:00" at bounding box center [468, 266] width 17 height 7
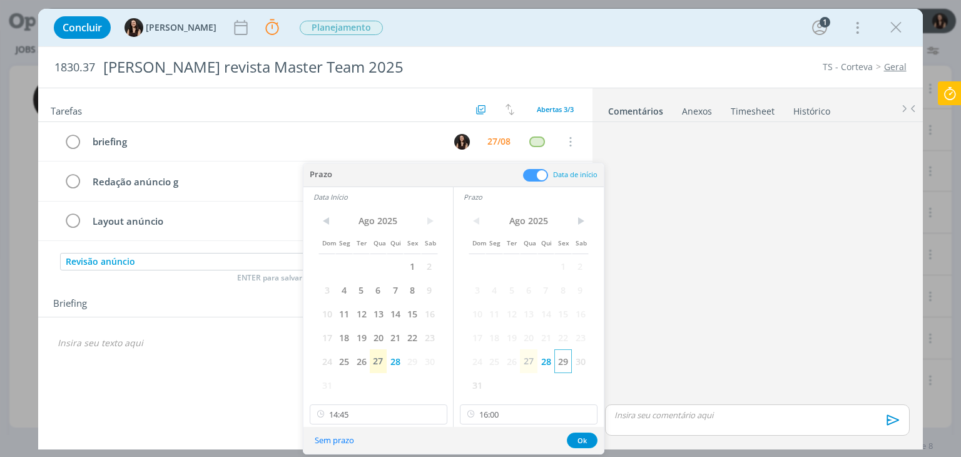
click at [559, 364] on span "29" at bounding box center [562, 361] width 17 height 24
click at [413, 357] on span "29" at bounding box center [411, 361] width 17 height 24
click at [533, 413] on input "16:00" at bounding box center [529, 414] width 138 height 20
drag, startPoint x: 539, startPoint y: 353, endPoint x: 534, endPoint y: 359, distance: 7.5
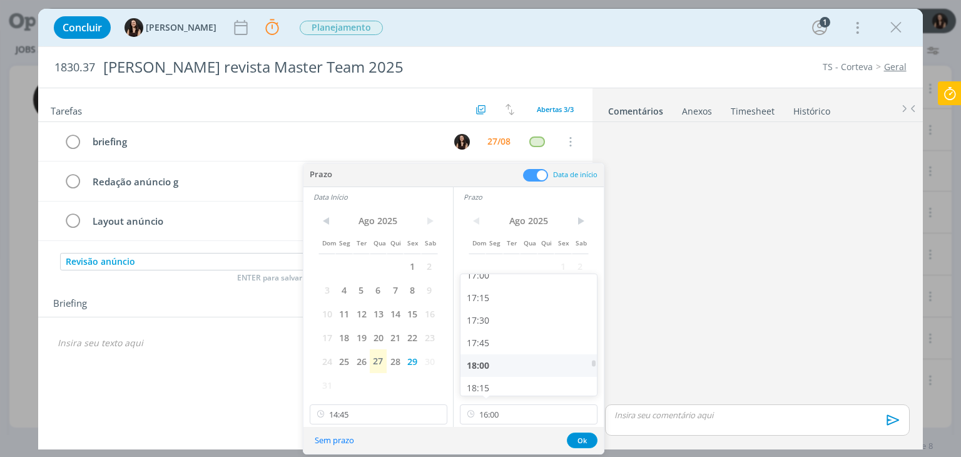
click at [534, 359] on div "18:00" at bounding box center [530, 365] width 140 height 23
type input "18:00"
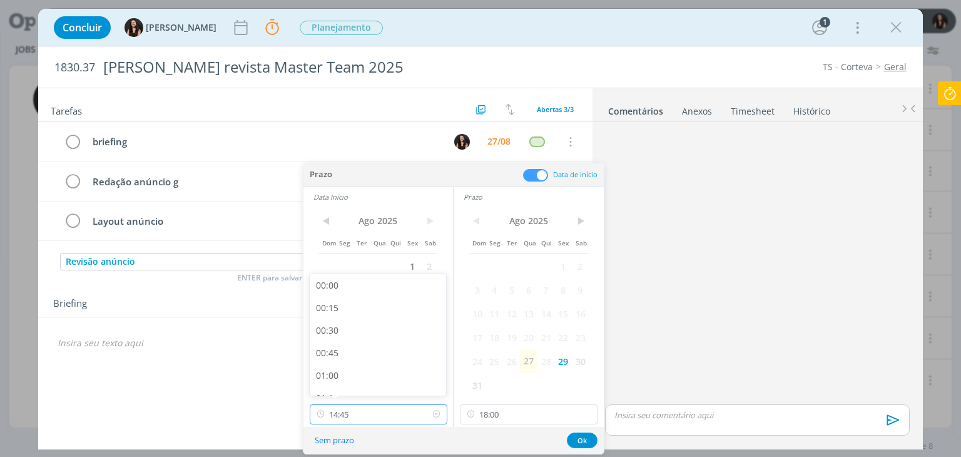
click at [363, 417] on input "14:45" at bounding box center [379, 414] width 138 height 20
click at [372, 358] on div "17:30" at bounding box center [380, 355] width 140 height 23
type input "17:30"
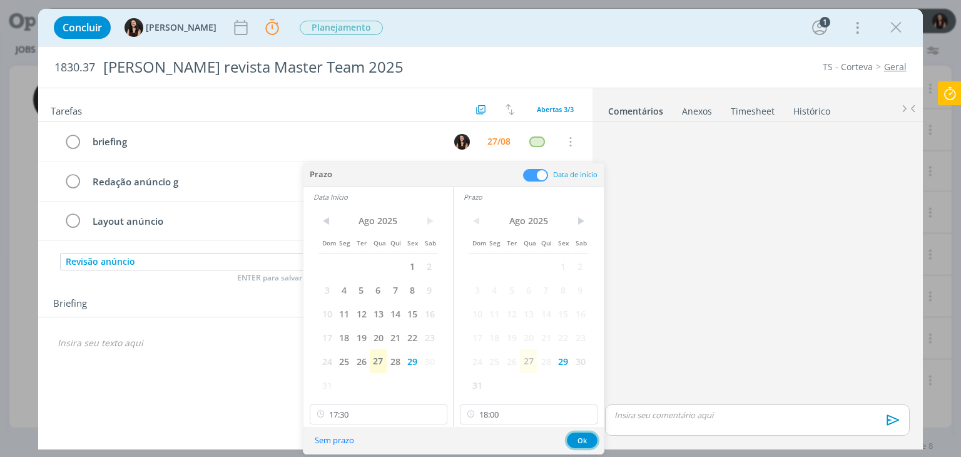
click at [581, 439] on button "Ok" at bounding box center [582, 440] width 31 height 16
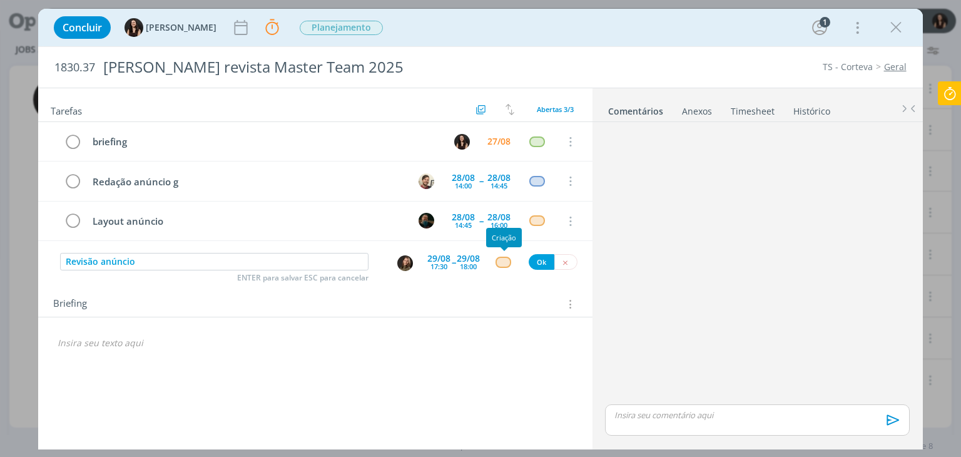
click at [504, 258] on div "dialog" at bounding box center [503, 261] width 16 height 11
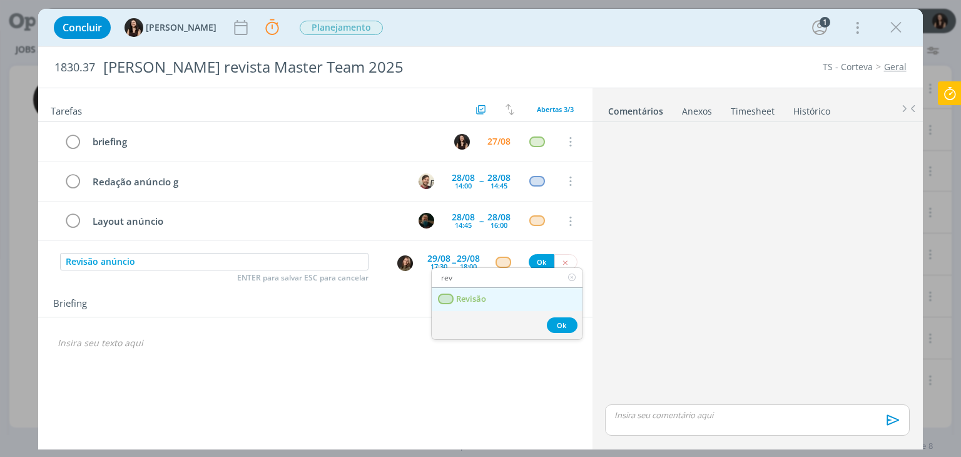
type input "rev"
click at [515, 305] on link "Revisão" at bounding box center [507, 299] width 151 height 23
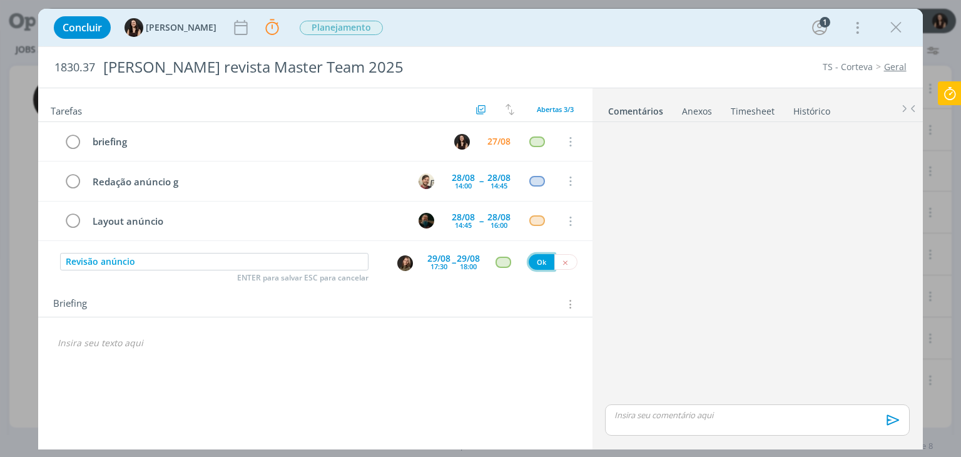
click at [539, 263] on button "Ok" at bounding box center [542, 262] width 26 height 16
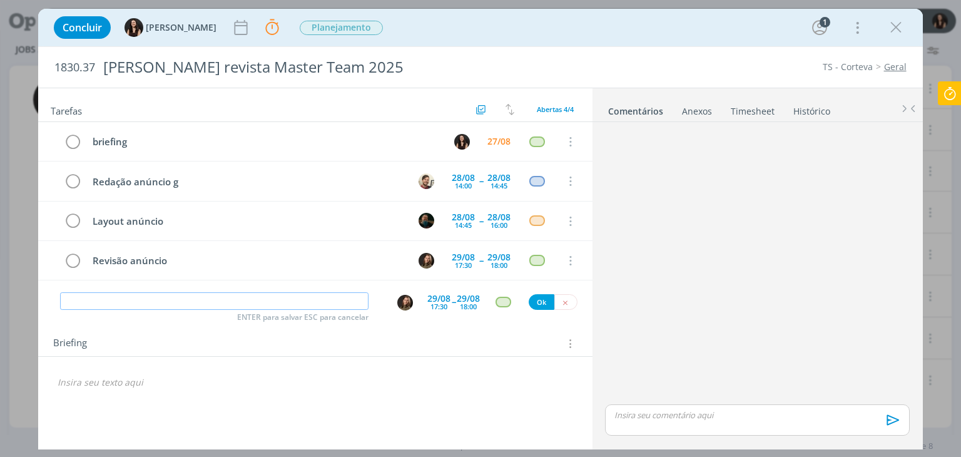
click at [305, 297] on input "dialog" at bounding box center [214, 301] width 308 height 18
click at [408, 298] on img "dialog" at bounding box center [405, 303] width 16 height 16
type input "Possíveis ajustes revisão"
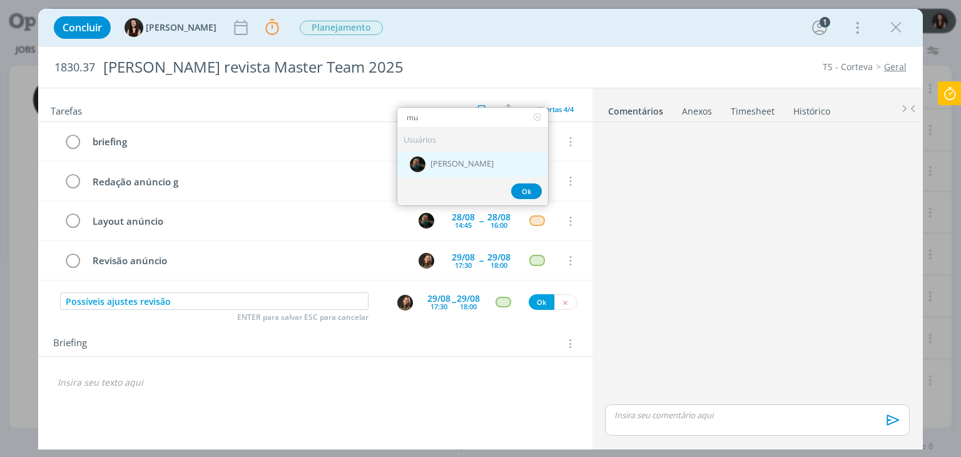
type input "mu"
click at [449, 163] on span "[PERSON_NAME]" at bounding box center [461, 164] width 63 height 10
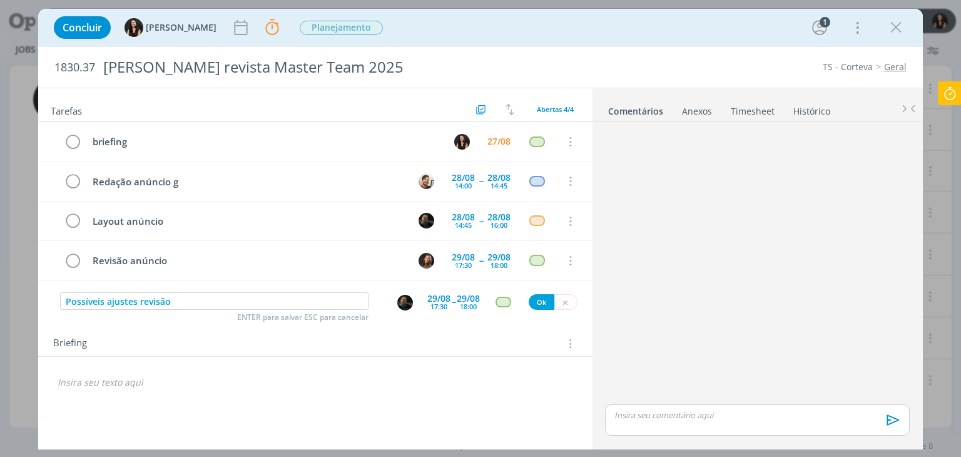
click at [451, 295] on div "29/08 17:30 -- 29/08 18:00" at bounding box center [453, 301] width 53 height 23
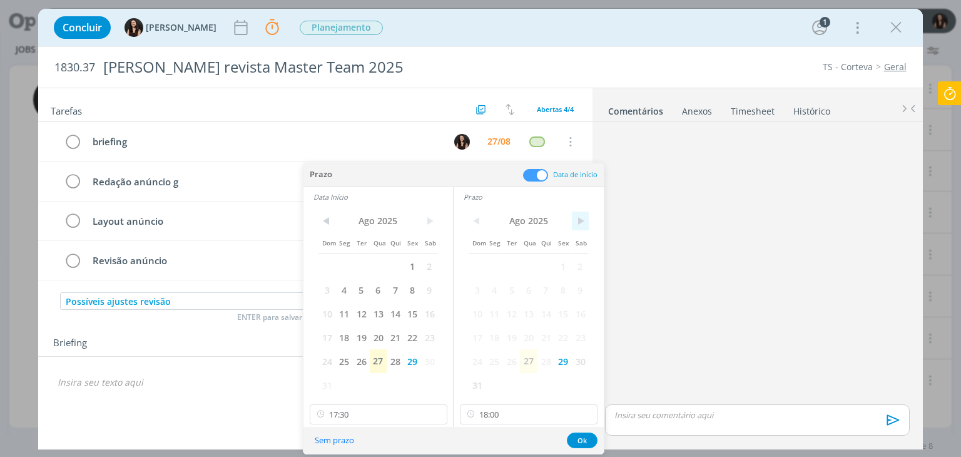
click at [580, 220] on span ">" at bounding box center [580, 220] width 17 height 19
click at [488, 265] on span "1" at bounding box center [493, 266] width 17 height 24
click at [432, 221] on span ">" at bounding box center [429, 220] width 17 height 19
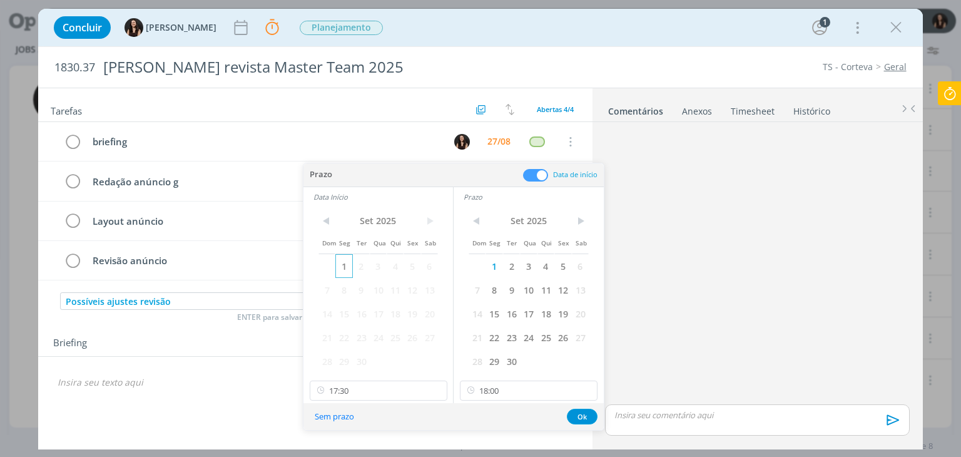
click at [343, 263] on span "1" at bounding box center [343, 266] width 17 height 24
click at [385, 398] on input "17:30" at bounding box center [379, 390] width 138 height 20
click at [380, 348] on div "09:00" at bounding box center [380, 346] width 140 height 23
type input "09:00"
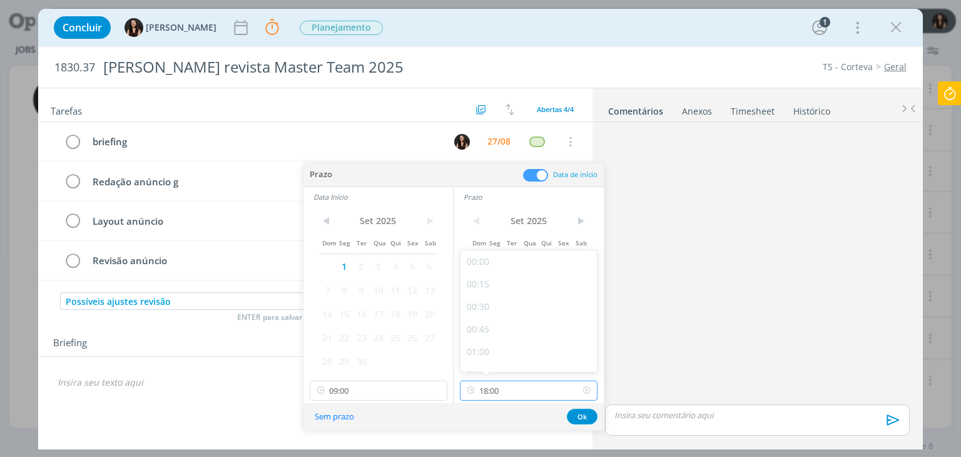
click at [511, 393] on input "18:00" at bounding box center [529, 390] width 138 height 20
click at [516, 301] on div "09:45" at bounding box center [530, 307] width 140 height 23
type input "09:45"
click at [580, 415] on button "Ok" at bounding box center [582, 416] width 31 height 16
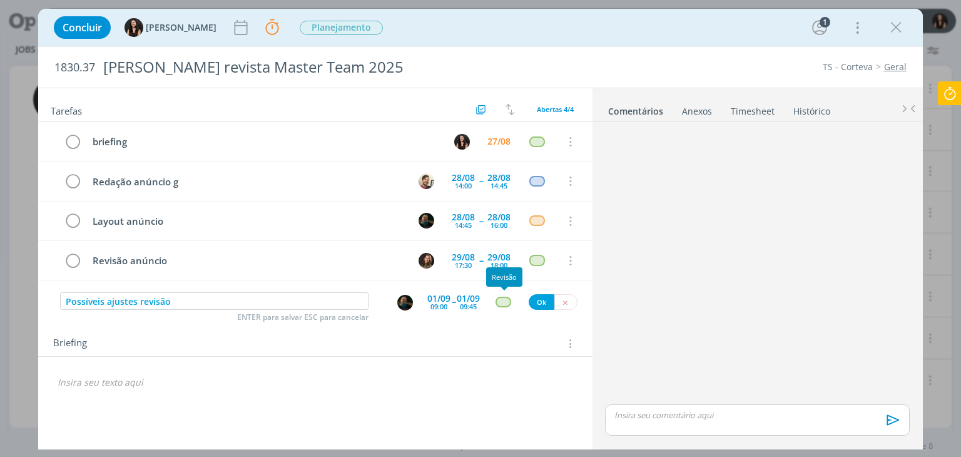
click at [506, 300] on div "dialog" at bounding box center [503, 301] width 16 height 11
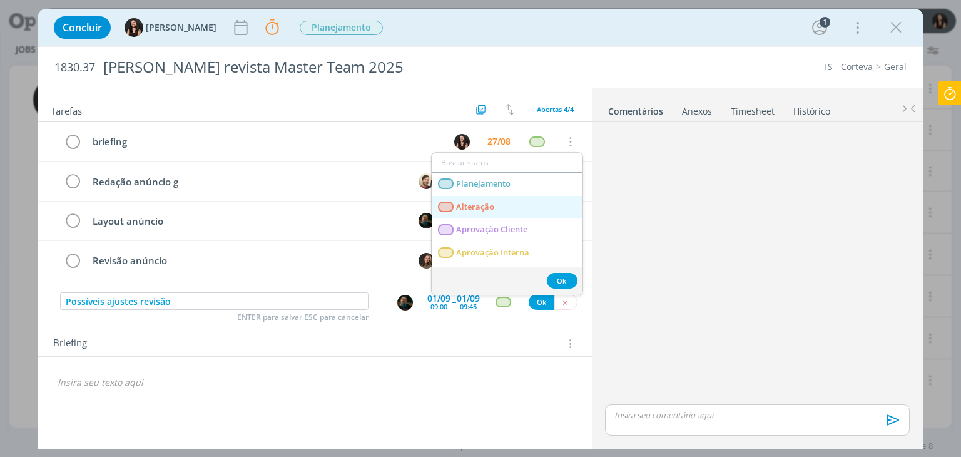
click at [489, 206] on span "Alteração" at bounding box center [476, 207] width 38 height 10
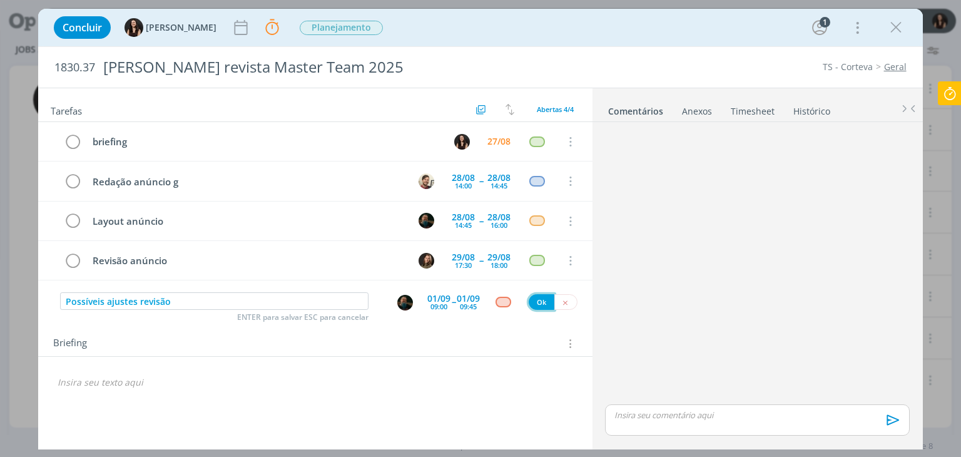
click at [544, 294] on button "Ok" at bounding box center [542, 302] width 26 height 16
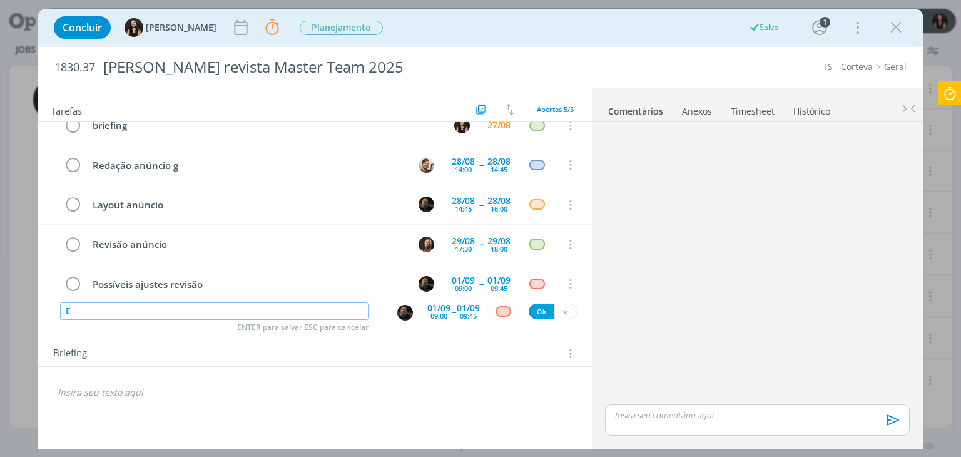
scroll to position [0, 0]
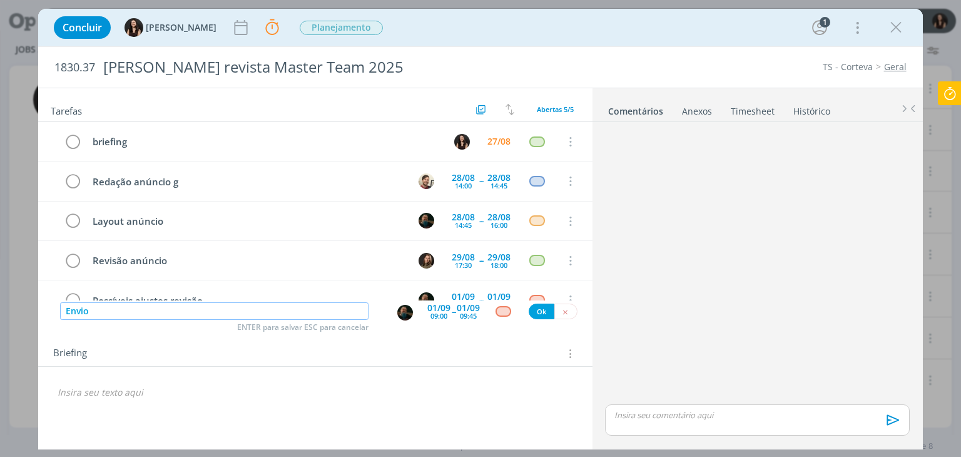
click at [400, 310] on img "dialog" at bounding box center [405, 313] width 16 height 16
type input "Envio"
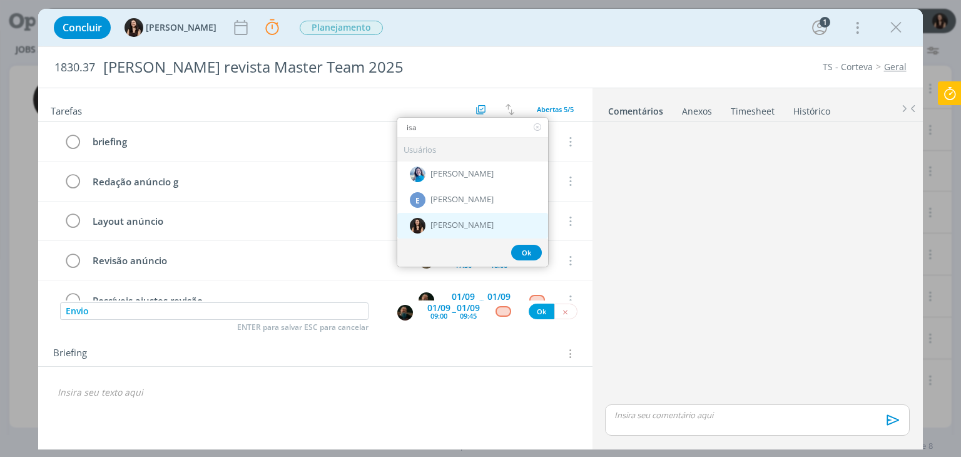
type input "isa"
click at [500, 233] on div "[PERSON_NAME]" at bounding box center [472, 225] width 151 height 26
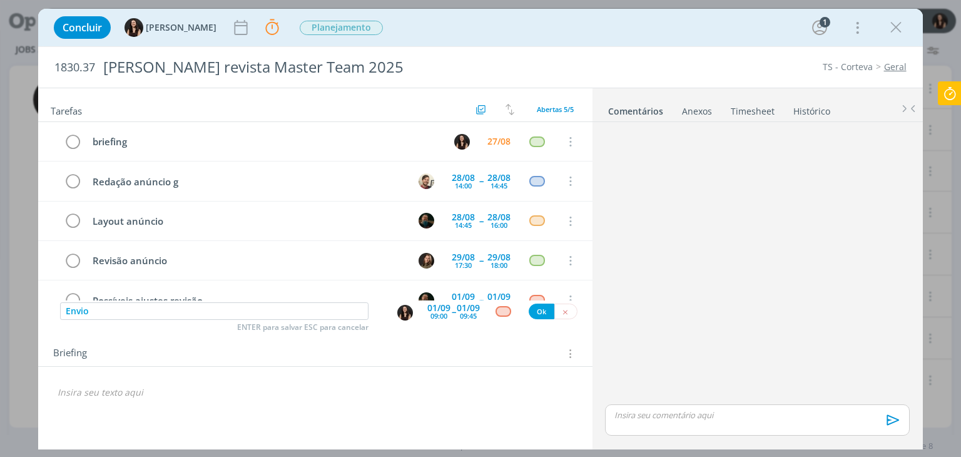
click at [447, 306] on div "01/09" at bounding box center [438, 307] width 23 height 9
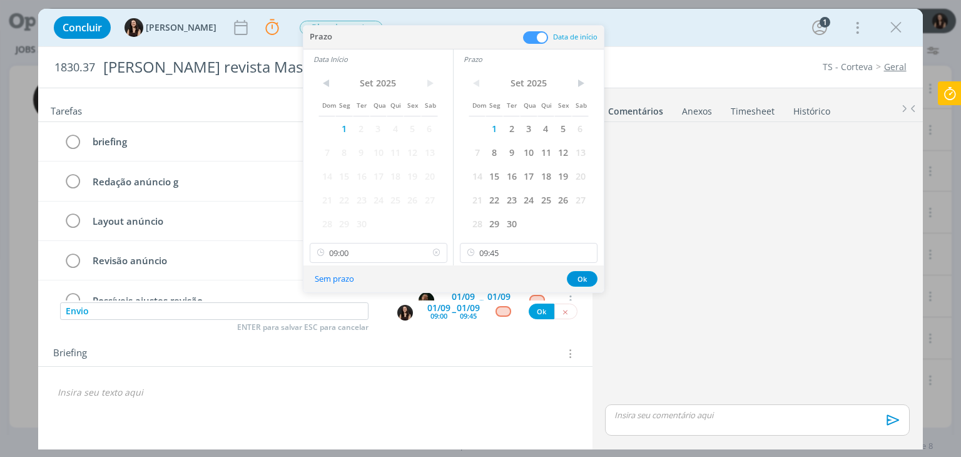
click at [439, 255] on icon at bounding box center [436, 253] width 16 height 20
click at [590, 256] on icon at bounding box center [587, 253] width 16 height 20
click at [587, 271] on button "Ok" at bounding box center [582, 279] width 31 height 16
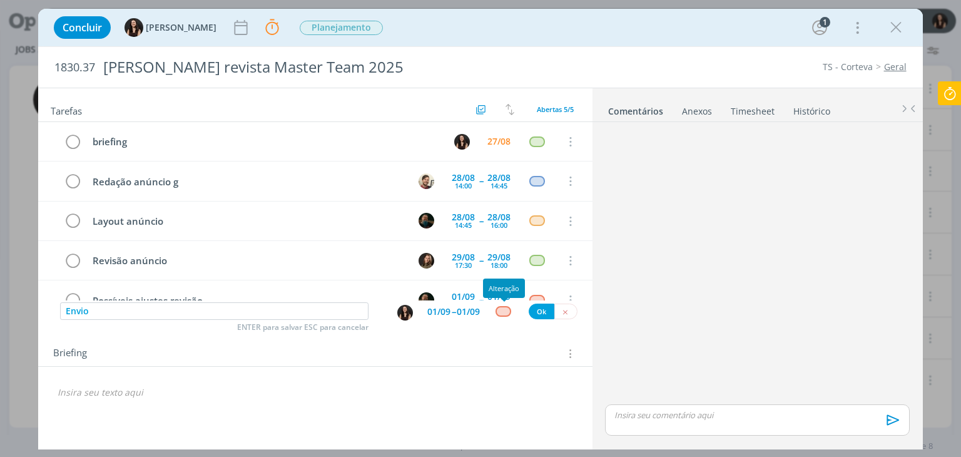
click at [501, 308] on div "dialog" at bounding box center [503, 311] width 16 height 11
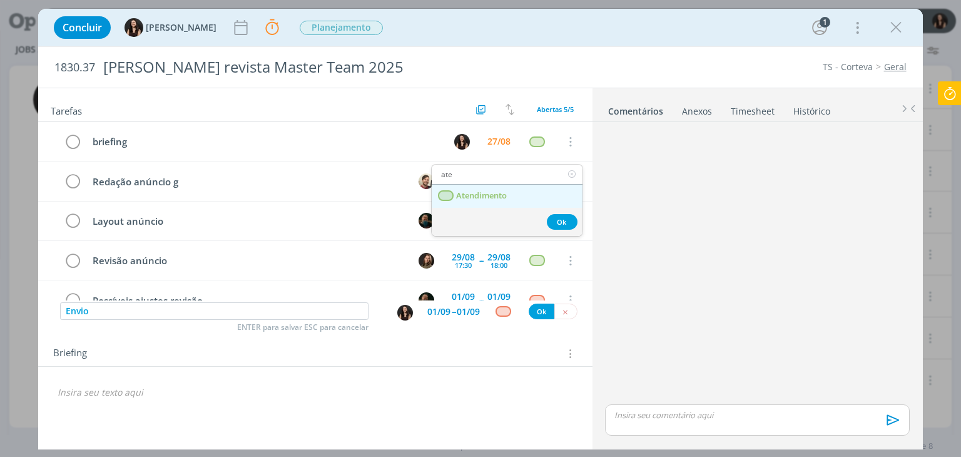
type input "ate"
click at [498, 188] on link "Atendimento" at bounding box center [507, 196] width 151 height 23
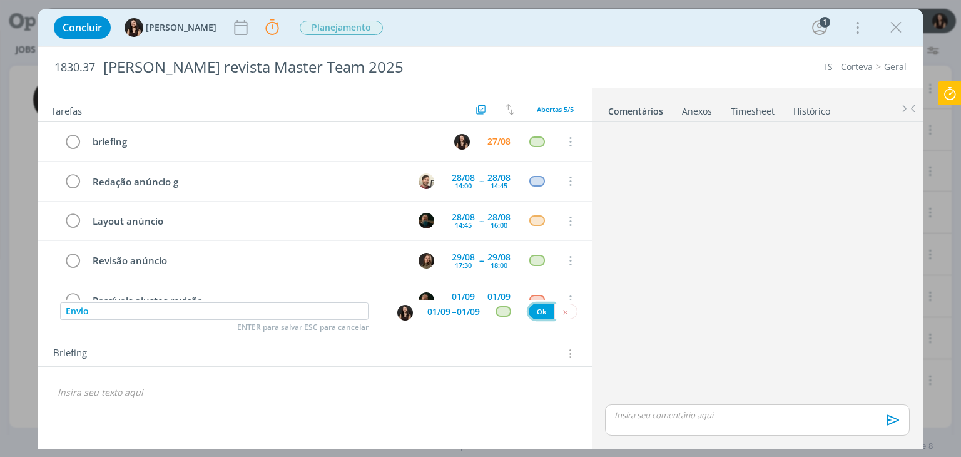
click at [541, 310] on button "Ok" at bounding box center [542, 311] width 26 height 16
click at [956, 91] on icon at bounding box center [949, 93] width 23 height 24
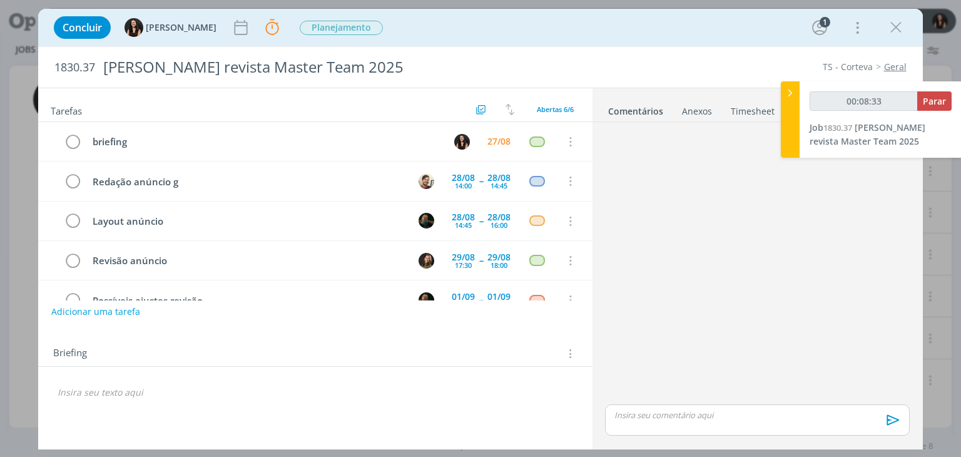
click at [956, 91] on div "00:08:33 Parar Job 1830.37 Anúncio Dermacor revista Master Team 2025" at bounding box center [880, 119] width 162 height 76
type input "00:08:34"
click at [943, 101] on span "Parar" at bounding box center [934, 101] width 23 height 12
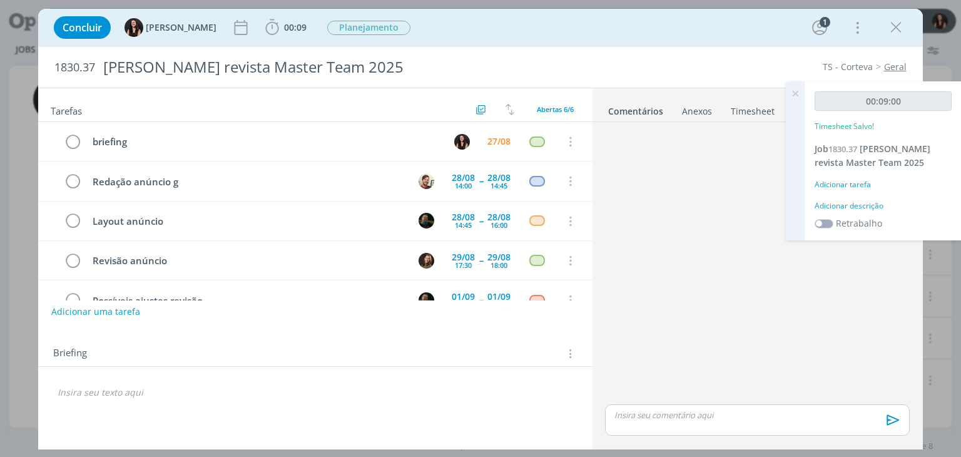
click at [828, 204] on div "Adicionar descrição" at bounding box center [882, 205] width 137 height 11
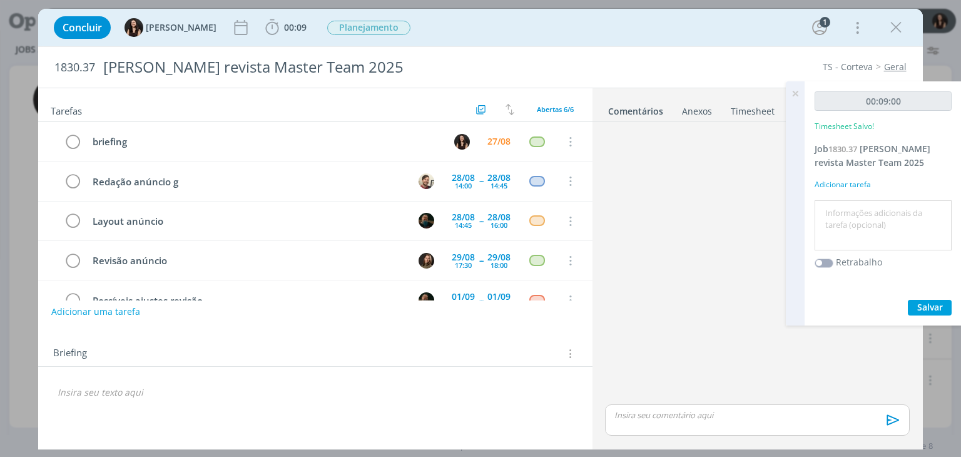
click at [838, 217] on textarea at bounding box center [883, 225] width 131 height 44
type textarea "Pautas"
click at [939, 306] on span "Salvar" at bounding box center [930, 307] width 26 height 12
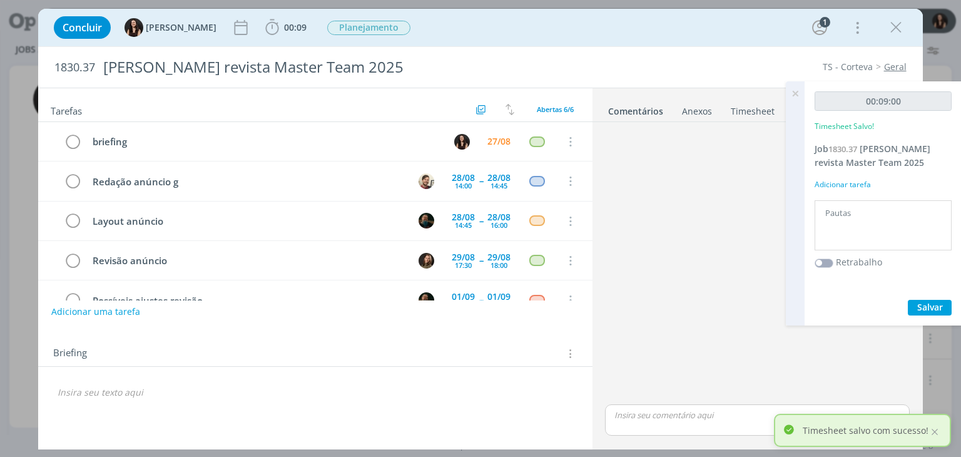
click at [792, 92] on icon at bounding box center [795, 93] width 23 height 24
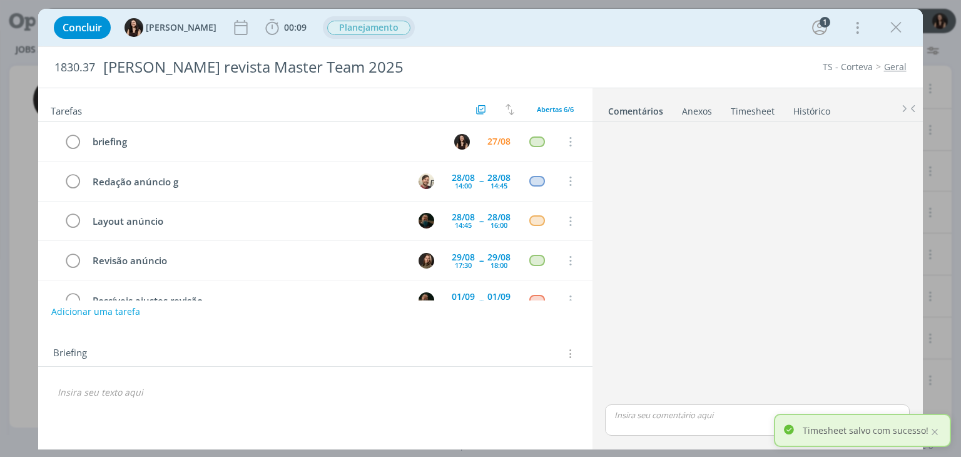
click at [345, 32] on span "Planejamento" at bounding box center [368, 28] width 83 height 14
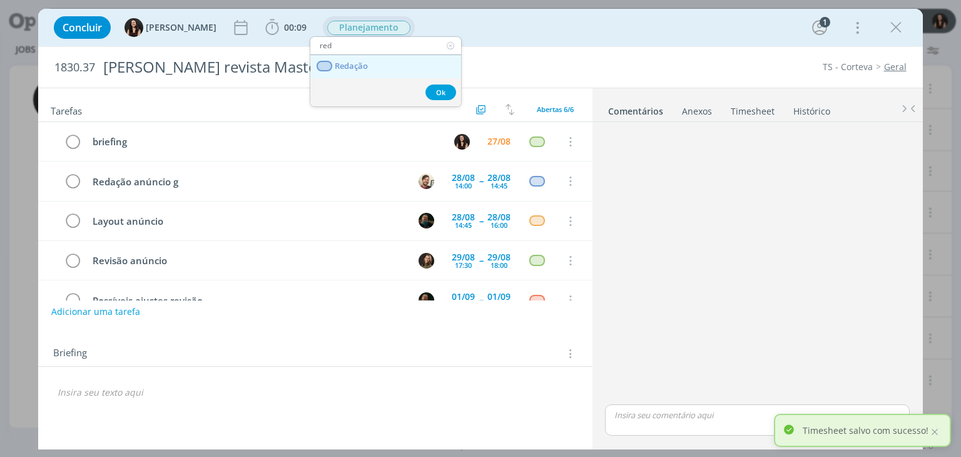
type input "red"
click at [365, 63] on span "Redação" at bounding box center [351, 66] width 33 height 10
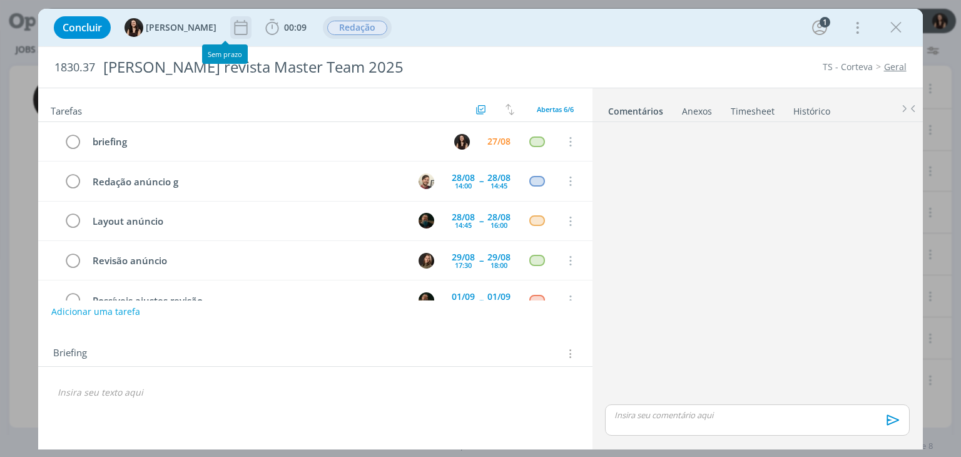
click at [233, 31] on icon "dialog" at bounding box center [240, 27] width 19 height 19
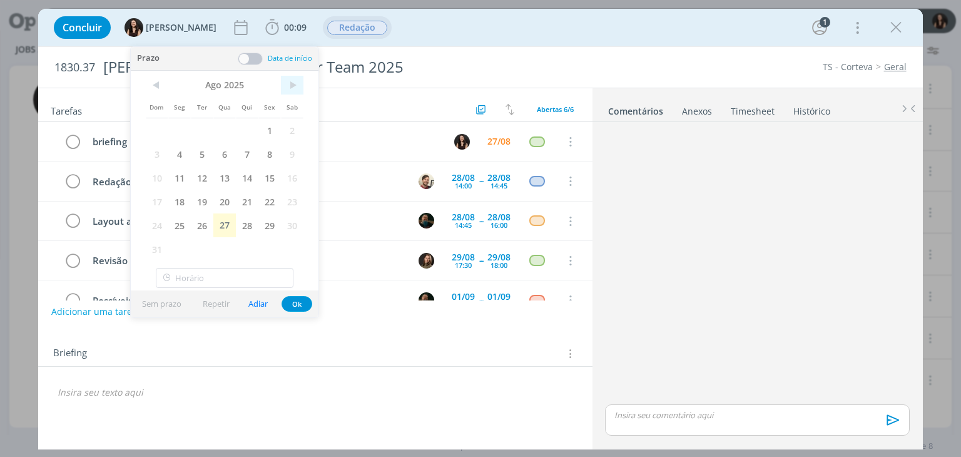
click at [295, 81] on span ">" at bounding box center [292, 85] width 23 height 19
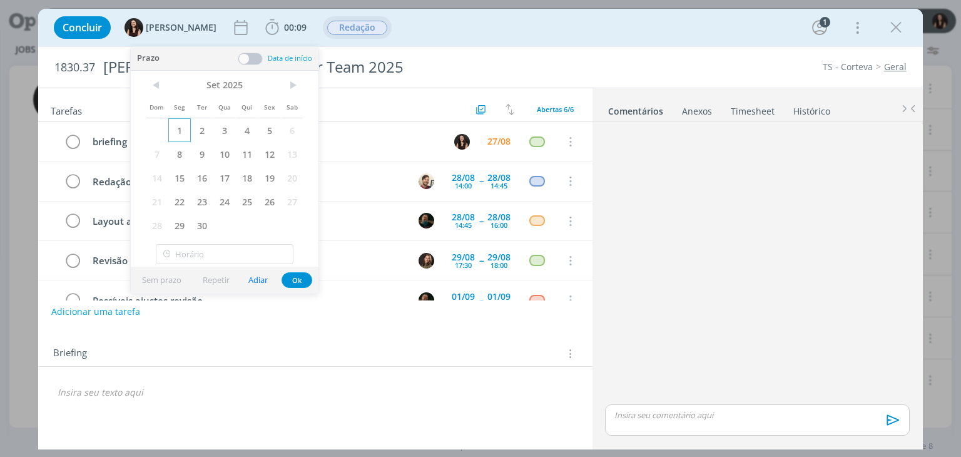
click at [184, 123] on span "1" at bounding box center [179, 130] width 23 height 24
click at [298, 278] on button "Ok" at bounding box center [296, 280] width 31 height 16
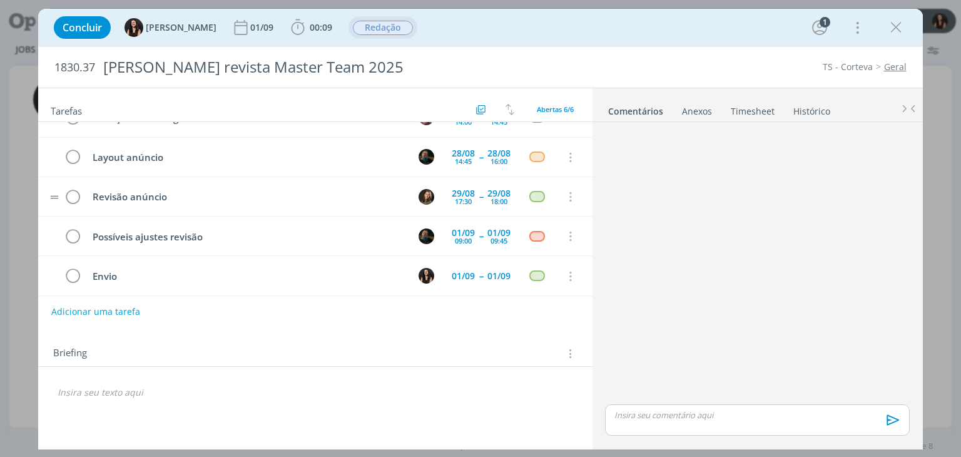
scroll to position [66, 0]
click at [315, 23] on span "00:09" at bounding box center [321, 27] width 23 height 12
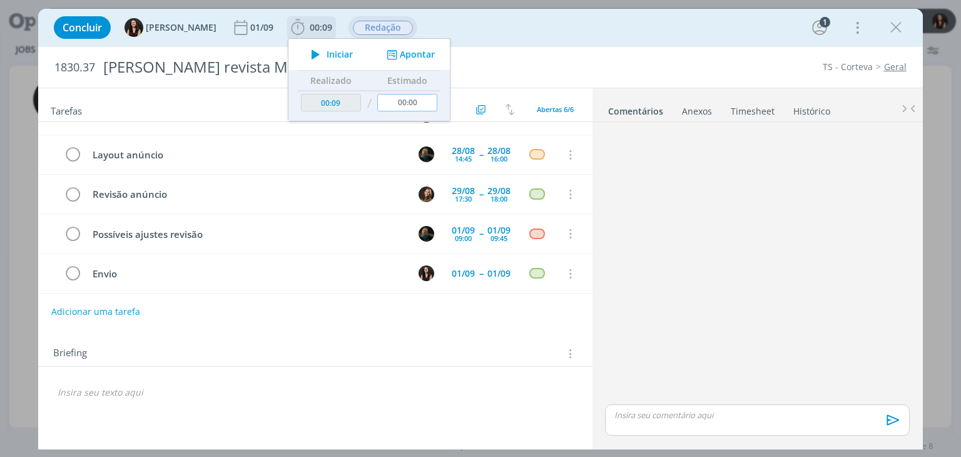
click at [409, 105] on input "00:00" at bounding box center [408, 103] width 60 height 18
click at [539, 34] on div "Concluir Isabelle Silva 01/09 00:09 / 04:00 Iniciar Apontar Data * 27/08/2025 H…" at bounding box center [480, 28] width 865 height 30
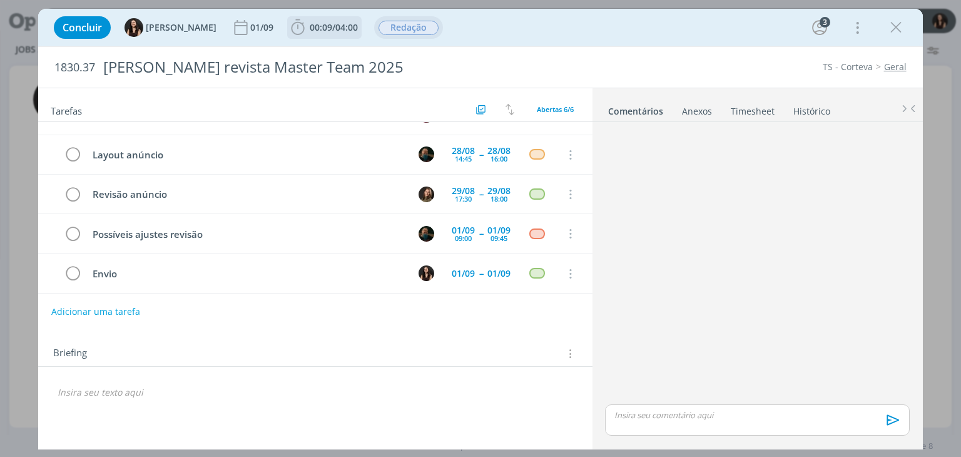
click at [335, 23] on span "04:00" at bounding box center [346, 27] width 23 height 12
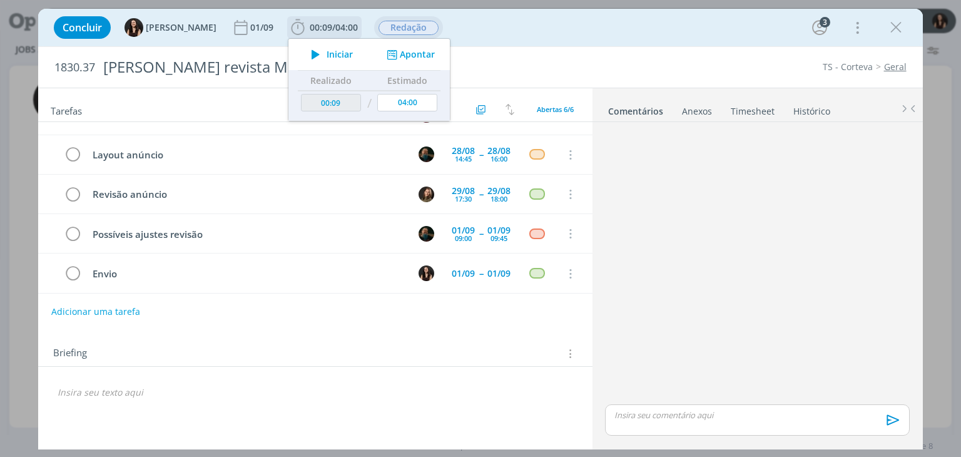
click at [402, 55] on button "Apontar" at bounding box center [409, 54] width 52 height 13
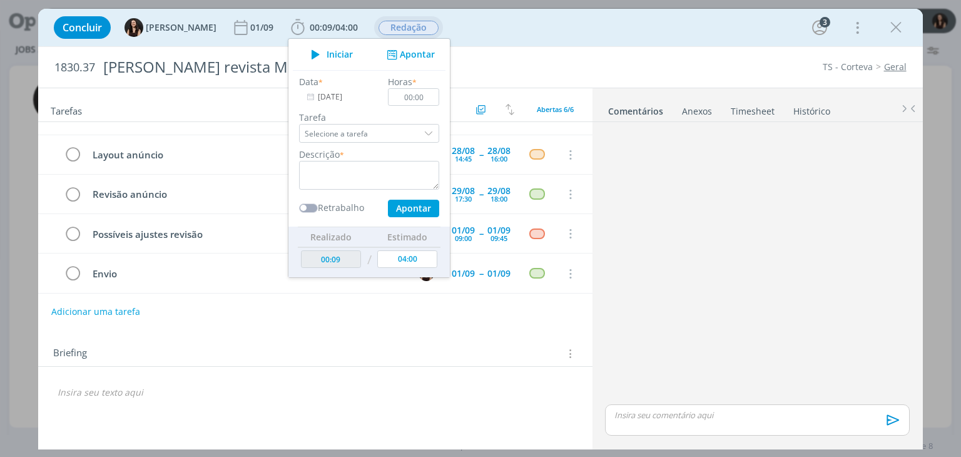
click at [480, 43] on div "Concluir Isabelle Silva 01/09 00:09 / 04:00 Iniciar Apontar Data * 27/08/2025 H…" at bounding box center [480, 28] width 884 height 38
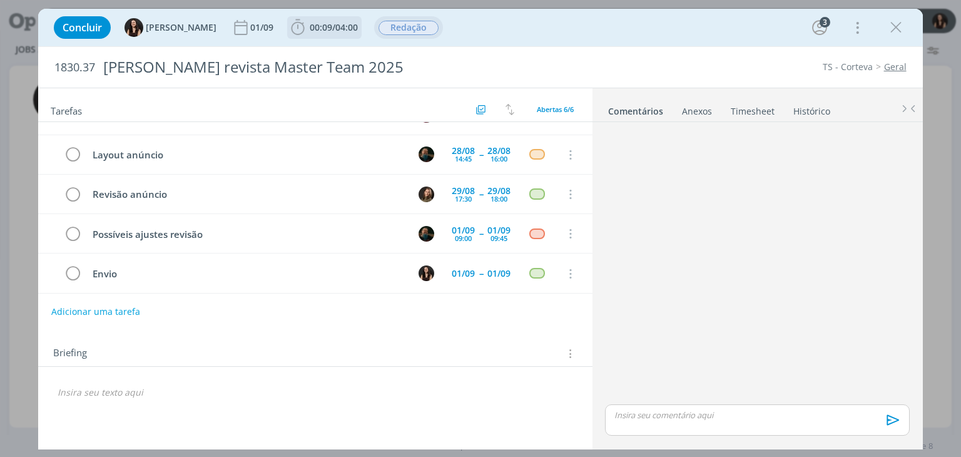
click at [335, 23] on span "04:00" at bounding box center [346, 27] width 23 height 12
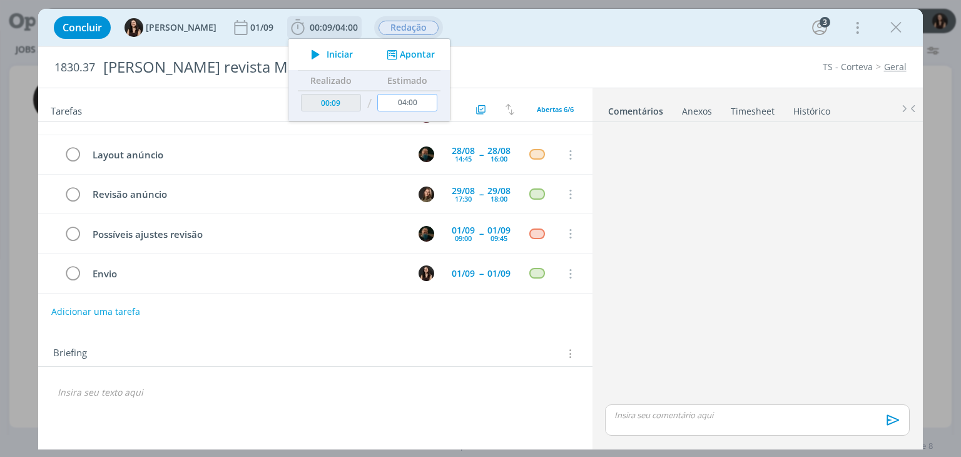
click at [408, 104] on input "04:00" at bounding box center [408, 103] width 60 height 18
type input "05:00"
click at [632, 38] on div "Concluir Isabelle Silva 01/09 00:09 / 05:00 Iniciar Apontar Data * 27/08/2025 H…" at bounding box center [480, 28] width 865 height 30
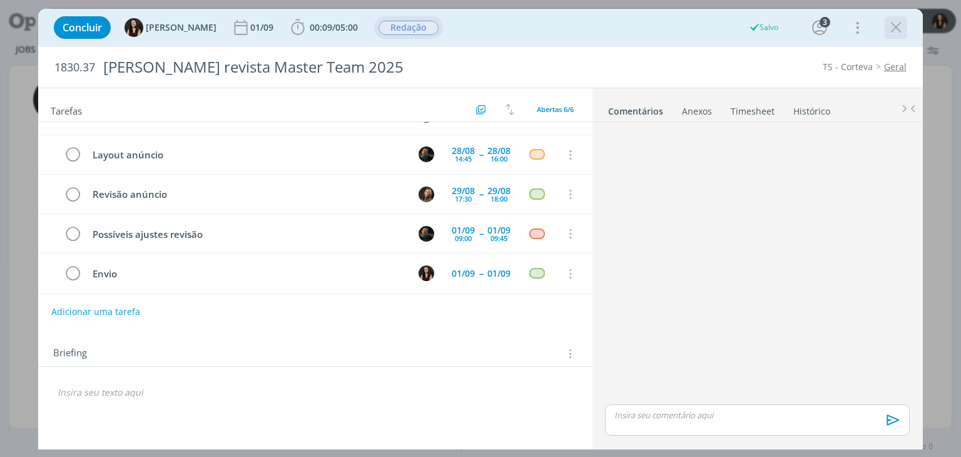
click at [891, 36] on icon "dialog" at bounding box center [895, 27] width 19 height 19
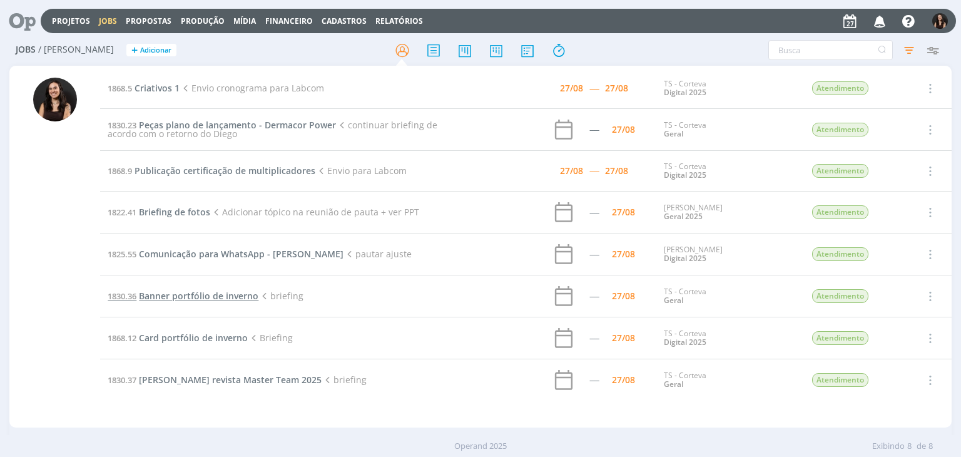
click at [239, 295] on span "Banner portfólio de inverno" at bounding box center [198, 296] width 119 height 12
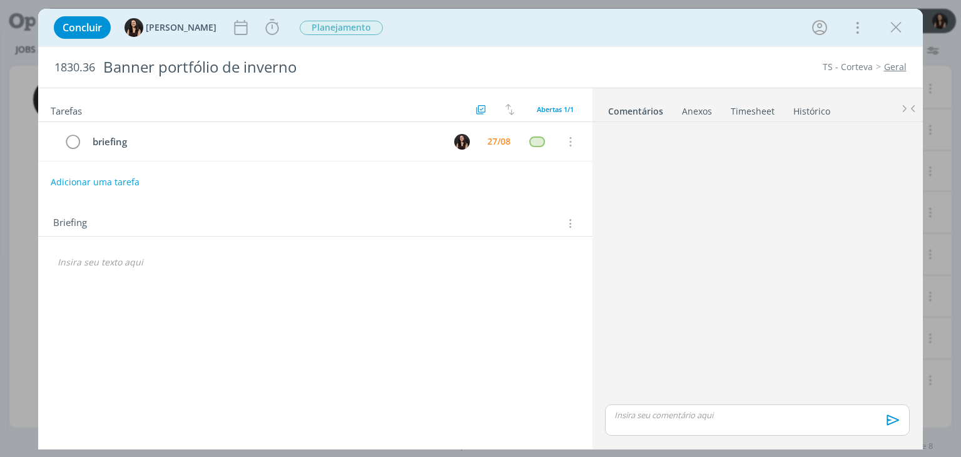
click at [118, 182] on button "Adicionar uma tarefa" at bounding box center [95, 181] width 89 height 21
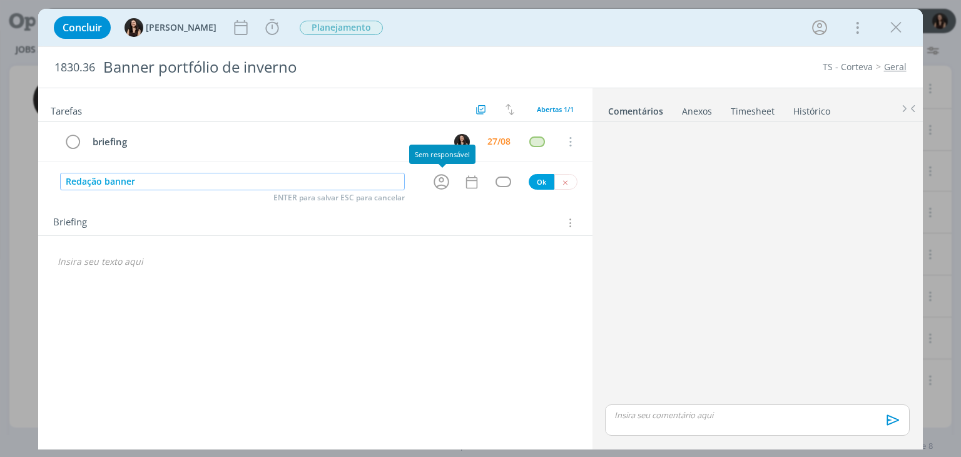
click at [445, 180] on icon "dialog" at bounding box center [441, 181] width 19 height 19
type input "Redação banner"
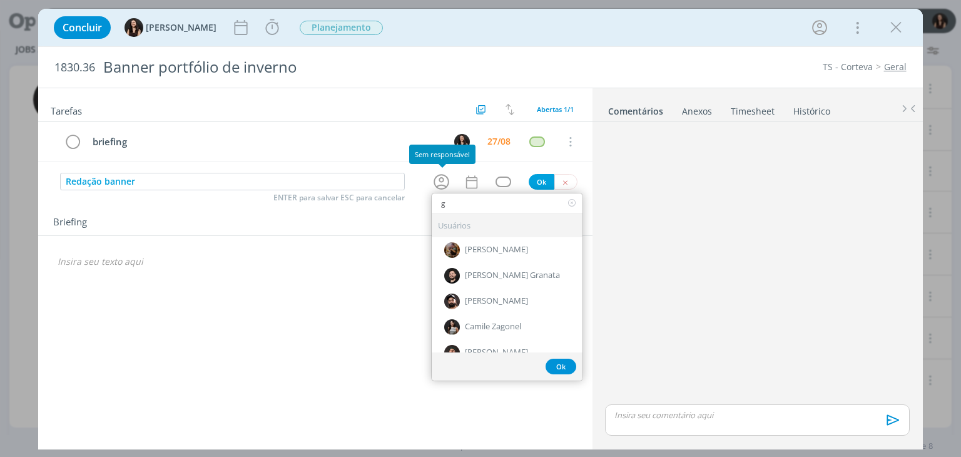
type input "ge"
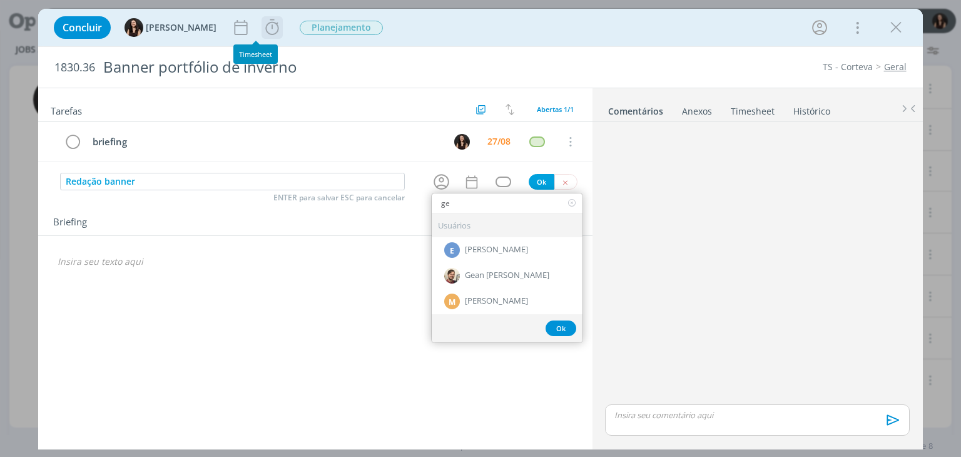
click at [263, 33] on icon "dialog" at bounding box center [272, 27] width 19 height 19
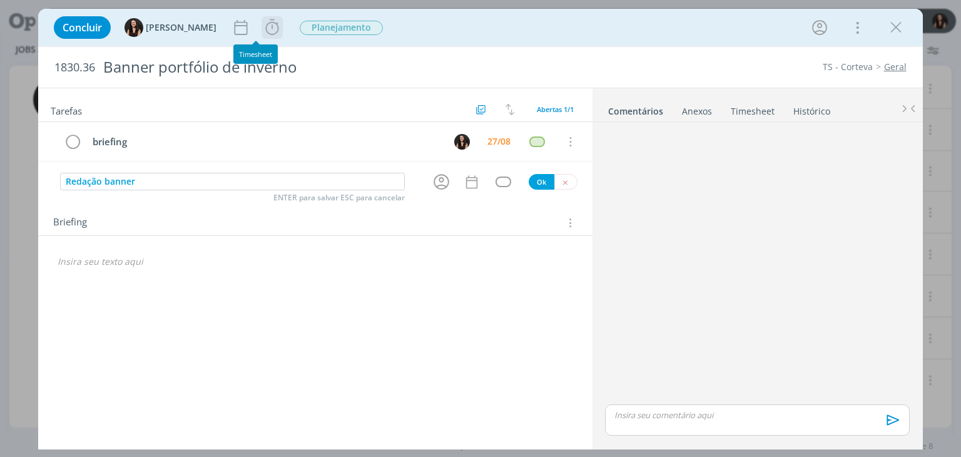
click at [263, 24] on icon "dialog" at bounding box center [272, 27] width 19 height 19
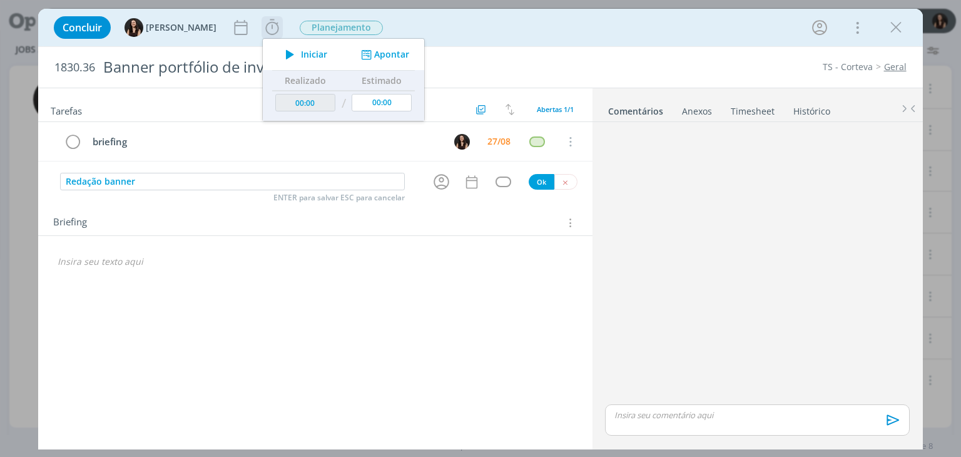
click at [303, 54] on span "Iniciar" at bounding box center [314, 54] width 26 height 9
click at [438, 183] on icon "dialog" at bounding box center [441, 181] width 19 height 19
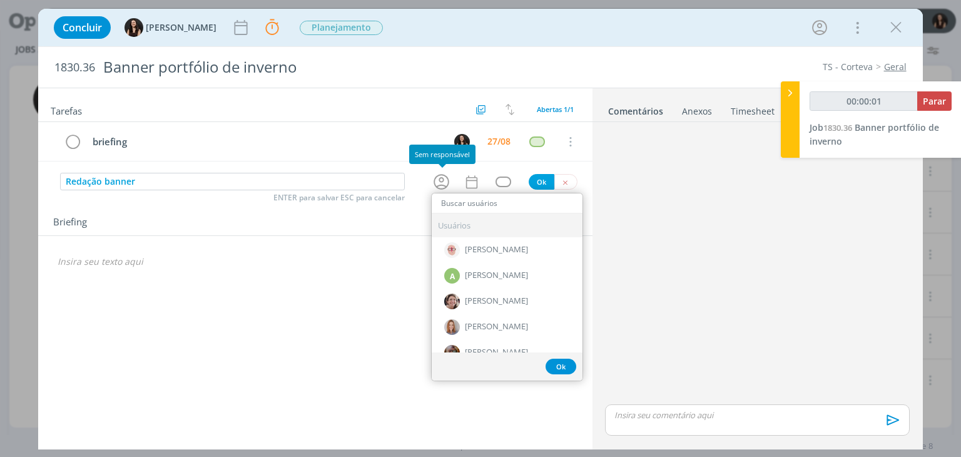
type input "00:00:02"
type input "ge"
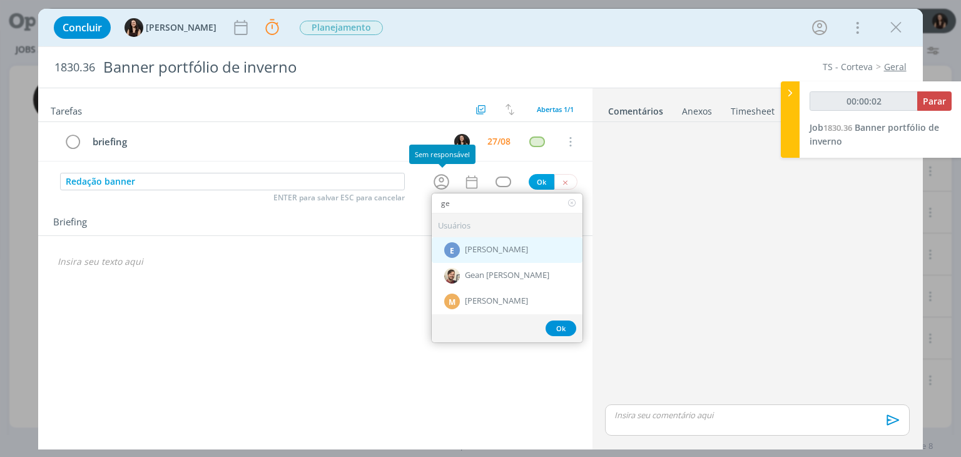
type input "00:00:03"
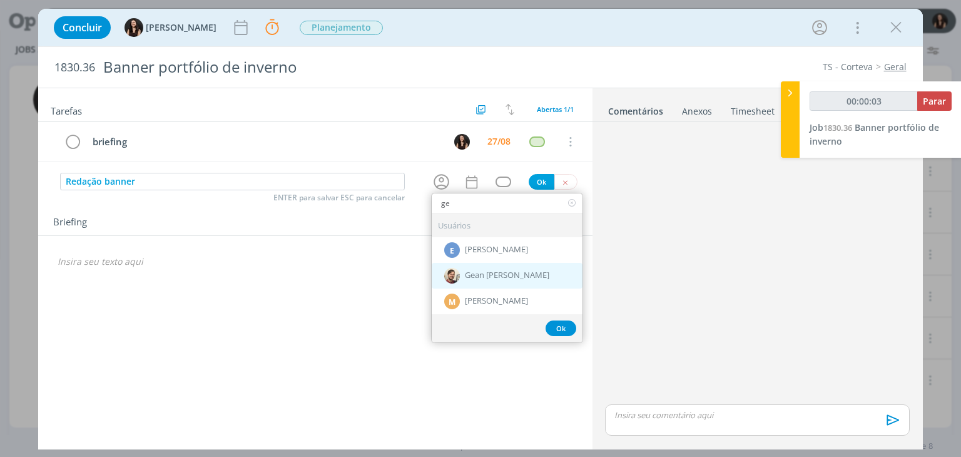
type input "ge"
click at [484, 276] on span "Gean [PERSON_NAME]" at bounding box center [507, 276] width 84 height 10
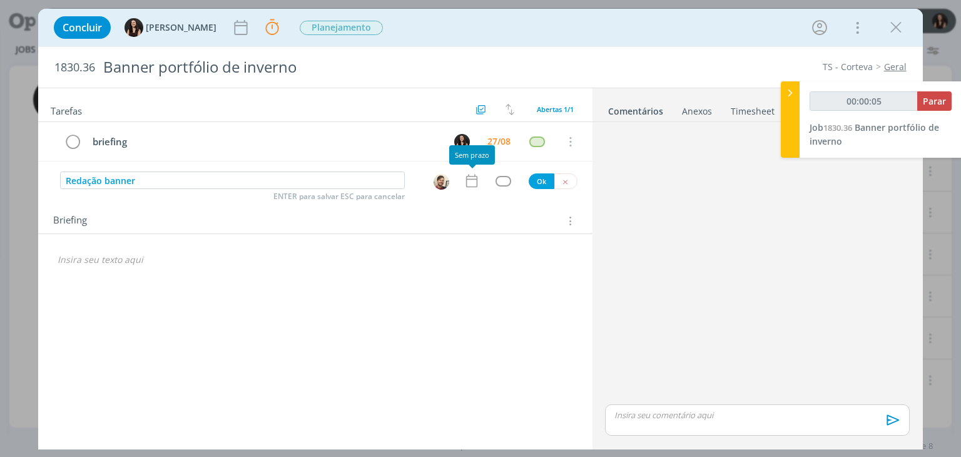
click at [467, 183] on icon "dialog" at bounding box center [471, 181] width 16 height 16
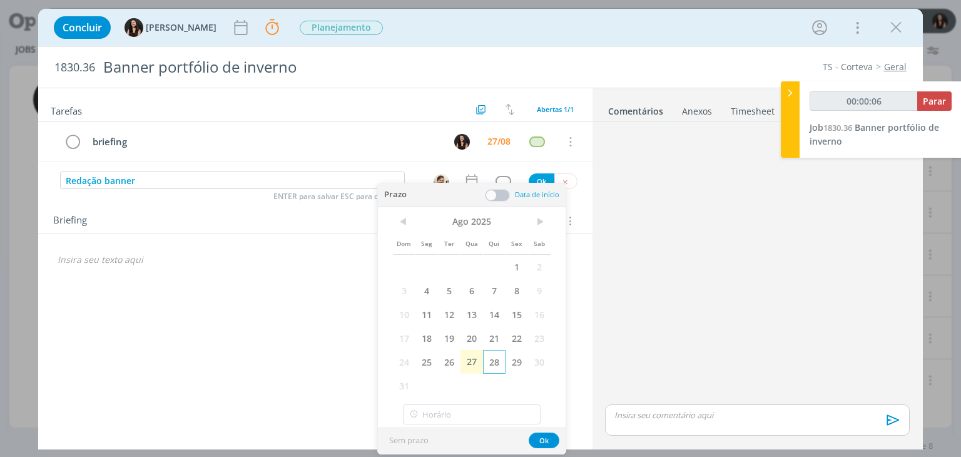
click at [489, 358] on span "28" at bounding box center [494, 362] width 23 height 24
click at [489, 191] on span at bounding box center [497, 195] width 25 height 13
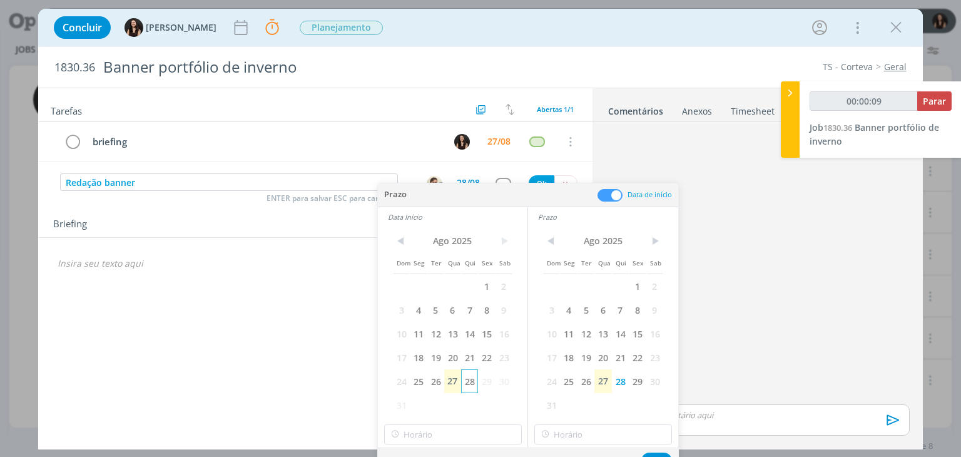
click at [470, 380] on span "28" at bounding box center [469, 381] width 17 height 24
type input "00:00:10"
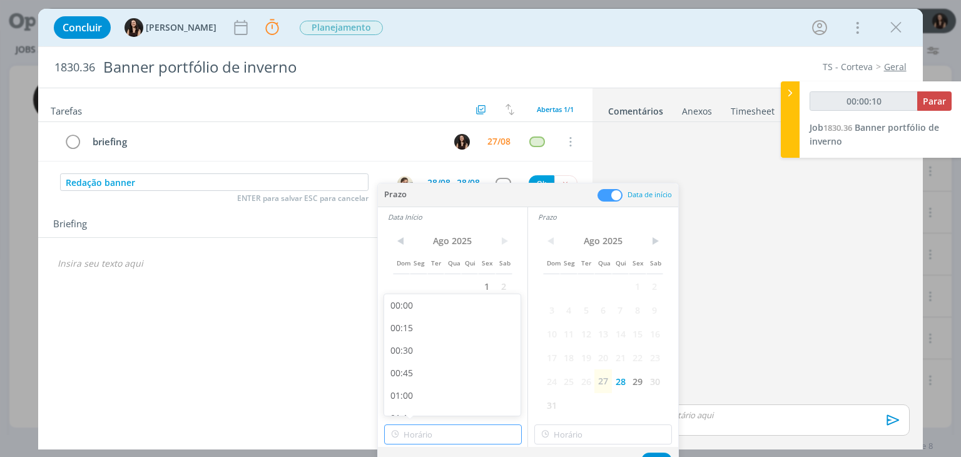
type input "12:00"
click at [460, 436] on input "12:00" at bounding box center [453, 434] width 138 height 20
type input "00:00:15"
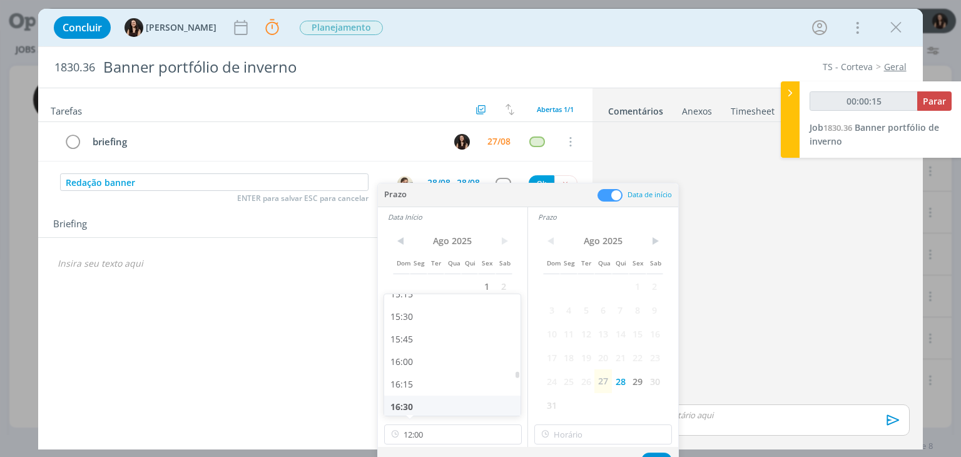
click at [462, 397] on div "16:30" at bounding box center [454, 406] width 140 height 23
type input "16:30"
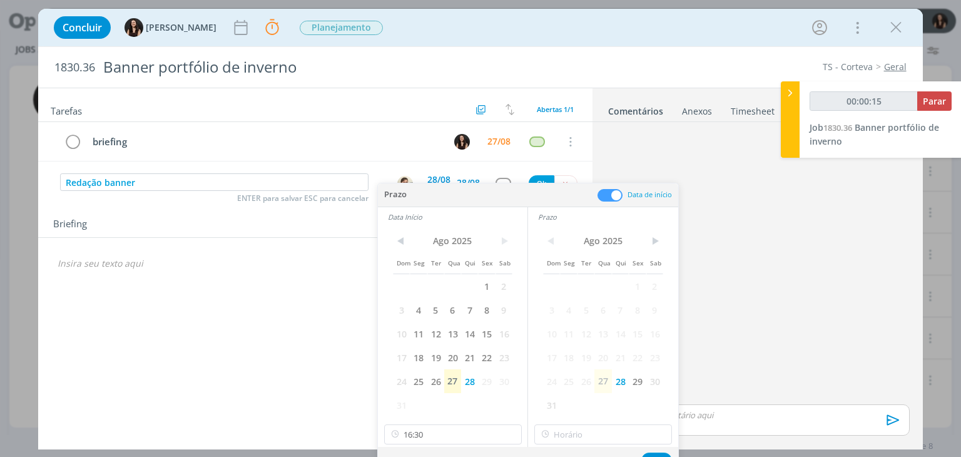
type input "00:00:16"
type input "16:30"
click at [595, 441] on input "16:30" at bounding box center [603, 434] width 138 height 20
type input "00:00:21"
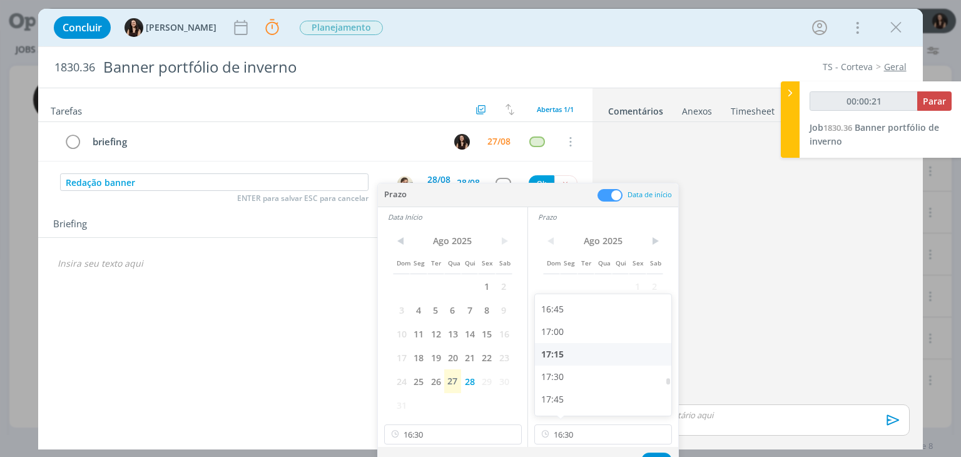
click at [589, 351] on div "17:15" at bounding box center [605, 354] width 140 height 23
type input "17:15"
click at [653, 452] on button "Ok" at bounding box center [656, 460] width 31 height 16
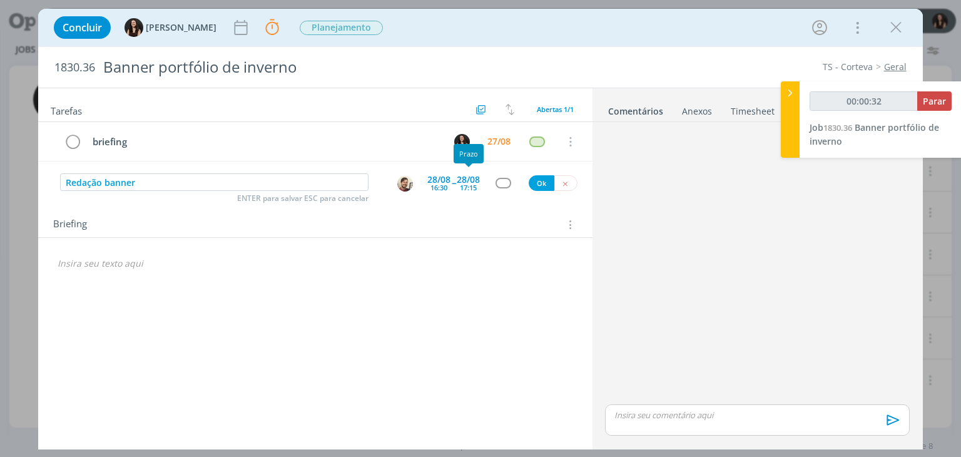
click at [479, 183] on div "28/08" at bounding box center [468, 179] width 23 height 9
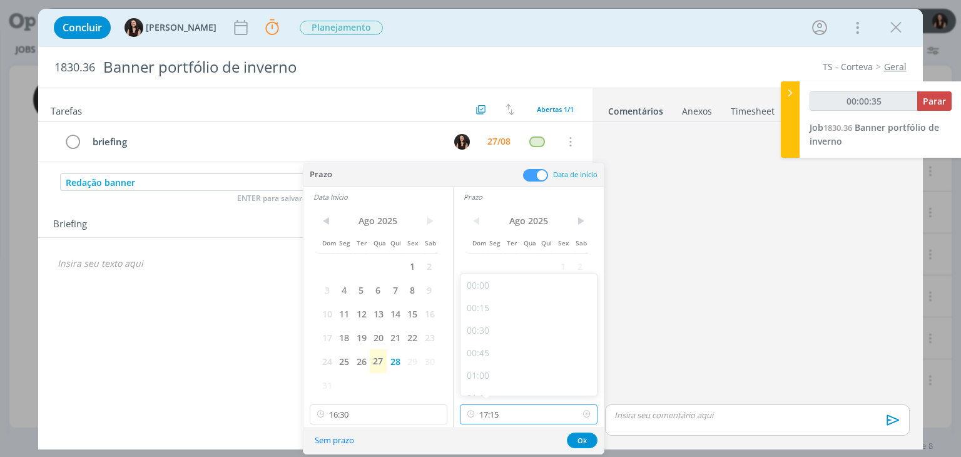
click at [531, 405] on input "17:15" at bounding box center [529, 414] width 138 height 20
type input "00:00:37"
click at [500, 351] on div "17:00" at bounding box center [530, 358] width 140 height 23
type input "17:00"
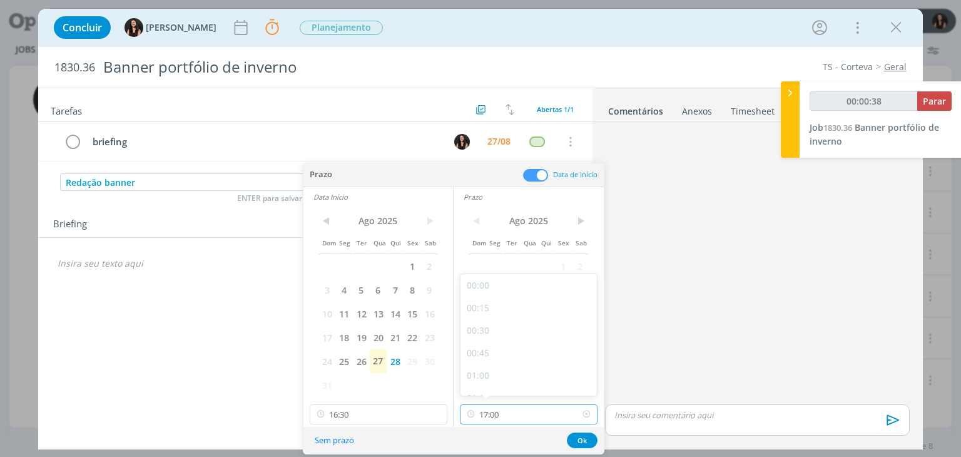
scroll to position [1436, 0]
click at [520, 417] on input "17:00" at bounding box center [529, 414] width 138 height 20
type input "00:00:41"
click at [520, 371] on div "17:15" at bounding box center [530, 371] width 140 height 23
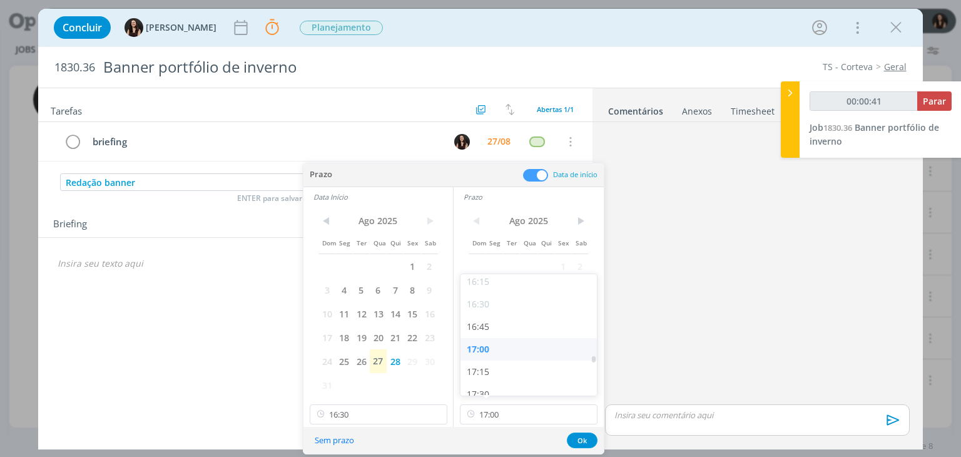
type input "17:15"
click at [578, 436] on button "Ok" at bounding box center [582, 440] width 31 height 16
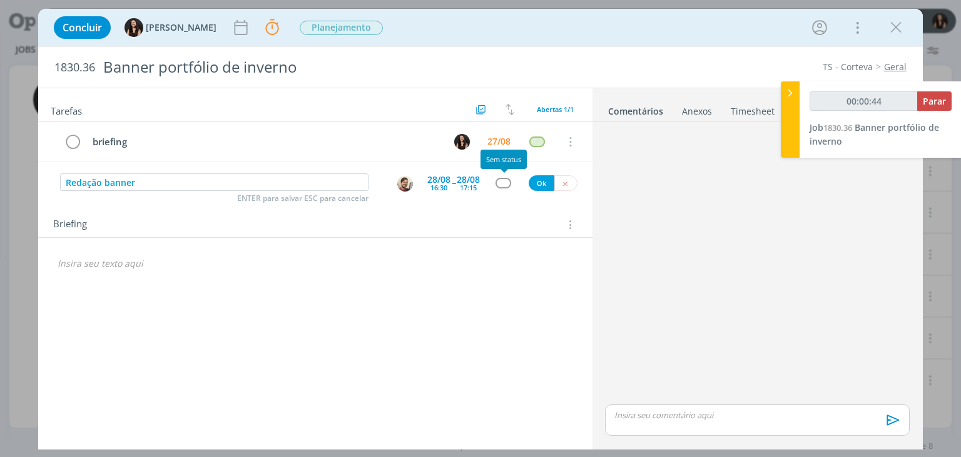
click at [503, 186] on div "dialog" at bounding box center [503, 183] width 16 height 11
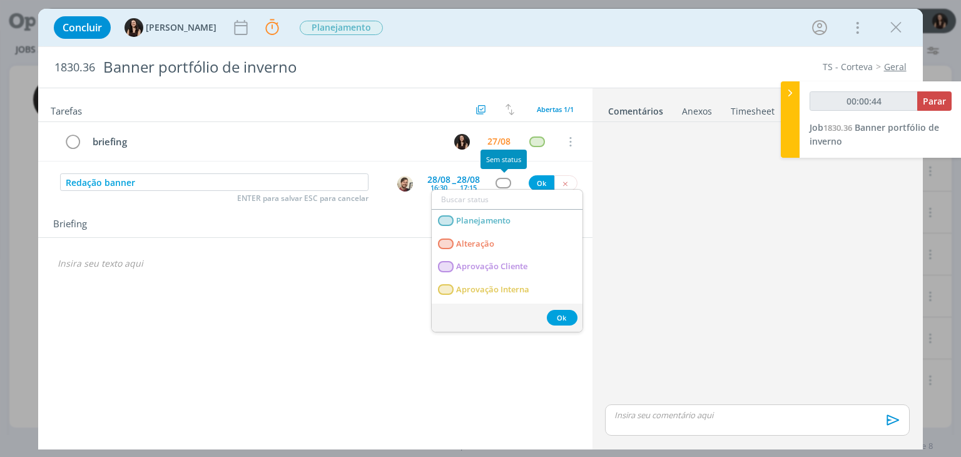
type input "00:00:45"
type input "re"
type input "00:00:46"
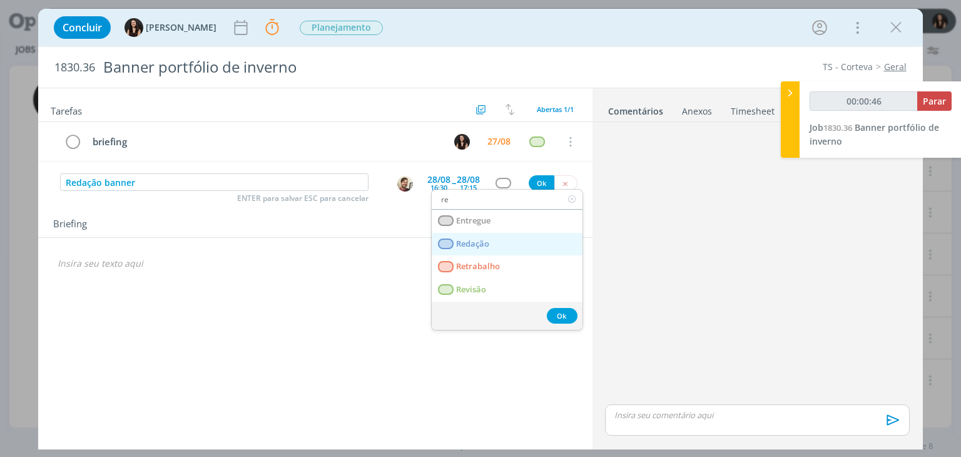
type input "re"
click at [487, 239] on span "Redação" at bounding box center [473, 244] width 33 height 10
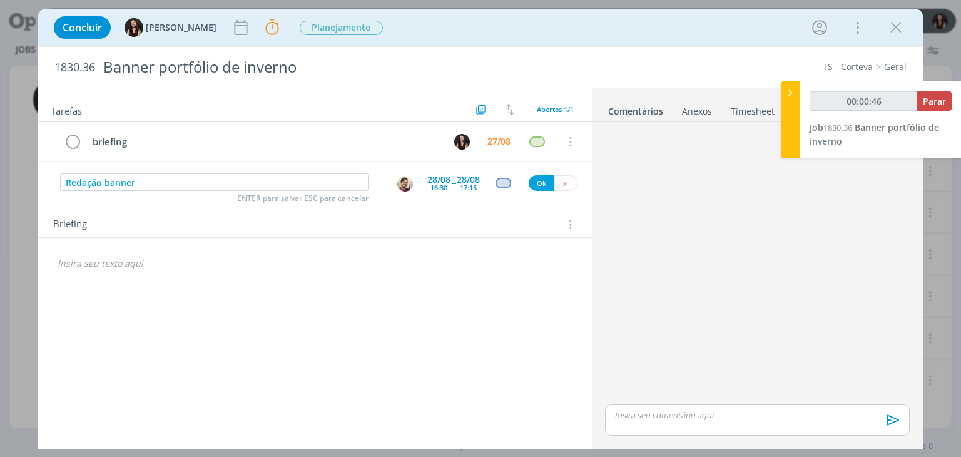
type input "00:00:47"
click at [544, 181] on button "Ok" at bounding box center [542, 183] width 26 height 16
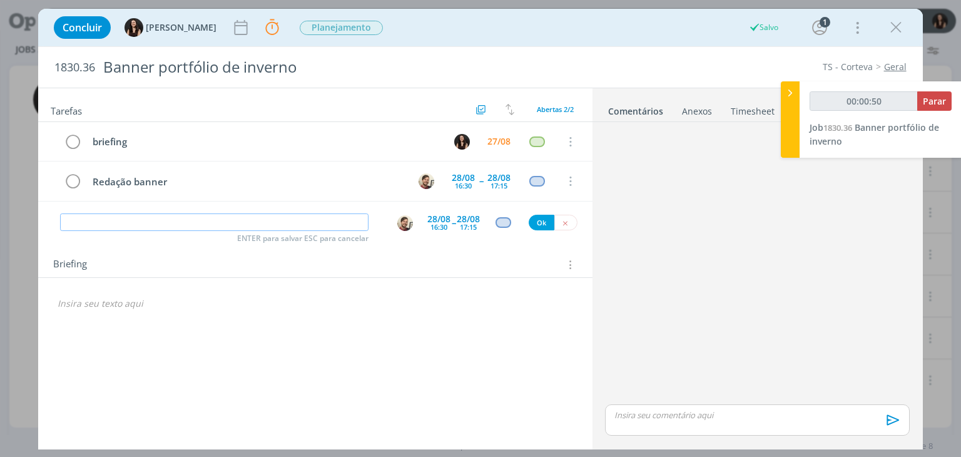
type input "00:00:51"
type input "La"
type input "00:00:52"
type input "Layout"
type input "00:00:53"
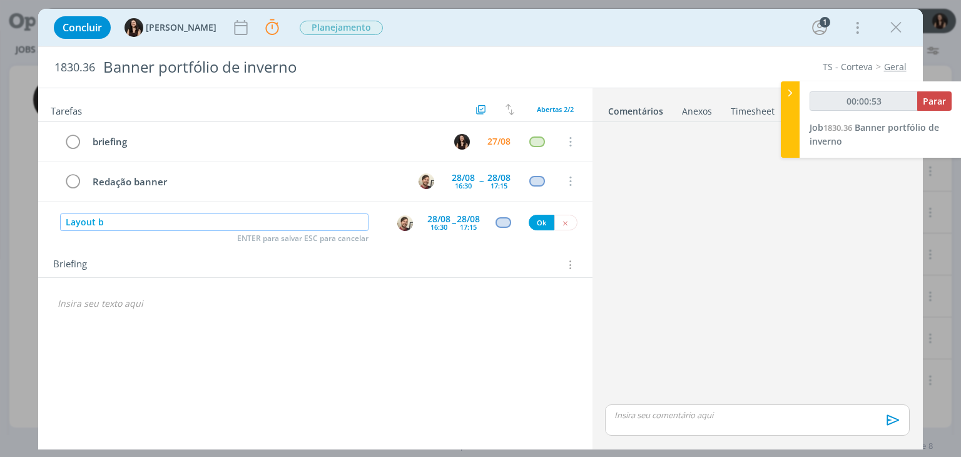
type input "Layout ba"
type input "00:00:54"
type input "Layout banner"
type input "00:00:56"
click at [403, 221] on img "dialog" at bounding box center [405, 223] width 16 height 16
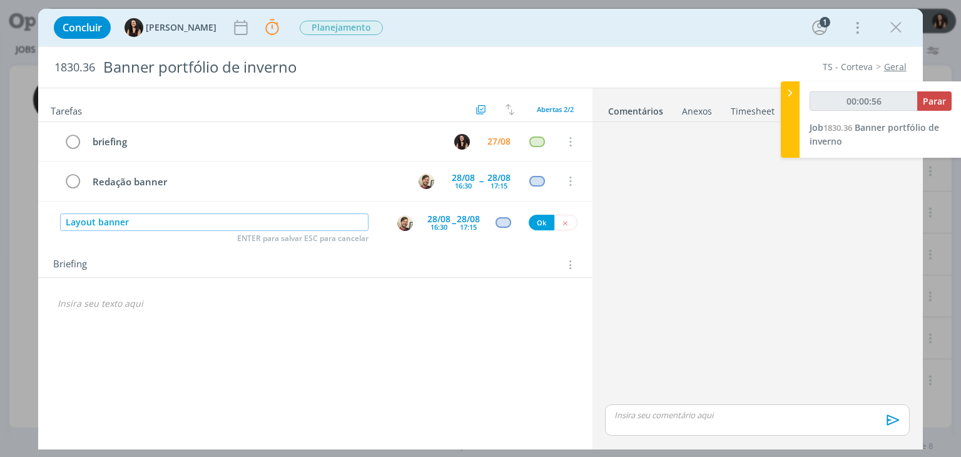
type input "Layout banner"
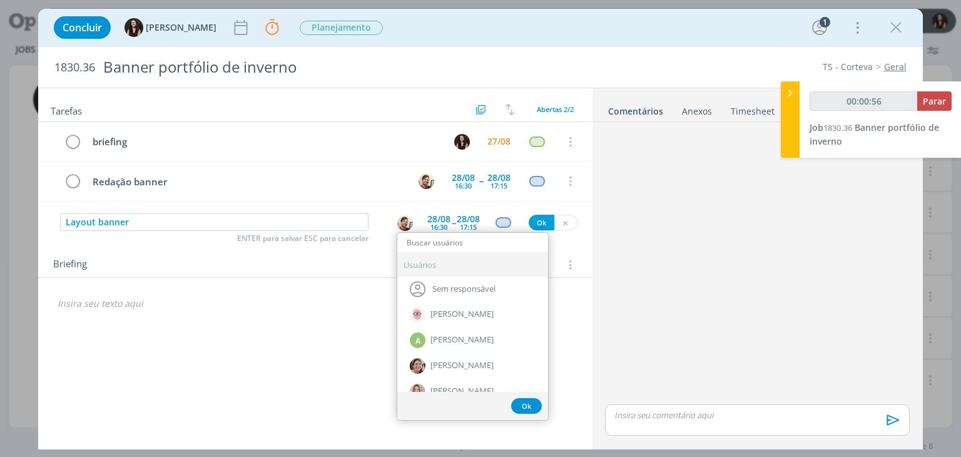
type input "m"
type input "00:00:57"
type input "mu"
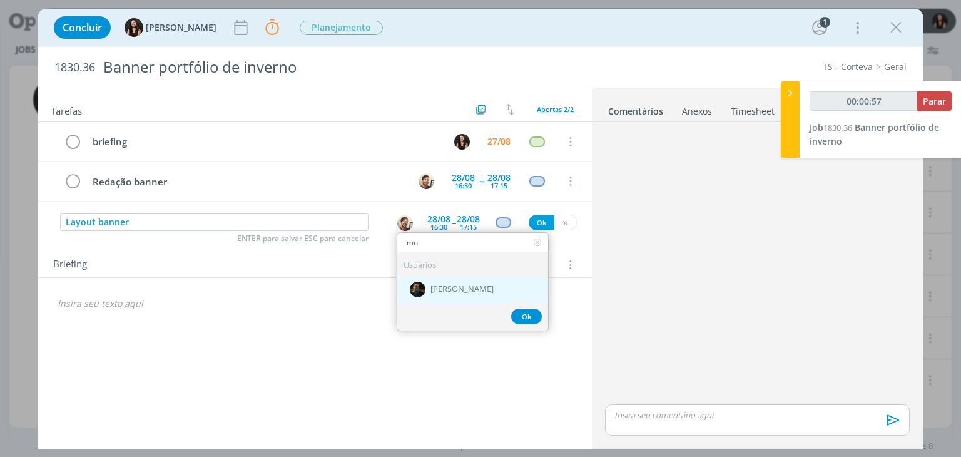
type input "00:00:58"
type input "mu"
click at [450, 290] on span "[PERSON_NAME]" at bounding box center [461, 290] width 63 height 10
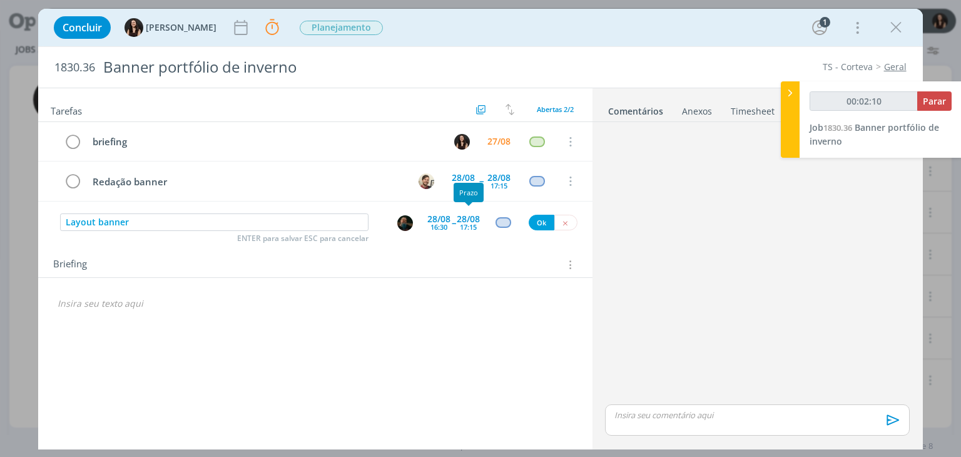
click at [468, 225] on div "17:15" at bounding box center [468, 226] width 17 height 7
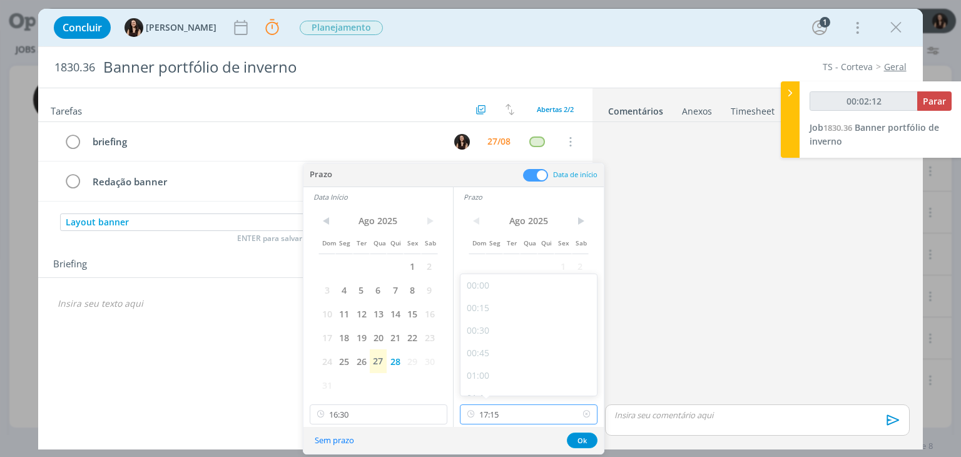
click at [519, 421] on input "17:15" at bounding box center [529, 414] width 138 height 20
type input "00:02:14"
click at [523, 372] on div "18:00" at bounding box center [530, 373] width 140 height 23
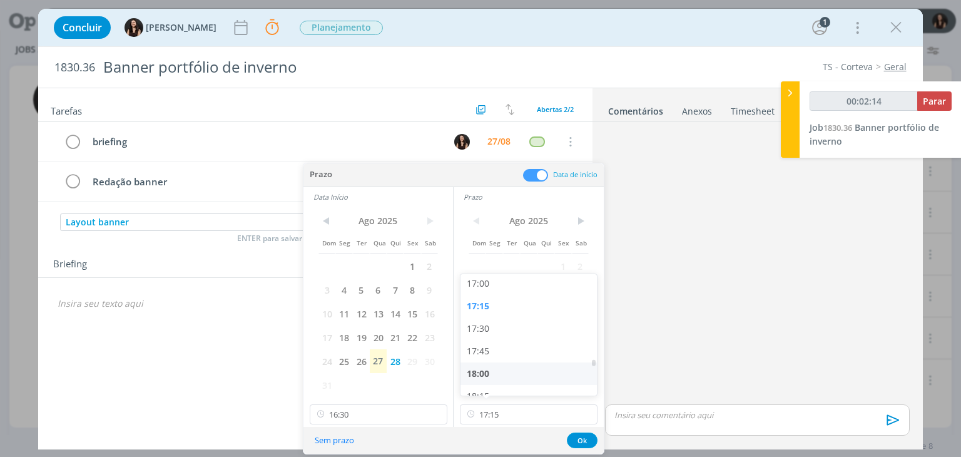
type input "18:00"
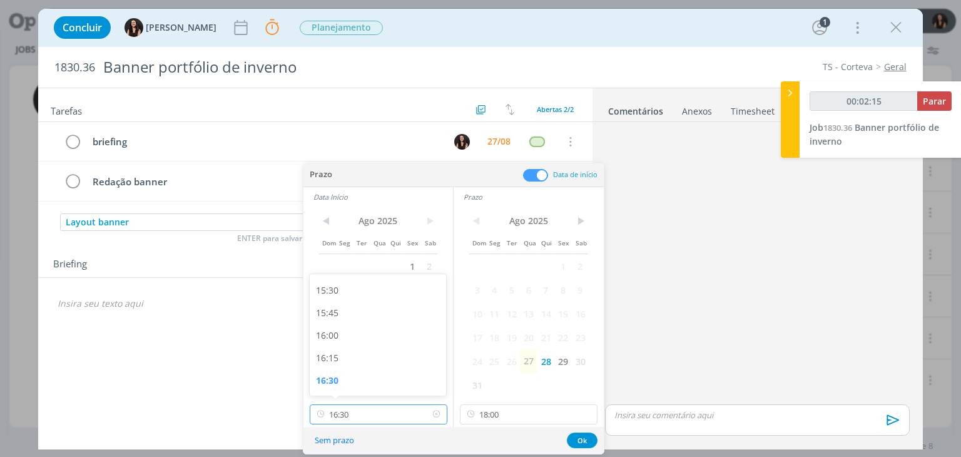
click at [400, 417] on input "16:30" at bounding box center [379, 414] width 138 height 20
type input "00:02:19"
click at [368, 292] on div "17:15" at bounding box center [380, 290] width 140 height 23
type input "17:15"
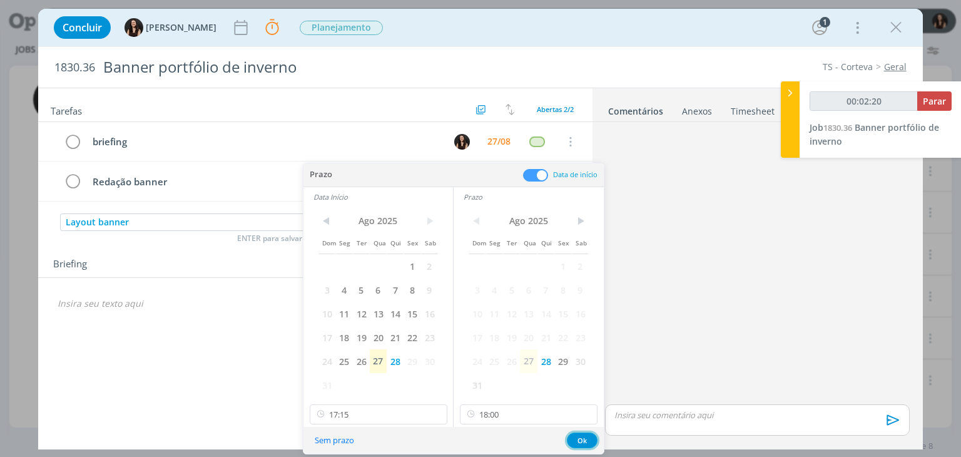
click at [570, 441] on button "Ok" at bounding box center [582, 440] width 31 height 16
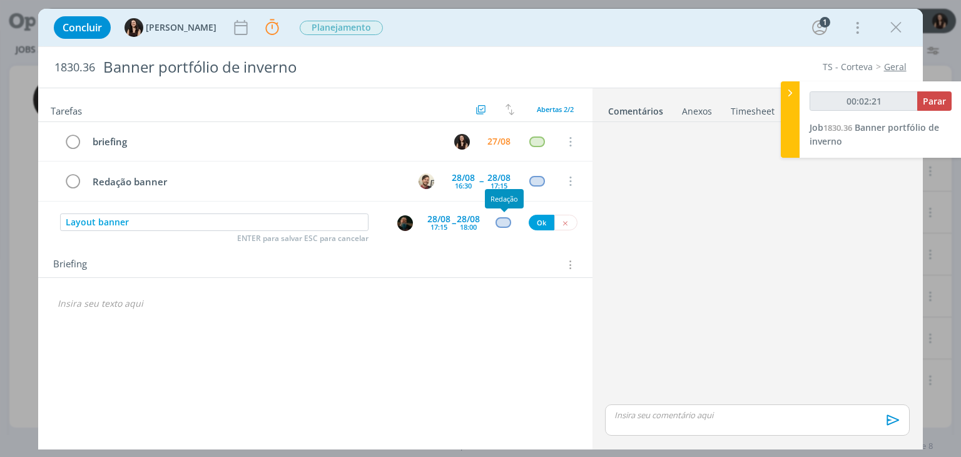
click at [504, 221] on div "dialog" at bounding box center [503, 222] width 16 height 11
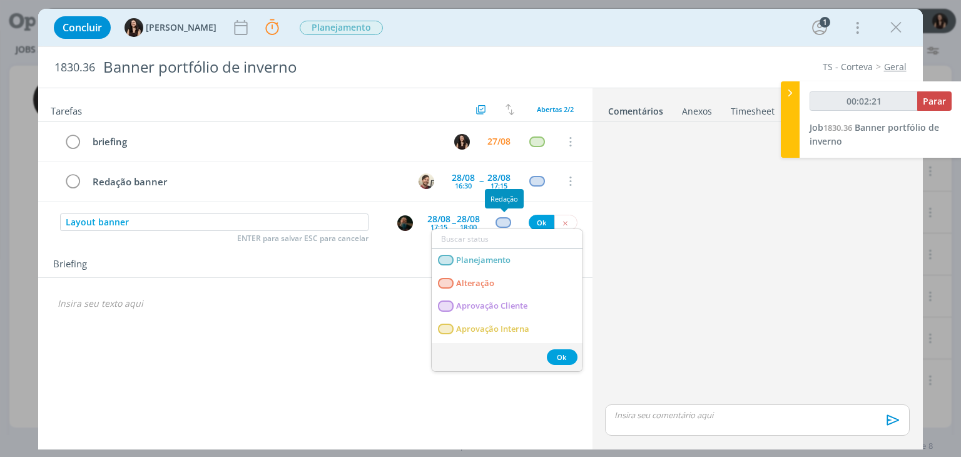
type input "00:02:22"
type input "c"
type input "00:02:23"
type input "cr"
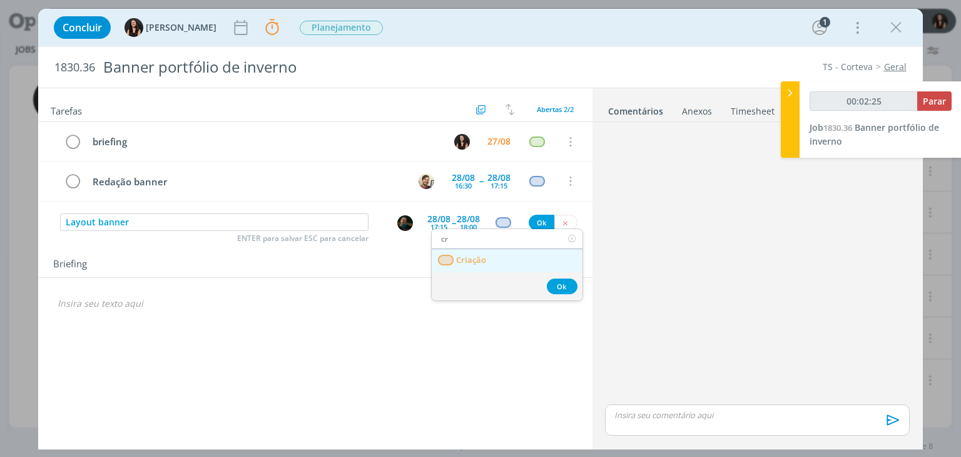
type input "00:02:26"
type input "cr"
click at [460, 255] on span "Criação" at bounding box center [472, 260] width 30 height 10
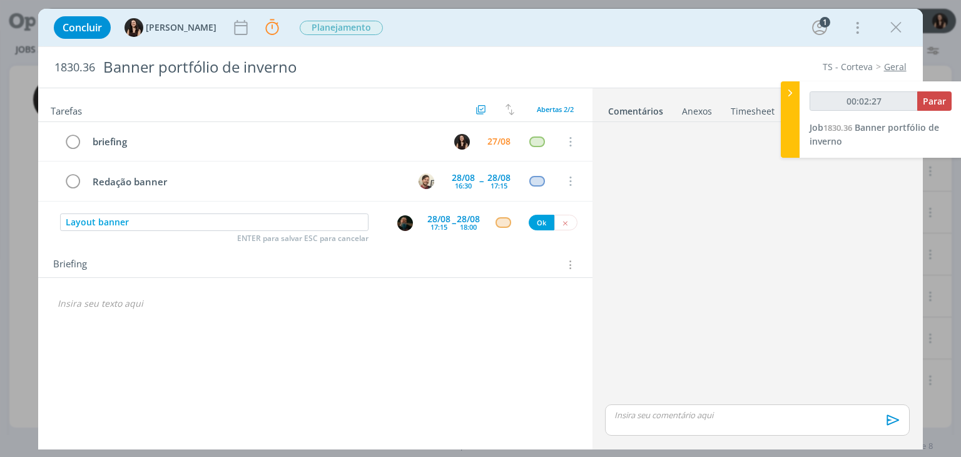
click at [403, 218] on img "dialog" at bounding box center [405, 223] width 16 height 16
type input "00:02:28"
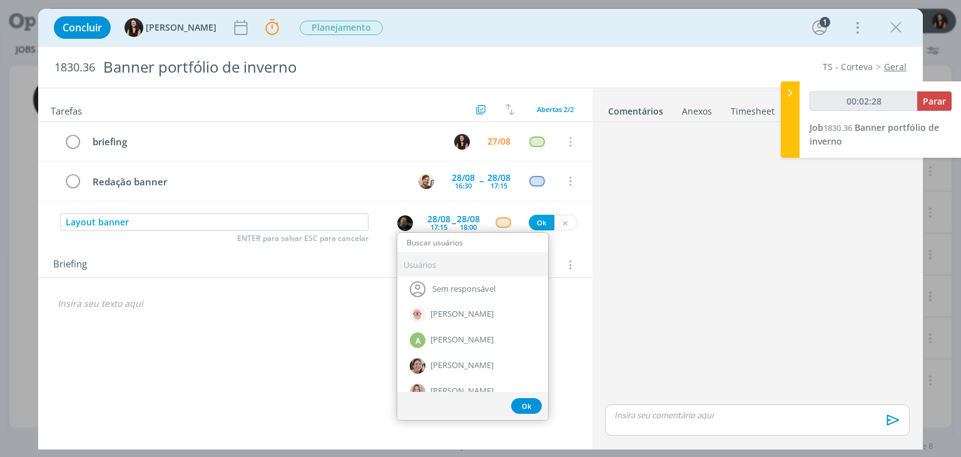
type input "t"
type input "00:02:29"
type input "th"
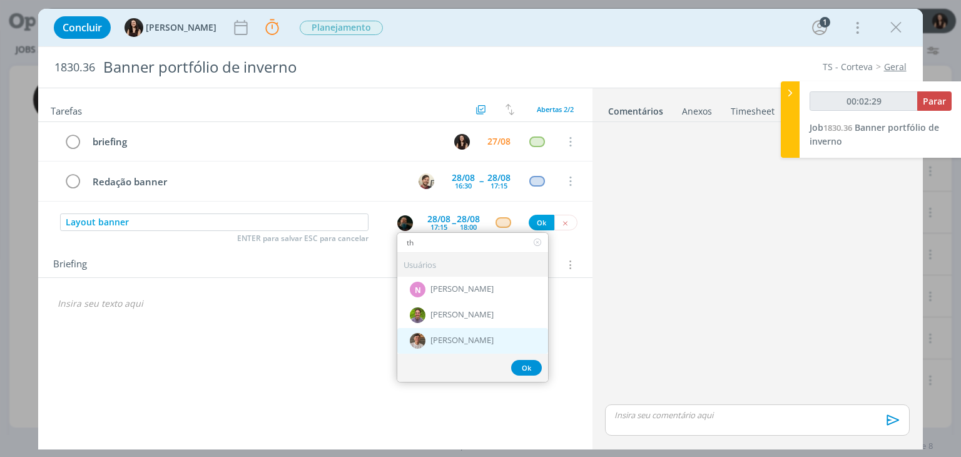
type input "00:02:30"
type input "th"
click at [437, 349] on div "[PERSON_NAME]" at bounding box center [472, 341] width 151 height 26
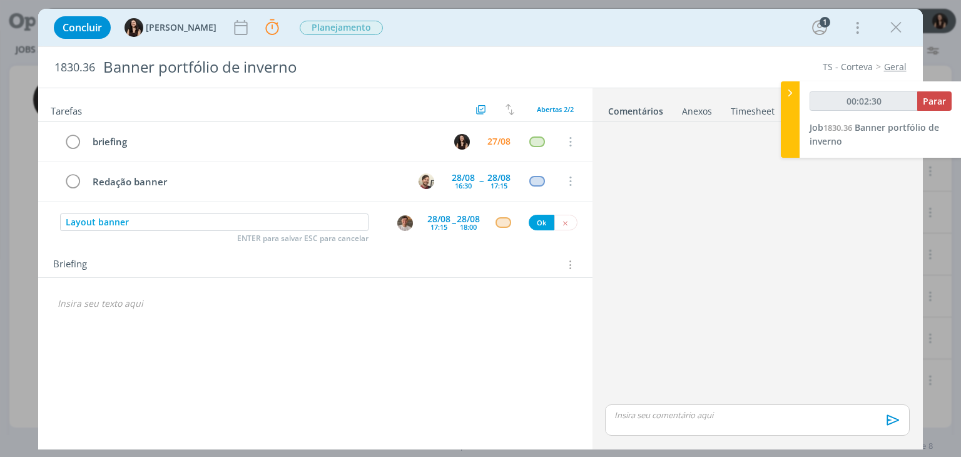
type input "00:02:31"
click at [542, 220] on button "Ok" at bounding box center [542, 223] width 26 height 16
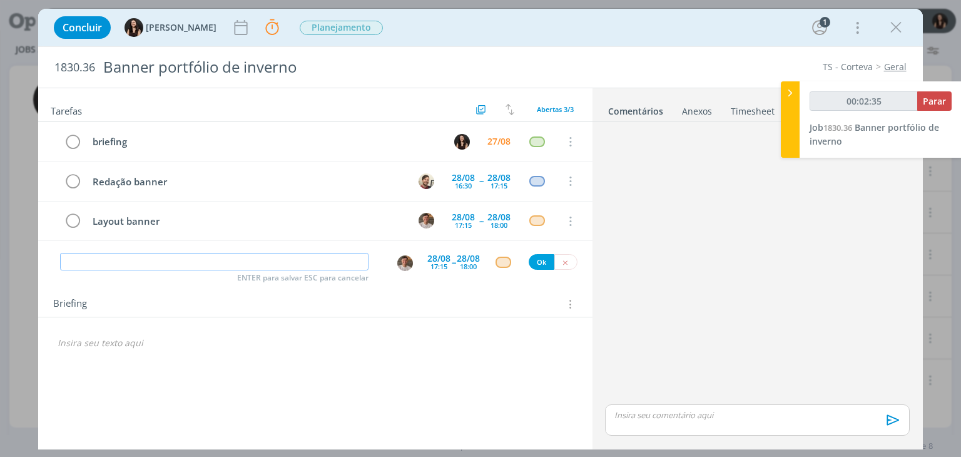
type input "00:02:36"
type input "Re"
type input "00:02:37"
type input "Revis"
type input "00:02:38"
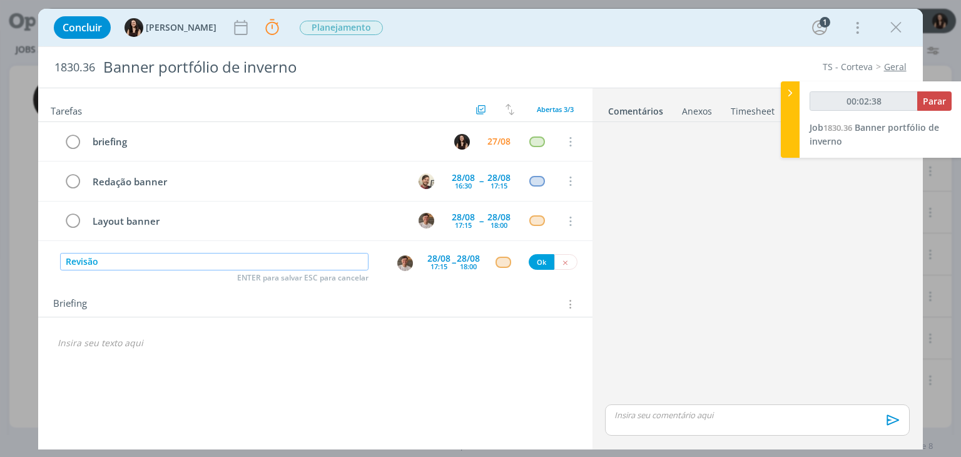
type input "Revisão"
type input "00:02:39"
type input "Revisão banner"
type input "00:02:41"
click at [401, 259] on img "dialog" at bounding box center [405, 263] width 16 height 16
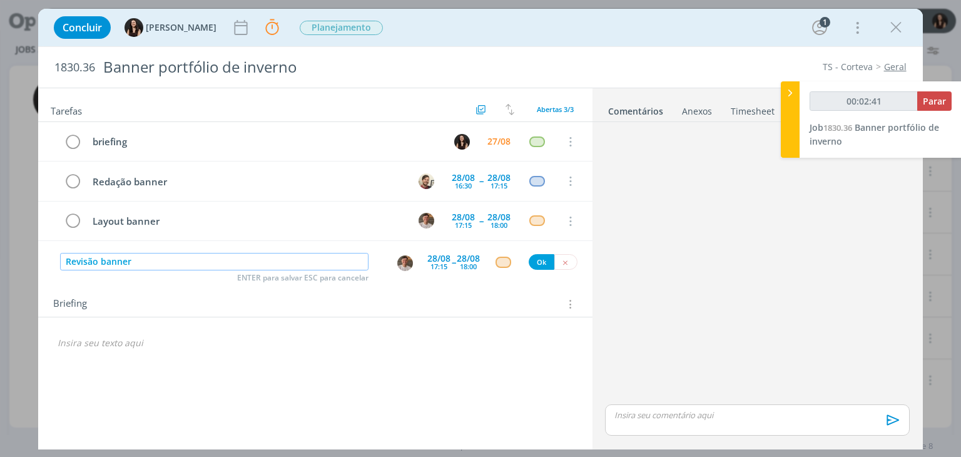
type input "Revisão banner"
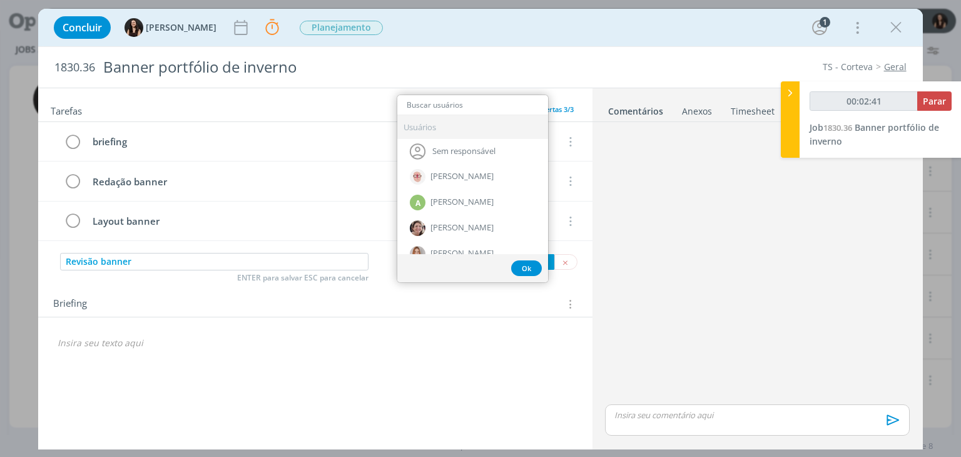
type input "00:02:42"
type input "ju"
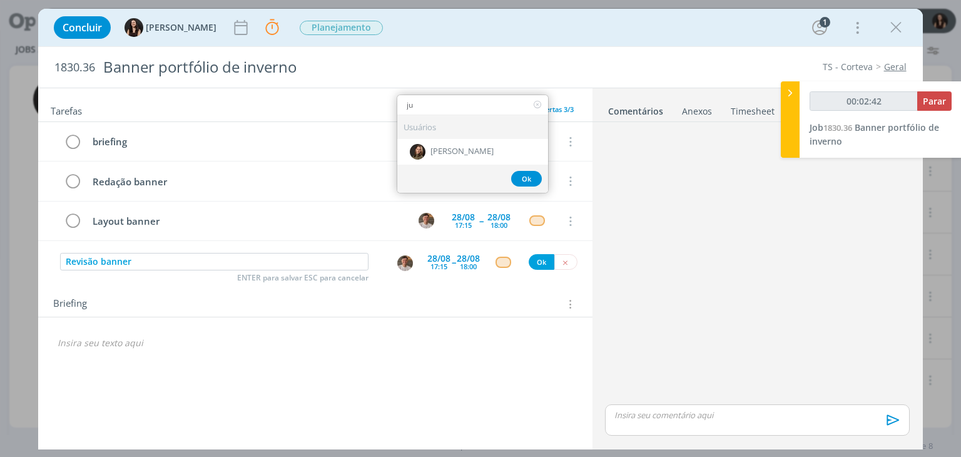
type input "00:02:43"
type input "ju"
click at [468, 154] on div "[PERSON_NAME]" at bounding box center [472, 151] width 151 height 26
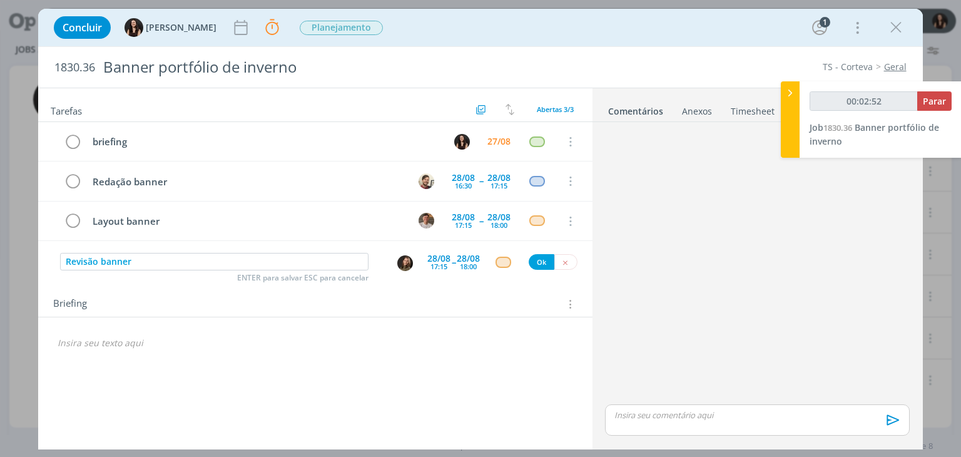
click at [442, 268] on div "17:15" at bounding box center [438, 266] width 17 height 7
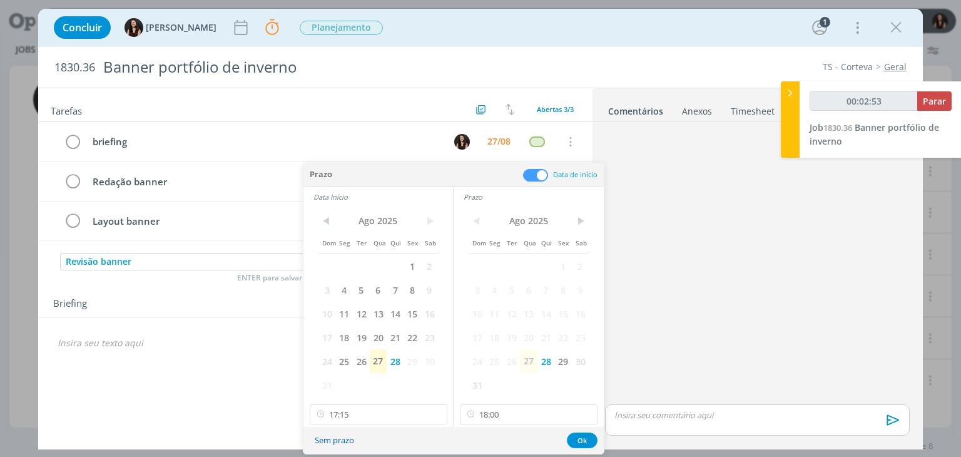
type input "00:02:54"
click at [345, 440] on button "Sem prazo" at bounding box center [334, 440] width 56 height 17
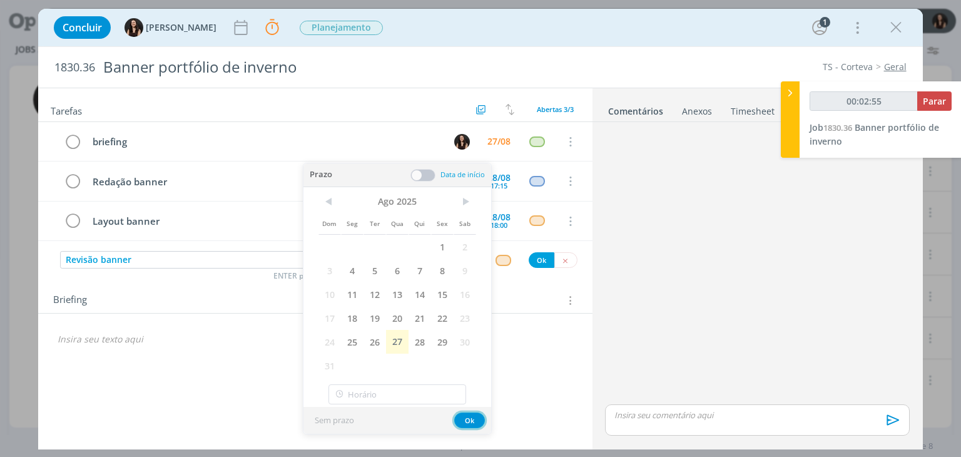
click at [469, 414] on button "Ok" at bounding box center [469, 420] width 31 height 16
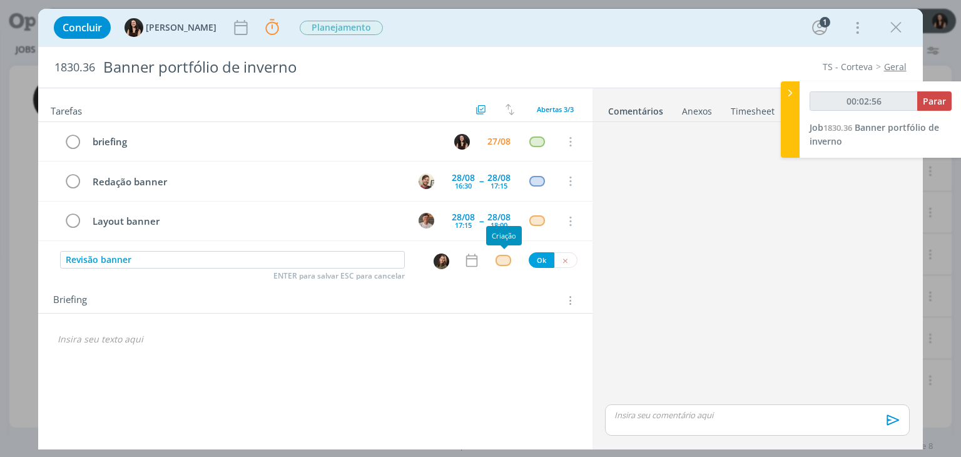
click at [505, 255] on div "dialog" at bounding box center [503, 260] width 16 height 11
type input "00:02:57"
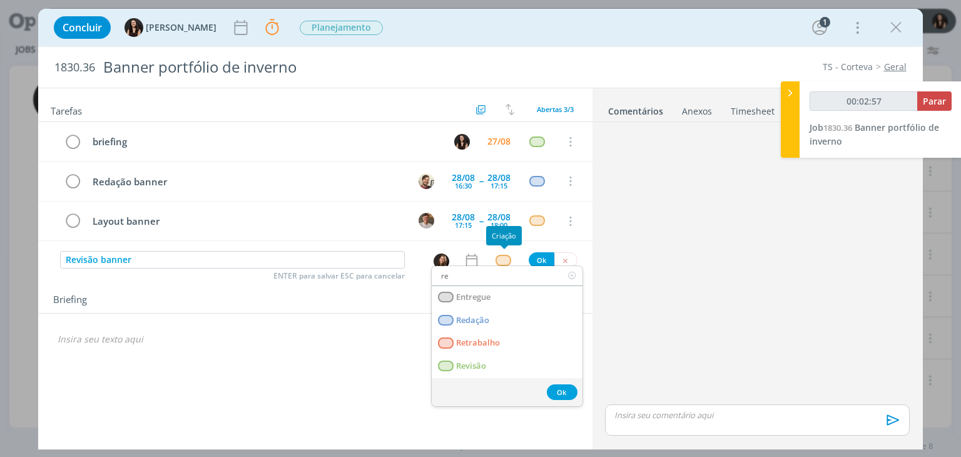
type input "rev"
type input "00:02:58"
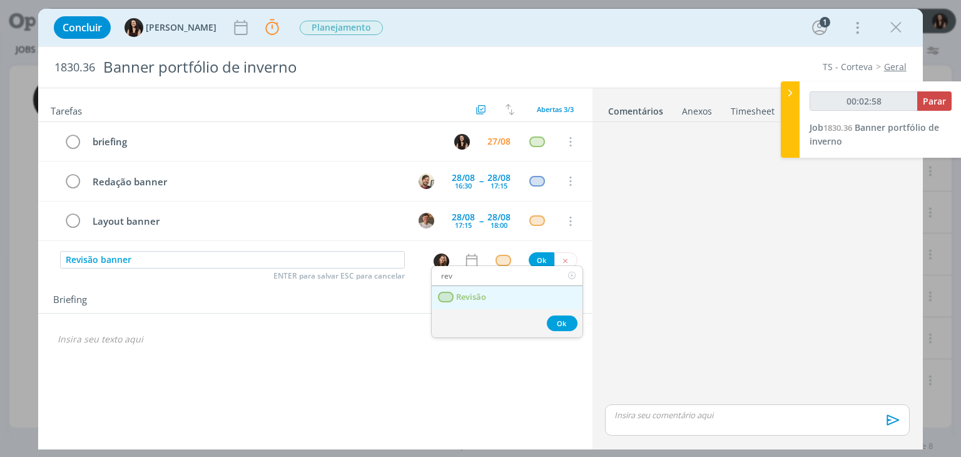
type input "rev"
click at [491, 289] on link "Revisão" at bounding box center [507, 297] width 151 height 23
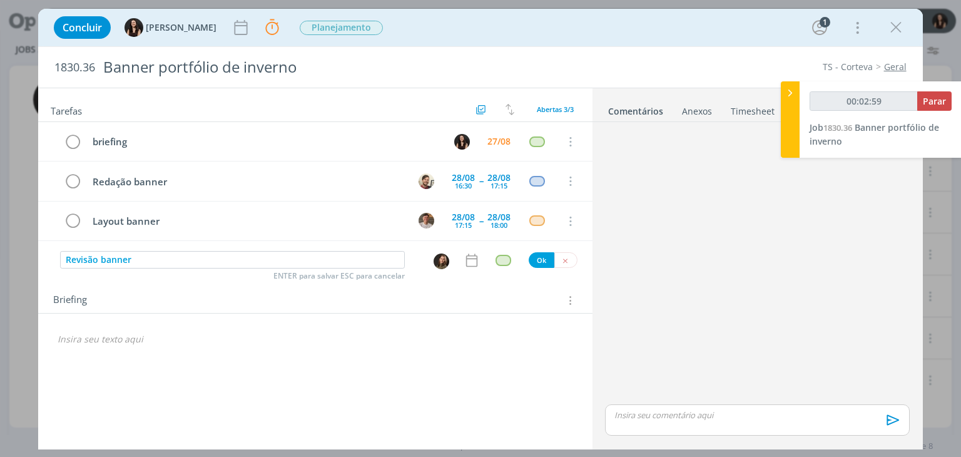
type input "00:03:00"
click at [545, 256] on button "Ok" at bounding box center [542, 260] width 26 height 16
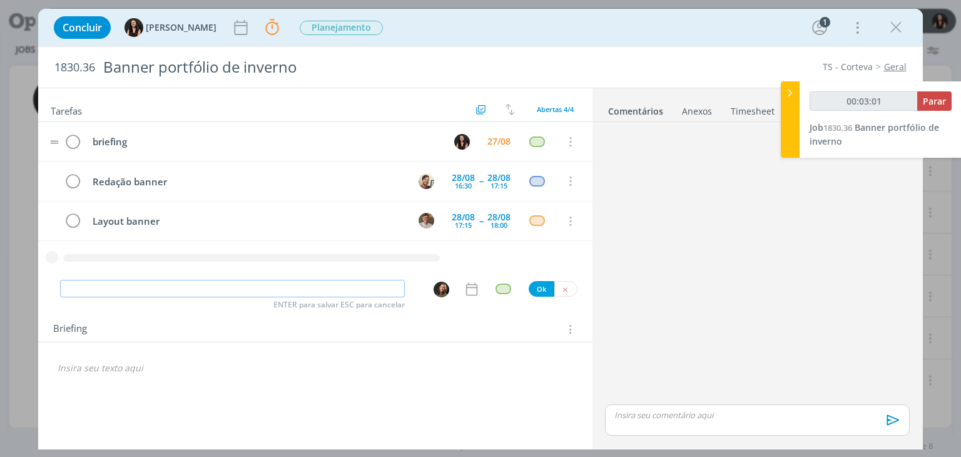
type input "00:03:02"
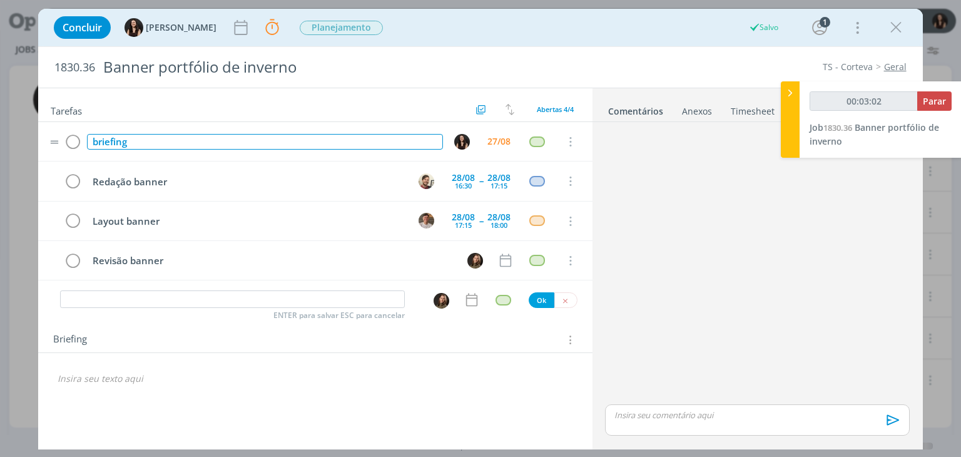
click at [359, 135] on div "briefing" at bounding box center [264, 142] width 355 height 16
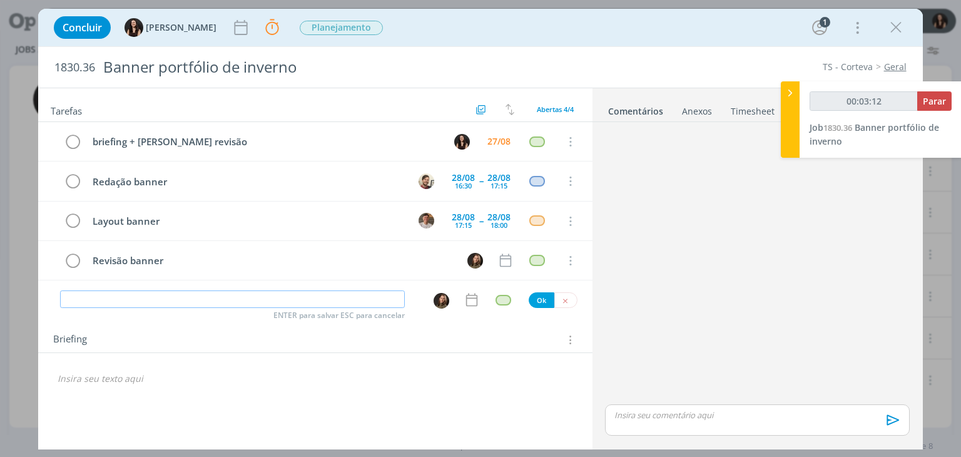
click at [388, 295] on input "dialog" at bounding box center [232, 299] width 345 height 18
type input "00:03:13"
type input "Poss"
type input "00:03:14"
type input "Possíveis"
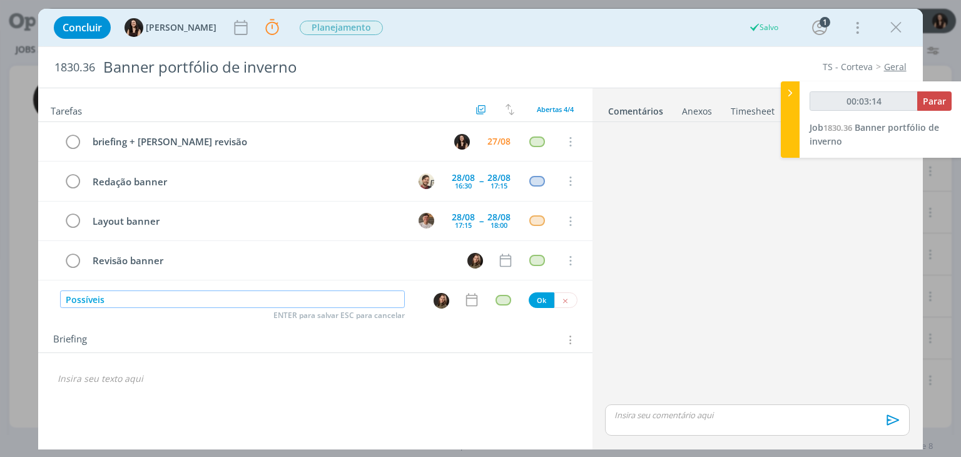
type input "00:03:15"
type input "Possíveis ajust"
type input "00:03:16"
type input "Possíveis ajustes de"
type input "00:03:17"
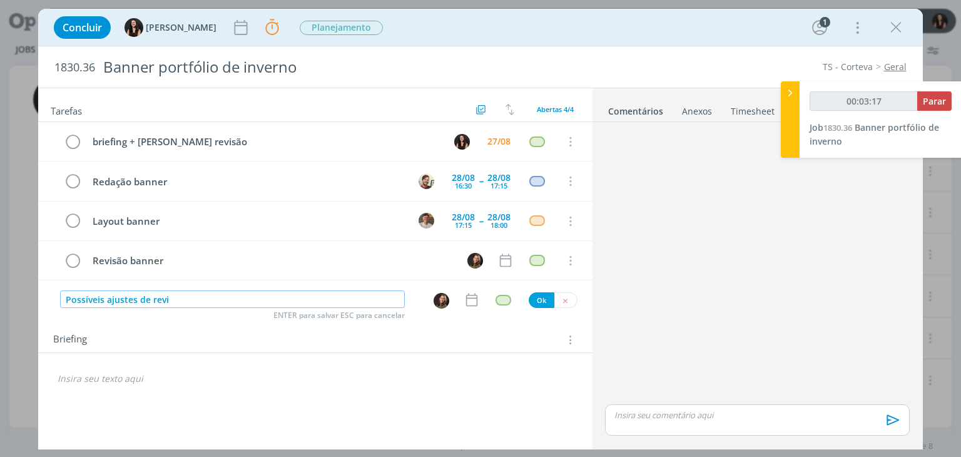
type input "Possíveis ajustes de revis"
type input "00:03:18"
type input "Possíveis ajustes de revisão"
type input "00:03:19"
click at [445, 296] on img "dialog" at bounding box center [441, 301] width 16 height 16
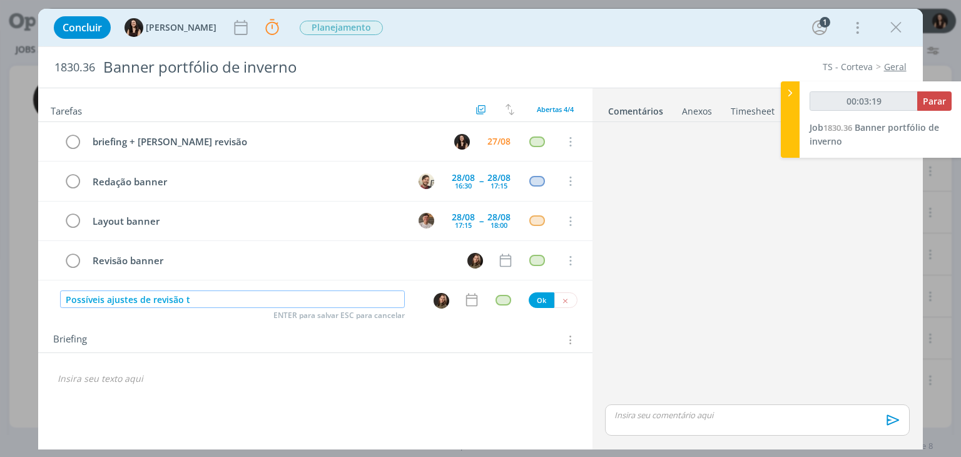
type input "Possíveis ajustes de revisão t"
type input "00:03:20"
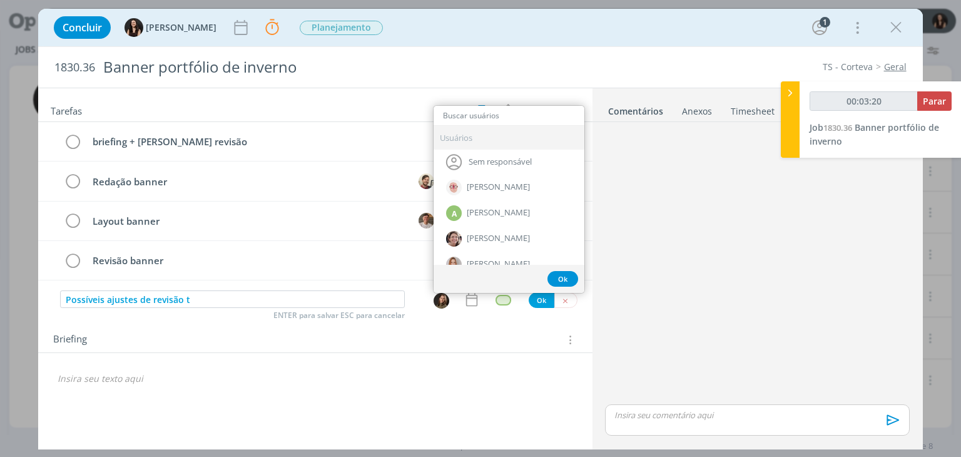
type input "h"
type input "00:03:21"
type input "th"
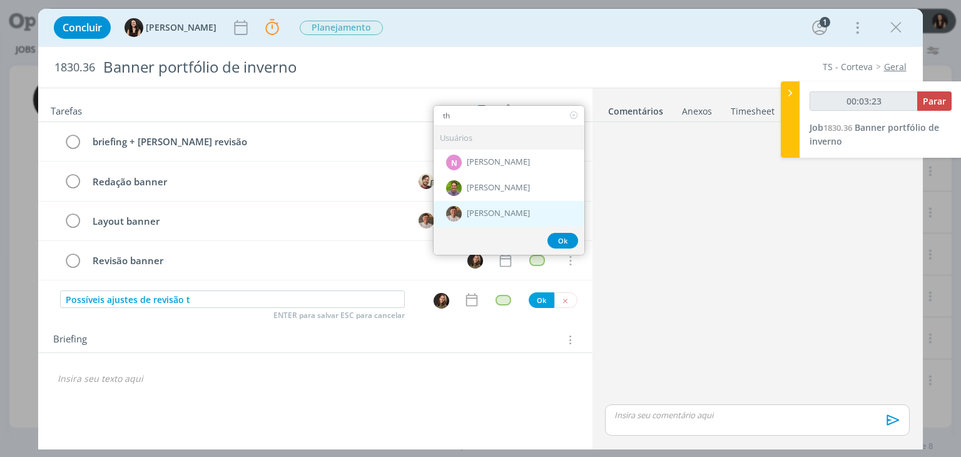
type input "00:03:24"
type input "th"
click at [466, 210] on div "[PERSON_NAME]" at bounding box center [508, 214] width 151 height 26
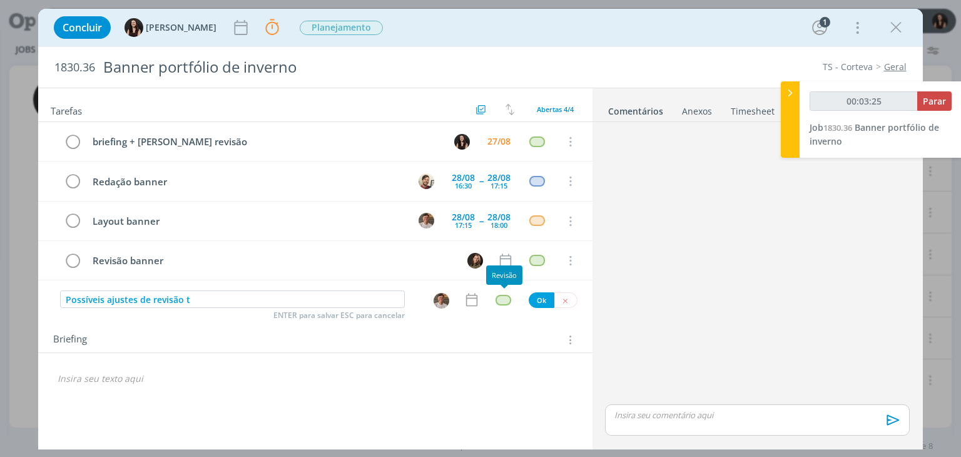
click at [501, 295] on div "dialog" at bounding box center [503, 300] width 16 height 11
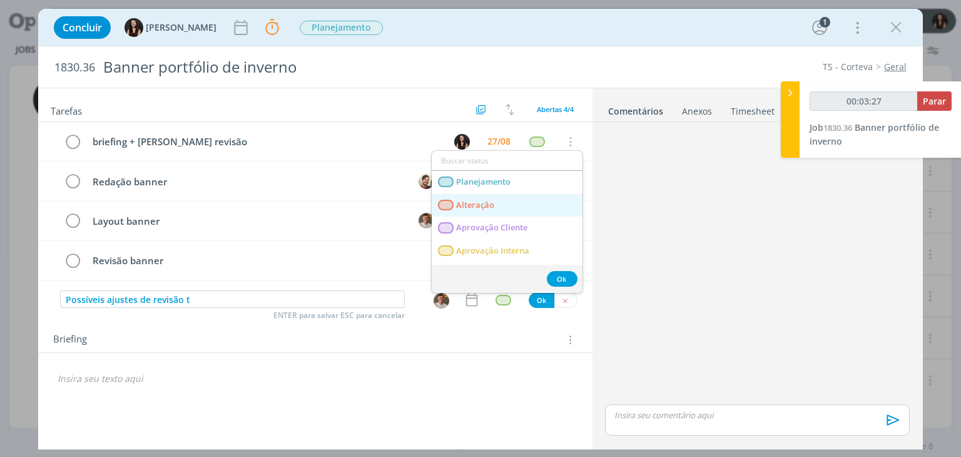
click at [493, 210] on link "Alteração" at bounding box center [507, 205] width 151 height 23
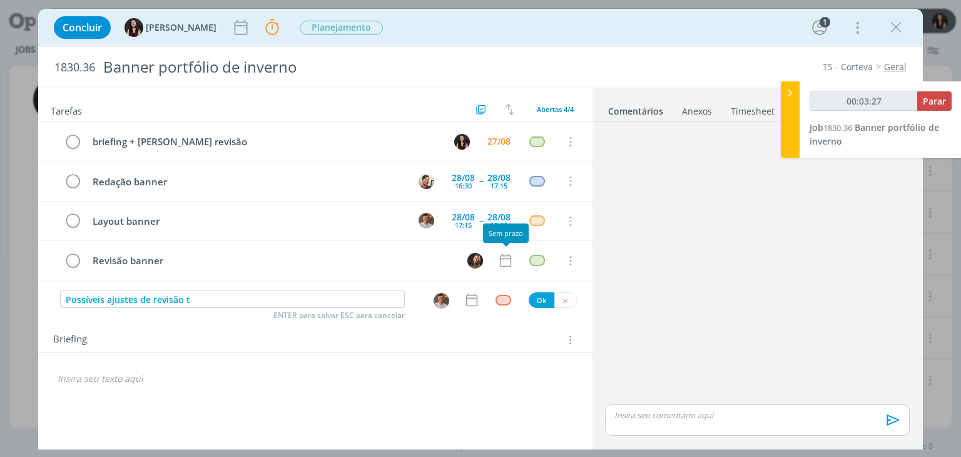
type input "00:03:28"
click at [538, 298] on button "Ok" at bounding box center [542, 300] width 26 height 16
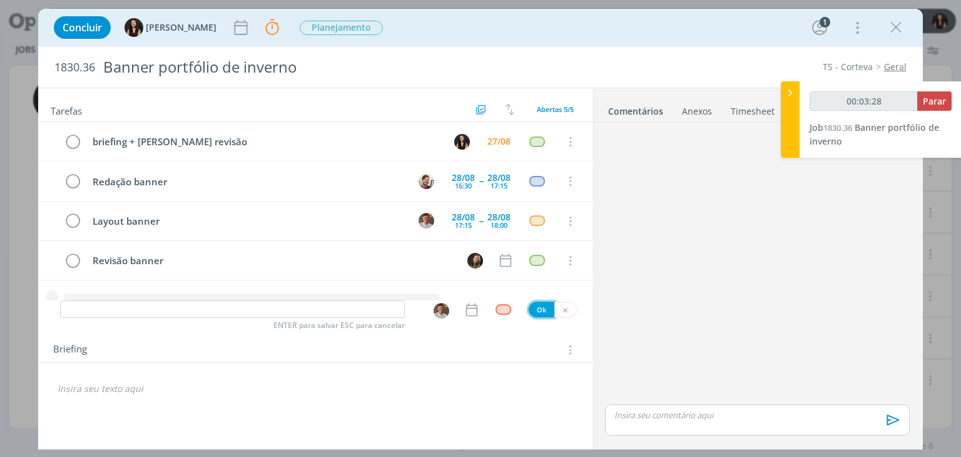
scroll to position [16, 0]
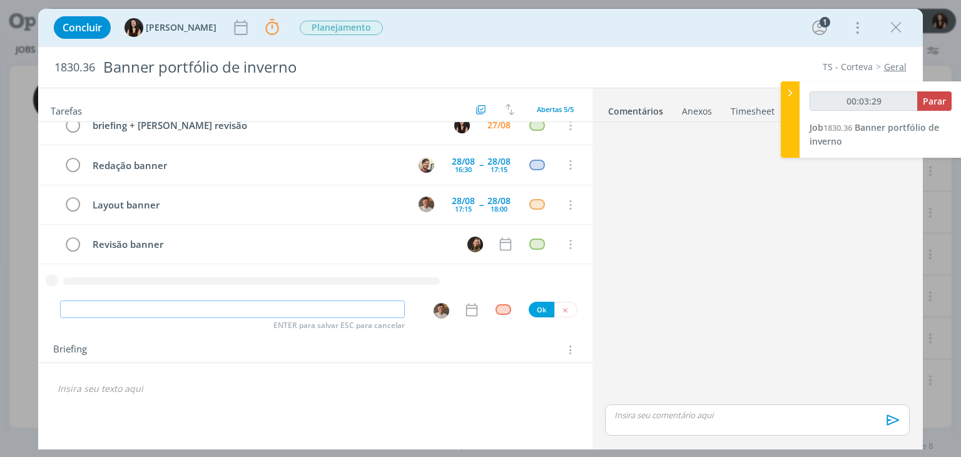
type input "00:03:30"
type input "En"
type input "00:03:31"
type input "Envio"
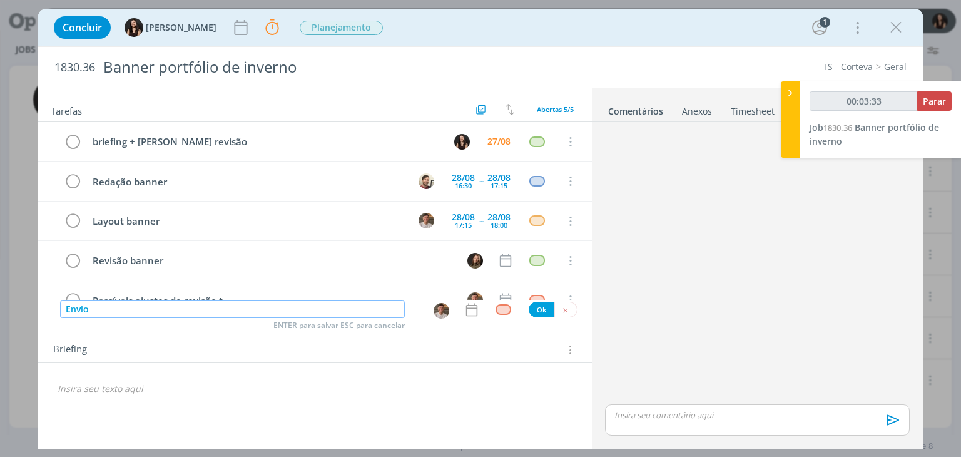
type input "00:03:34"
click at [435, 308] on img "dialog" at bounding box center [441, 311] width 16 height 16
type input "Envio"
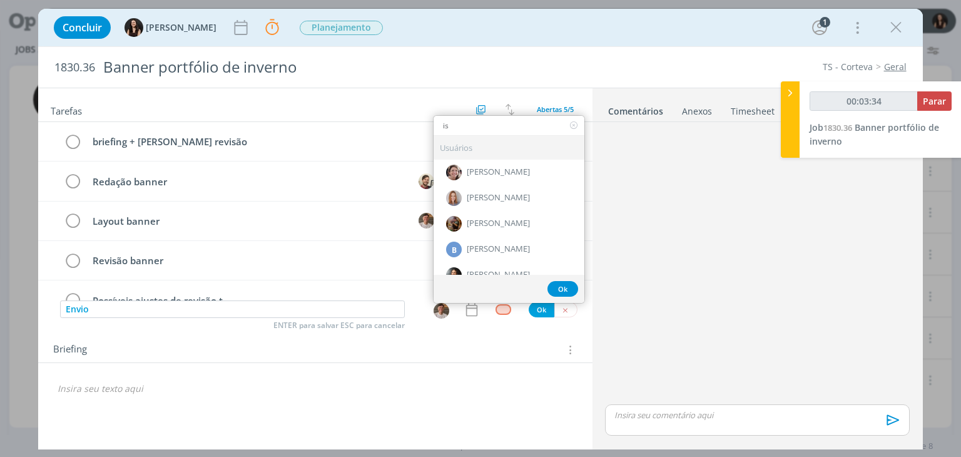
type input "isa"
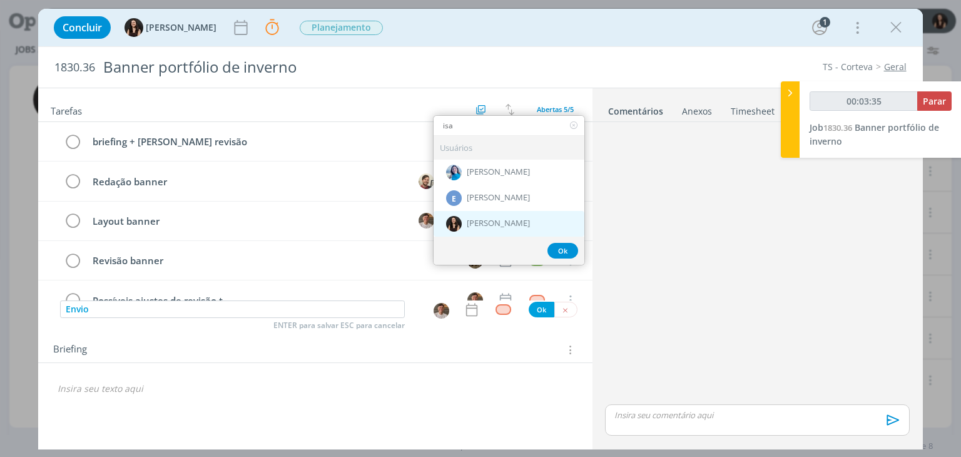
type input "00:03:36"
type input "isa"
click at [519, 221] on div "[PERSON_NAME]" at bounding box center [508, 223] width 151 height 26
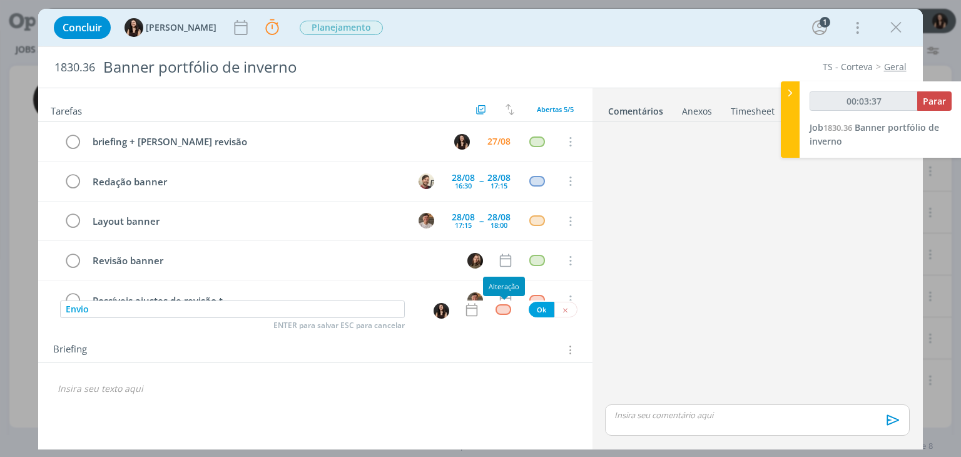
click at [499, 304] on div "dialog" at bounding box center [503, 309] width 16 height 11
type input "00:03:38"
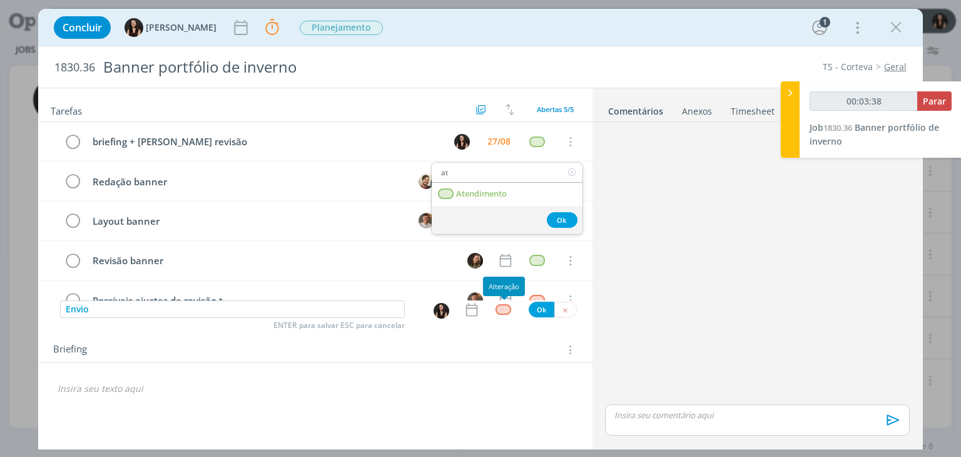
type input "ate"
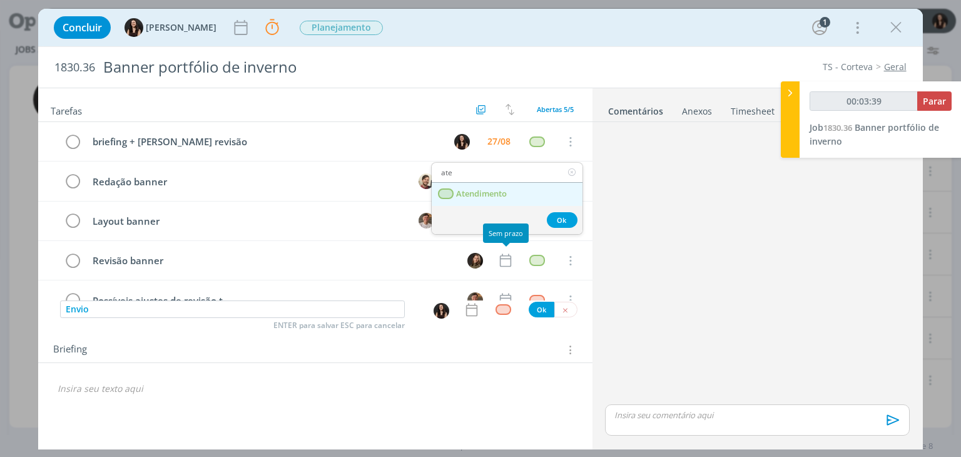
type input "00:03:40"
type input "ate"
click at [529, 193] on link "Atendimento" at bounding box center [507, 194] width 151 height 23
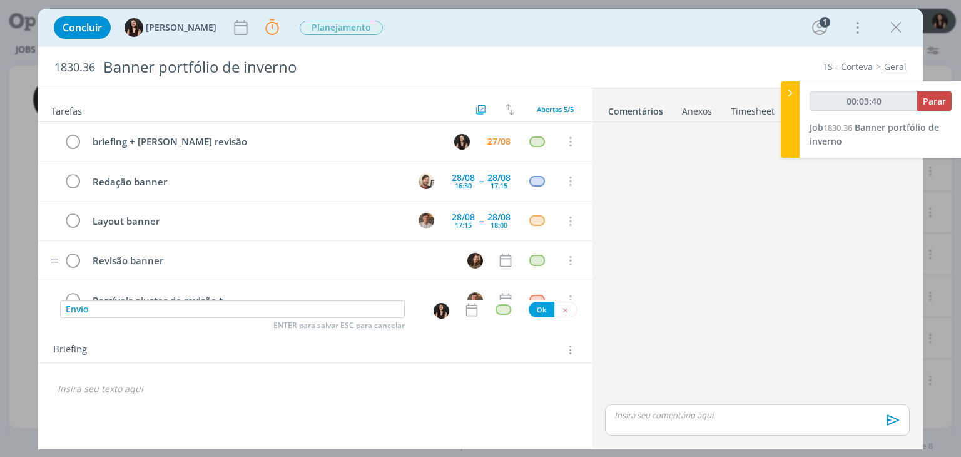
type input "00:03:41"
click at [537, 312] on button "Ok" at bounding box center [542, 309] width 26 height 16
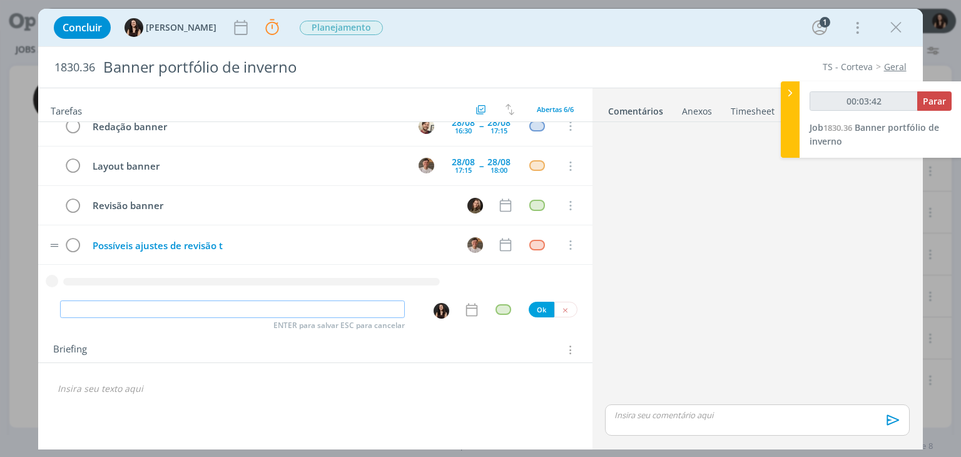
type input "00:03:43"
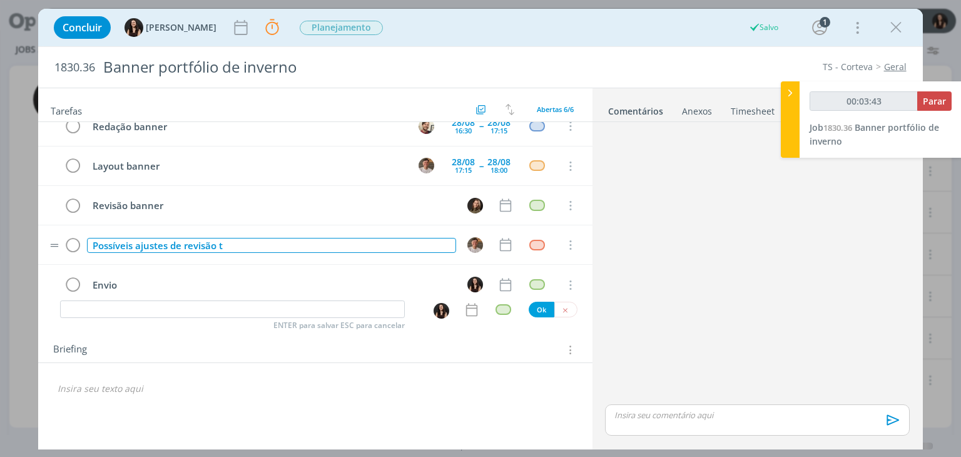
click at [370, 240] on div "Possíveis ajustes de revisão t" at bounding box center [271, 246] width 368 height 16
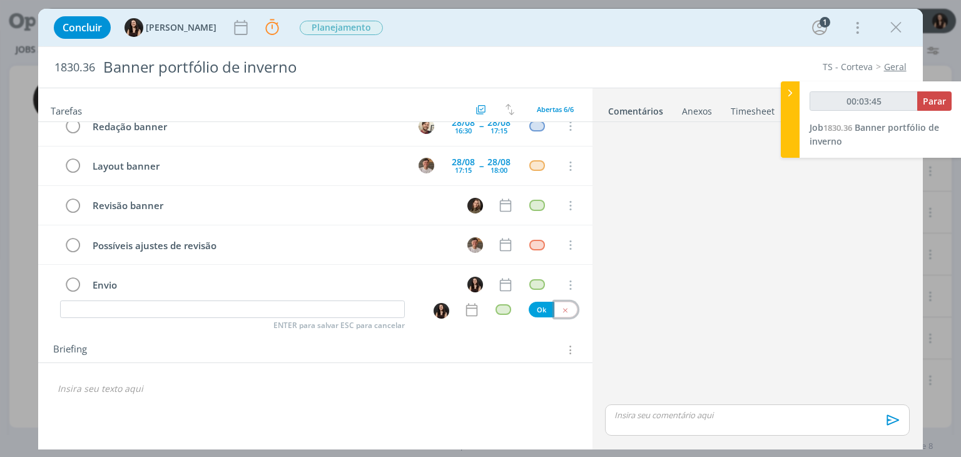
click at [569, 308] on button "dialog" at bounding box center [565, 309] width 23 height 16
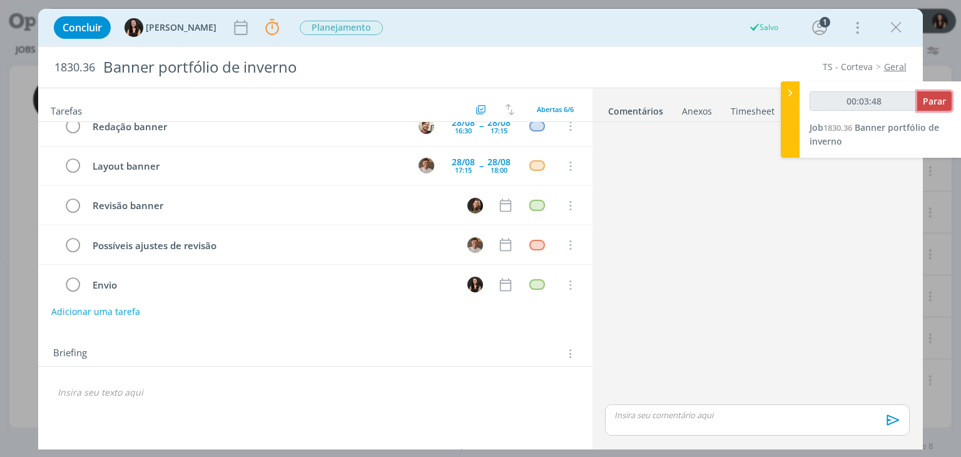
type input "00:03:49"
click at [941, 109] on button "Parar" at bounding box center [934, 100] width 34 height 19
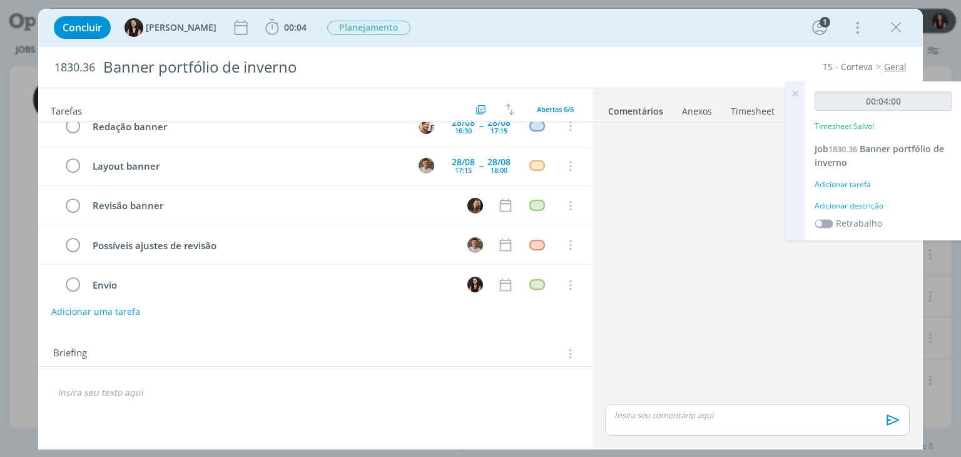
click at [847, 206] on div "Adicionar descrição" at bounding box center [882, 205] width 137 height 11
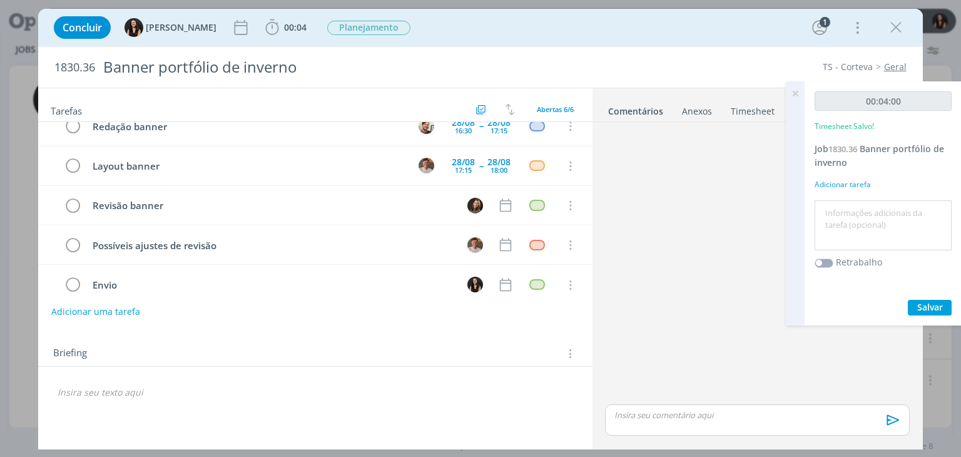
click at [847, 206] on textarea at bounding box center [883, 225] width 131 height 44
type textarea "Pautas"
click at [946, 300] on button "Salvar" at bounding box center [930, 308] width 44 height 16
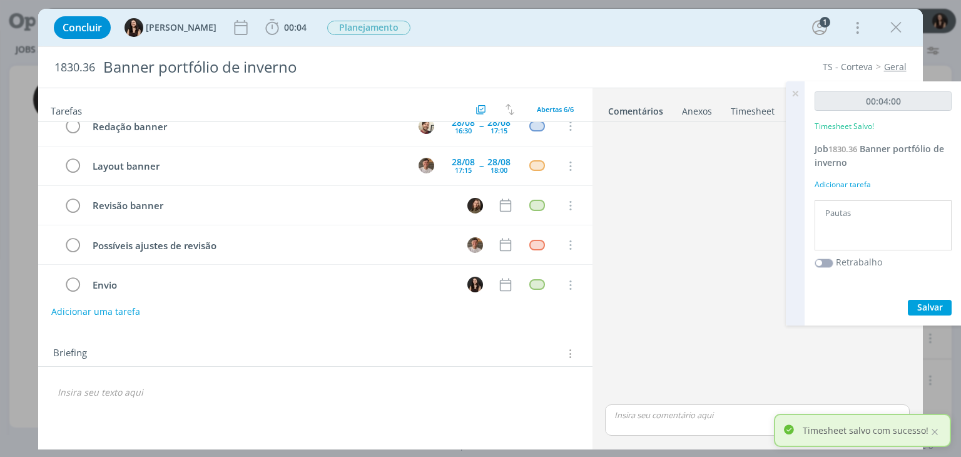
click at [796, 93] on icon at bounding box center [795, 93] width 23 height 24
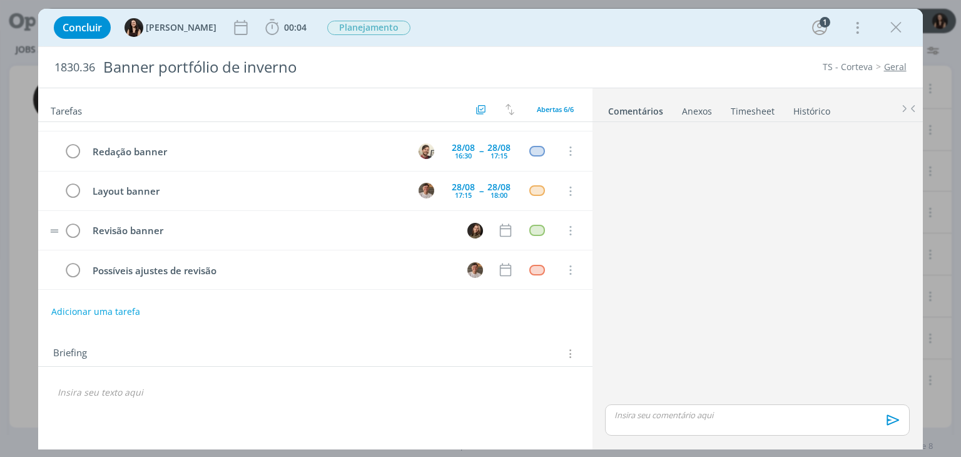
scroll to position [66, 0]
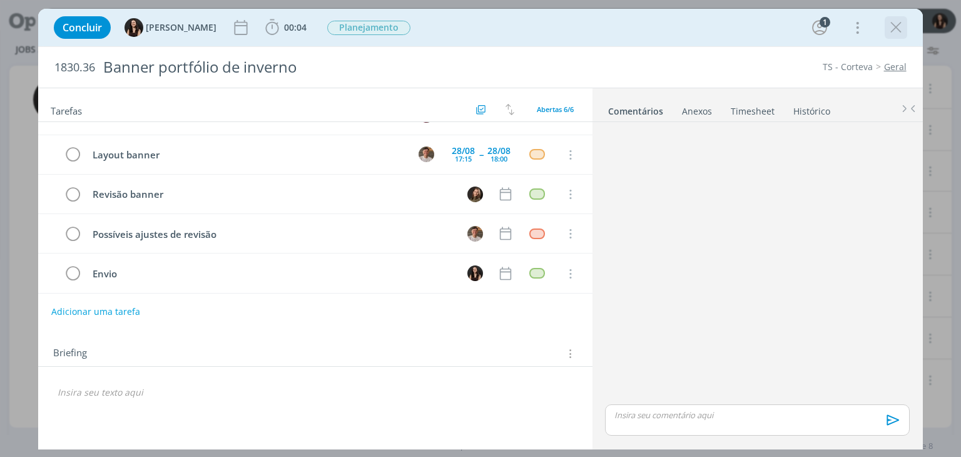
click at [898, 33] on icon "dialog" at bounding box center [895, 27] width 19 height 19
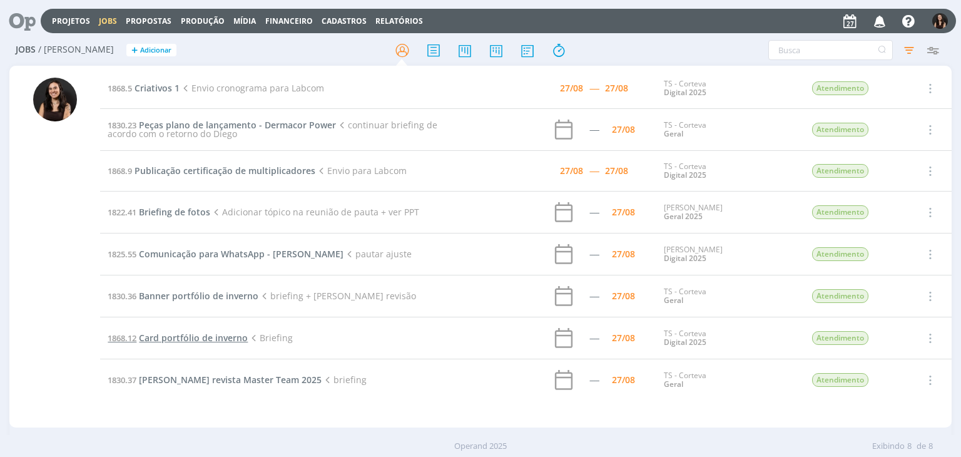
click at [205, 337] on span "Card portfólio de inverno" at bounding box center [193, 338] width 109 height 12
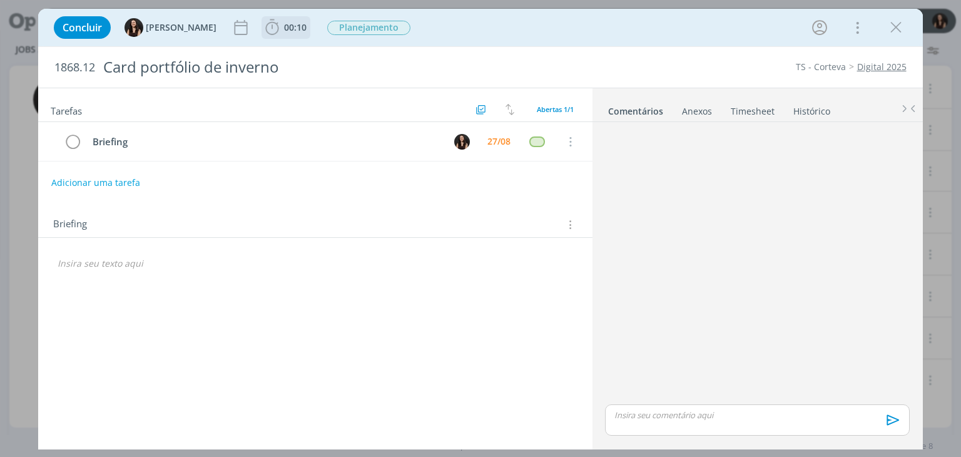
click at [284, 31] on span "00:10" at bounding box center [295, 27] width 23 height 12
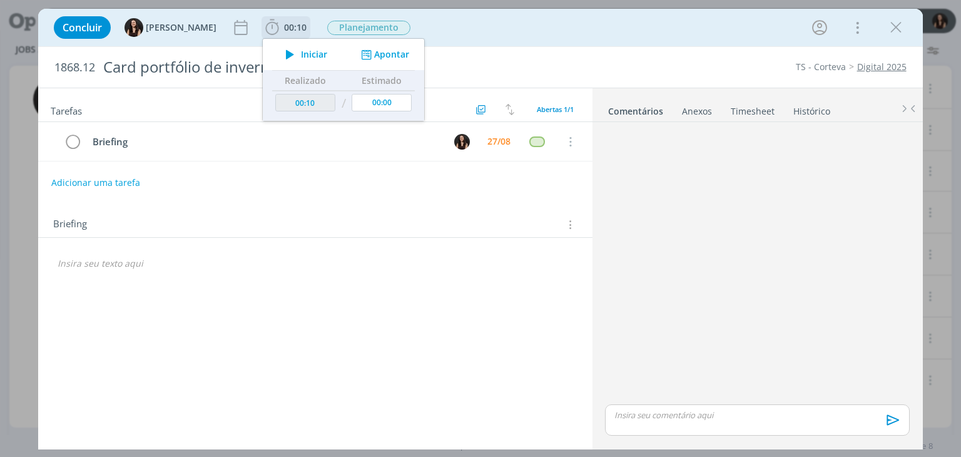
click at [310, 51] on span "Iniciar" at bounding box center [314, 54] width 26 height 9
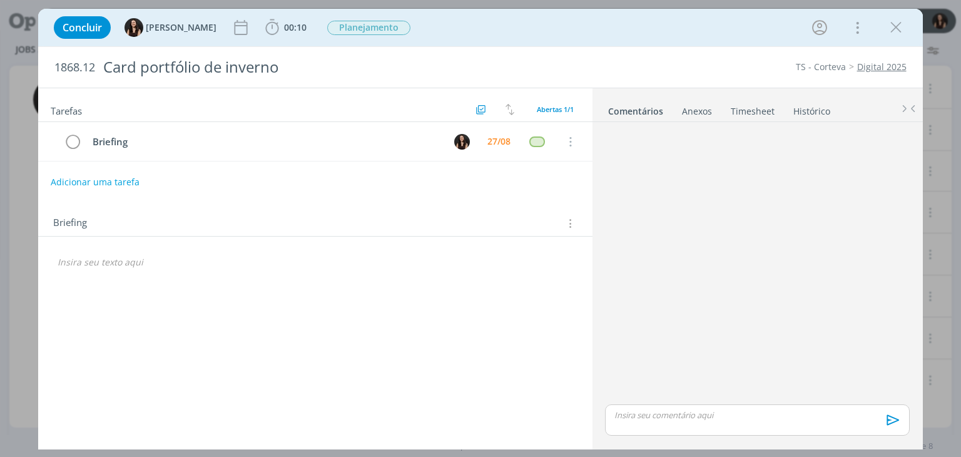
click at [98, 172] on button "Adicionar uma tarefa" at bounding box center [95, 181] width 89 height 21
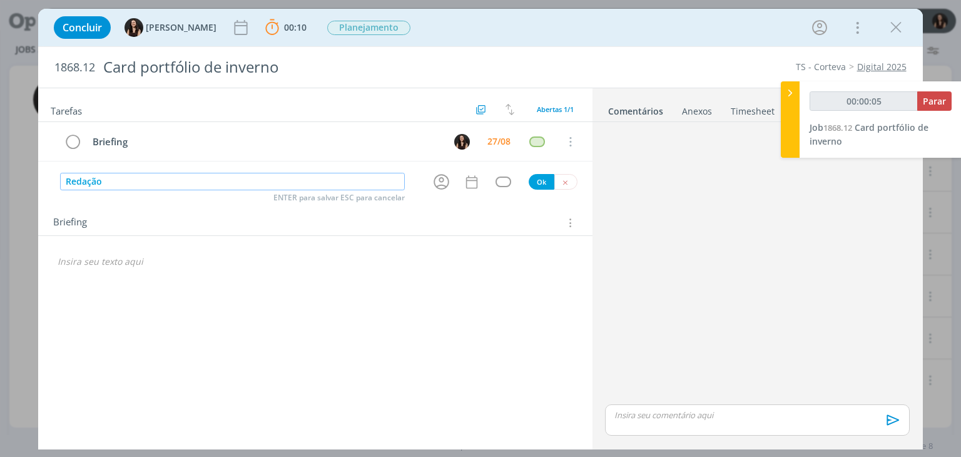
type input "Redação"
type input "00:00:06"
type input "Redação + le"
type input "00:00:07"
type input "Redação + legenda"
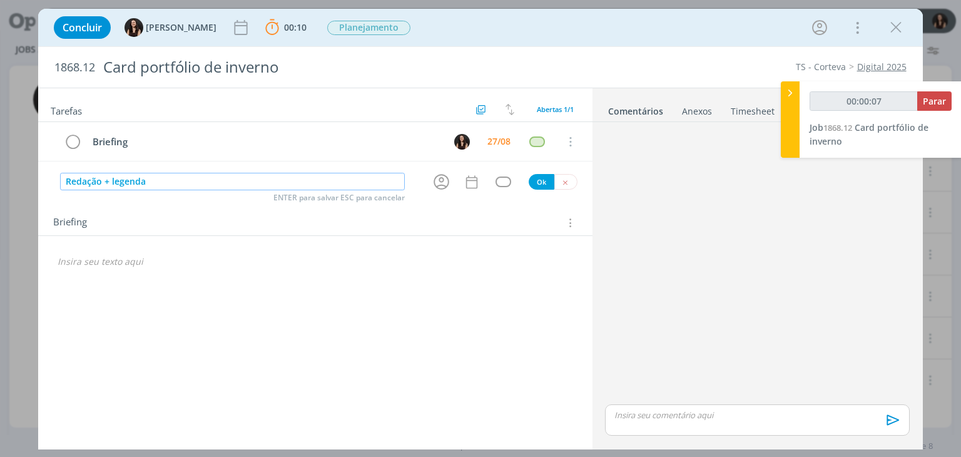
type input "00:00:08"
type input "Redação + legenda card"
type input "00:00:10"
type input "Redação + legenda card"
type input "00:00:12"
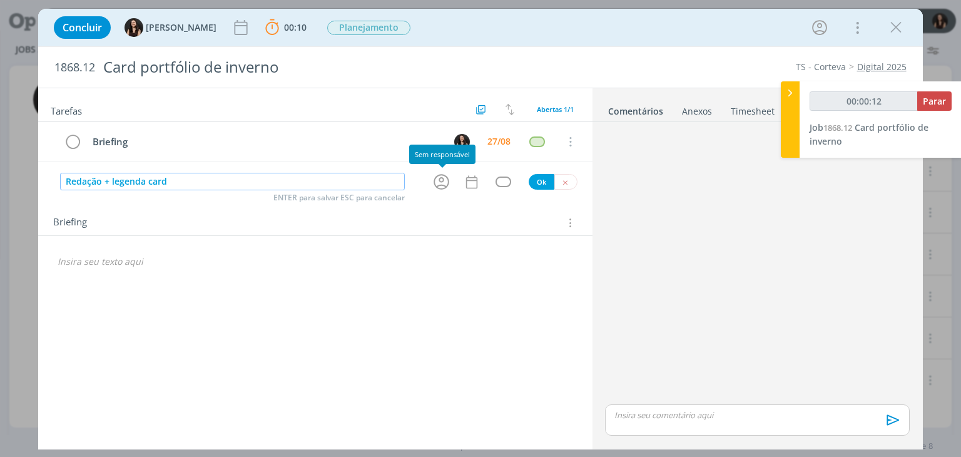
click at [440, 176] on icon "dialog" at bounding box center [441, 183] width 16 height 16
type input "Redação + legenda card"
type input "00:00:13"
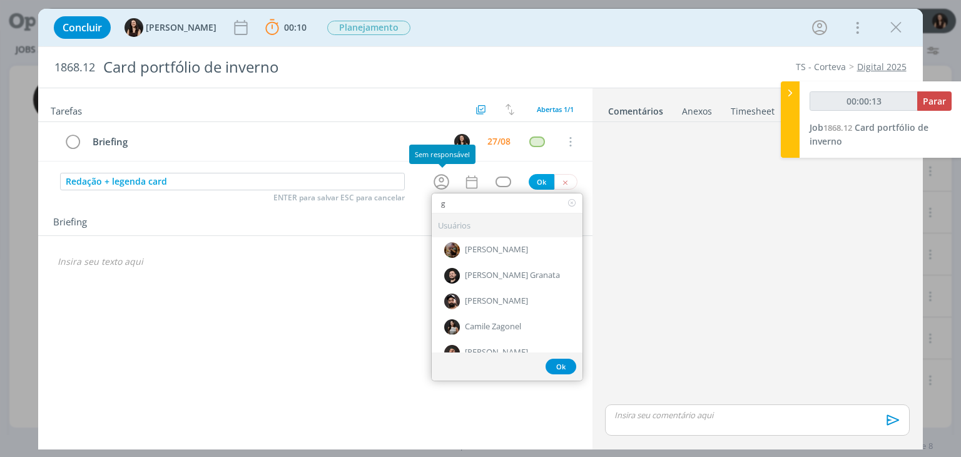
type input "ge"
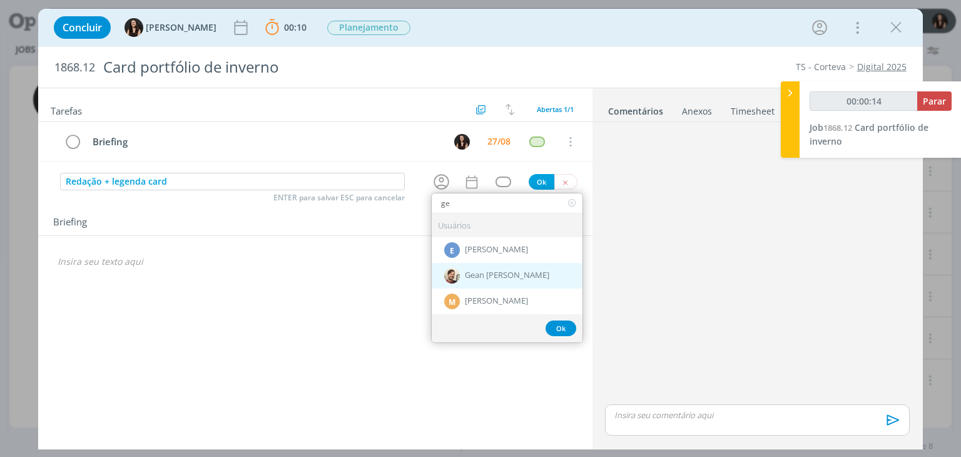
type input "00:00:15"
type input "ge"
click at [471, 263] on div "Gean [PERSON_NAME]" at bounding box center [507, 276] width 151 height 26
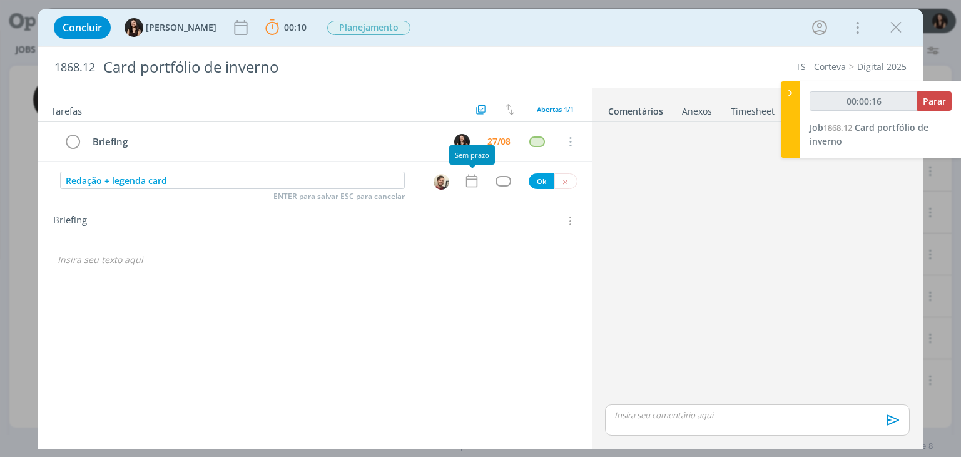
click at [466, 179] on icon "dialog" at bounding box center [470, 181] width 11 height 13
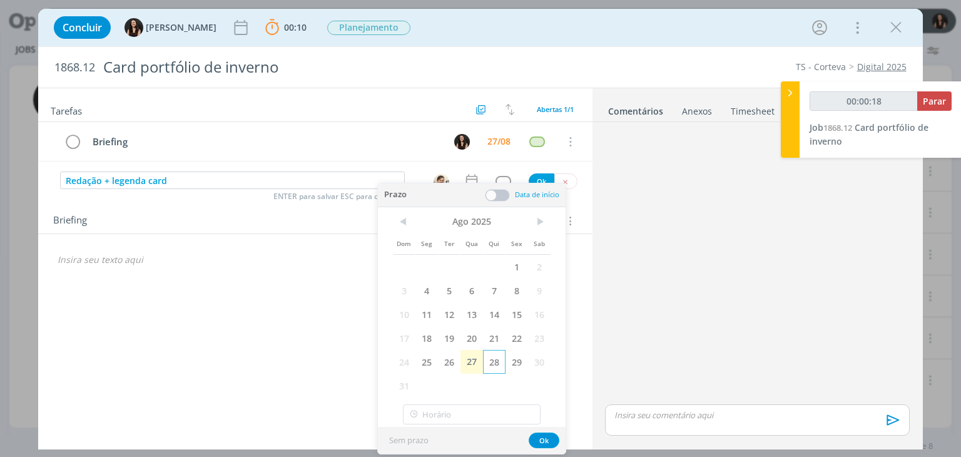
click at [495, 358] on span "28" at bounding box center [494, 362] width 23 height 24
click at [497, 193] on span at bounding box center [497, 195] width 25 height 13
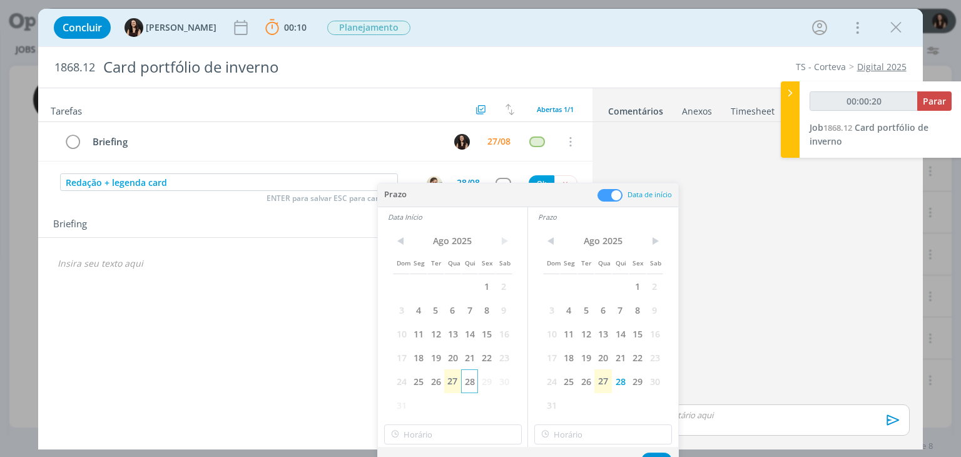
click at [468, 383] on span "28" at bounding box center [469, 381] width 17 height 24
type input "00:00:21"
type input "12:00"
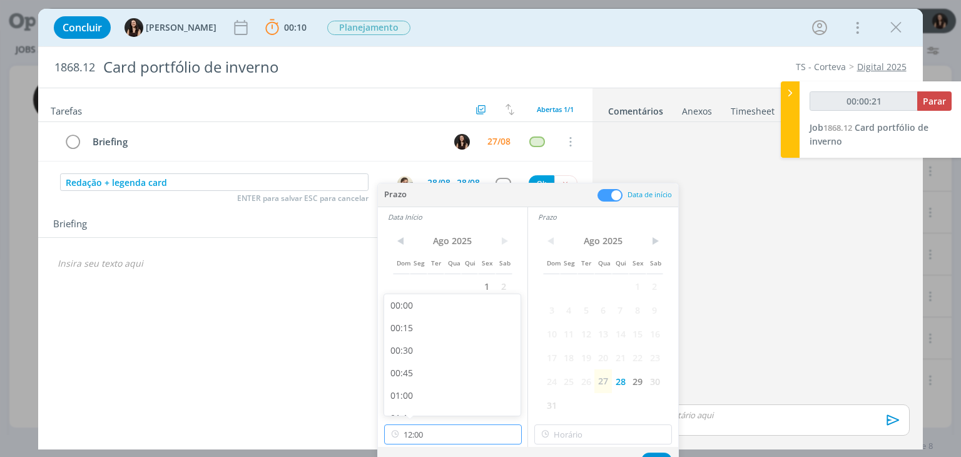
click at [457, 429] on input "12:00" at bounding box center [453, 434] width 138 height 20
type input "00:00:25"
click at [452, 337] on div "17:00" at bounding box center [454, 333] width 140 height 23
type input "17:00"
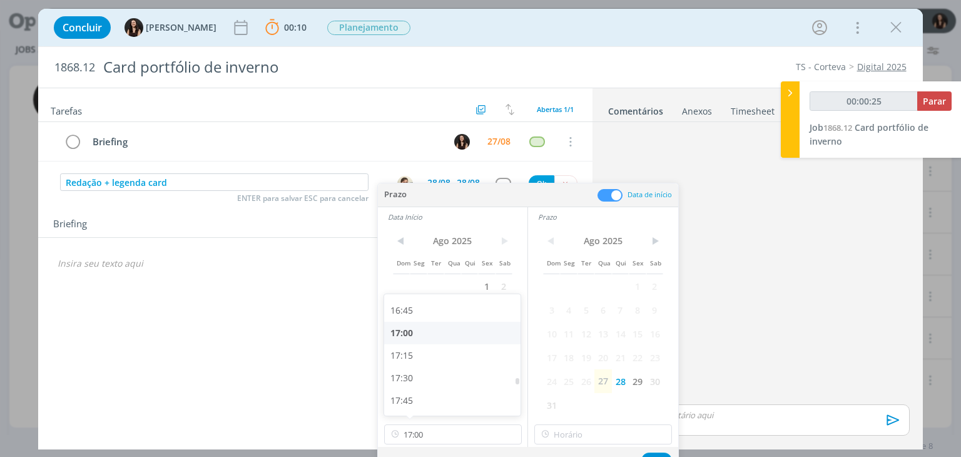
type input "00:00:26"
type input "17:00"
click at [570, 433] on input "17:00" at bounding box center [603, 434] width 138 height 20
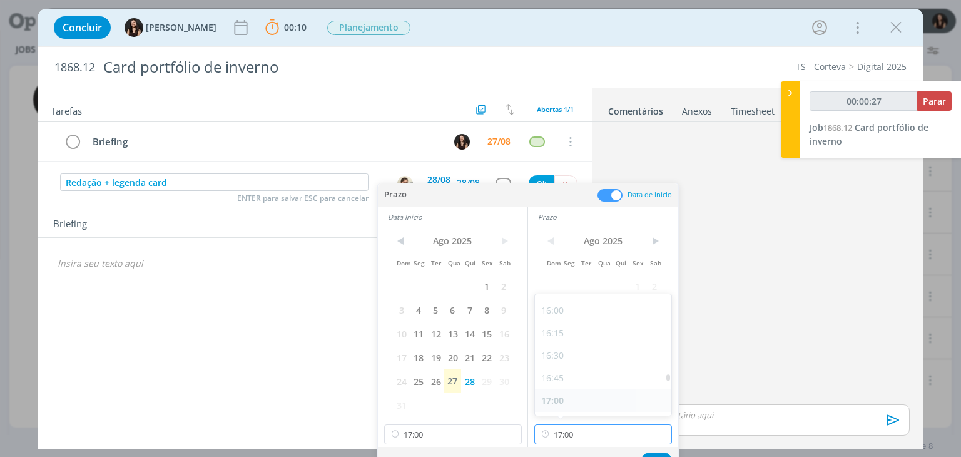
type input "00:00:28"
click at [571, 403] on div "17:30" at bounding box center [605, 408] width 140 height 23
type input "17:30"
click at [583, 428] on input "17:30" at bounding box center [603, 434] width 138 height 20
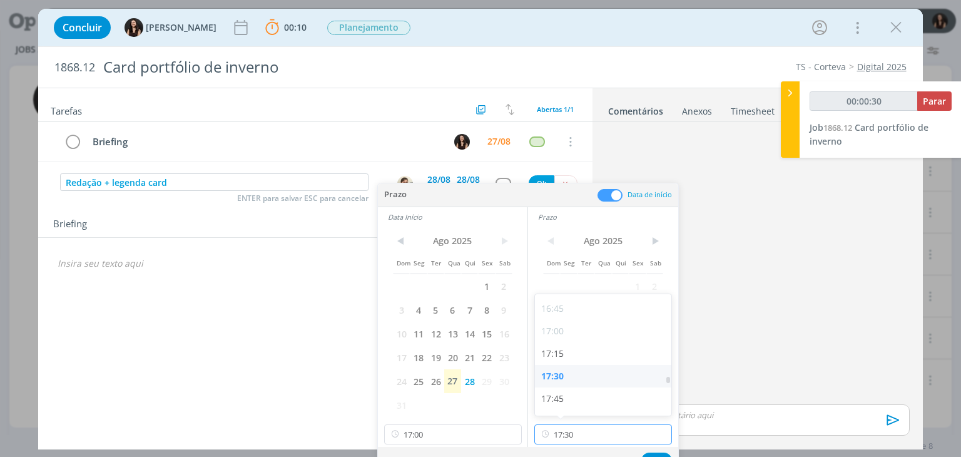
type input "00:00:31"
click at [577, 395] on div "18:00" at bounding box center [605, 405] width 140 height 23
type input "18:00"
click at [657, 452] on button "Ok" at bounding box center [656, 460] width 31 height 16
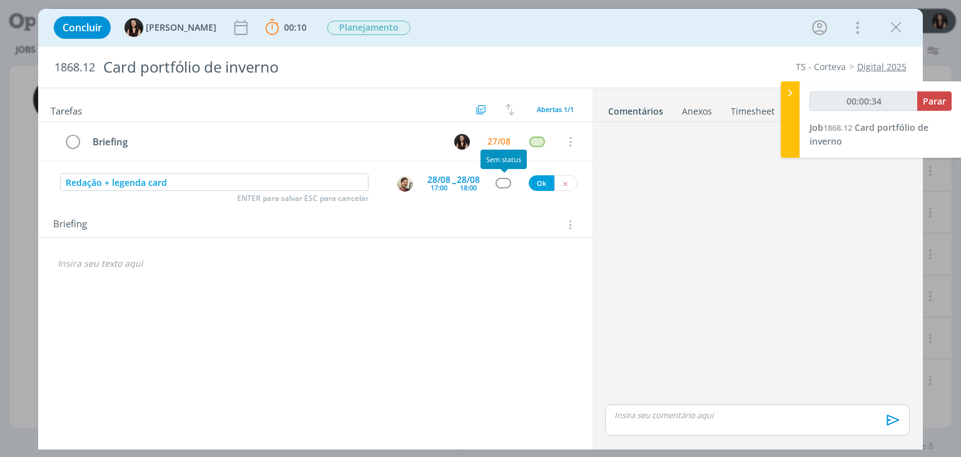
click at [497, 183] on div "dialog" at bounding box center [503, 183] width 16 height 11
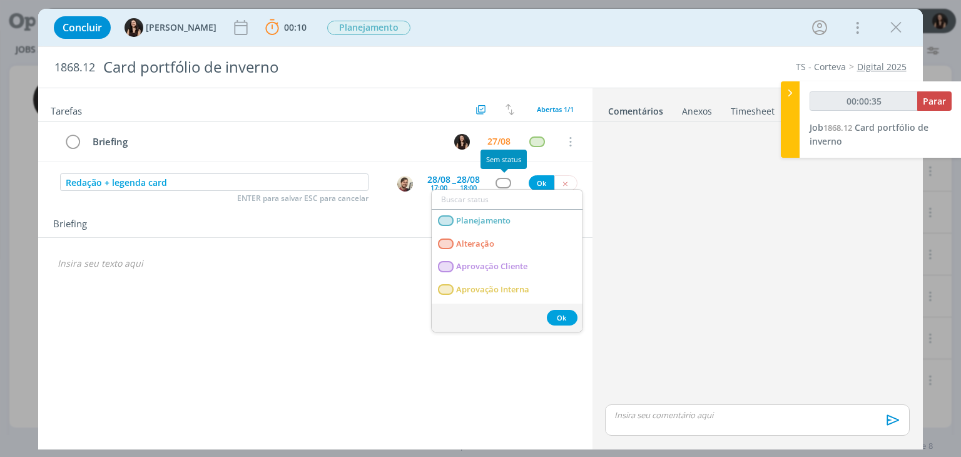
type input "00:00:36"
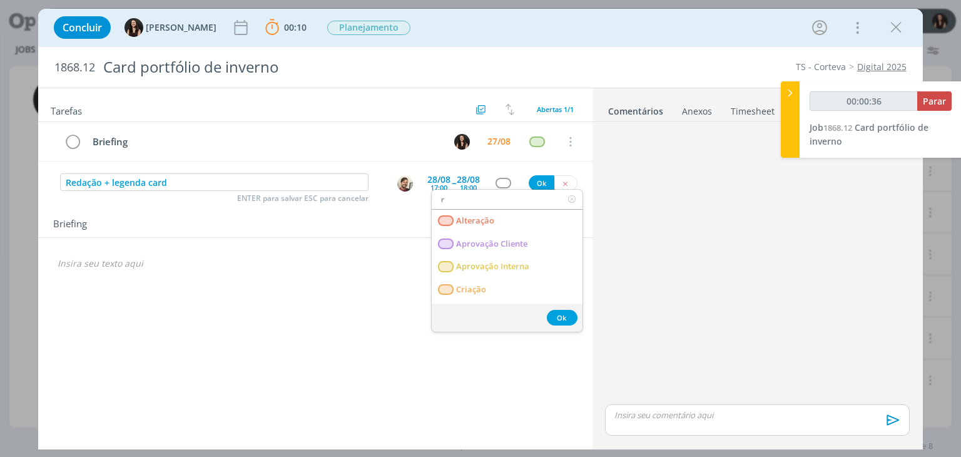
type input "re"
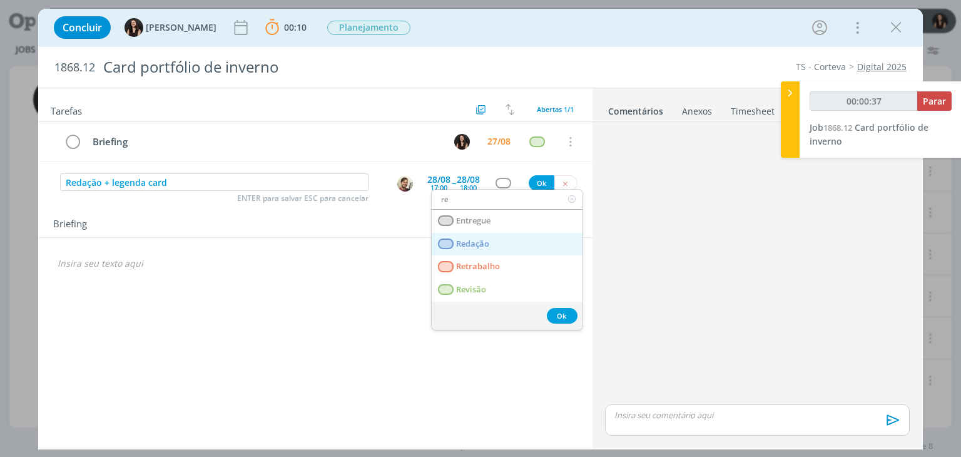
type input "00:00:38"
type input "re"
click at [480, 249] on link "Redação" at bounding box center [507, 244] width 151 height 23
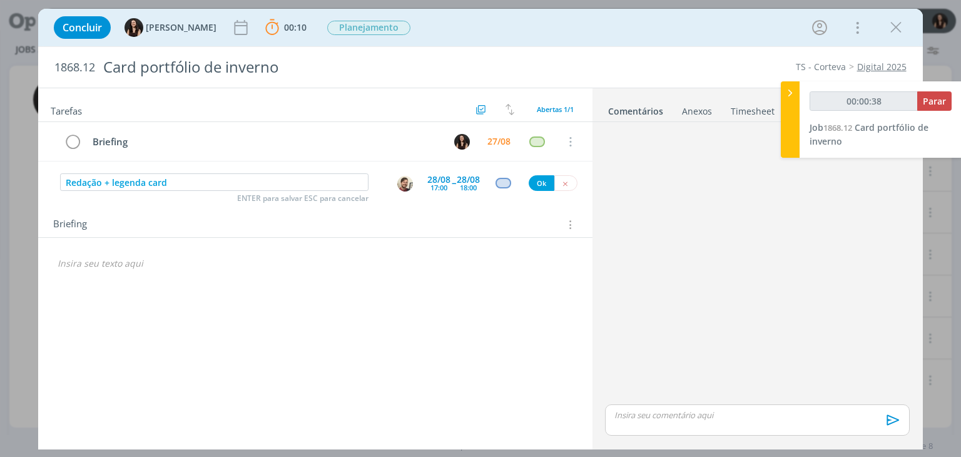
type input "00:00:39"
click at [545, 176] on button "Ok" at bounding box center [542, 183] width 26 height 16
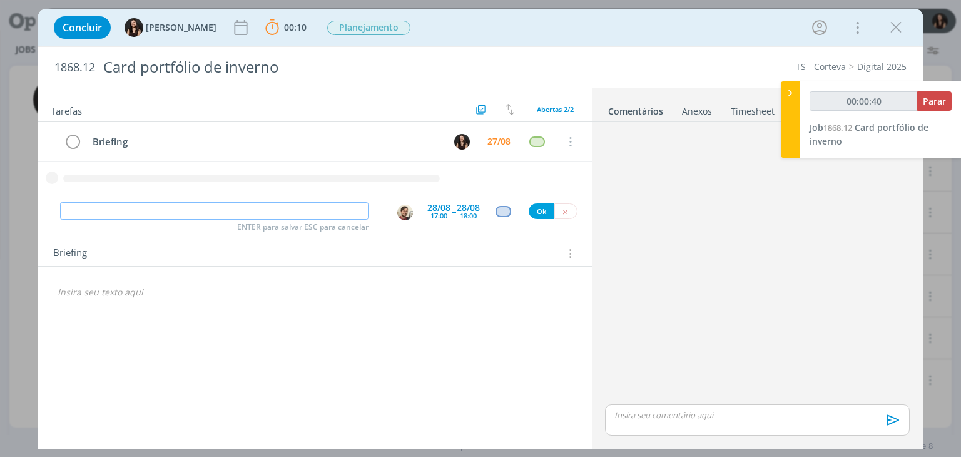
type input "00:00:41"
type input "Layout"
type input "00:00:42"
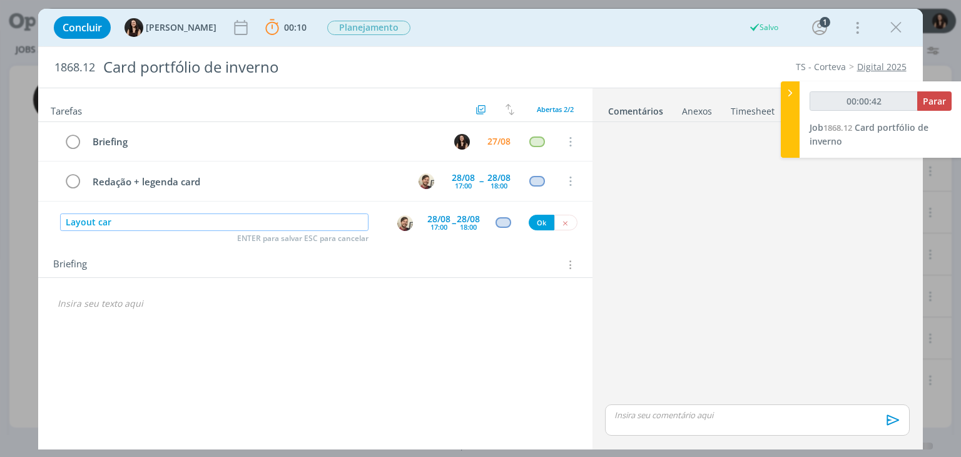
type input "Layout card"
type input "00:00:43"
type input "Layout card"
type input "00:00:45"
click at [403, 218] on img "dialog" at bounding box center [405, 223] width 16 height 16
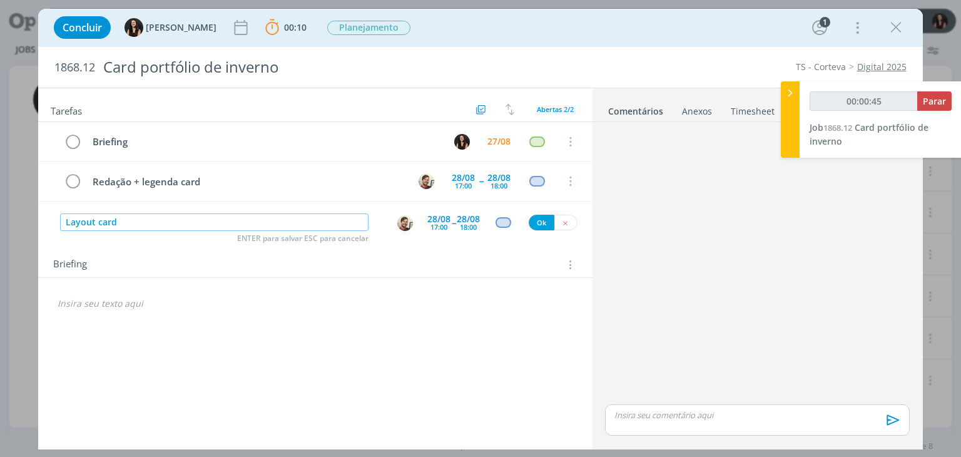
type input "Layout card"
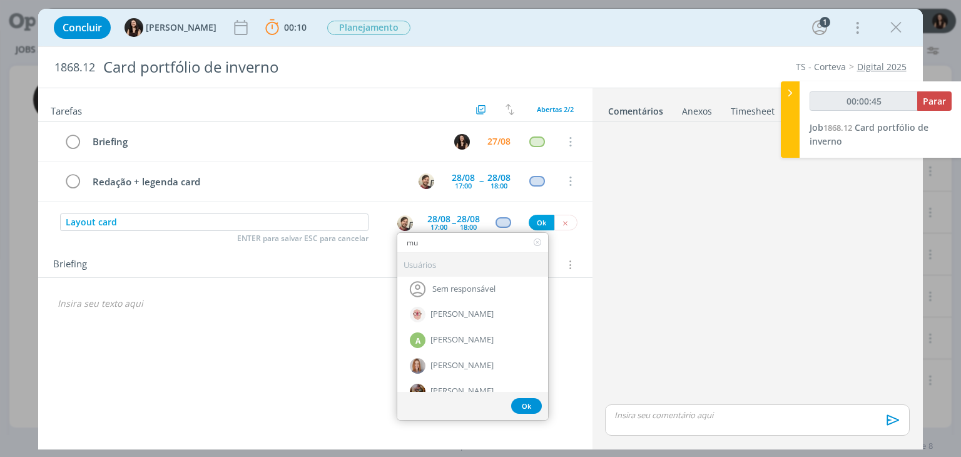
type input "mur"
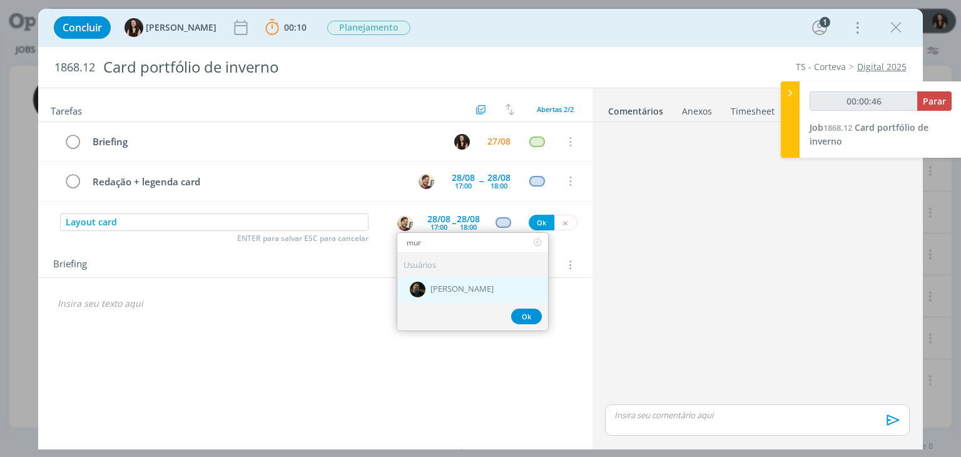
type input "00:00:47"
type input "mur"
click at [447, 285] on span "[PERSON_NAME]" at bounding box center [461, 290] width 63 height 10
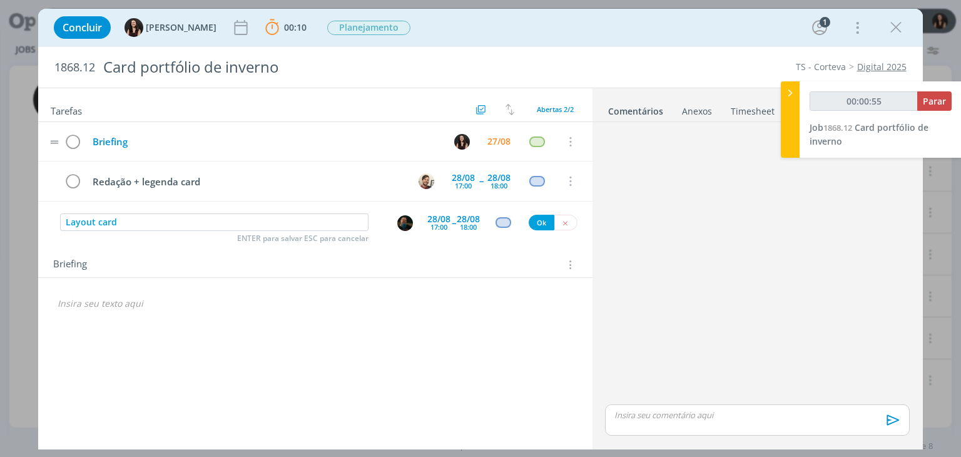
type input "00:00:56"
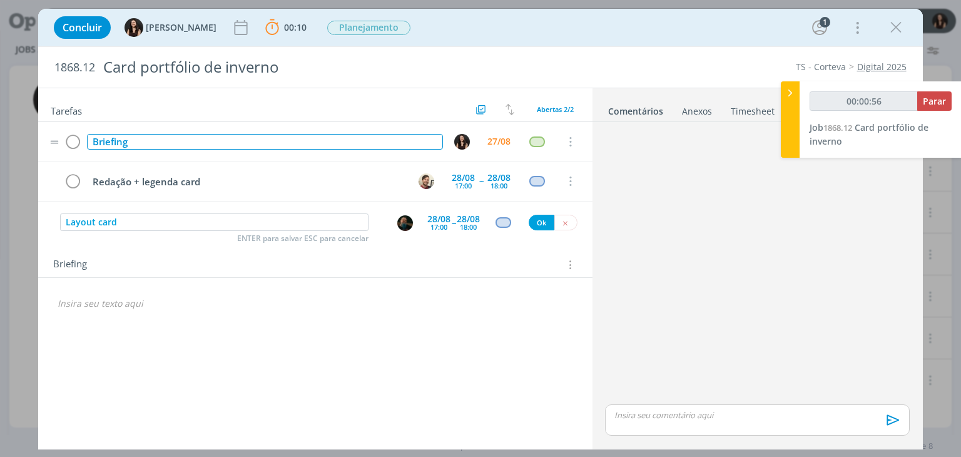
click at [252, 136] on div "Briefing" at bounding box center [264, 142] width 355 height 16
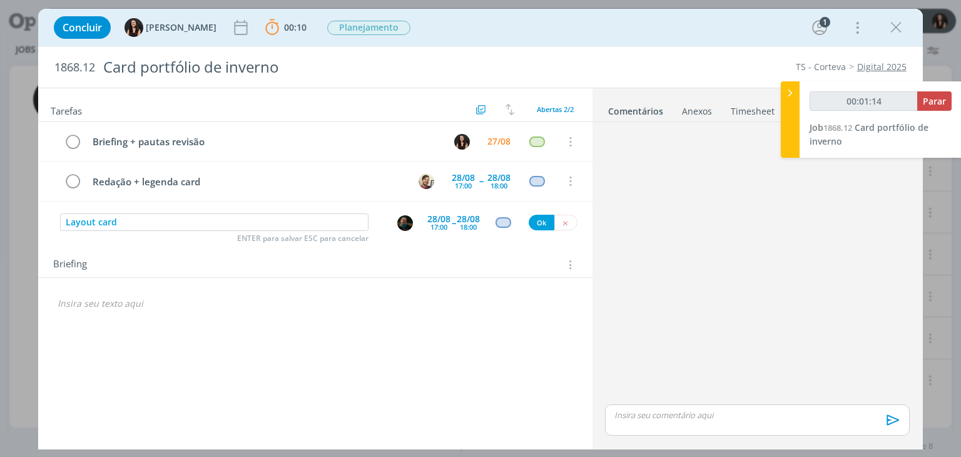
click at [445, 225] on div "17:00" at bounding box center [438, 226] width 17 height 7
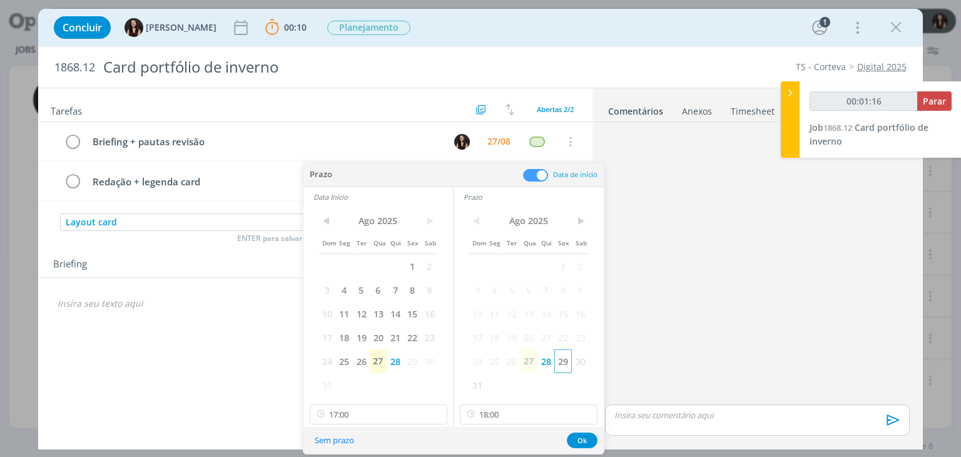
click at [562, 358] on span "29" at bounding box center [562, 361] width 17 height 24
click at [410, 356] on span "29" at bounding box center [411, 361] width 17 height 24
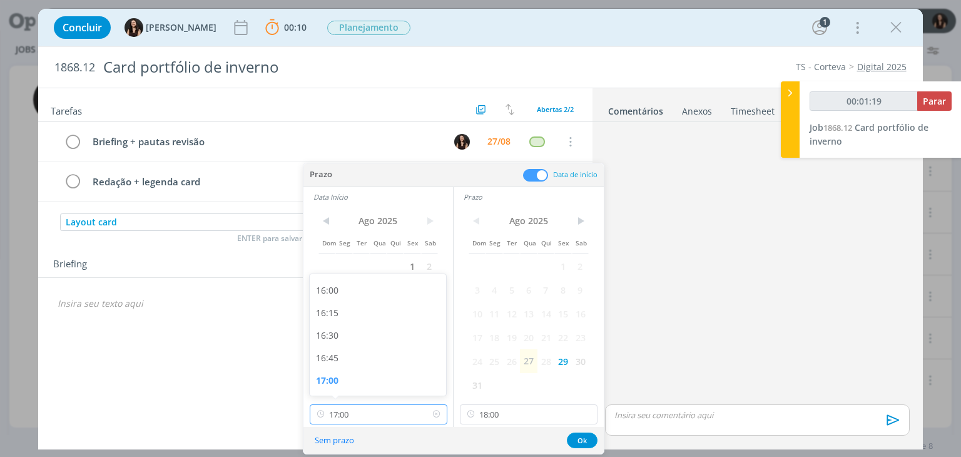
click at [378, 421] on input "17:00" at bounding box center [379, 414] width 138 height 20
type input "00:01:23"
click at [368, 306] on div "09:00" at bounding box center [380, 305] width 140 height 23
type input "09:00"
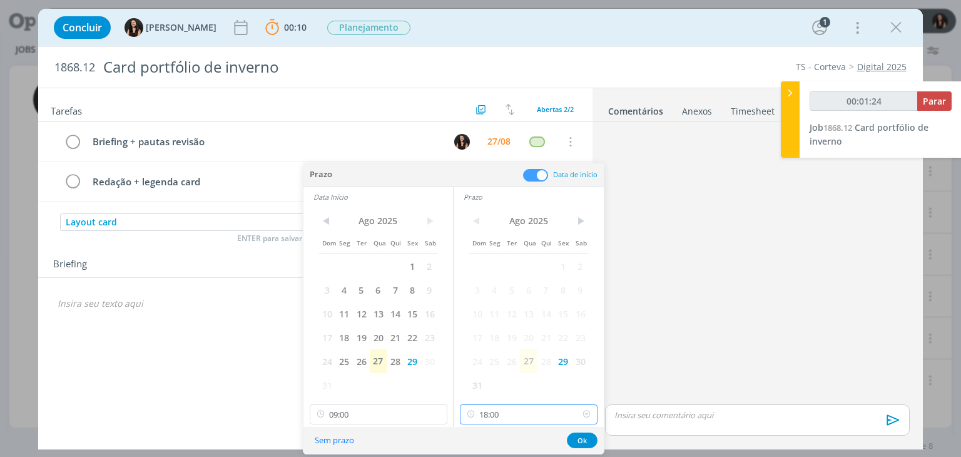
click at [533, 416] on input "18:00" at bounding box center [529, 414] width 138 height 20
type input "00:01:28"
click at [502, 281] on div "10:00" at bounding box center [530, 277] width 140 height 23
type input "10:00"
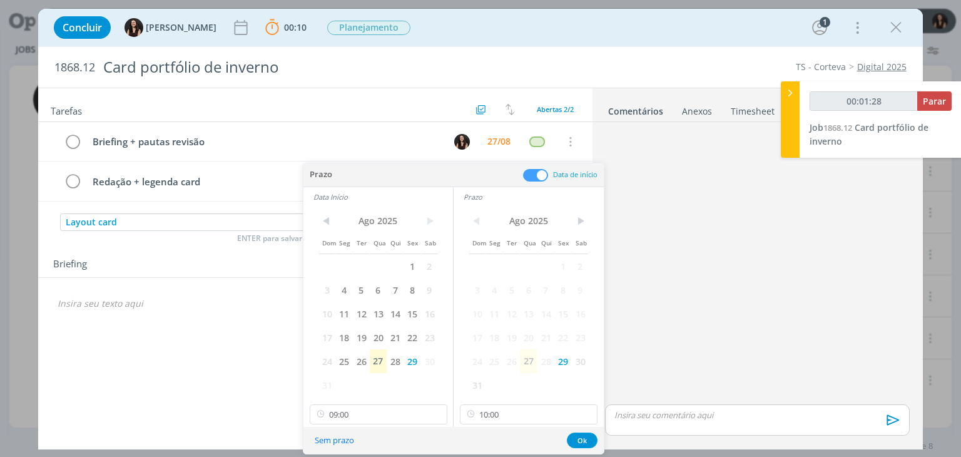
scroll to position [901, 0]
click at [569, 437] on button "Ok" at bounding box center [582, 440] width 31 height 16
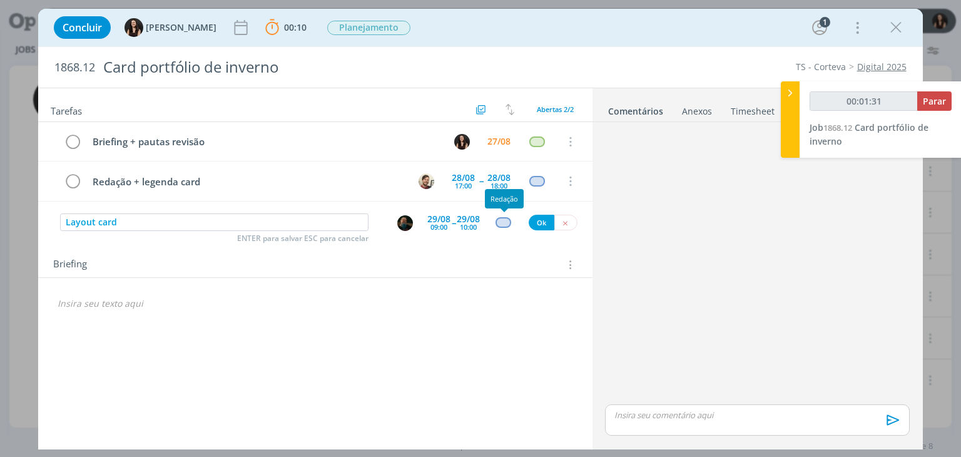
click at [502, 223] on div "dialog" at bounding box center [503, 222] width 16 height 11
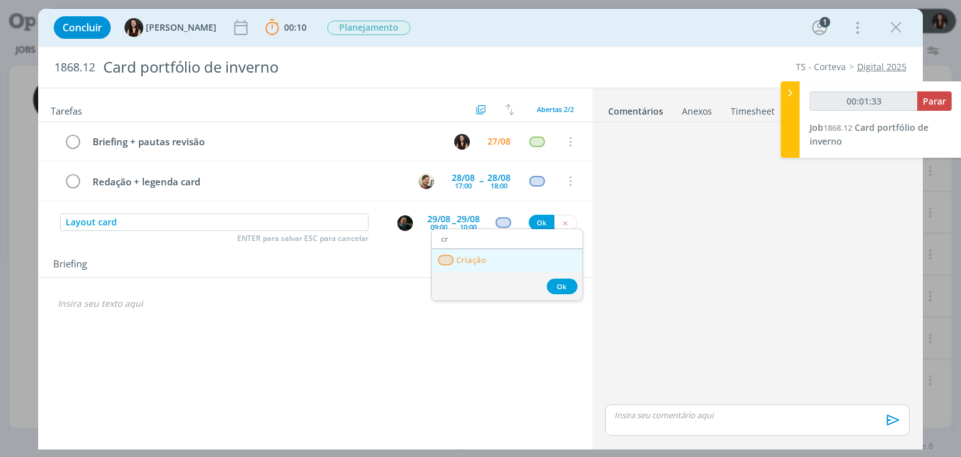
click at [482, 250] on link "Criação" at bounding box center [507, 260] width 151 height 23
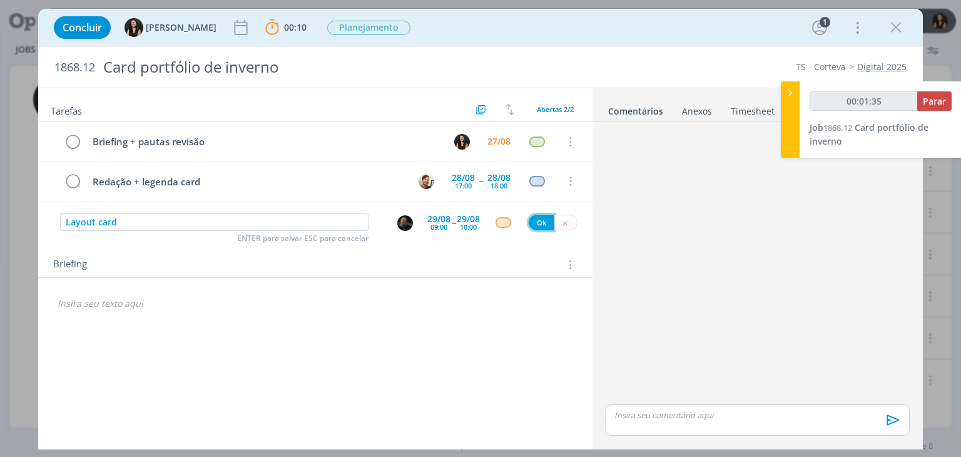
click at [534, 219] on button "Ok" at bounding box center [542, 223] width 26 height 16
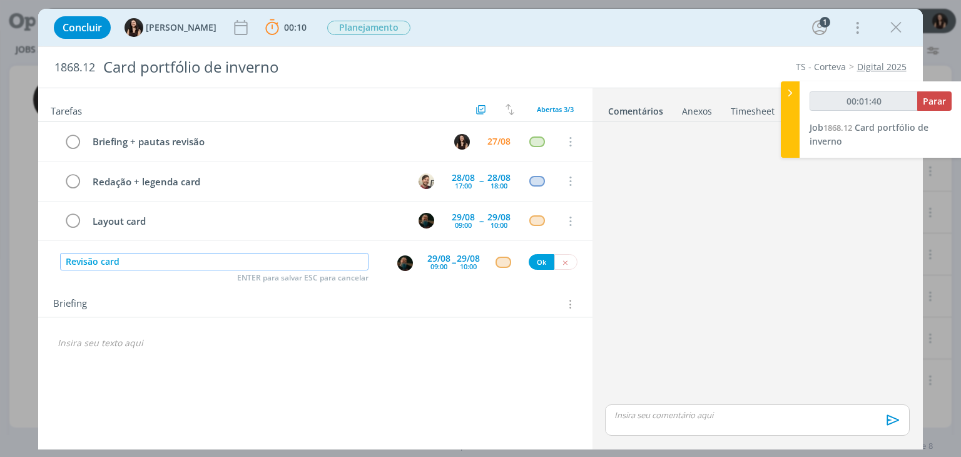
click at [408, 264] on img "dialog" at bounding box center [405, 263] width 16 height 16
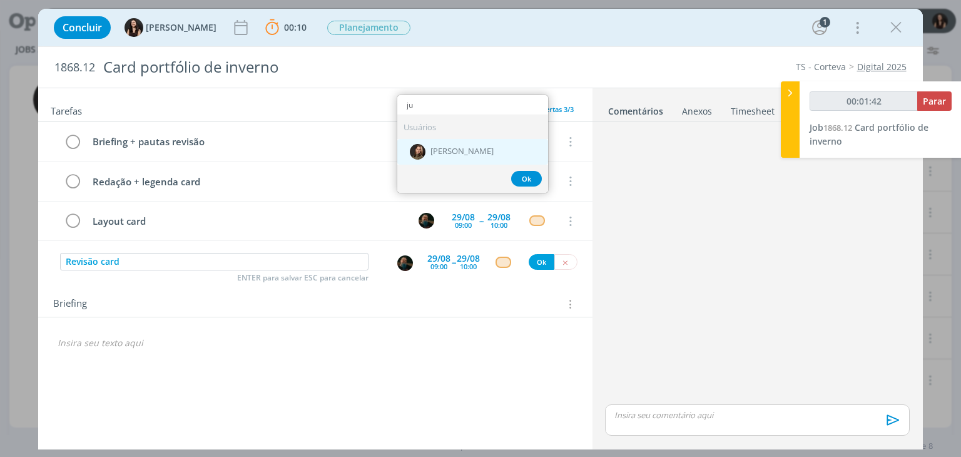
click at [505, 160] on div "[PERSON_NAME]" at bounding box center [472, 151] width 151 height 26
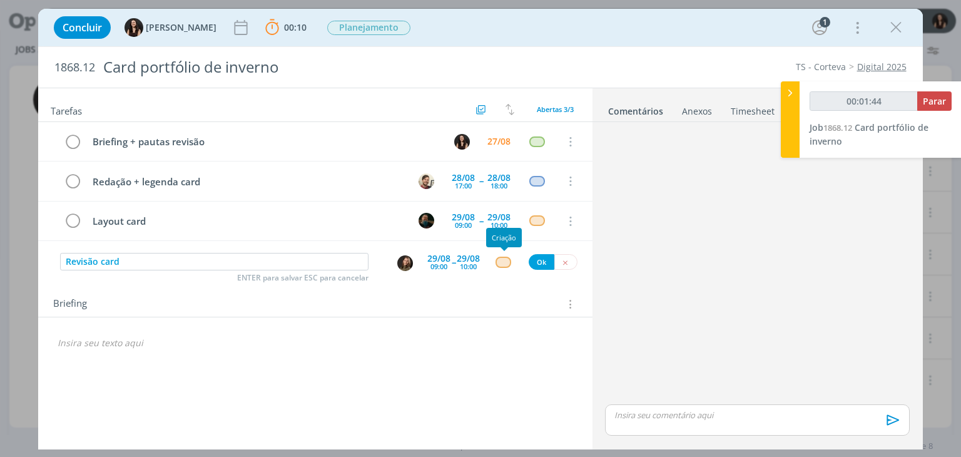
click at [501, 257] on div "dialog" at bounding box center [503, 261] width 16 height 11
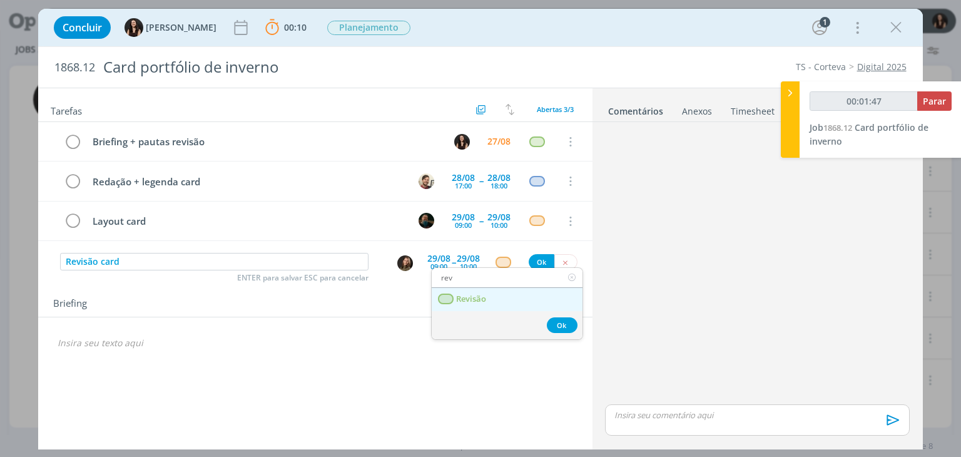
click at [491, 295] on link "Revisão" at bounding box center [507, 299] width 151 height 23
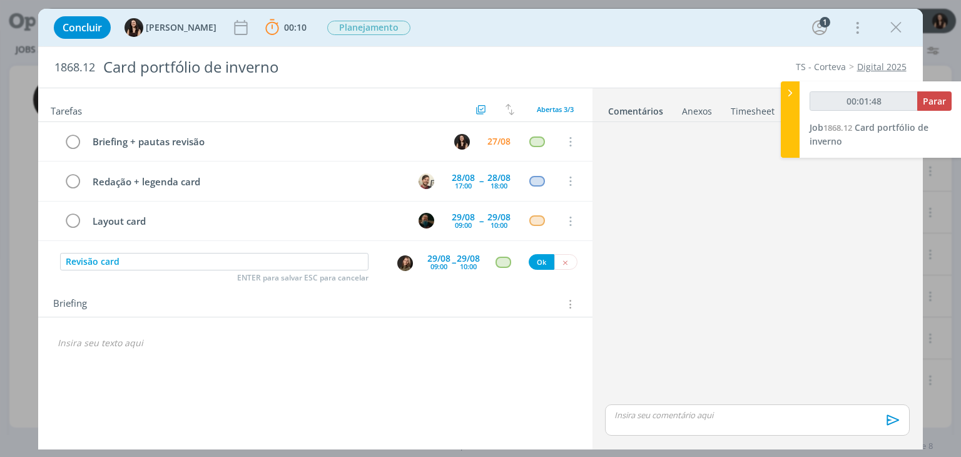
click at [453, 263] on span "--" at bounding box center [454, 262] width 4 height 12
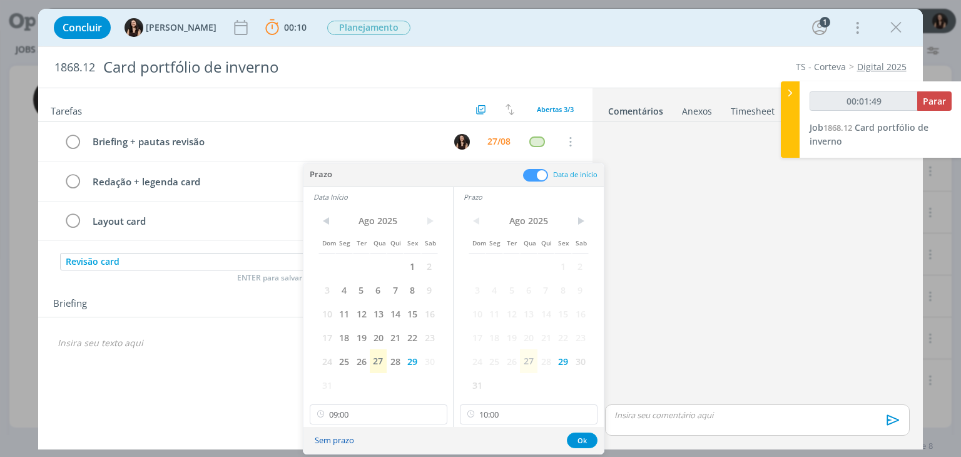
click at [343, 438] on button "Sem prazo" at bounding box center [334, 440] width 56 height 17
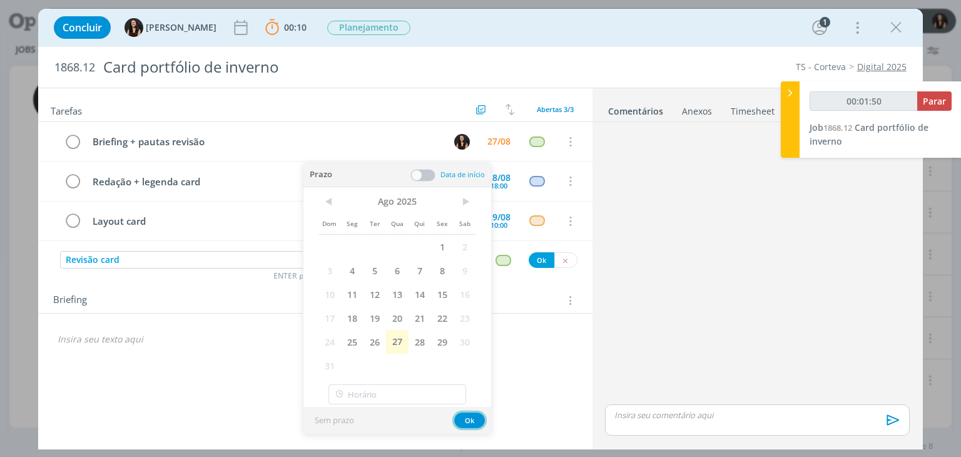
click at [465, 422] on button "Ok" at bounding box center [469, 420] width 31 height 16
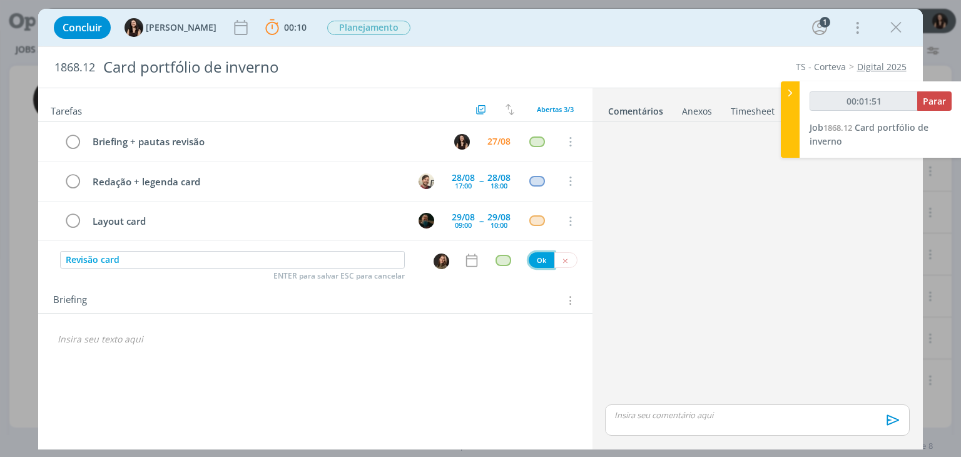
click at [544, 261] on button "Ok" at bounding box center [542, 260] width 26 height 16
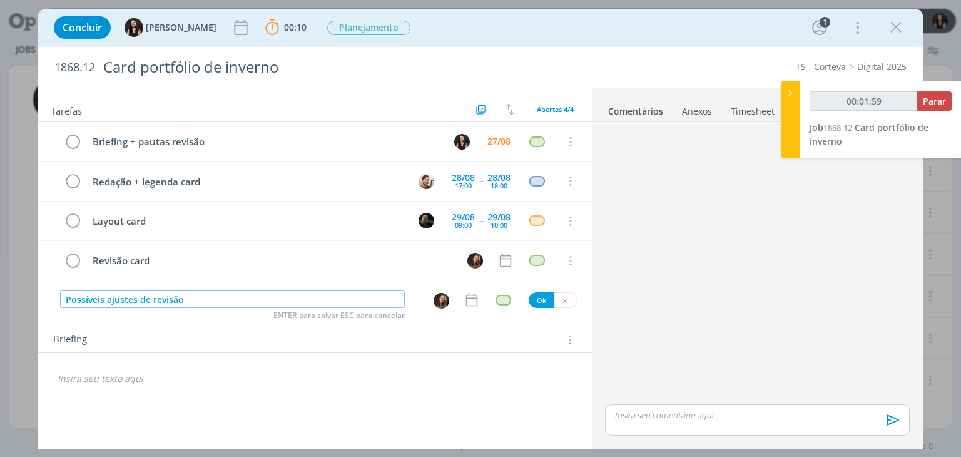
click at [445, 293] on img "dialog" at bounding box center [441, 301] width 16 height 16
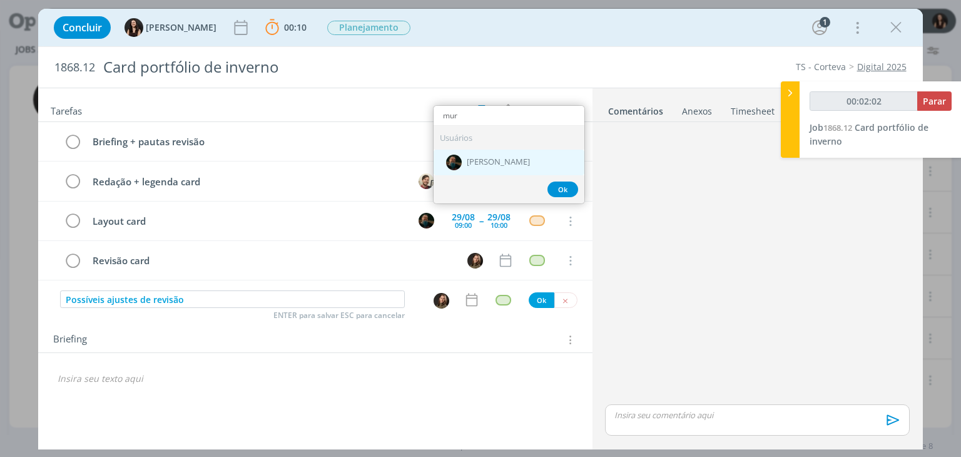
click at [521, 151] on div "[PERSON_NAME]" at bounding box center [508, 162] width 151 height 26
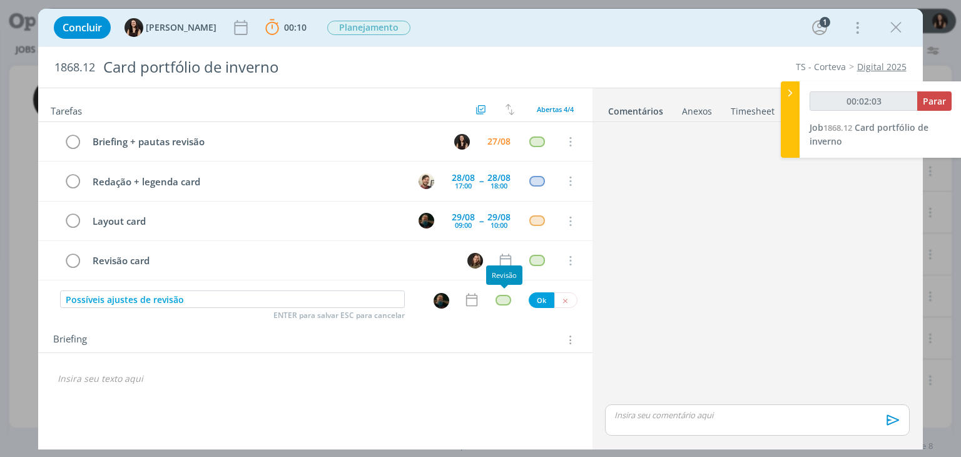
click at [500, 298] on div "dialog" at bounding box center [503, 300] width 16 height 11
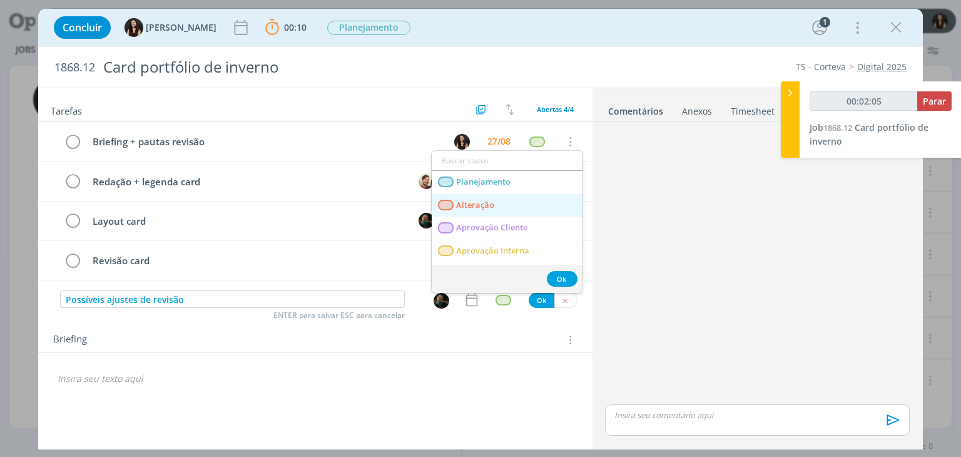
click at [520, 199] on link "Alteração" at bounding box center [507, 205] width 151 height 23
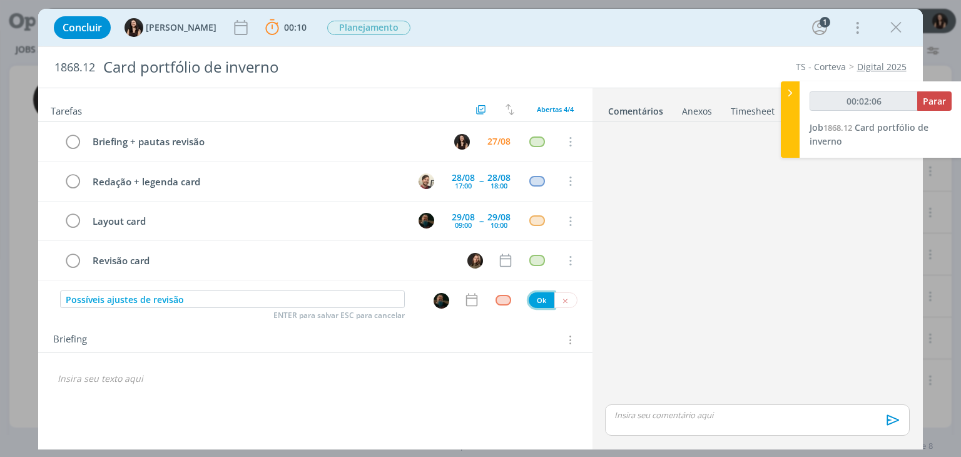
click at [537, 295] on button "Ok" at bounding box center [542, 300] width 26 height 16
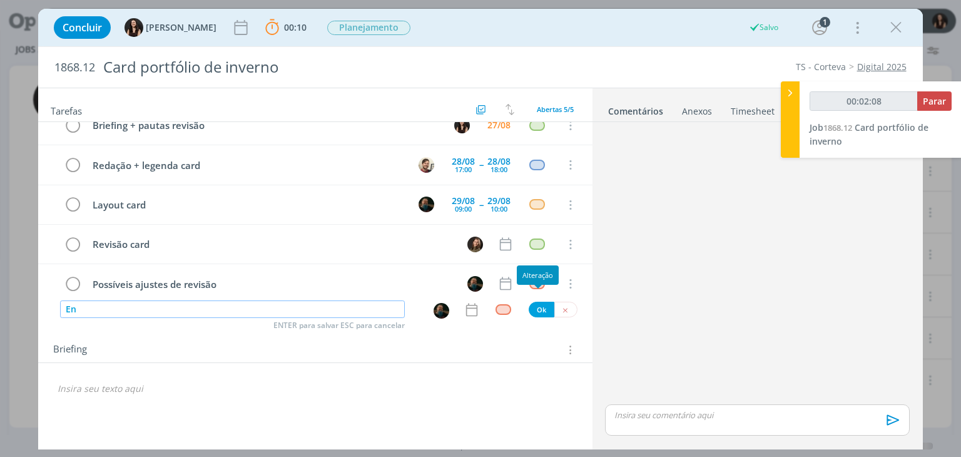
scroll to position [0, 0]
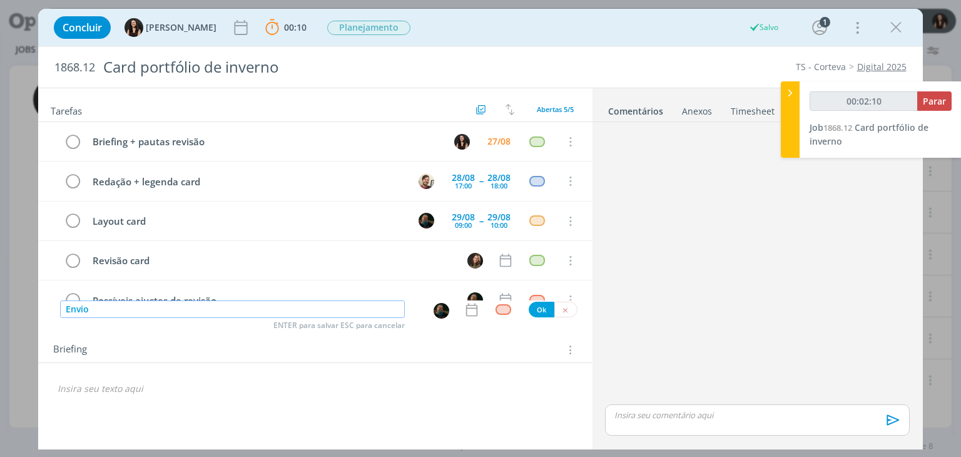
click at [435, 306] on img "dialog" at bounding box center [441, 311] width 16 height 16
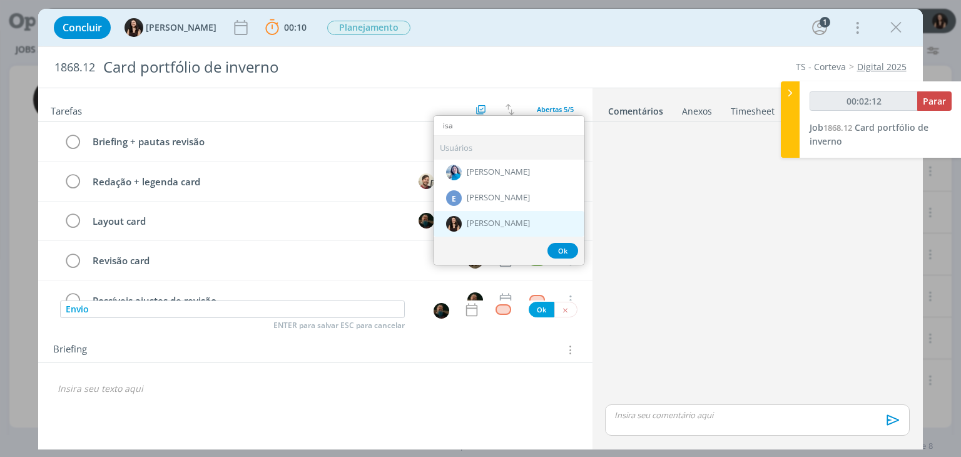
click at [491, 218] on span "[PERSON_NAME]" at bounding box center [498, 223] width 63 height 10
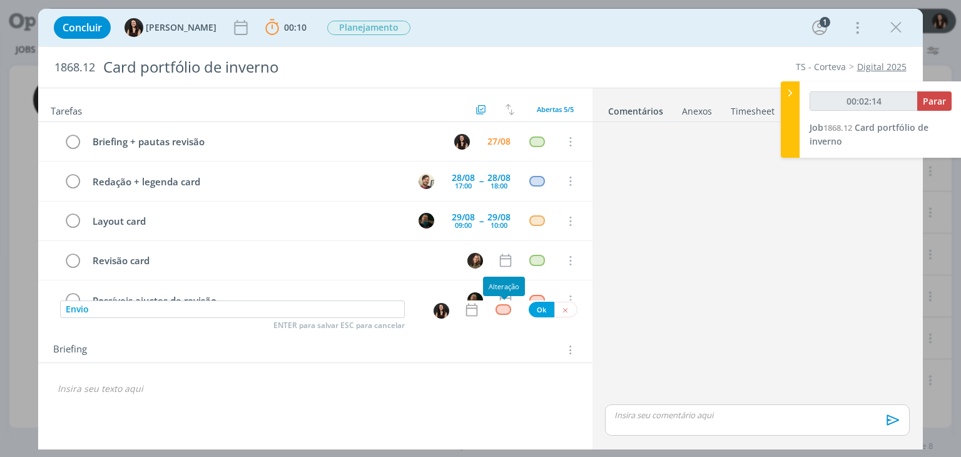
click at [503, 310] on div "dialog" at bounding box center [503, 309] width 16 height 11
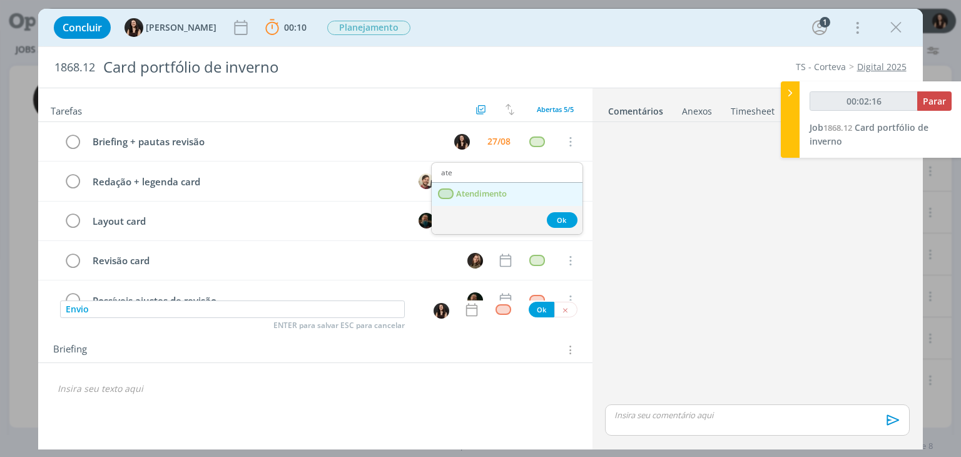
click at [559, 199] on link "Atendimento" at bounding box center [507, 194] width 151 height 23
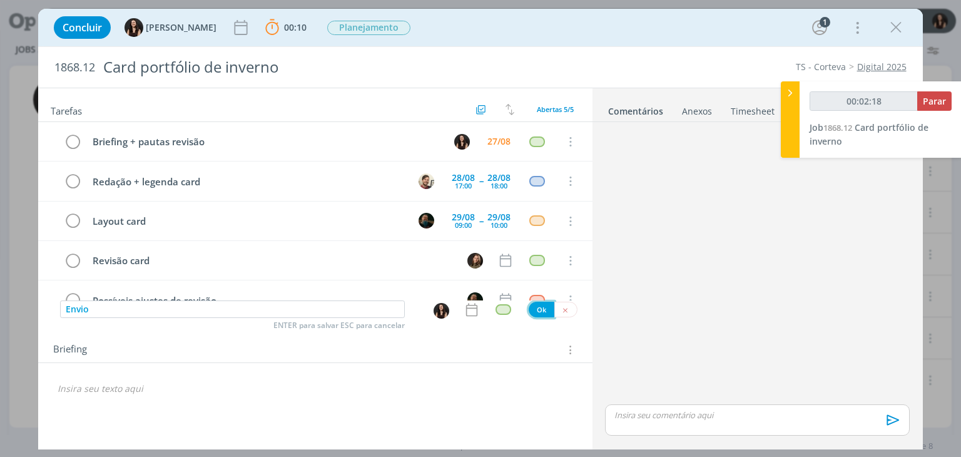
click at [543, 308] on button "Ok" at bounding box center [542, 309] width 26 height 16
click at [936, 100] on span "Parar" at bounding box center [934, 101] width 23 height 12
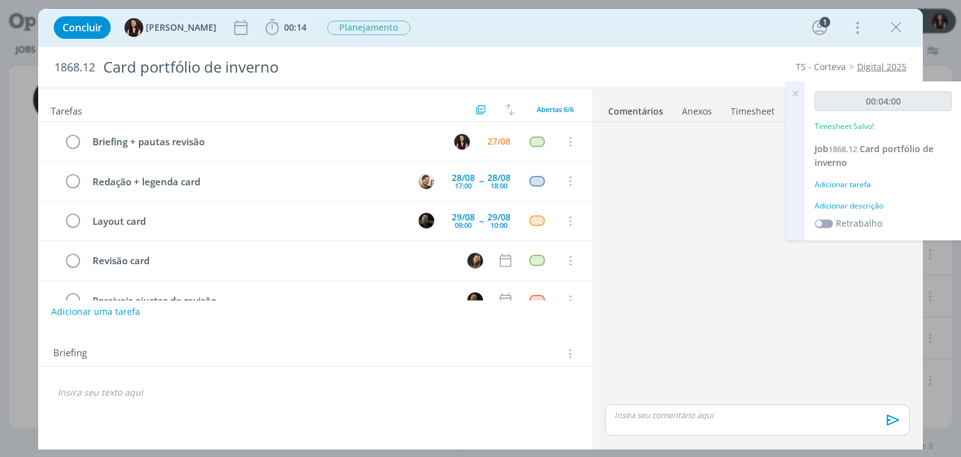
click at [876, 200] on div "Adicionar descrição" at bounding box center [882, 205] width 137 height 11
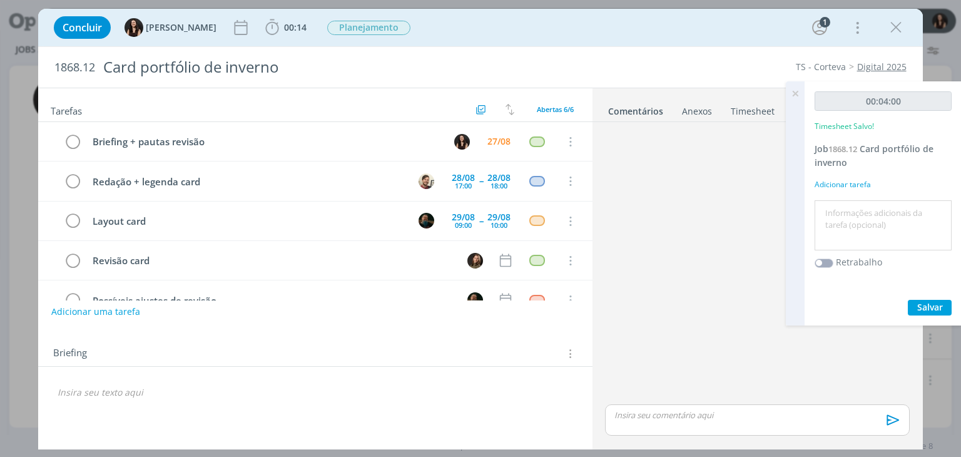
click at [876, 200] on div at bounding box center [882, 225] width 137 height 51
click at [869, 225] on textarea at bounding box center [883, 225] width 131 height 44
click at [926, 301] on span "Salvar" at bounding box center [930, 307] width 26 height 12
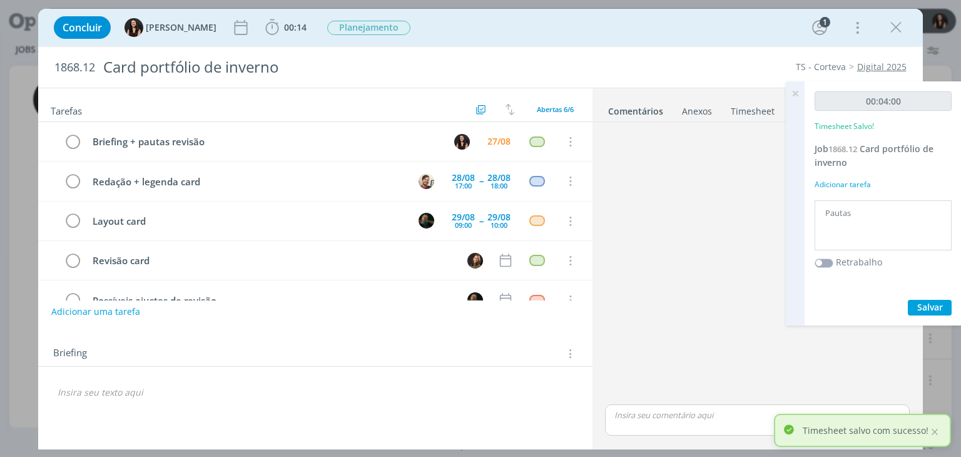
click at [798, 96] on icon at bounding box center [795, 93] width 23 height 24
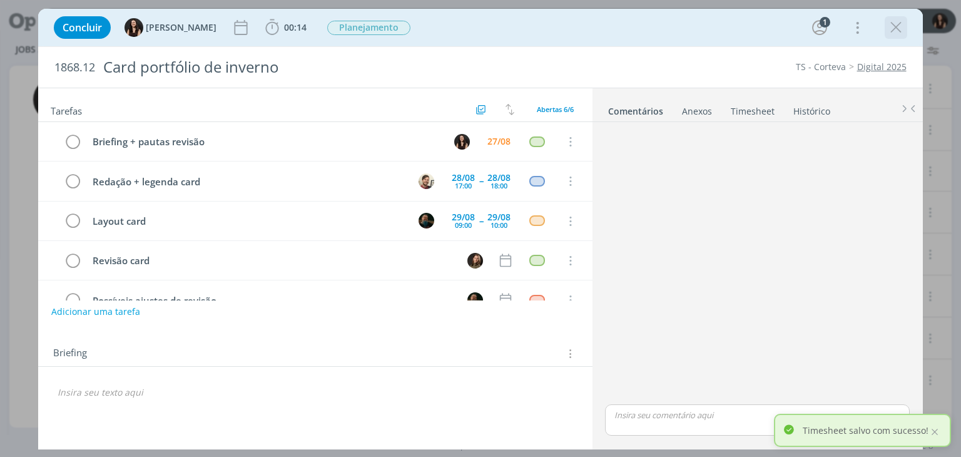
click at [888, 34] on icon "dialog" at bounding box center [895, 27] width 19 height 19
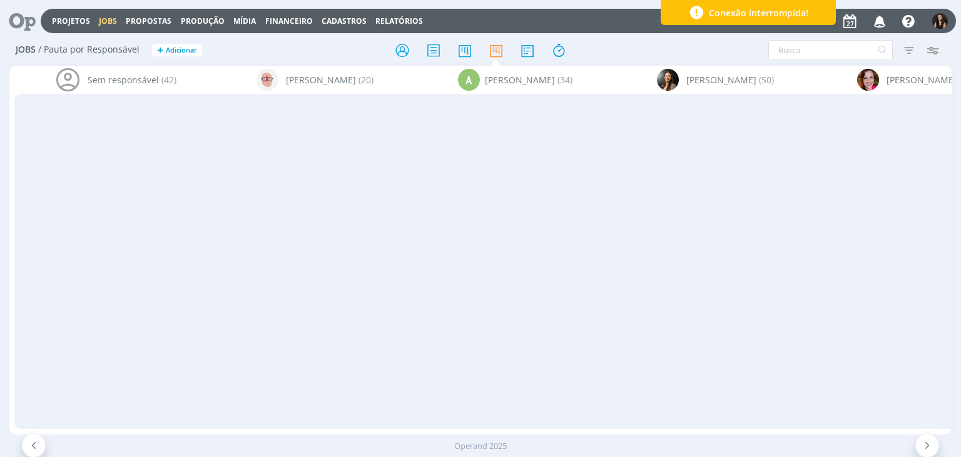
scroll to position [0, 3329]
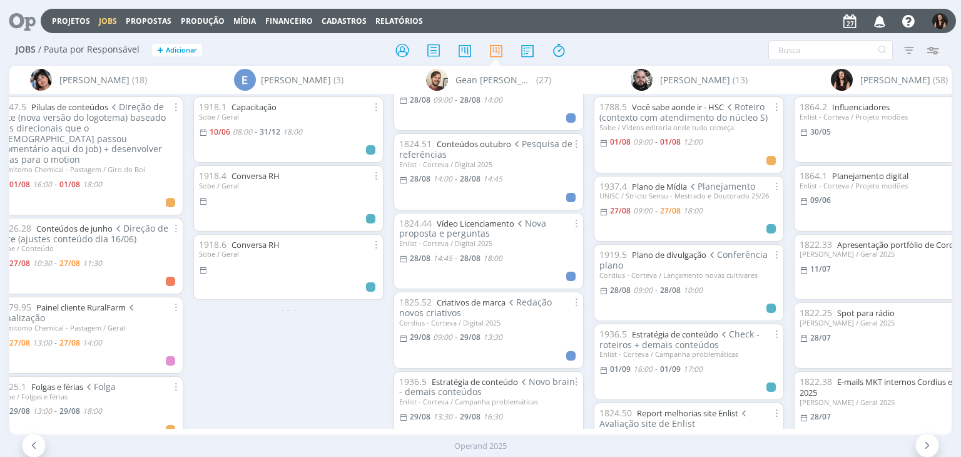
scroll to position [347, 0]
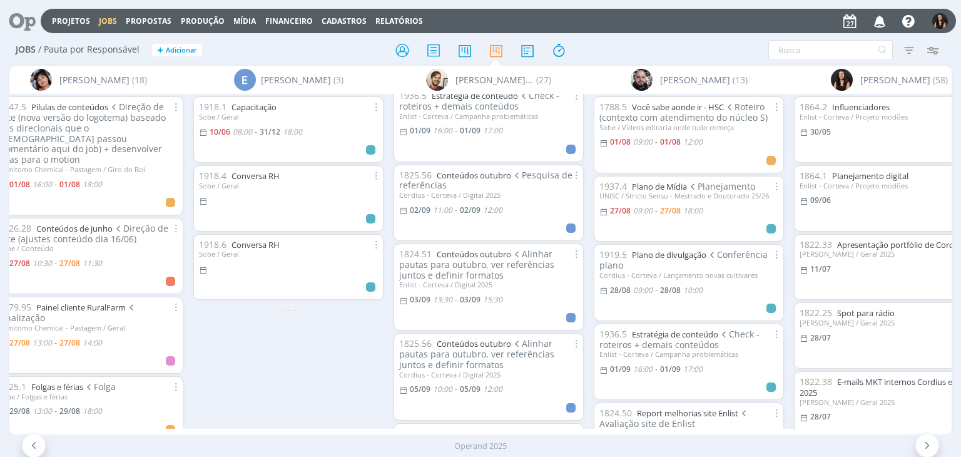
scroll to position [1236, 0]
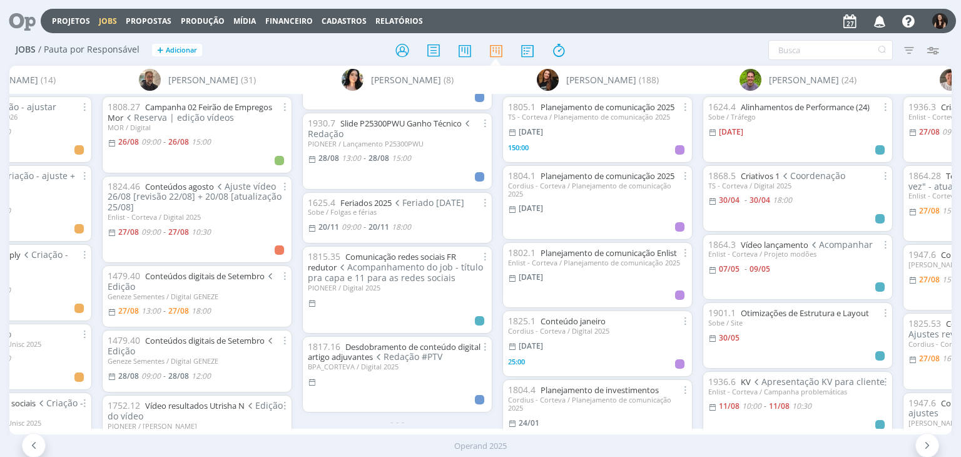
scroll to position [318, 0]
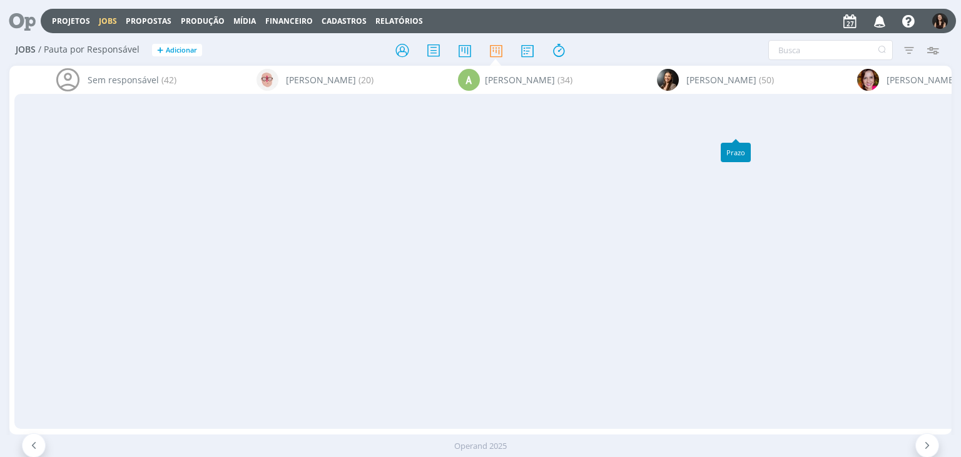
scroll to position [318, 0]
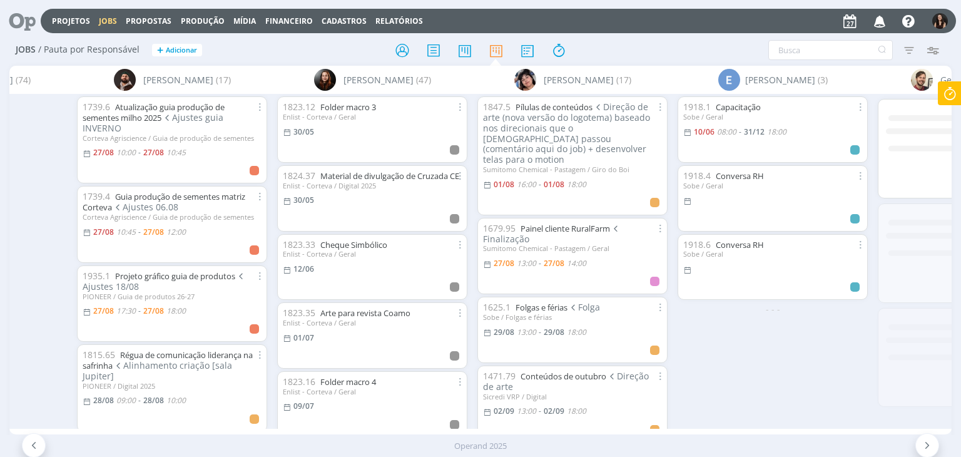
scroll to position [0, 2367]
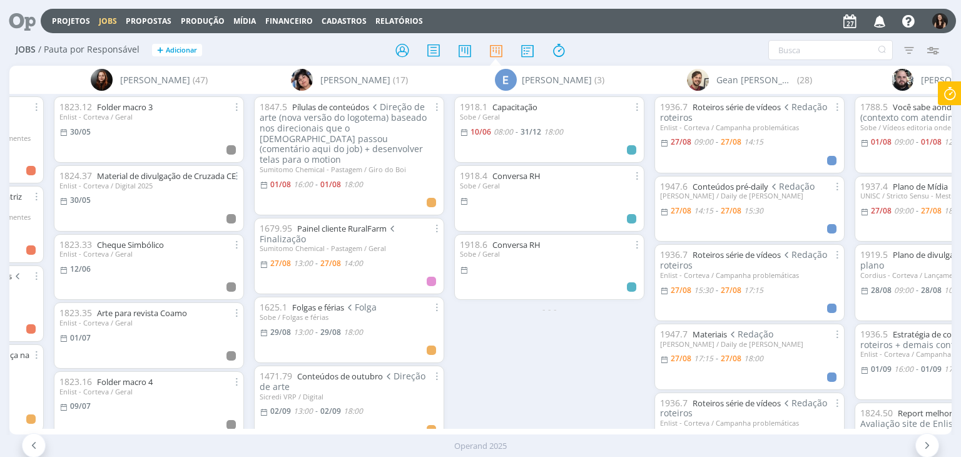
drag, startPoint x: 363, startPoint y: 426, endPoint x: 402, endPoint y: 429, distance: 38.9
click at [402, 429] on div "Sem responsável (42) [PERSON_NAME] (21) A [PERSON_NAME] (34) [PERSON_NAME] (50)…" at bounding box center [479, 250] width 941 height 368
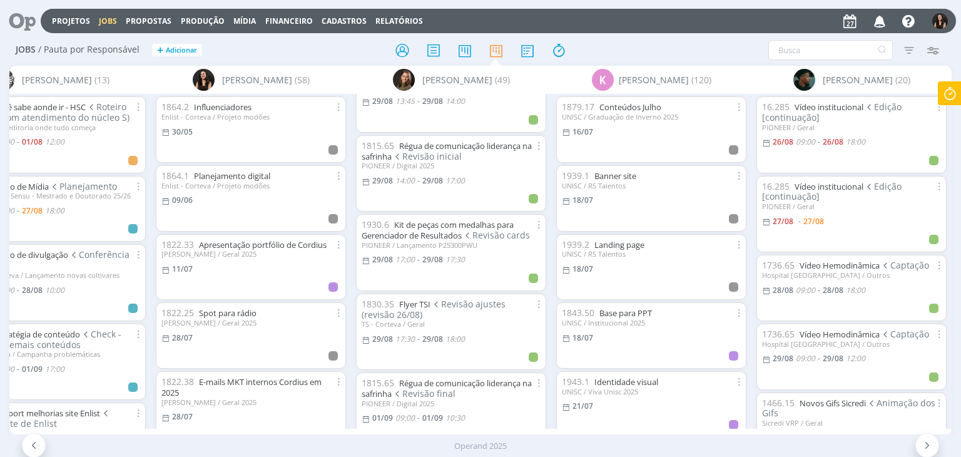
scroll to position [1246, 0]
click at [407, 301] on link "Flyer TSI" at bounding box center [414, 306] width 31 height 11
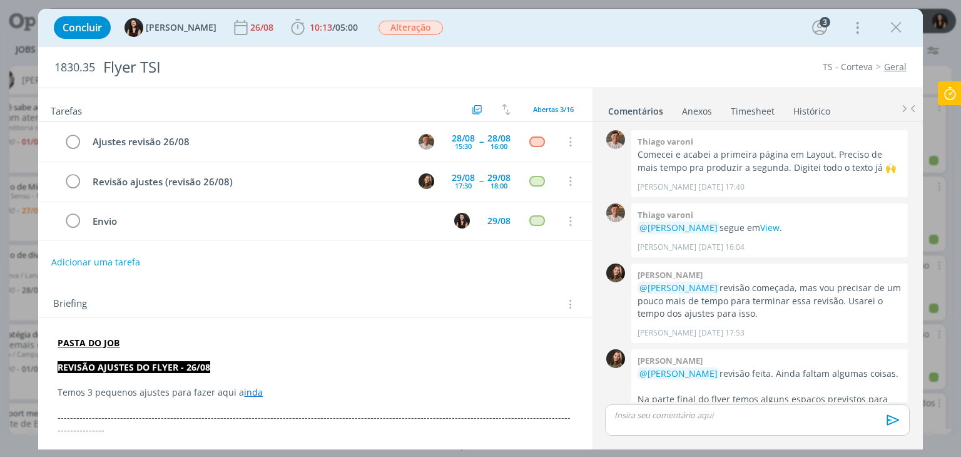
scroll to position [388, 0]
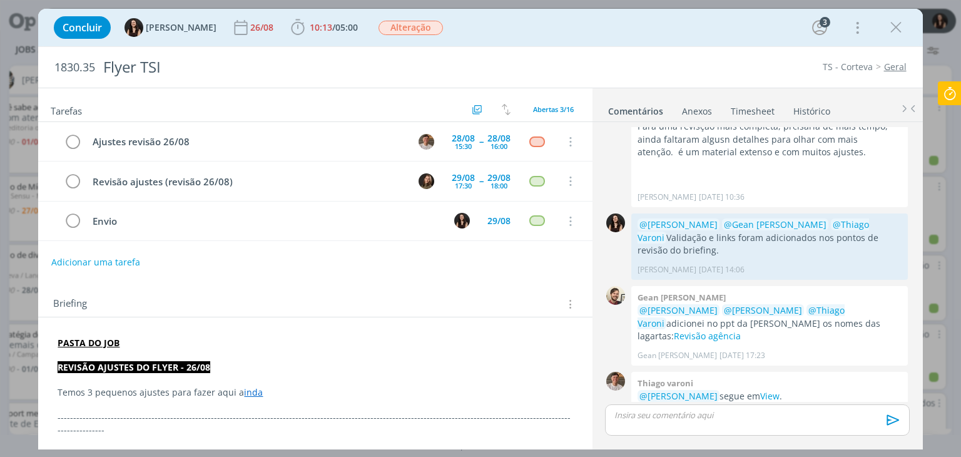
click at [245, 387] on link "inda" at bounding box center [253, 392] width 19 height 12
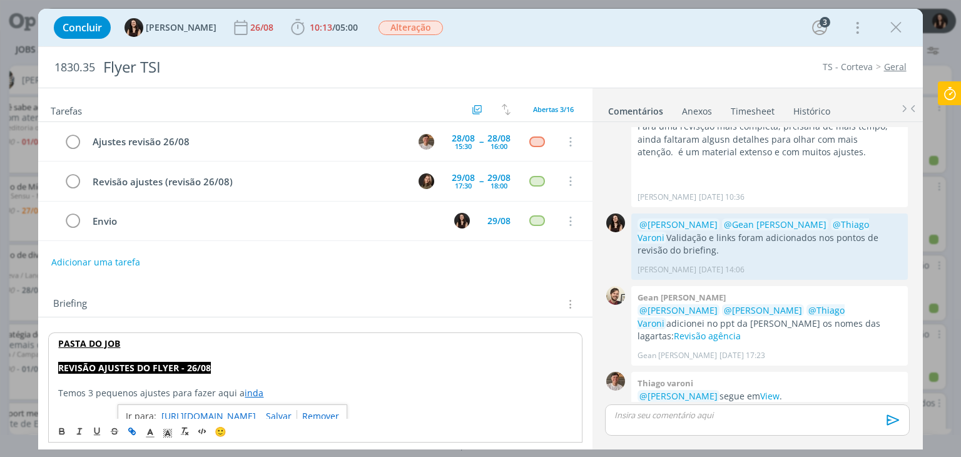
click at [248, 410] on link "[URL][DOMAIN_NAME]" at bounding box center [208, 416] width 94 height 16
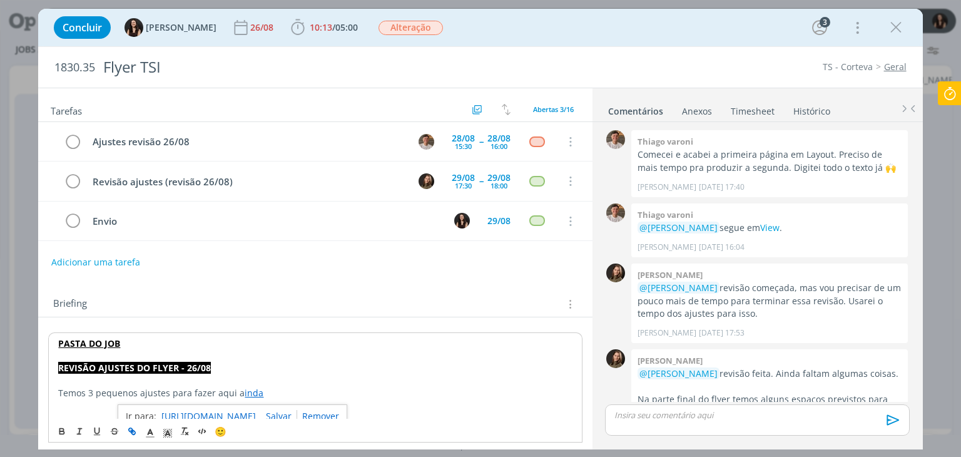
scroll to position [388, 0]
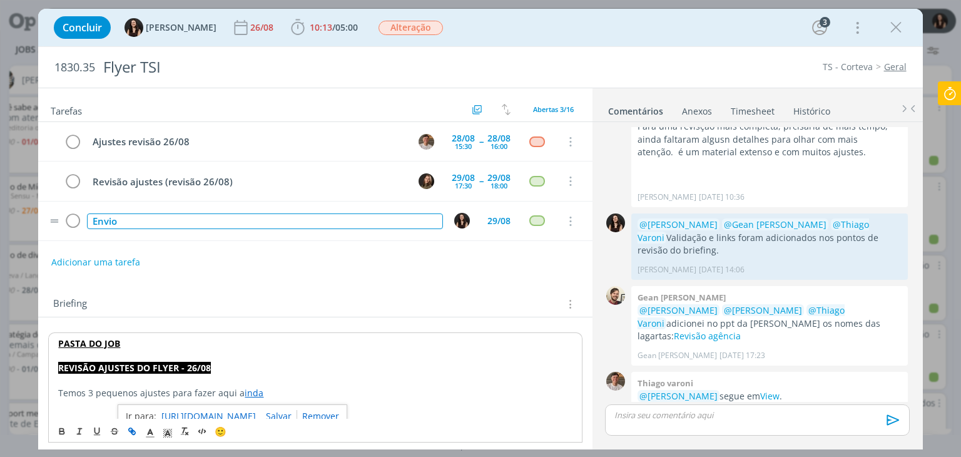
click at [99, 216] on div "Envio" at bounding box center [264, 221] width 355 height 16
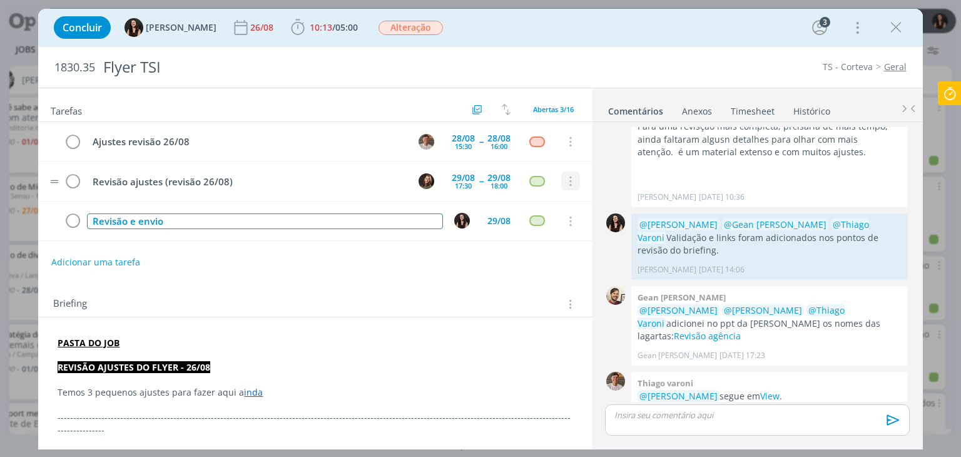
click at [565, 184] on icon "dialog" at bounding box center [570, 181] width 14 height 11
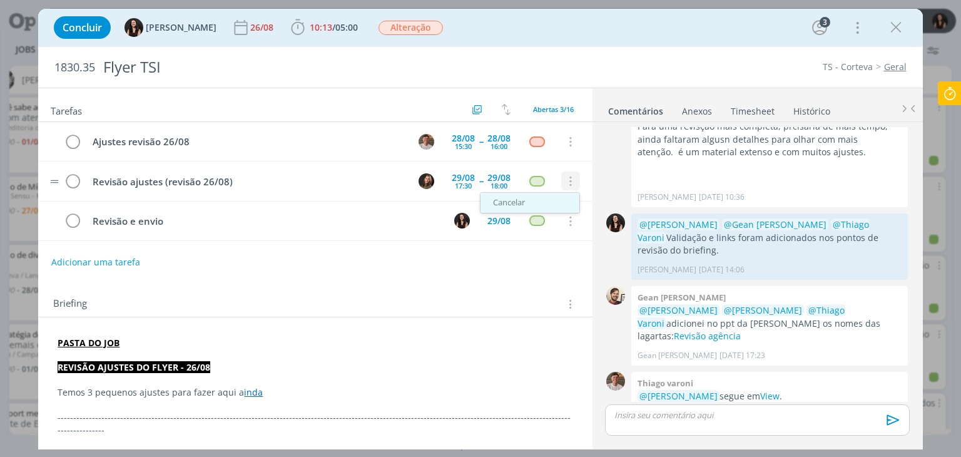
click at [552, 204] on link "Cancelar" at bounding box center [529, 203] width 99 height 20
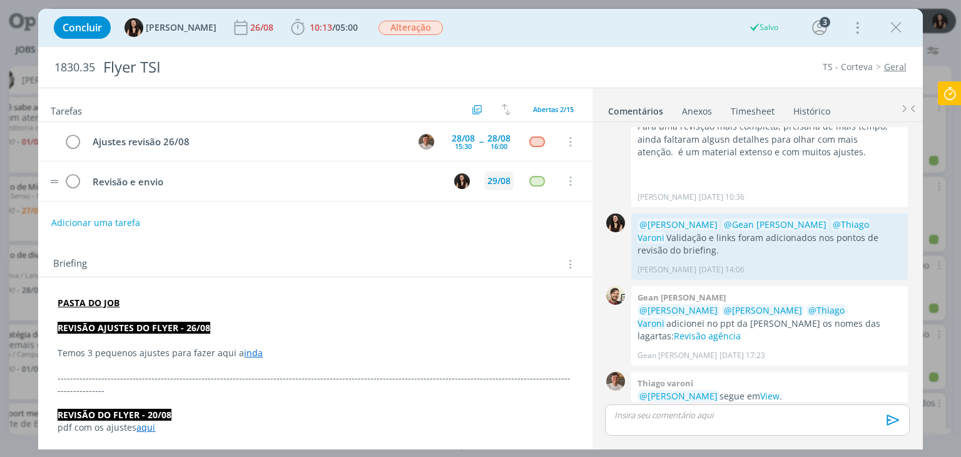
click at [490, 176] on div "29/08" at bounding box center [498, 180] width 23 height 9
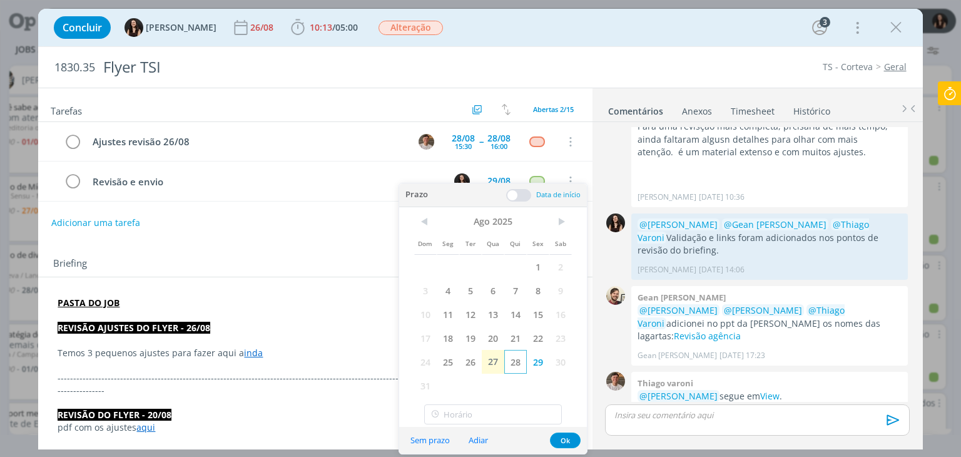
click at [510, 363] on span "28" at bounding box center [515, 362] width 23 height 24
click at [563, 441] on button "Ok" at bounding box center [565, 440] width 31 height 16
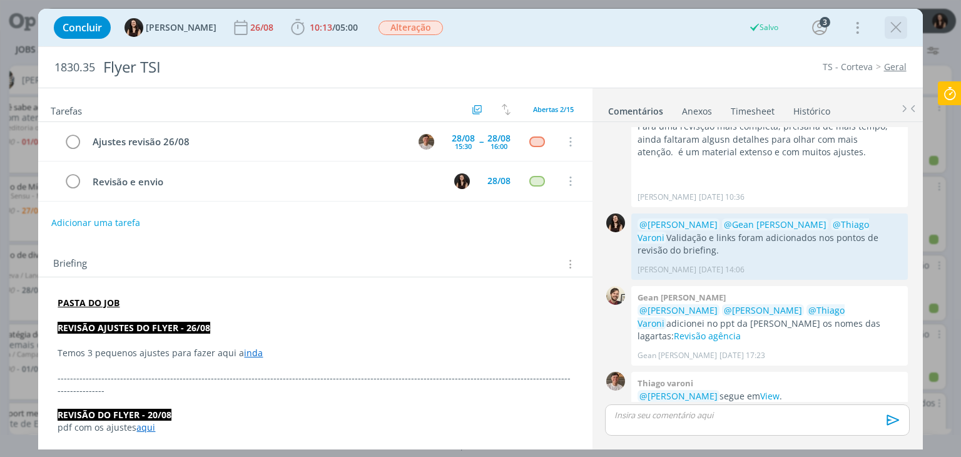
click at [894, 22] on icon "dialog" at bounding box center [895, 27] width 19 height 19
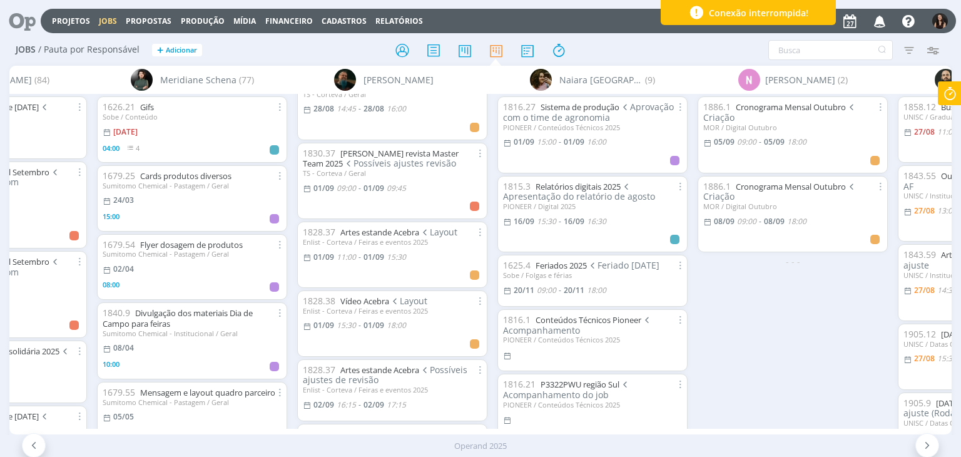
scroll to position [271, 0]
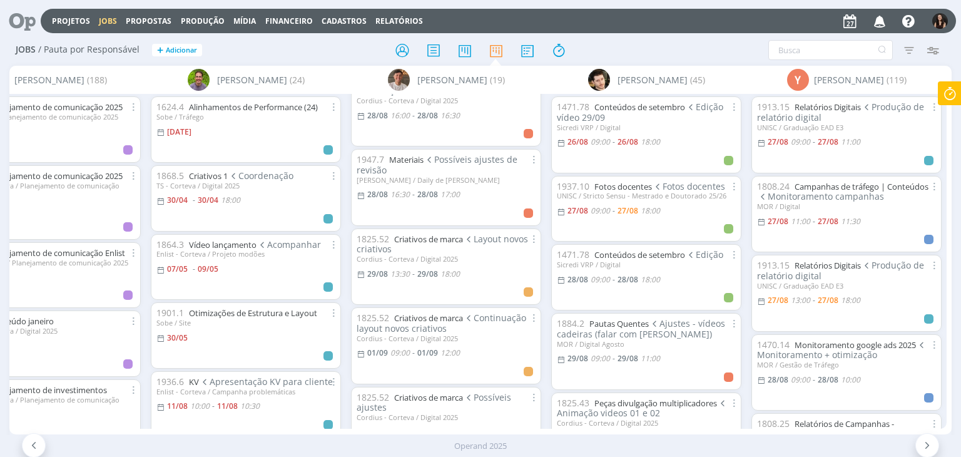
scroll to position [696, 0]
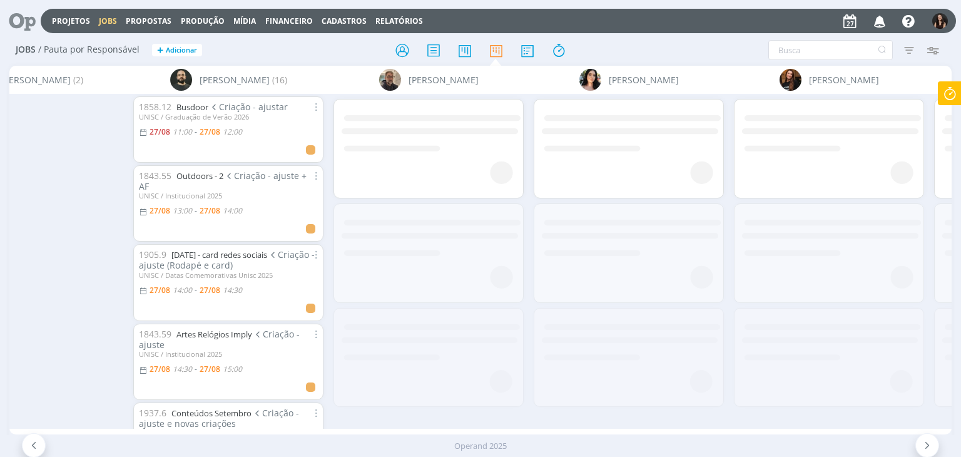
scroll to position [0, 6074]
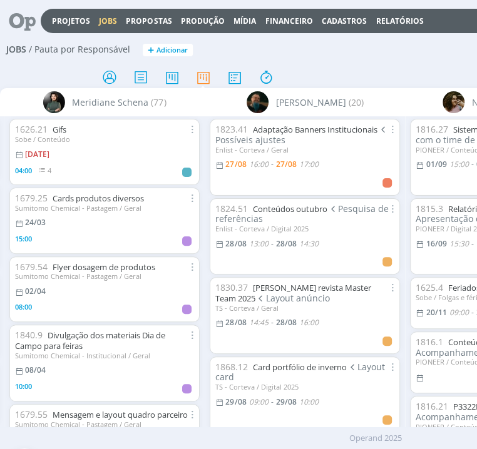
click at [246, 48] on h2 "Jobs / Pauta por Responsável + Adicionar" at bounding box center [375, 48] width 738 height 26
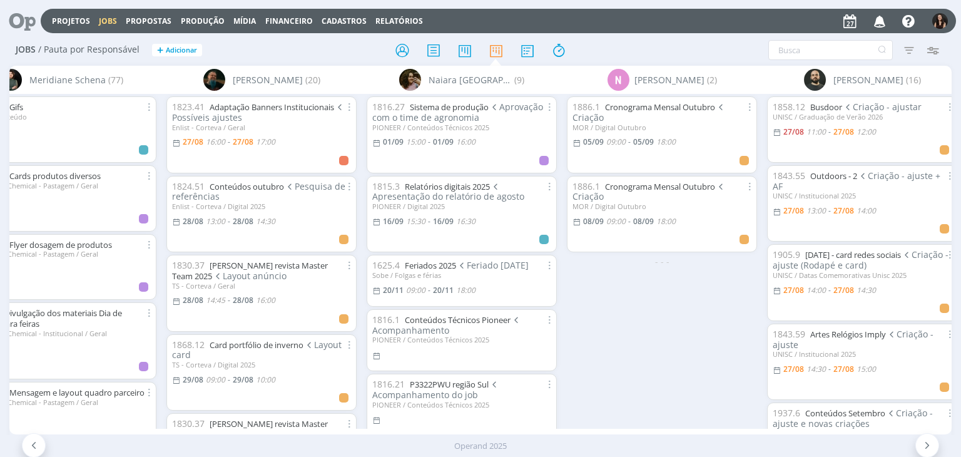
scroll to position [0, 4784]
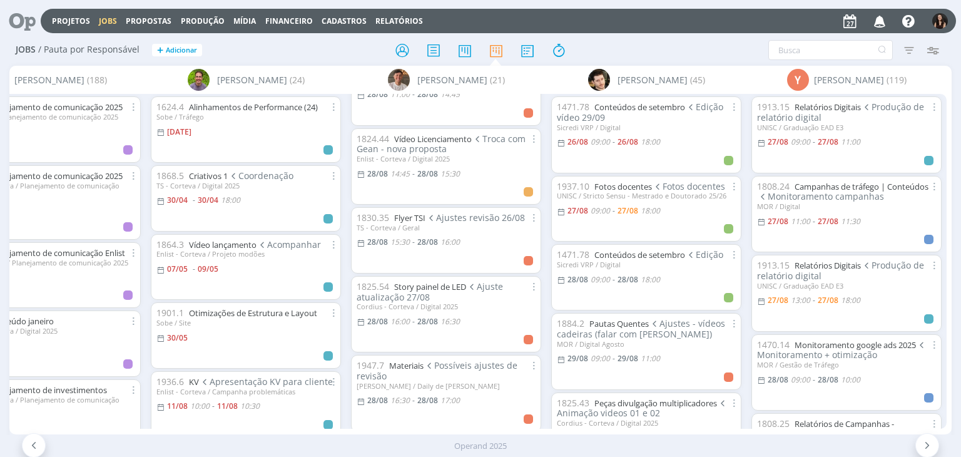
scroll to position [480, 0]
click at [429, 286] on link "Story painel de LED" at bounding box center [430, 286] width 72 height 11
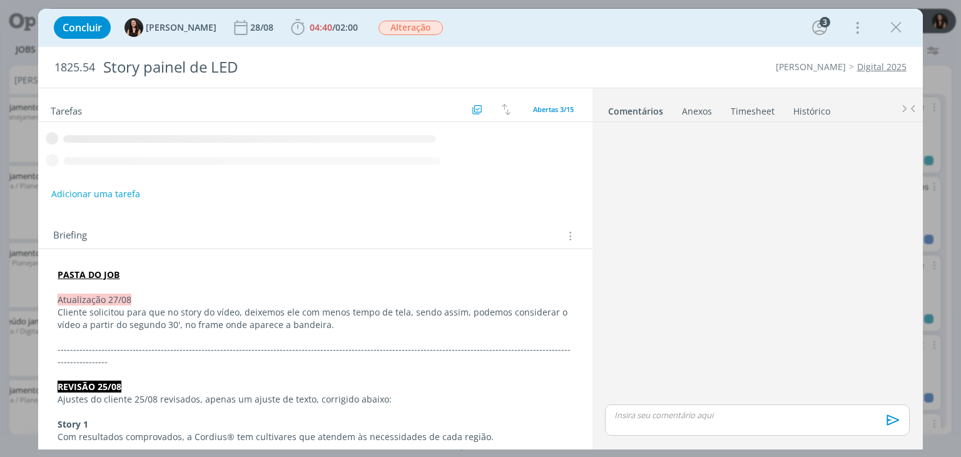
scroll to position [398, 0]
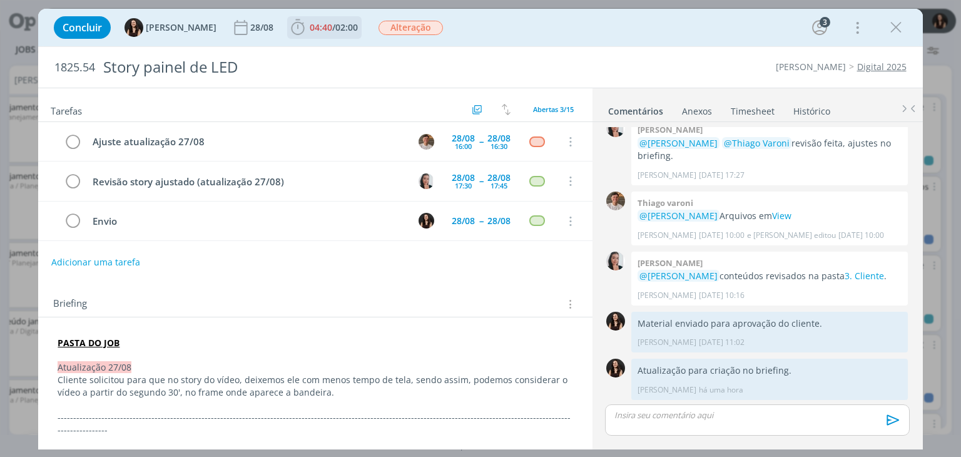
click at [335, 28] on span "02:00" at bounding box center [346, 27] width 23 height 12
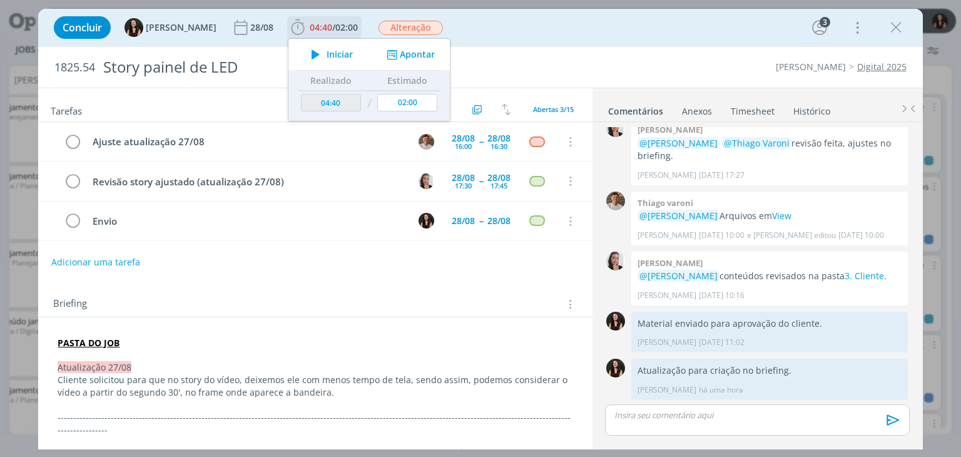
click at [336, 57] on span "Iniciar" at bounding box center [340, 54] width 26 height 9
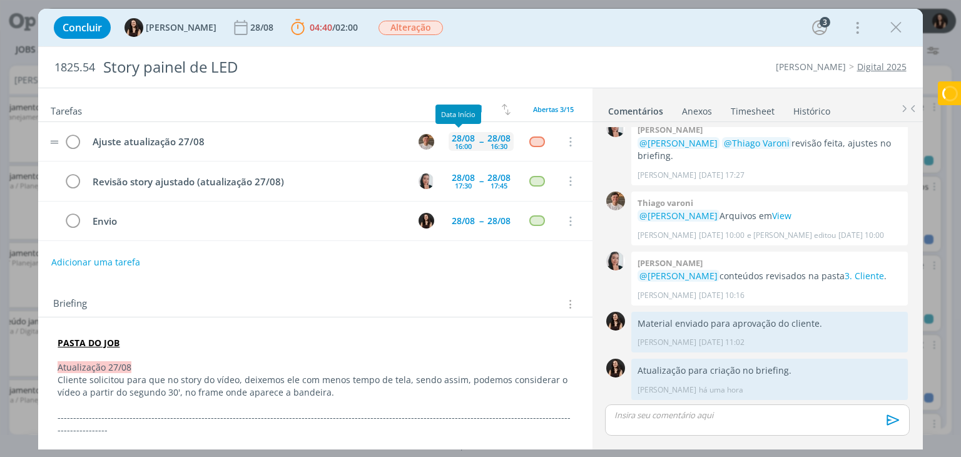
click at [455, 146] on div "16:00" at bounding box center [463, 146] width 17 height 7
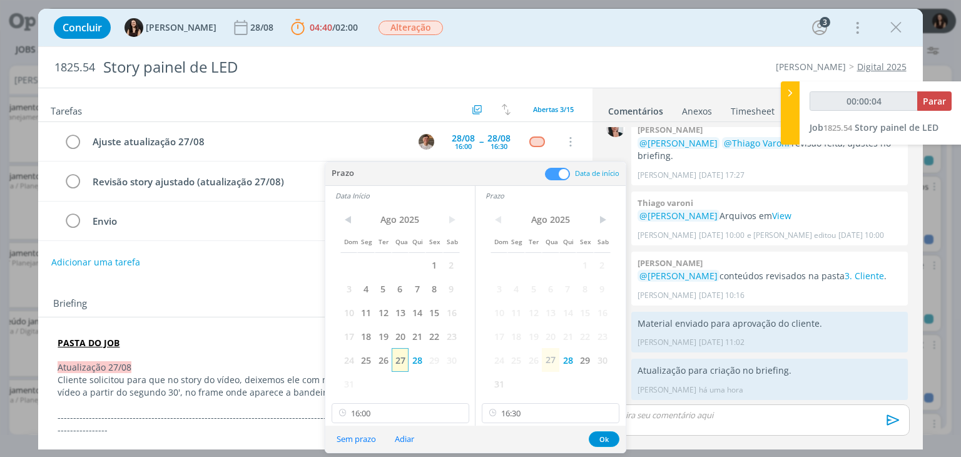
click at [397, 361] on span "27" at bounding box center [400, 360] width 17 height 24
click at [549, 365] on span "27" at bounding box center [550, 360] width 17 height 24
click at [390, 403] on input "16:00" at bounding box center [401, 413] width 138 height 20
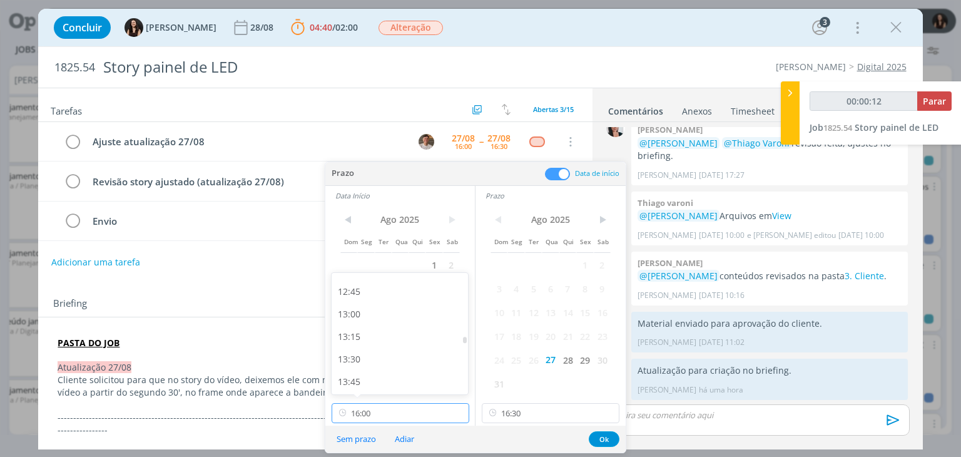
scroll to position [1140, 0]
type input "00:00:13"
click at [377, 312] on div "13:00" at bounding box center [402, 314] width 140 height 23
type input "13:00"
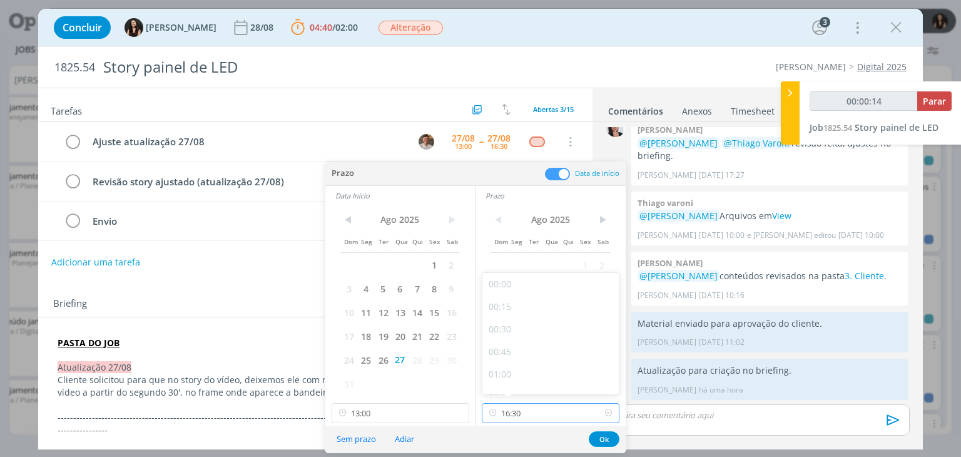
scroll to position [1391, 0]
click at [530, 405] on input "16:30" at bounding box center [551, 413] width 138 height 20
type input "00:00:17"
click at [538, 303] on div "13:45" at bounding box center [552, 311] width 140 height 23
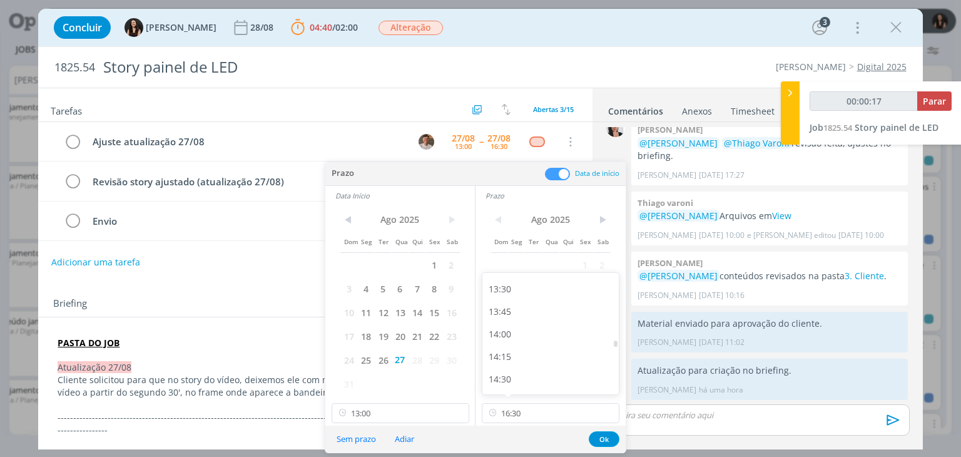
type input "13:45"
click at [598, 433] on button "Ok" at bounding box center [604, 439] width 31 height 16
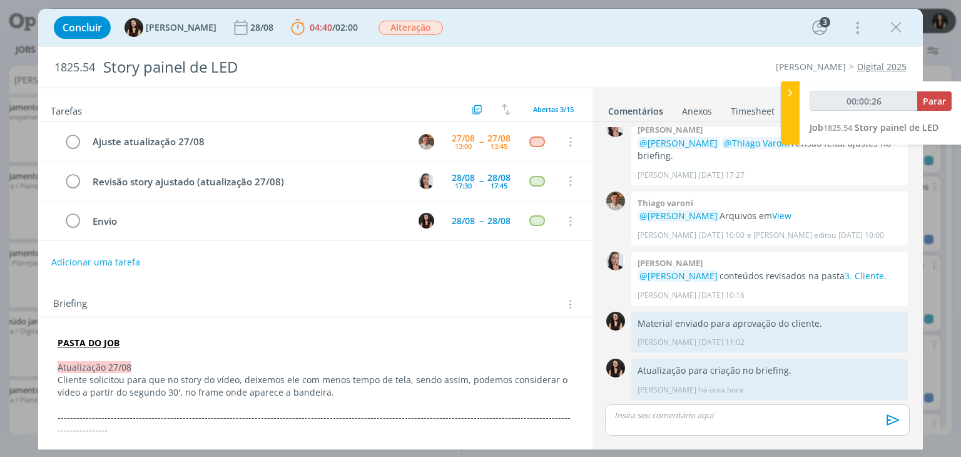
scroll to position [470, 0]
click at [418, 141] on img "dialog" at bounding box center [426, 142] width 16 height 16
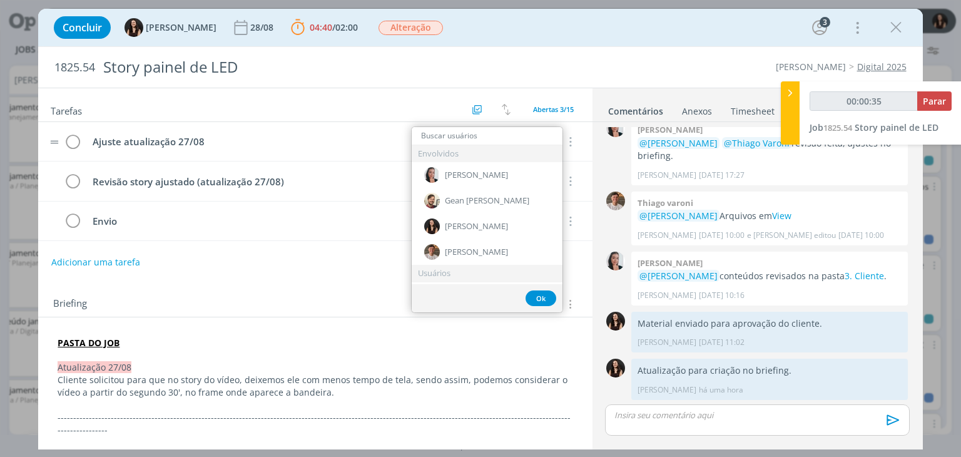
type input "00:00:36"
type input "mu"
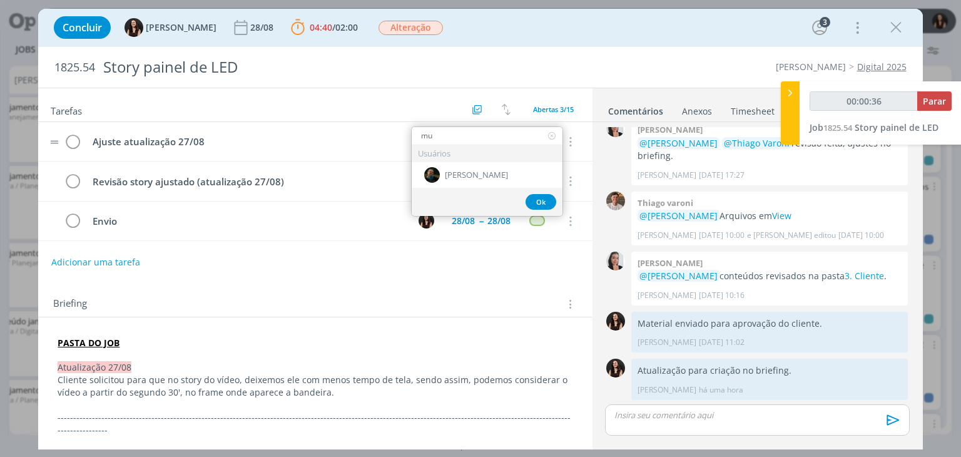
type input "00:00:37"
type input "mu"
click at [456, 178] on span "[PERSON_NAME]" at bounding box center [476, 175] width 63 height 10
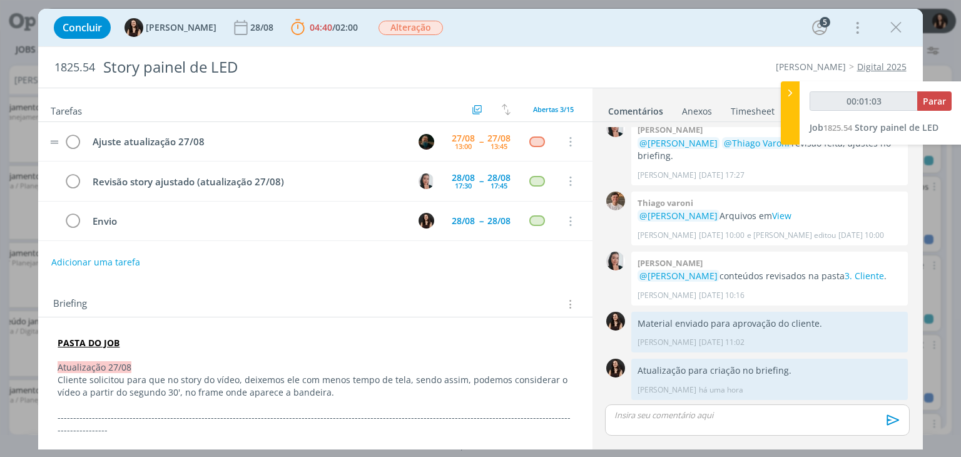
scroll to position [402, 0]
click at [470, 173] on div "28/08 17:30" at bounding box center [462, 180] width 29 height 19
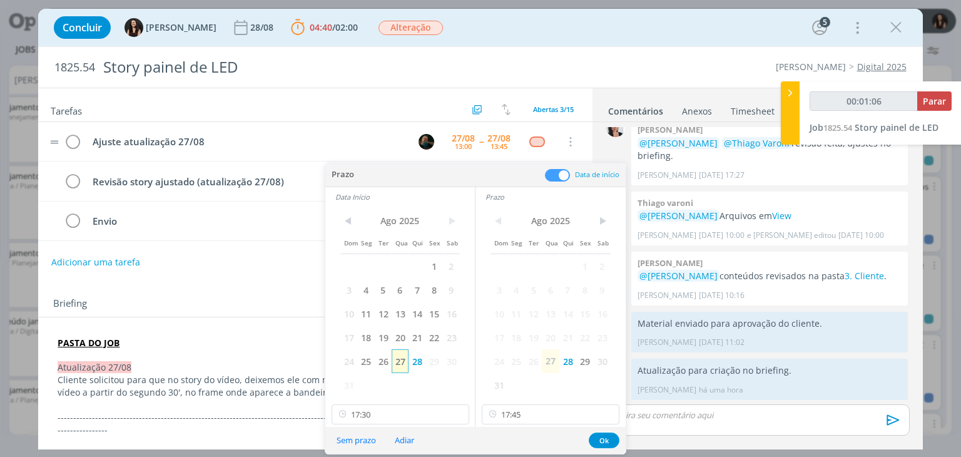
click at [396, 361] on span "27" at bounding box center [400, 361] width 17 height 24
click at [545, 365] on span "27" at bounding box center [550, 361] width 17 height 24
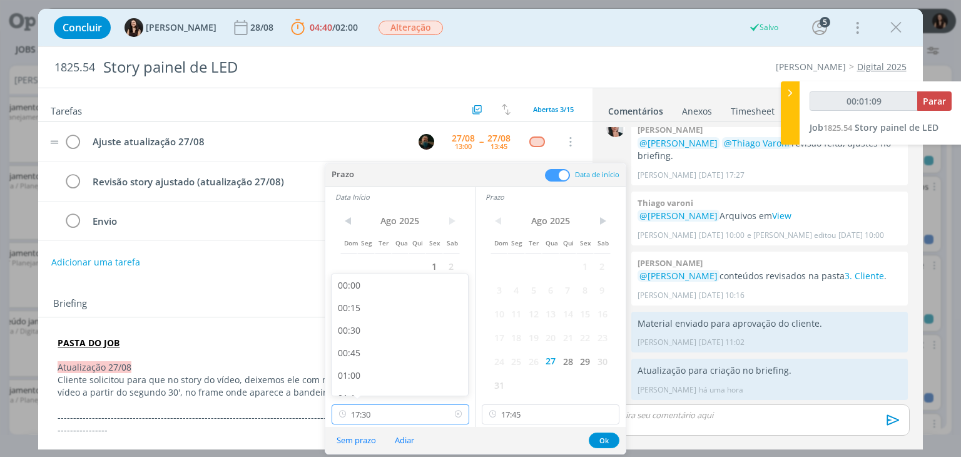
click at [377, 410] on input "17:30" at bounding box center [401, 414] width 138 height 20
type input "00:01:12"
click at [385, 298] on div "14:00" at bounding box center [402, 290] width 140 height 23
type input "14:00"
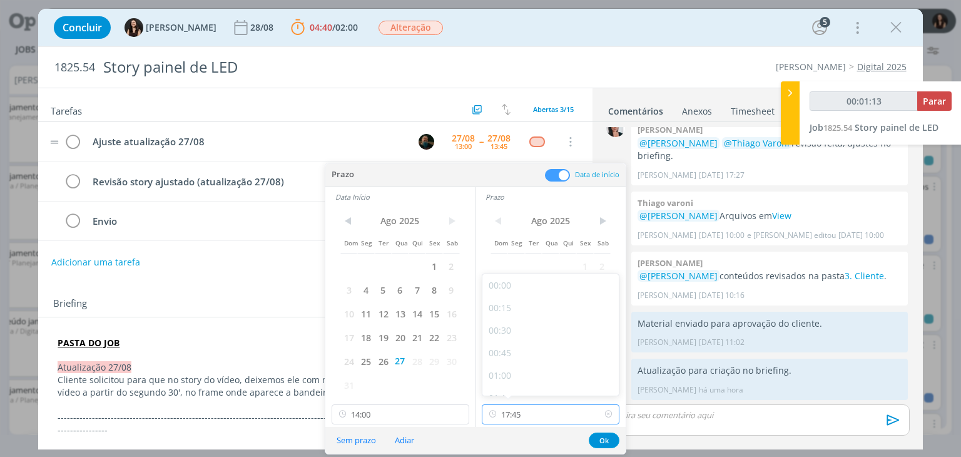
click at [538, 407] on input "17:45" at bounding box center [551, 414] width 138 height 20
type input "00:01:17"
click at [525, 318] on div "14:30" at bounding box center [552, 317] width 140 height 23
type input "14:30"
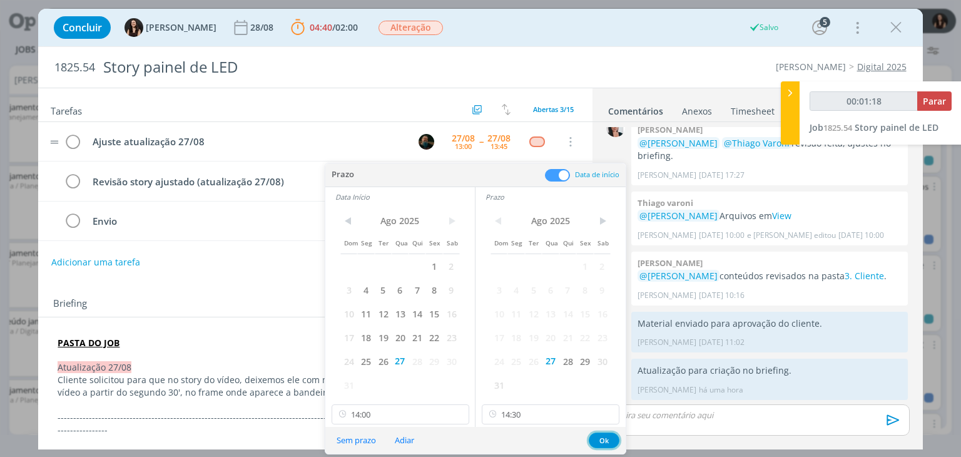
click at [596, 436] on button "Ok" at bounding box center [604, 440] width 31 height 16
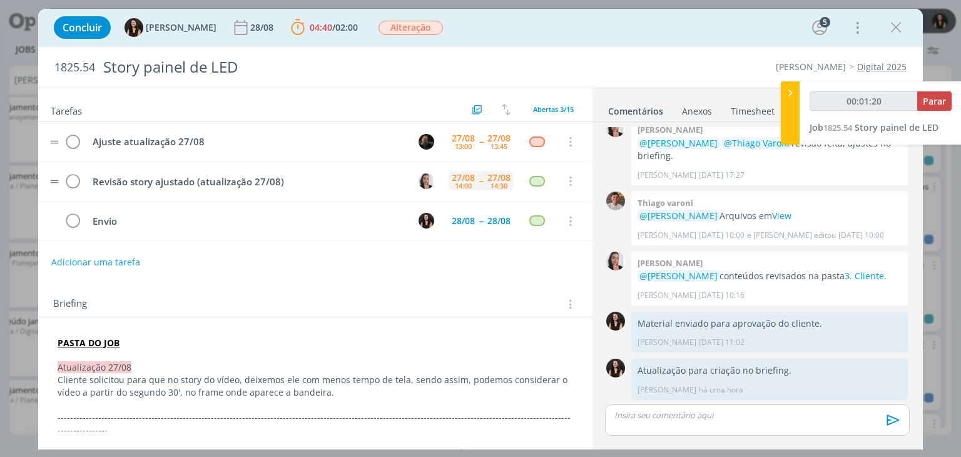
click at [477, 175] on div "27/08 14:00 -- 27/08 14:30" at bounding box center [480, 181] width 65 height 27
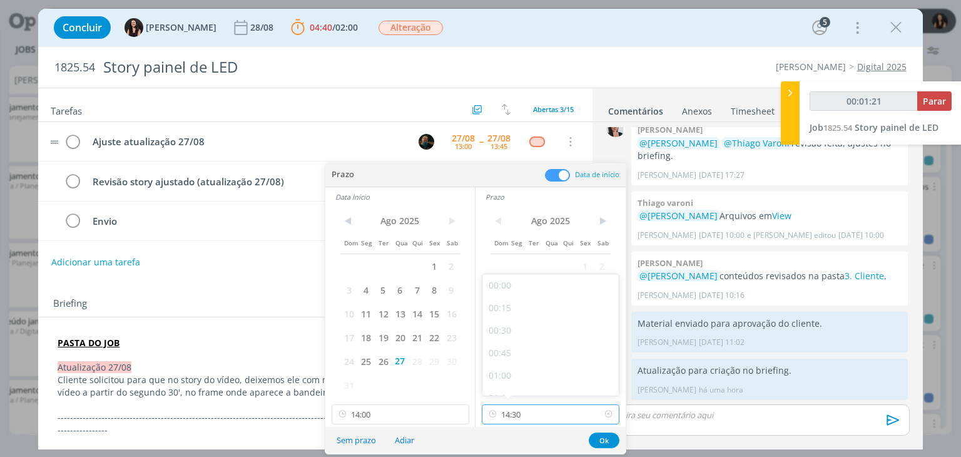
click at [514, 408] on input "14:30" at bounding box center [551, 414] width 138 height 20
type input "00:01:22"
click at [535, 352] on div "14:15" at bounding box center [552, 358] width 140 height 23
type input "14:15"
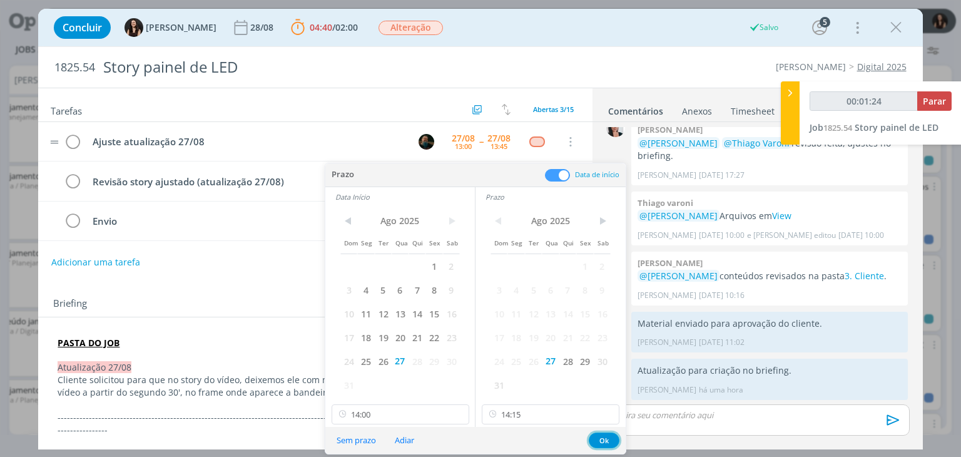
click at [599, 438] on button "Ok" at bounding box center [604, 440] width 31 height 16
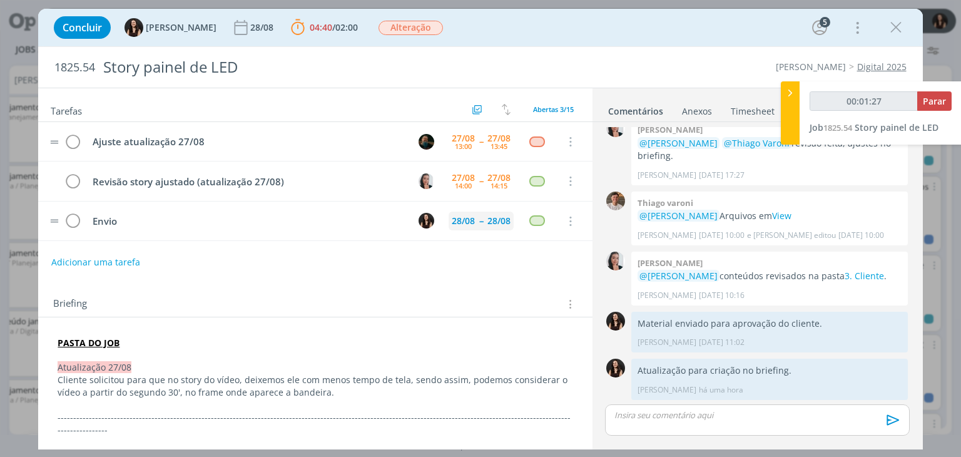
click at [479, 219] on span "--" at bounding box center [481, 220] width 4 height 9
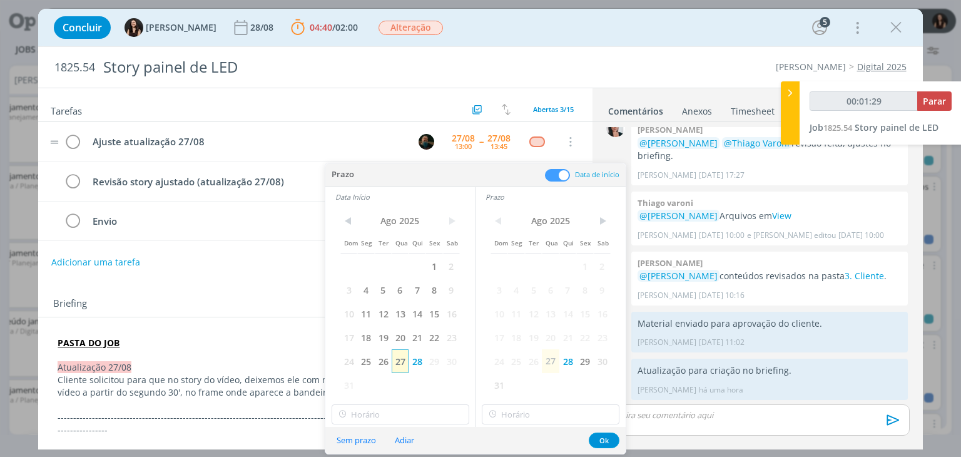
click at [395, 360] on span "27" at bounding box center [400, 361] width 17 height 24
click at [550, 363] on span "27" at bounding box center [550, 361] width 17 height 24
click at [603, 445] on button "Ok" at bounding box center [604, 440] width 31 height 16
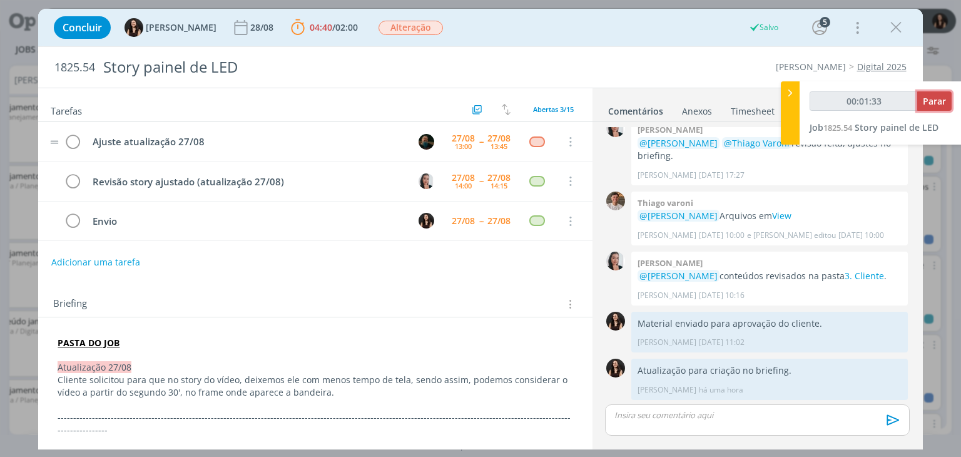
click at [948, 101] on button "Parar" at bounding box center [934, 100] width 34 height 19
type input "00:02:00"
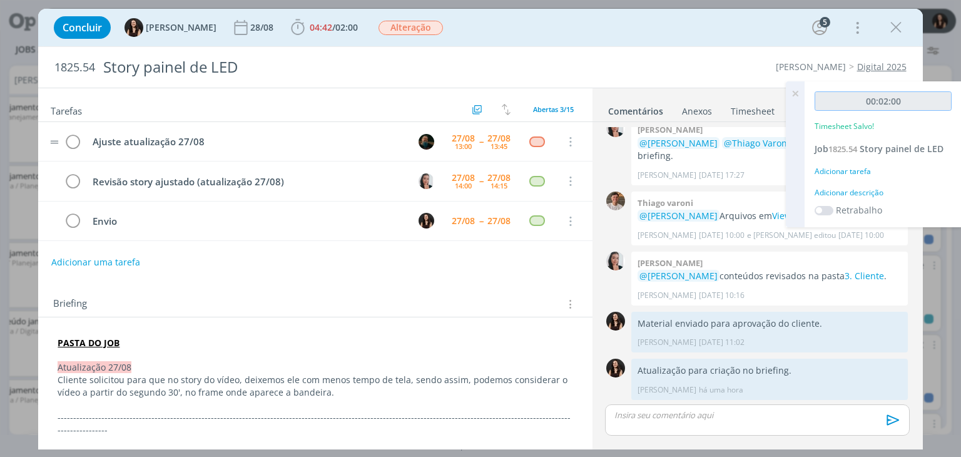
click at [948, 101] on input "00:02:00" at bounding box center [882, 100] width 137 height 19
click at [845, 191] on div "Adicionar descrição" at bounding box center [882, 192] width 137 height 11
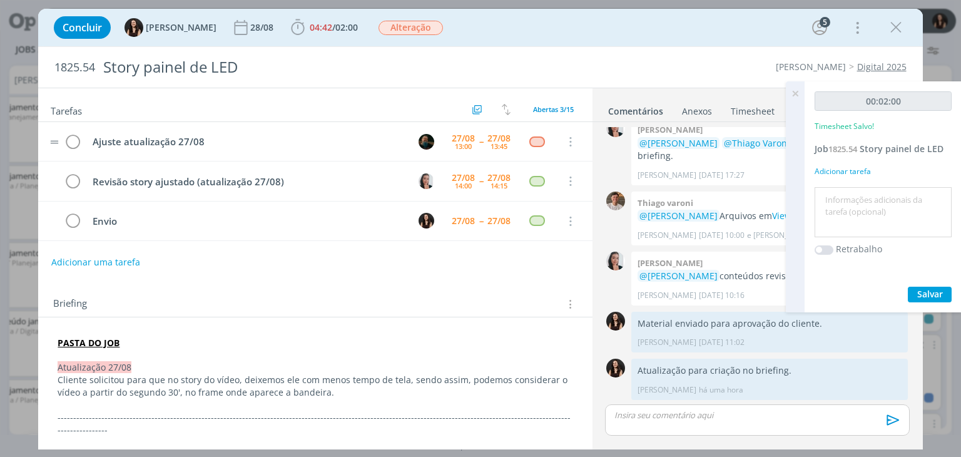
click at [845, 191] on textarea at bounding box center [883, 212] width 131 height 44
type textarea "Atualização pautas"
click at [940, 291] on span "Salvar" at bounding box center [930, 294] width 26 height 12
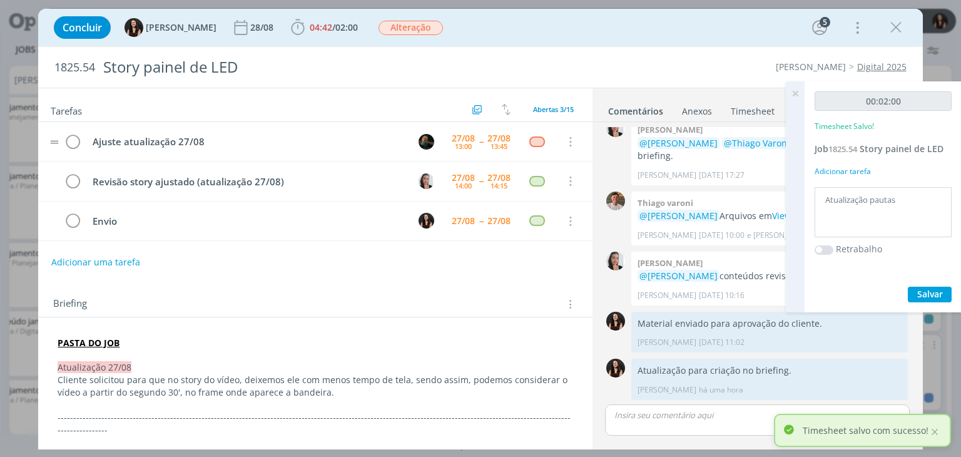
click at [793, 91] on icon at bounding box center [795, 93] width 23 height 24
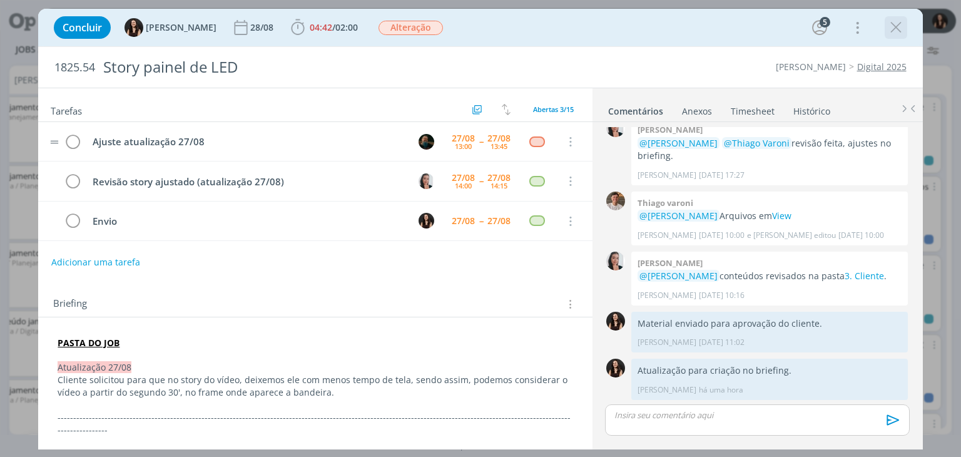
click at [895, 30] on icon "dialog" at bounding box center [895, 27] width 19 height 19
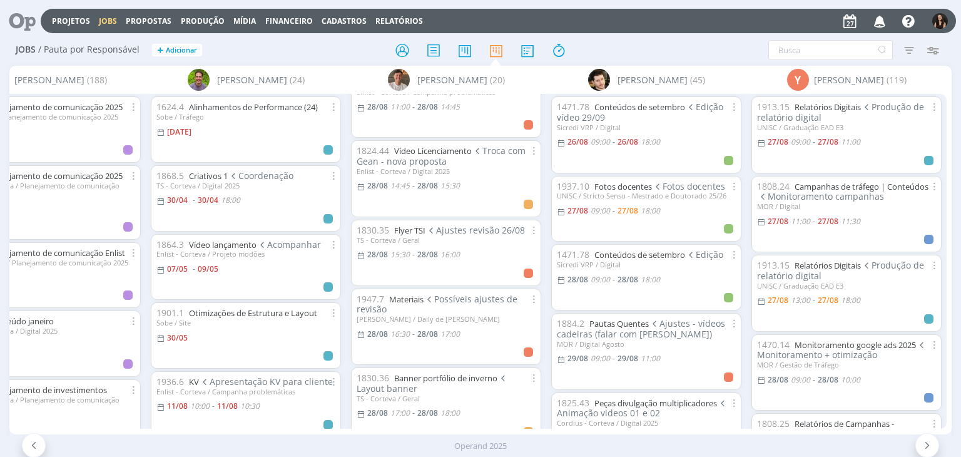
scroll to position [479, 0]
click at [410, 227] on link "Flyer TSI" at bounding box center [409, 229] width 31 height 11
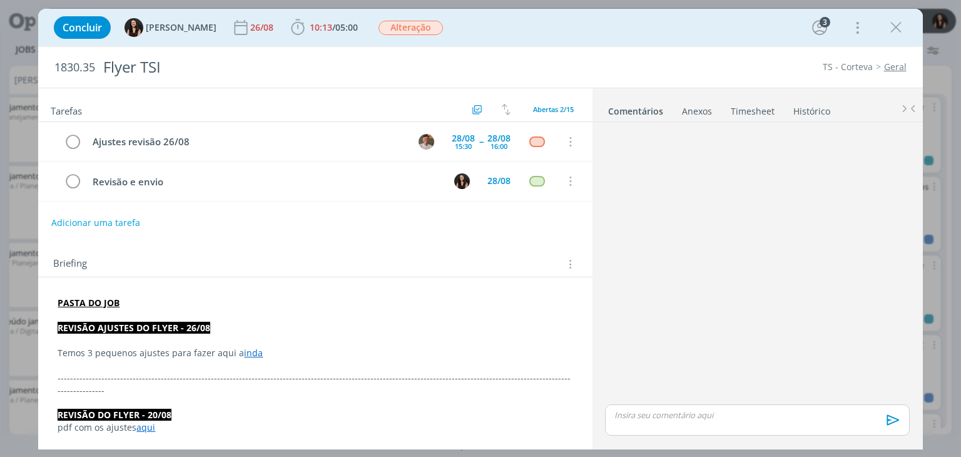
scroll to position [388, 0]
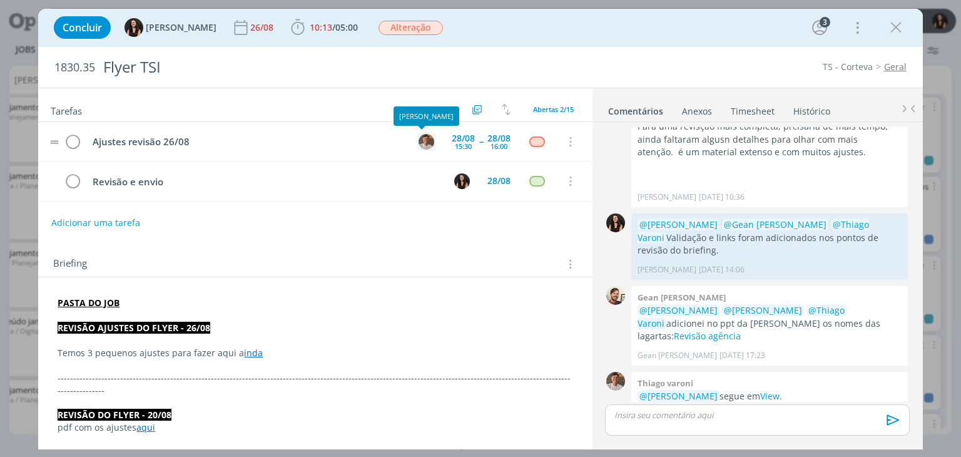
click at [418, 138] on img "dialog" at bounding box center [426, 142] width 16 height 16
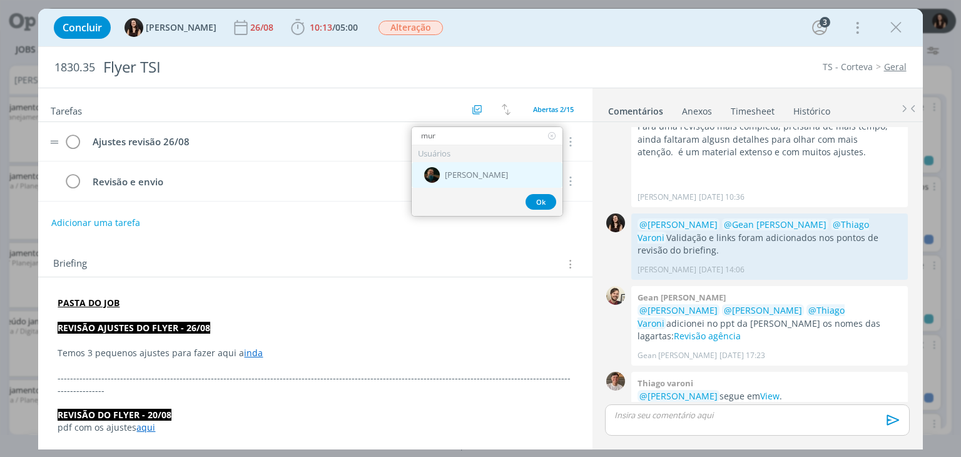
type input "mur"
click at [456, 166] on div "[PERSON_NAME]" at bounding box center [487, 175] width 151 height 26
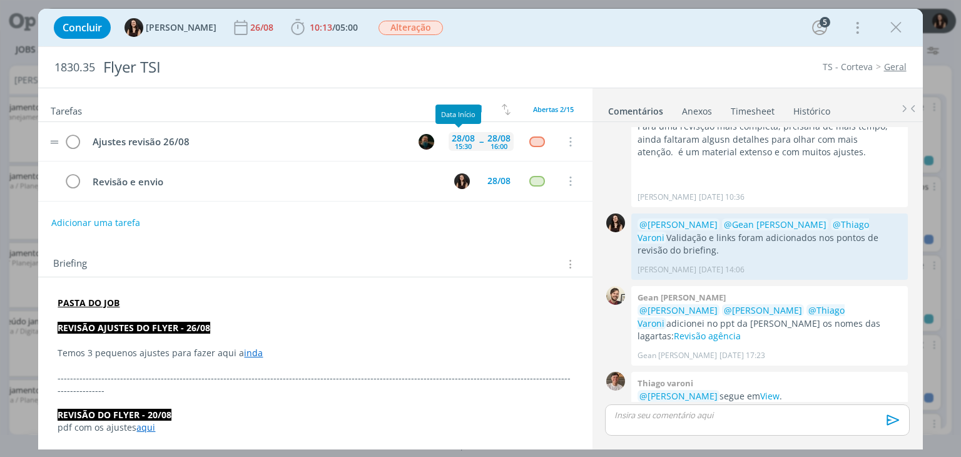
click at [468, 141] on div "28/08" at bounding box center [463, 138] width 23 height 9
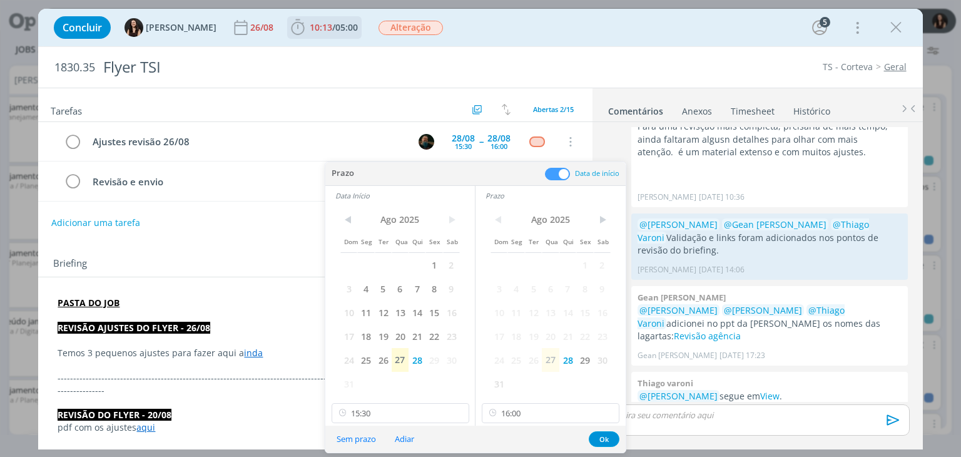
click at [335, 30] on span "05:00" at bounding box center [346, 27] width 23 height 12
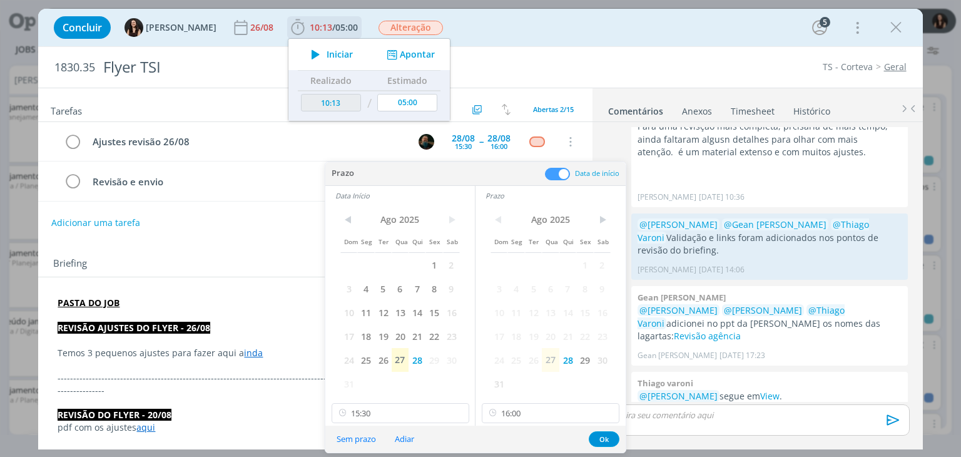
click at [327, 56] on span "Iniciar" at bounding box center [340, 54] width 26 height 9
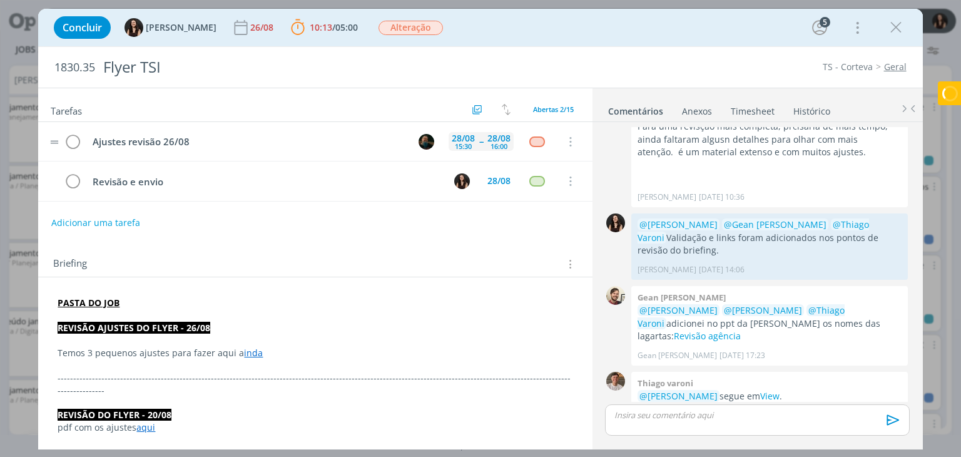
click at [468, 153] on div "28/08 15:30 -- 28/08 16:00" at bounding box center [480, 141] width 65 height 27
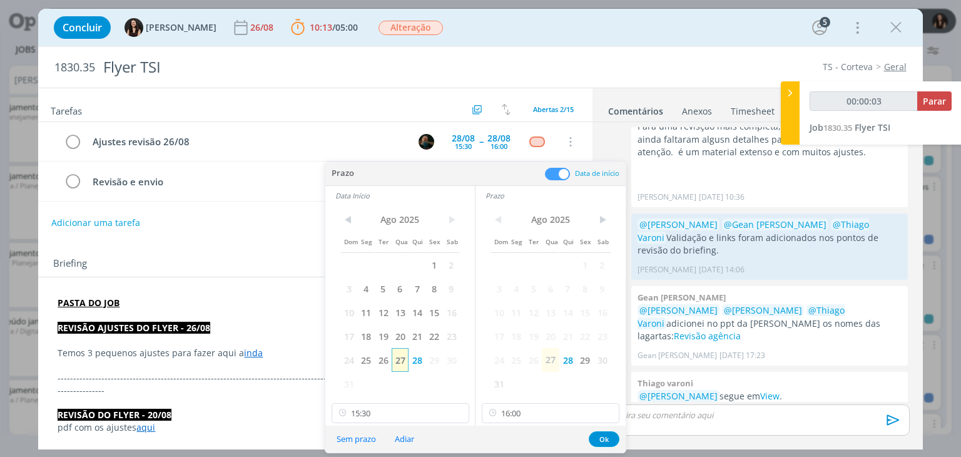
click at [400, 363] on span "27" at bounding box center [400, 360] width 17 height 24
click at [554, 362] on span "27" at bounding box center [550, 360] width 17 height 24
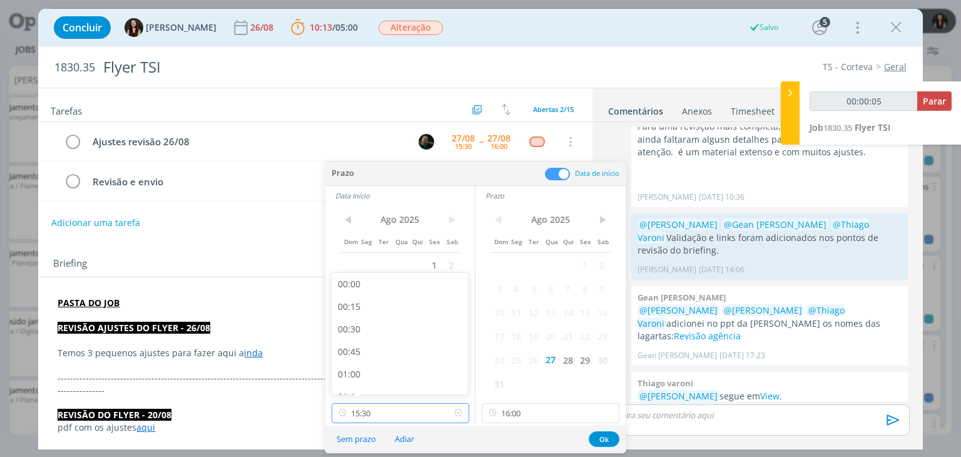
scroll to position [1301, 0]
click at [403, 409] on input "15:30" at bounding box center [401, 413] width 138 height 20
type input "00:00:08"
click at [375, 337] on div "13:45" at bounding box center [402, 334] width 140 height 23
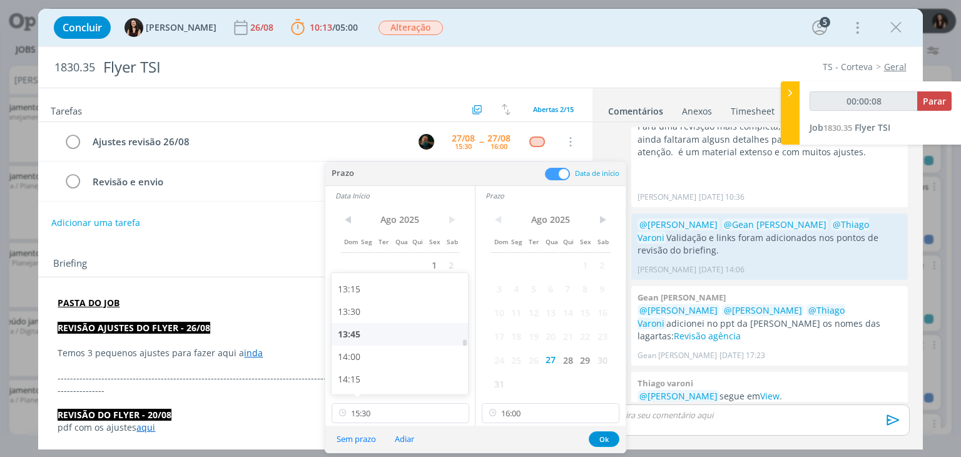
type input "13:45"
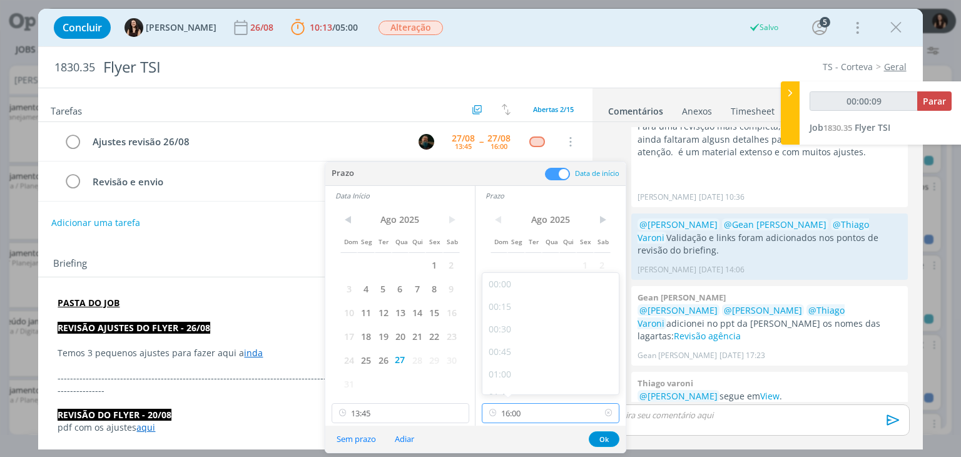
scroll to position [1346, 0]
click at [534, 411] on input "16:00" at bounding box center [551, 413] width 138 height 20
type input "00:00:14"
click at [525, 306] on div "14:30" at bounding box center [552, 311] width 140 height 23
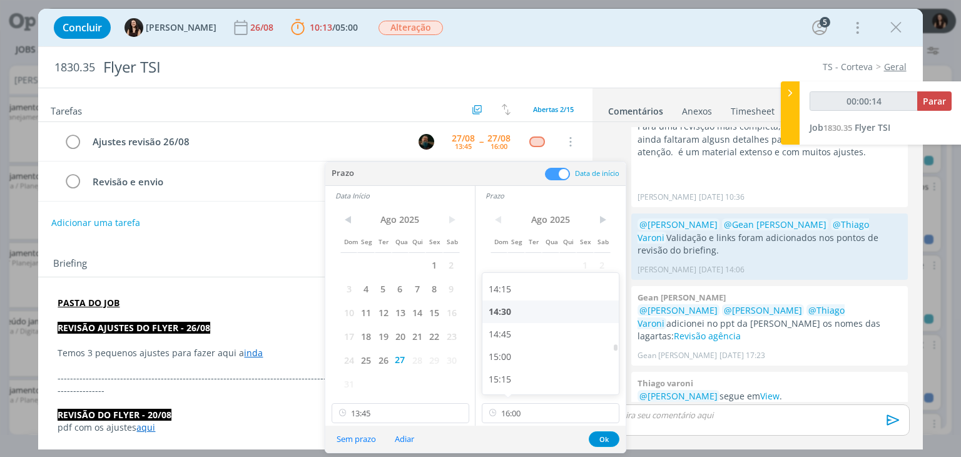
type input "14:30"
click at [600, 435] on button "Ok" at bounding box center [604, 439] width 31 height 16
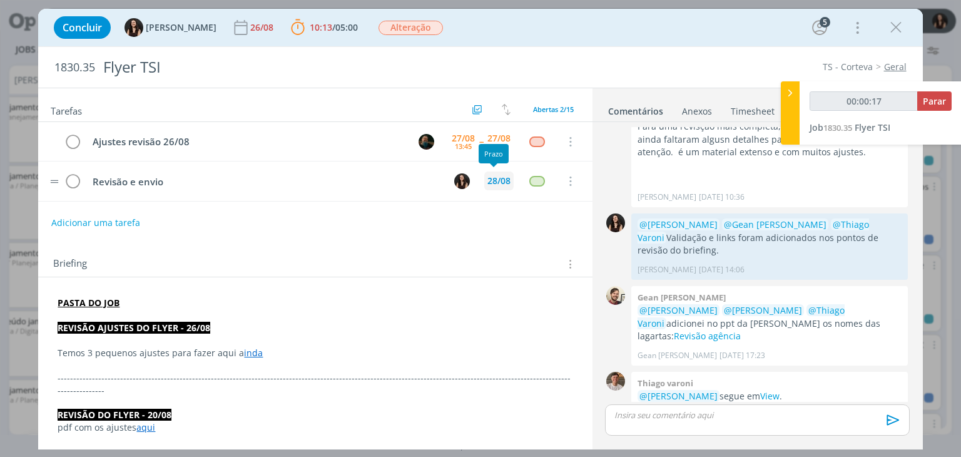
click at [495, 176] on div "28/08" at bounding box center [498, 180] width 23 height 9
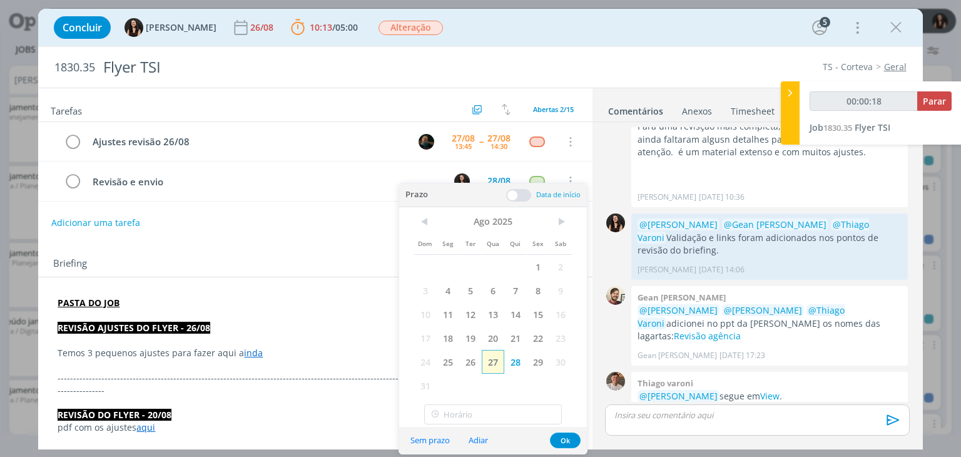
click at [493, 355] on span "27" at bounding box center [493, 362] width 23 height 24
click at [562, 443] on button "Ok" at bounding box center [565, 440] width 31 height 16
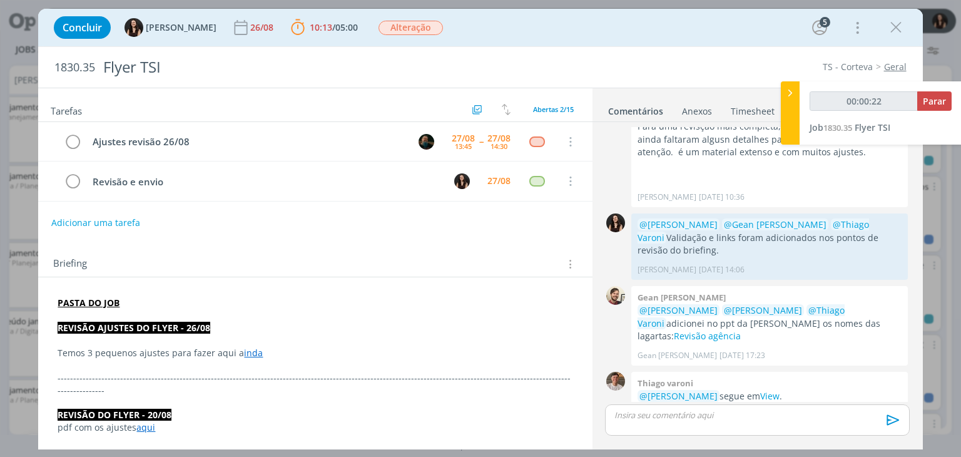
type input "00:00:23"
click at [941, 104] on span "Parar" at bounding box center [934, 101] width 23 height 12
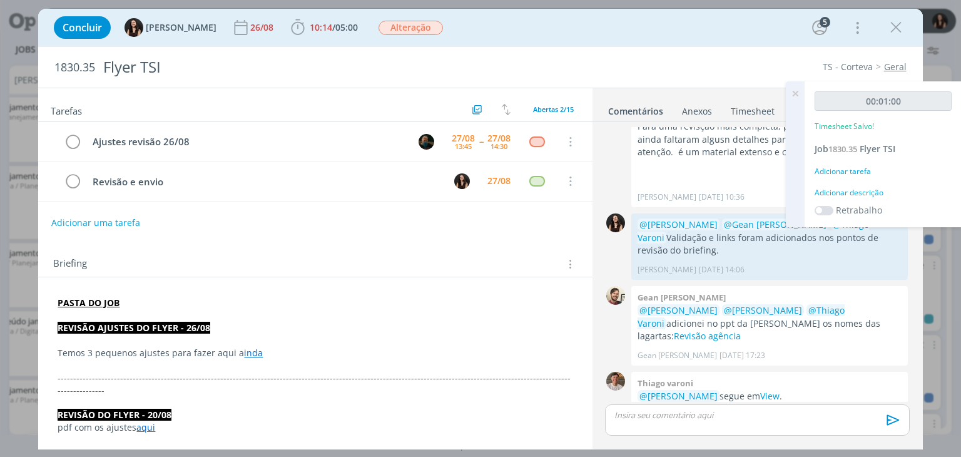
click at [867, 188] on div "Adicionar descrição" at bounding box center [882, 192] width 137 height 11
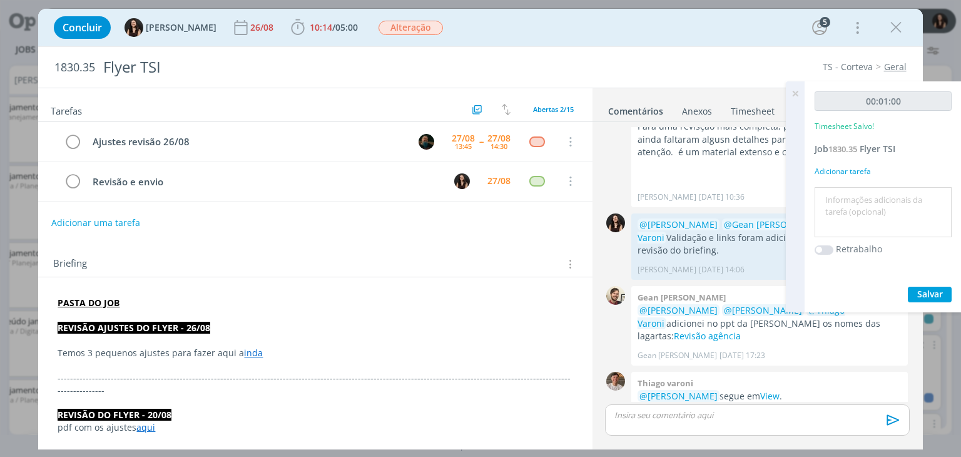
click at [867, 188] on div at bounding box center [882, 212] width 137 height 51
click at [889, 205] on textarea at bounding box center [883, 212] width 131 height 44
type textarea "Atualização pautas"
click at [933, 291] on span "Salvar" at bounding box center [930, 294] width 26 height 12
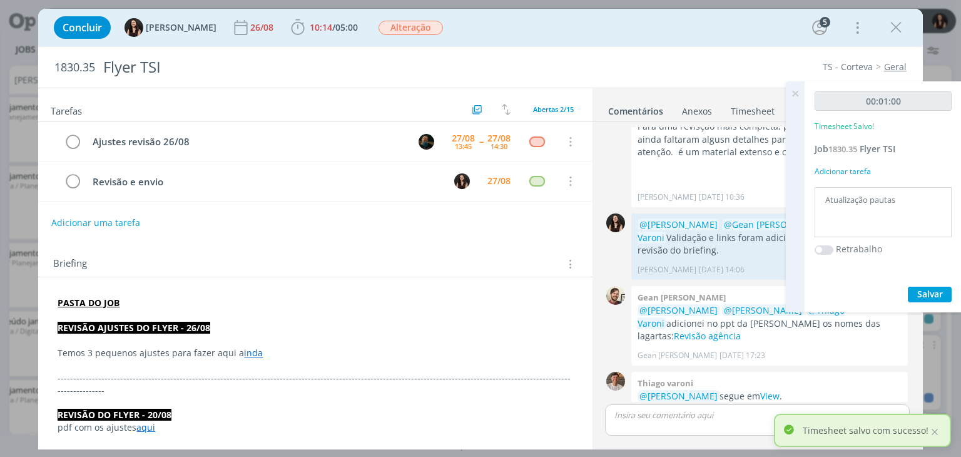
click at [796, 93] on icon at bounding box center [795, 93] width 23 height 24
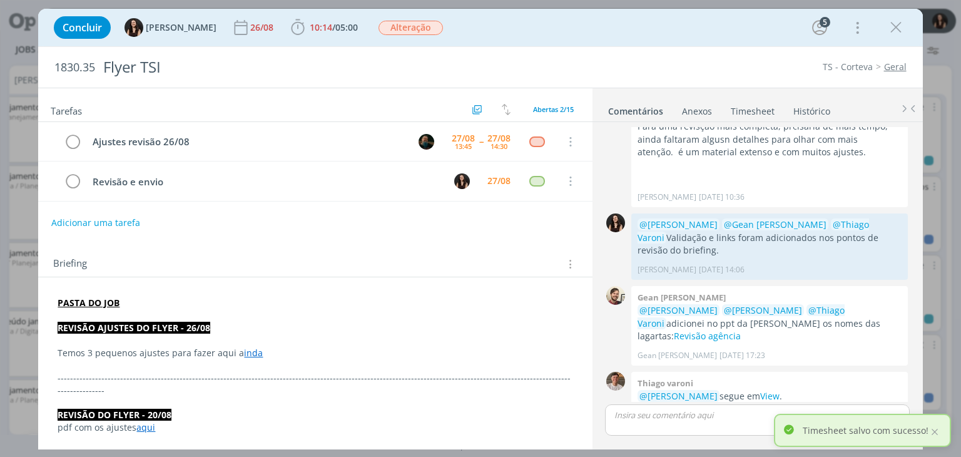
scroll to position [468, 0]
click at [753, 108] on link "Timesheet" at bounding box center [752, 108] width 45 height 18
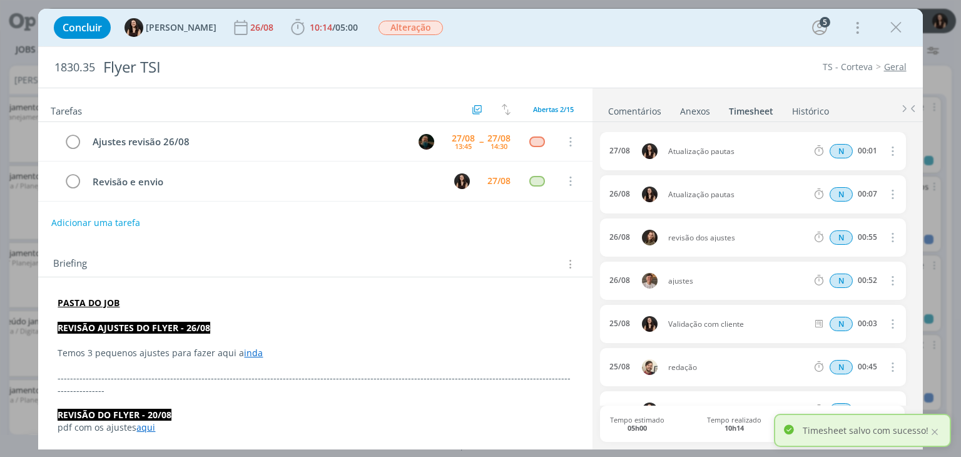
click at [889, 153] on icon "dialog" at bounding box center [891, 150] width 14 height 15
click at [864, 188] on link "Editar" at bounding box center [856, 192] width 99 height 20
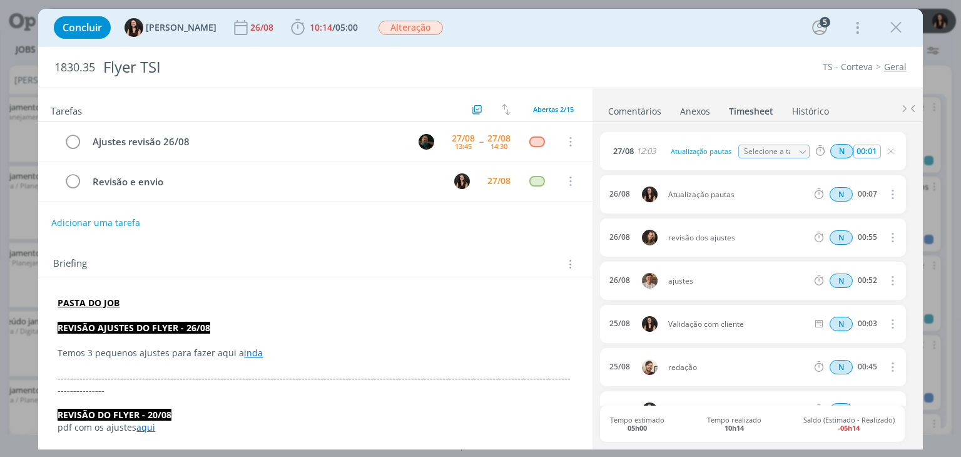
click at [872, 151] on input "00:01" at bounding box center [866, 151] width 27 height 14
type input "00:03"
click at [887, 147] on icon "dialog" at bounding box center [891, 151] width 10 height 10
click at [898, 34] on icon "dialog" at bounding box center [895, 27] width 19 height 19
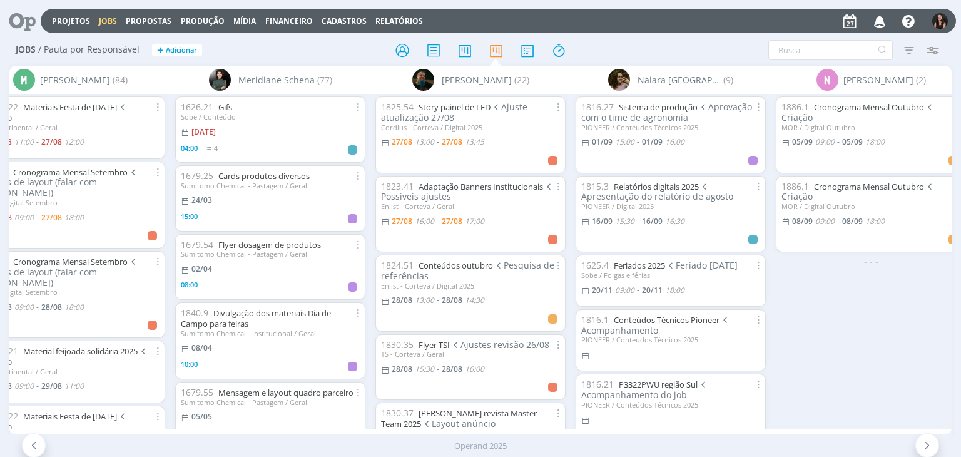
scroll to position [0, 4466]
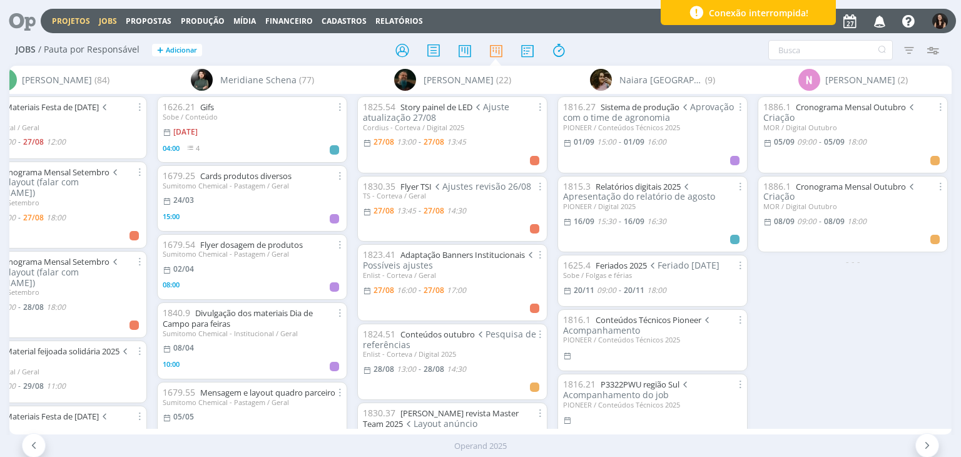
click at [85, 22] on link "Projetos" at bounding box center [71, 21] width 38 height 11
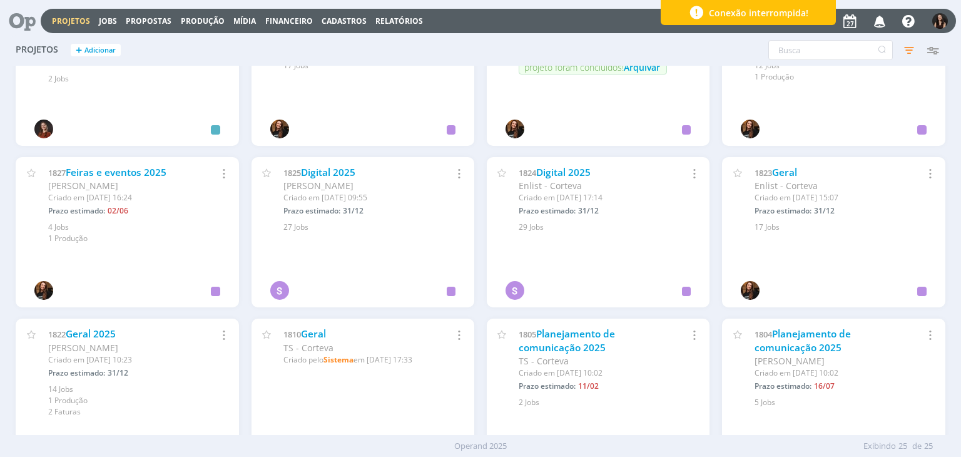
scroll to position [554, 0]
click at [110, 342] on div "[PERSON_NAME]" at bounding box center [122, 348] width 148 height 13
click at [107, 333] on link "Geral 2025" at bounding box center [91, 334] width 50 height 13
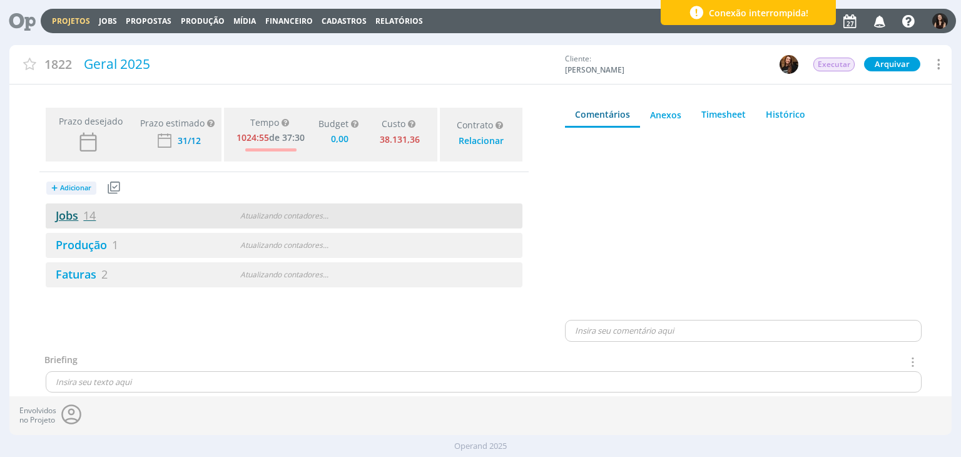
type input "0,00"
click at [76, 211] on link "Jobs 14" at bounding box center [71, 215] width 50 height 15
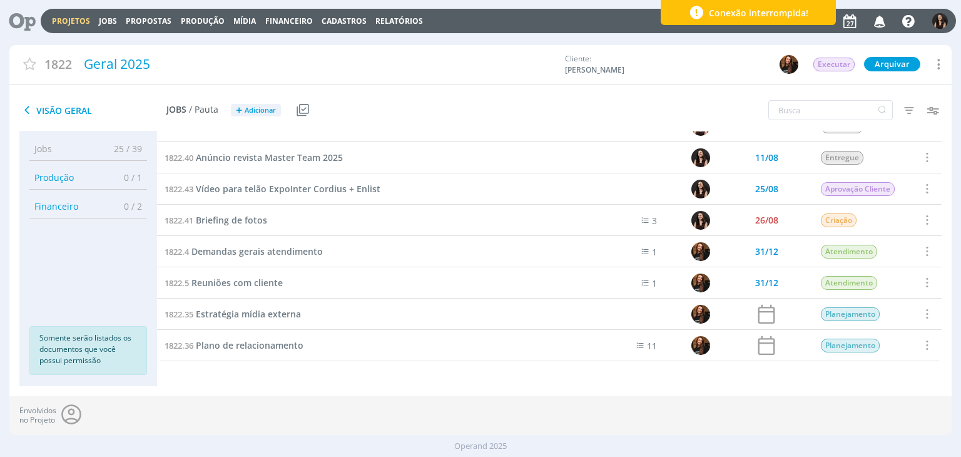
scroll to position [208, 0]
click at [301, 253] on span "Demandas gerais atendimento" at bounding box center [256, 252] width 131 height 12
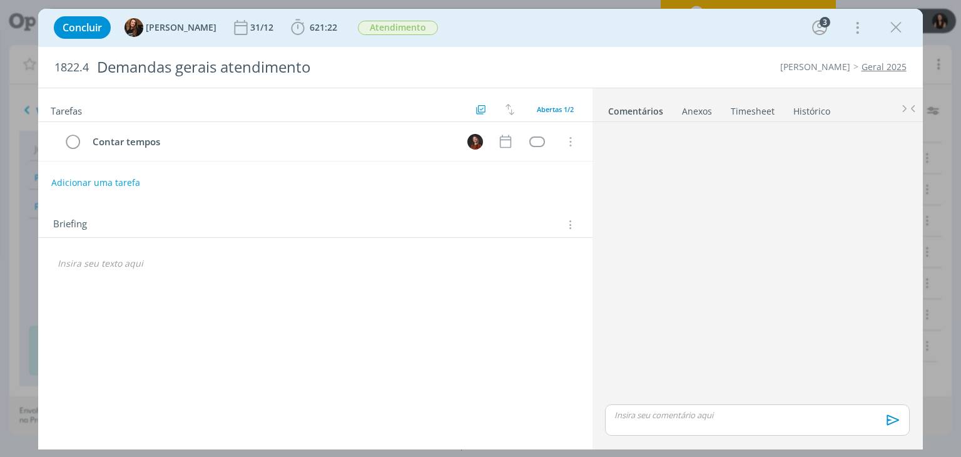
click at [328, 23] on span "621:22" at bounding box center [313, 27] width 51 height 19
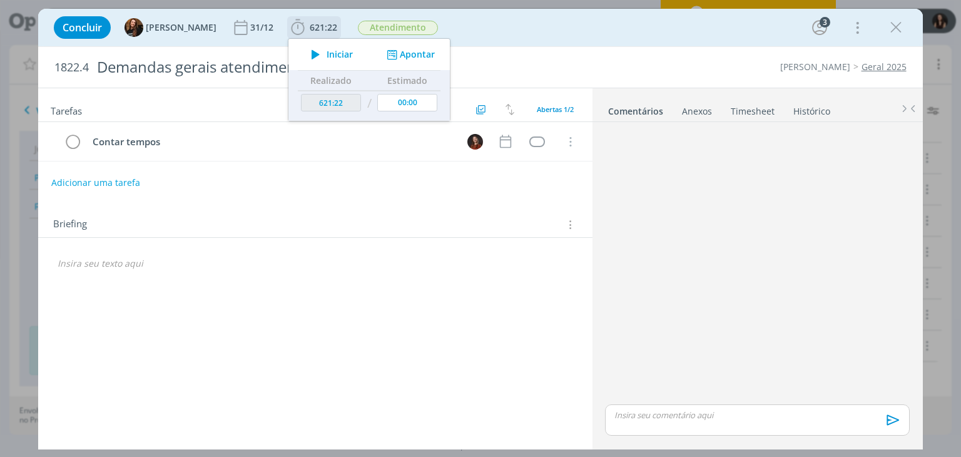
drag, startPoint x: 405, startPoint y: 63, endPoint x: 401, endPoint y: 48, distance: 15.6
click at [401, 48] on div "Iniciar Apontar" at bounding box center [368, 54] width 161 height 31
click at [401, 48] on button "Apontar" at bounding box center [409, 54] width 52 height 13
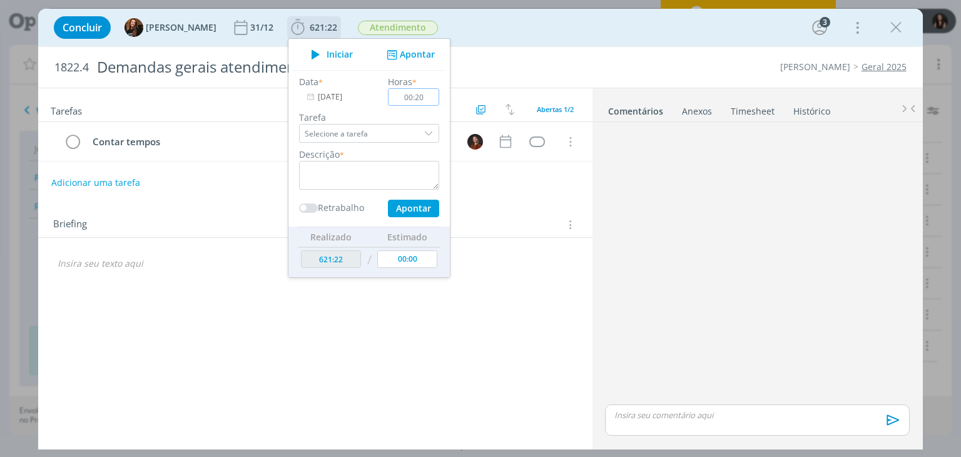
type input "00:20"
click at [389, 168] on textarea "dialog" at bounding box center [369, 175] width 140 height 29
type textarea "Conferência pautas criação"
click at [400, 198] on div "Data * [DATE] Horas * 00:20 Tarefa Selecione a tarefa Descrição * Conferência p…" at bounding box center [369, 146] width 153 height 142
click at [401, 203] on button "Apontar" at bounding box center [413, 209] width 51 height 18
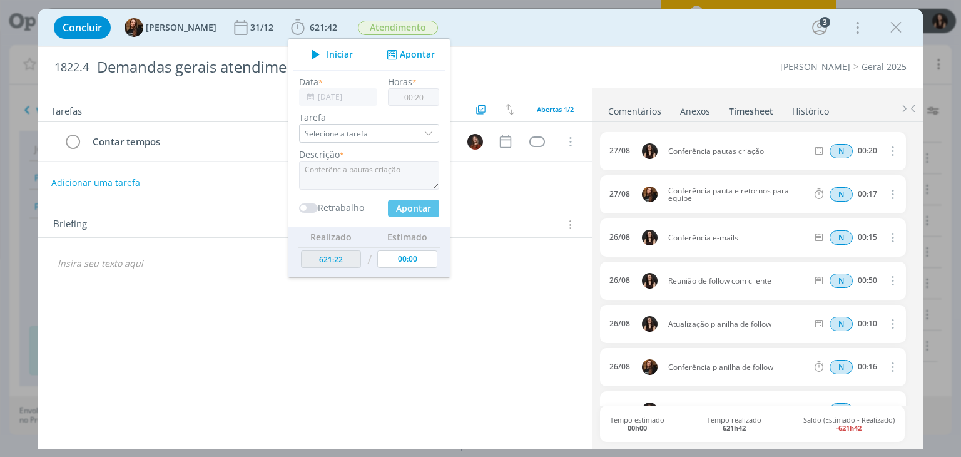
type input "00:00"
type input "621:42"
click at [897, 21] on icon "dialog" at bounding box center [895, 27] width 19 height 19
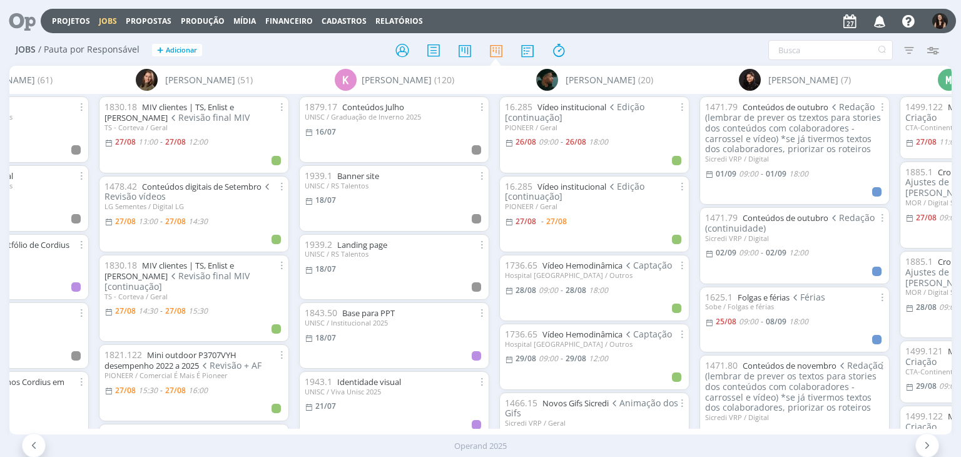
scroll to position [0, 6074]
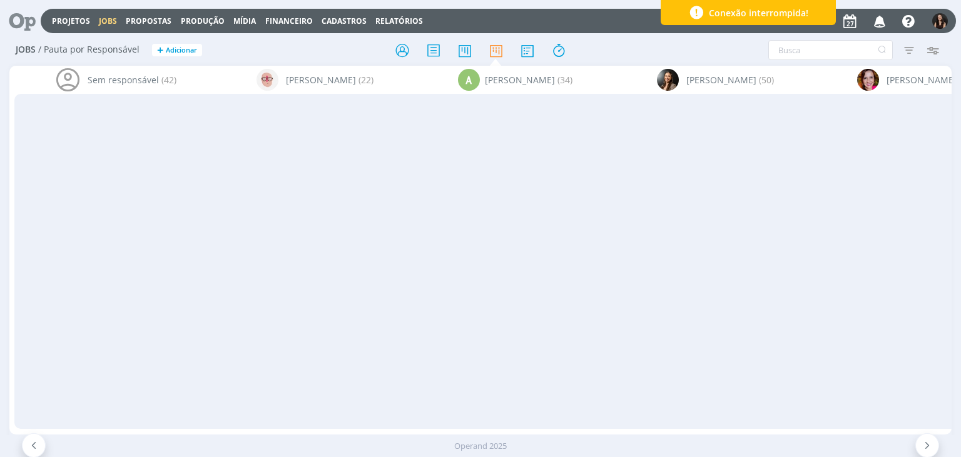
scroll to position [0, 4504]
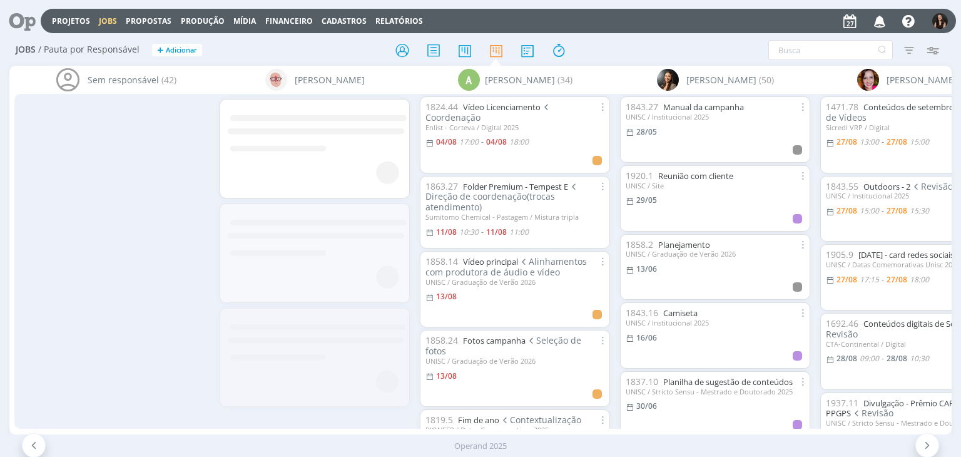
scroll to position [0, 470]
